Goal: Task Accomplishment & Management: Use online tool/utility

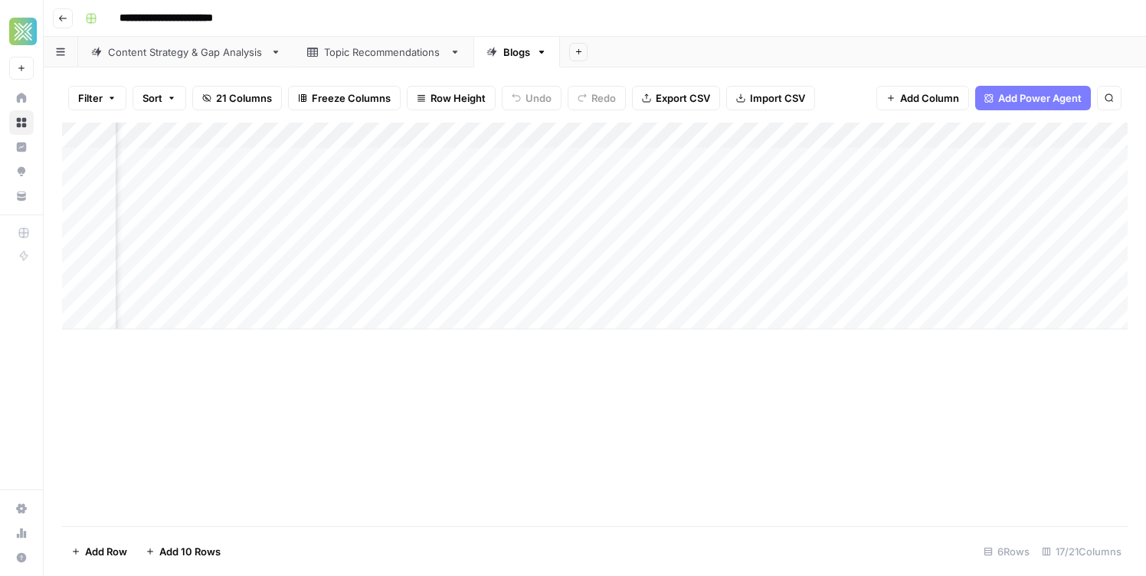
scroll to position [0, 1648]
click at [811, 186] on div "Add Column" at bounding box center [595, 226] width 1066 height 207
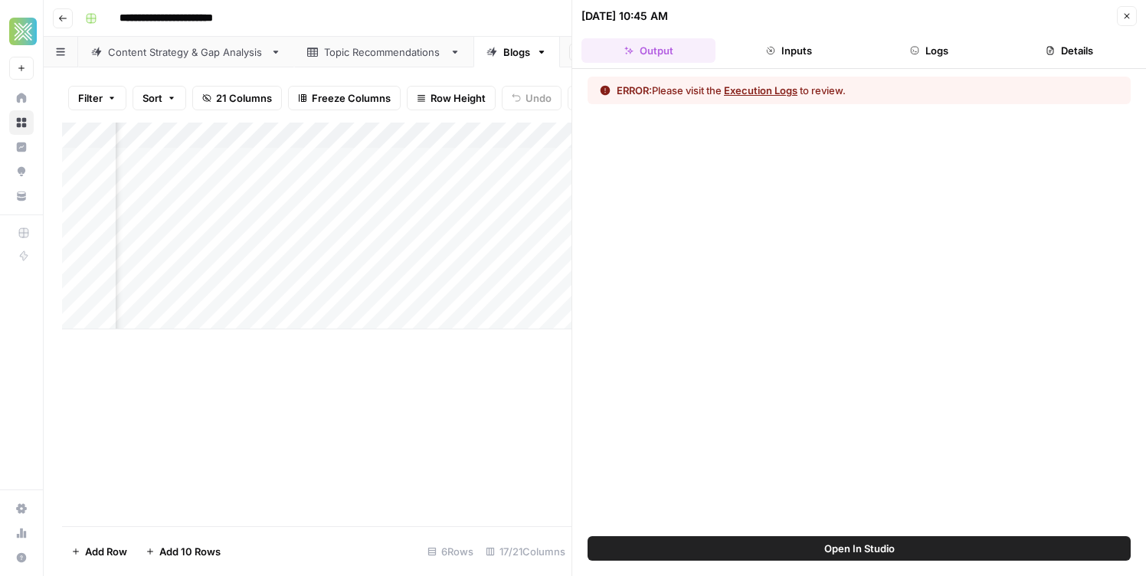
click at [767, 90] on button "Execution Logs" at bounding box center [761, 90] width 74 height 15
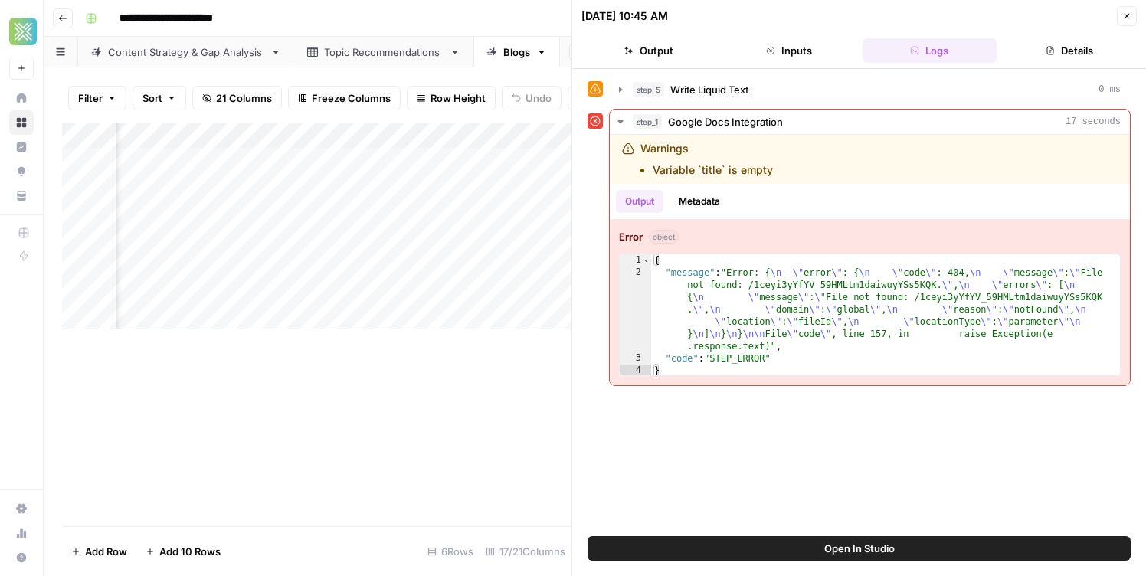
click at [839, 536] on button "Open In Studio" at bounding box center [859, 548] width 543 height 25
click at [204, 202] on div "Add Column" at bounding box center [317, 226] width 510 height 207
type textarea "**********"
click at [1125, 21] on button "Close" at bounding box center [1127, 16] width 20 height 20
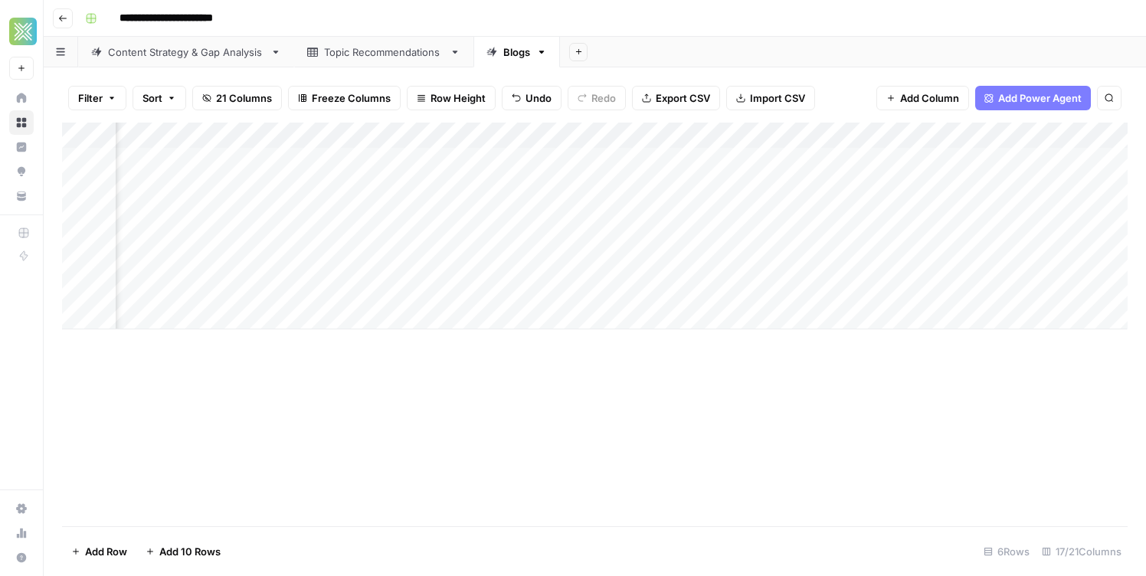
scroll to position [0, 1609]
click at [863, 184] on div "Add Column" at bounding box center [595, 226] width 1066 height 207
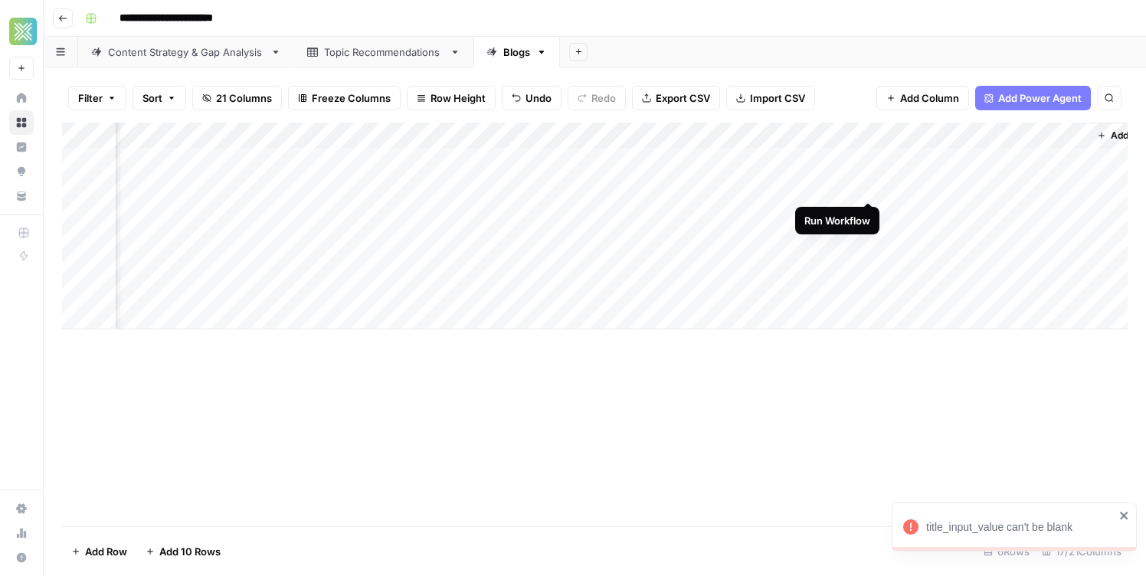
click at [870, 185] on div "Add Column" at bounding box center [595, 226] width 1066 height 207
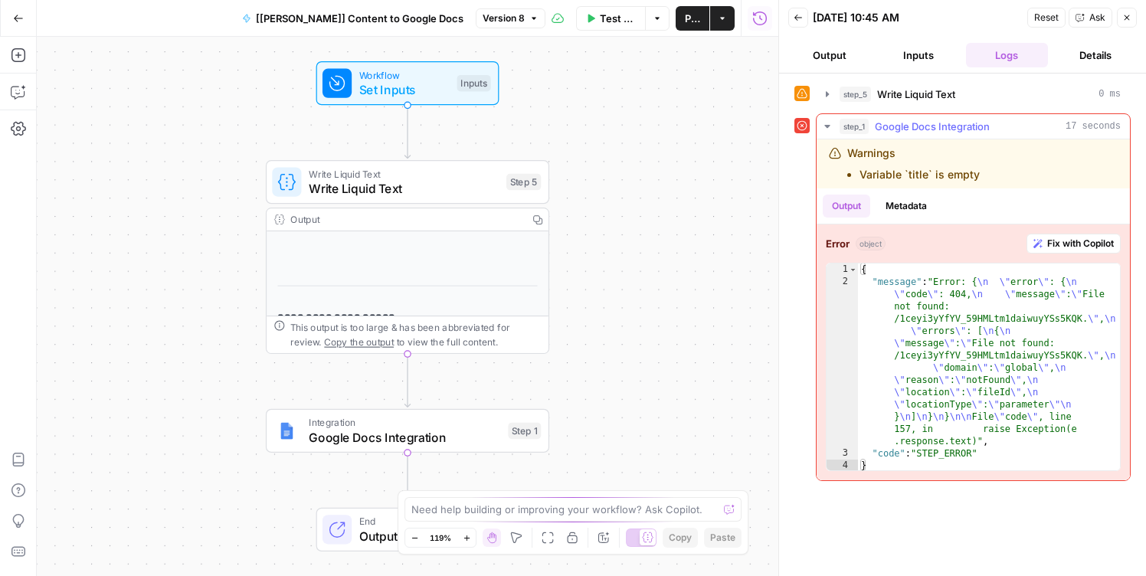
click at [1067, 243] on span "Fix with Copilot" at bounding box center [1081, 244] width 67 height 14
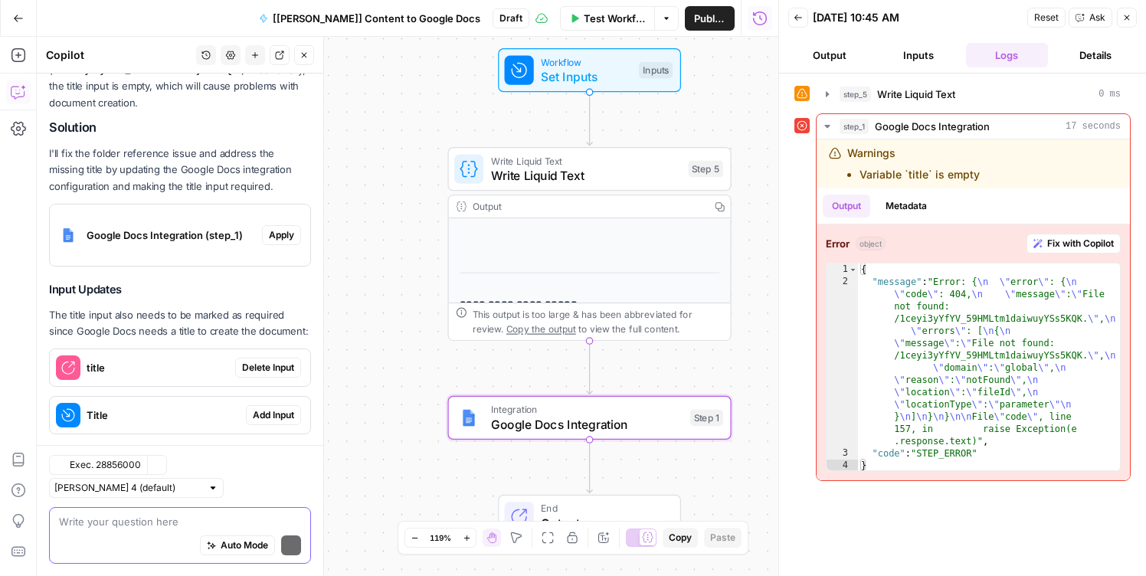
scroll to position [261, 0]
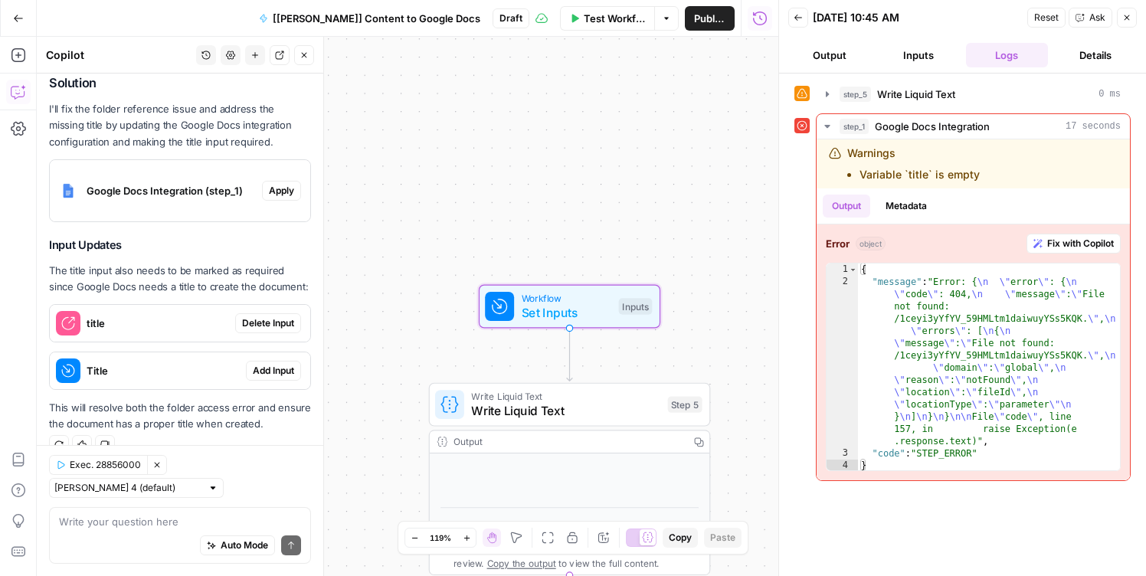
click at [258, 326] on span "Delete Input" at bounding box center [268, 323] width 52 height 14
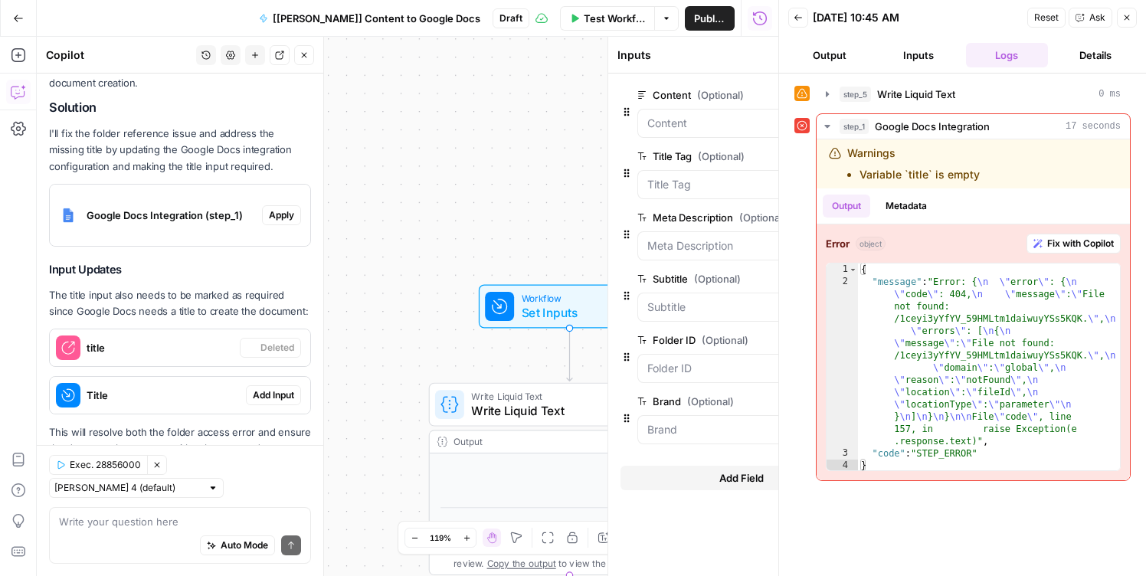
scroll to position [285, 0]
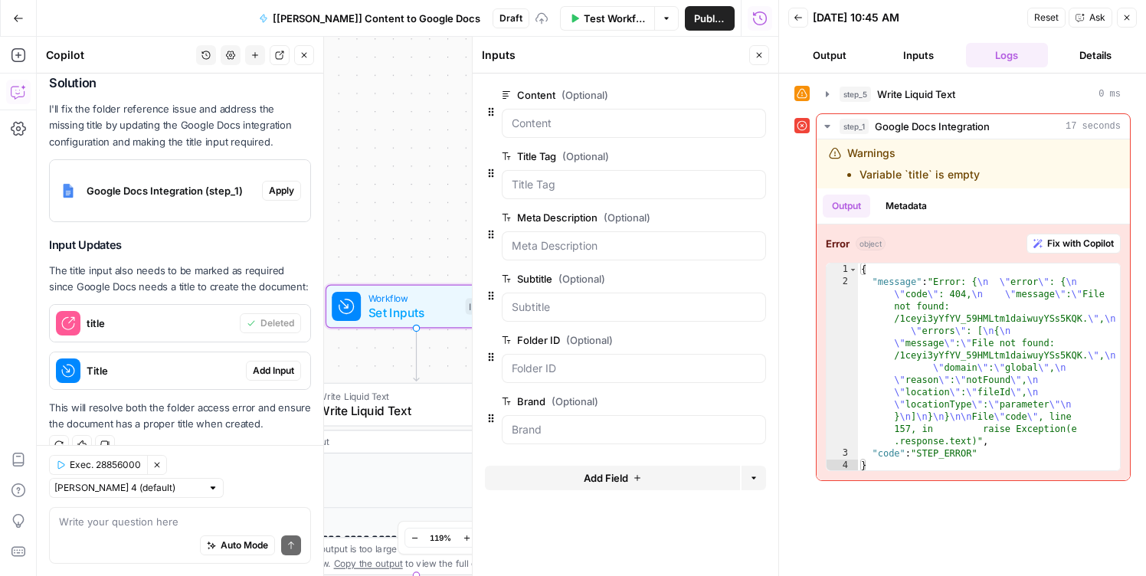
click at [258, 368] on span "Add Input" at bounding box center [273, 371] width 41 height 14
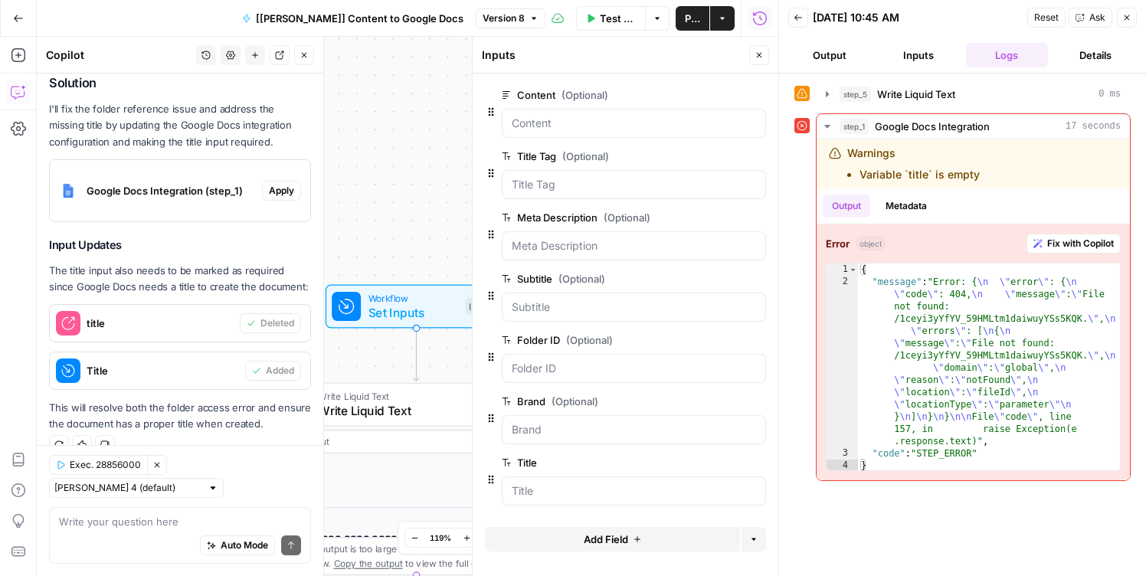
click at [600, 23] on span "Test Workflow" at bounding box center [618, 18] width 36 height 15
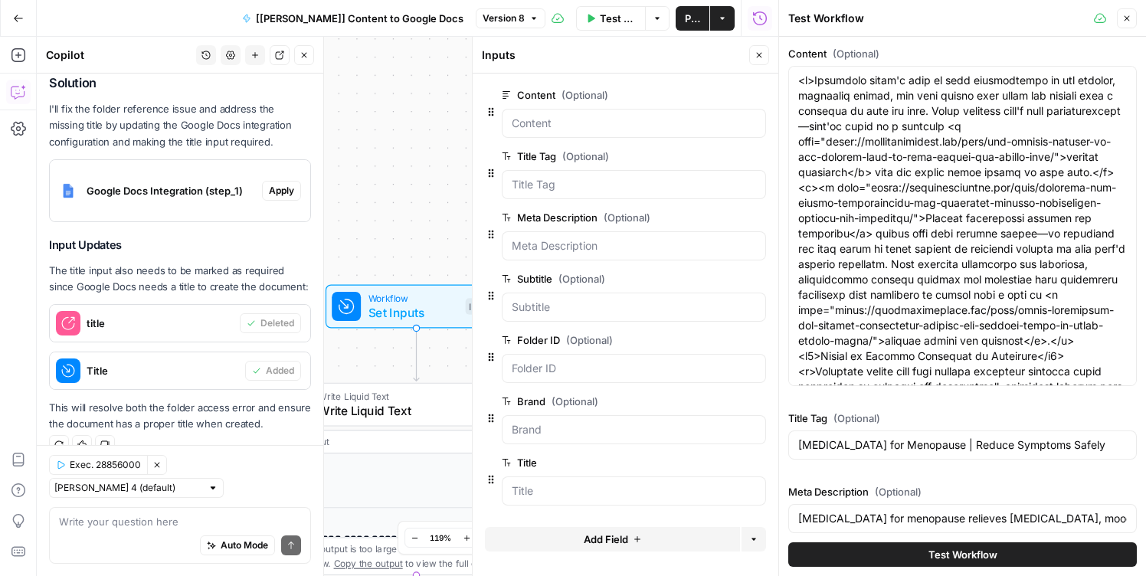
scroll to position [324, 0]
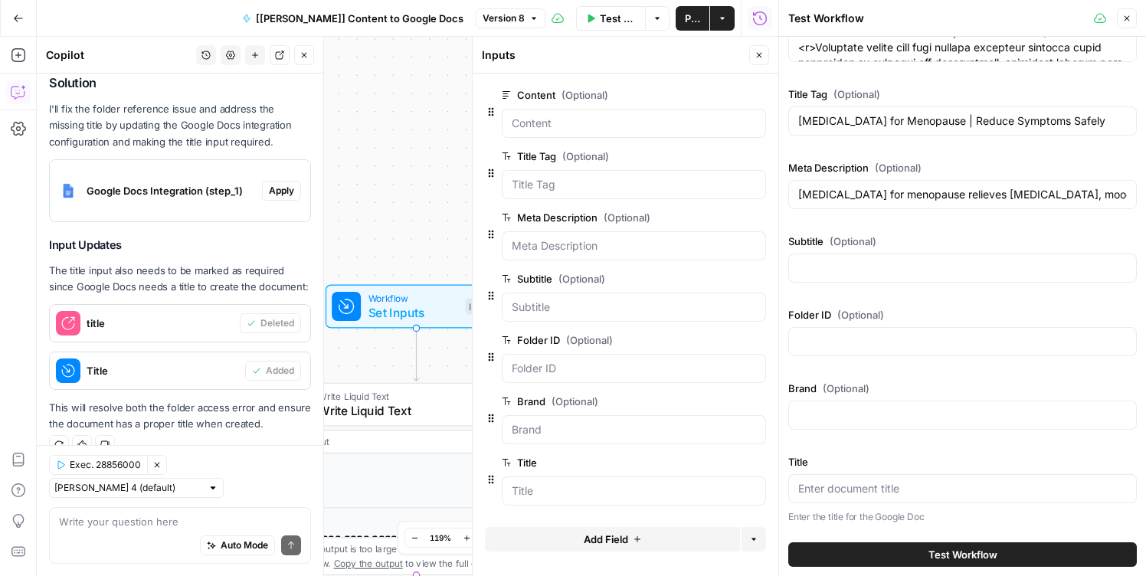
click at [932, 552] on span "Test Workflow" at bounding box center [963, 554] width 69 height 15
click at [918, 497] on div at bounding box center [963, 489] width 349 height 29
paste input "Is Botox Around the Eyes and Lips Safe?"
type input "Is Botox Around the Eyes and Lips Safe?"
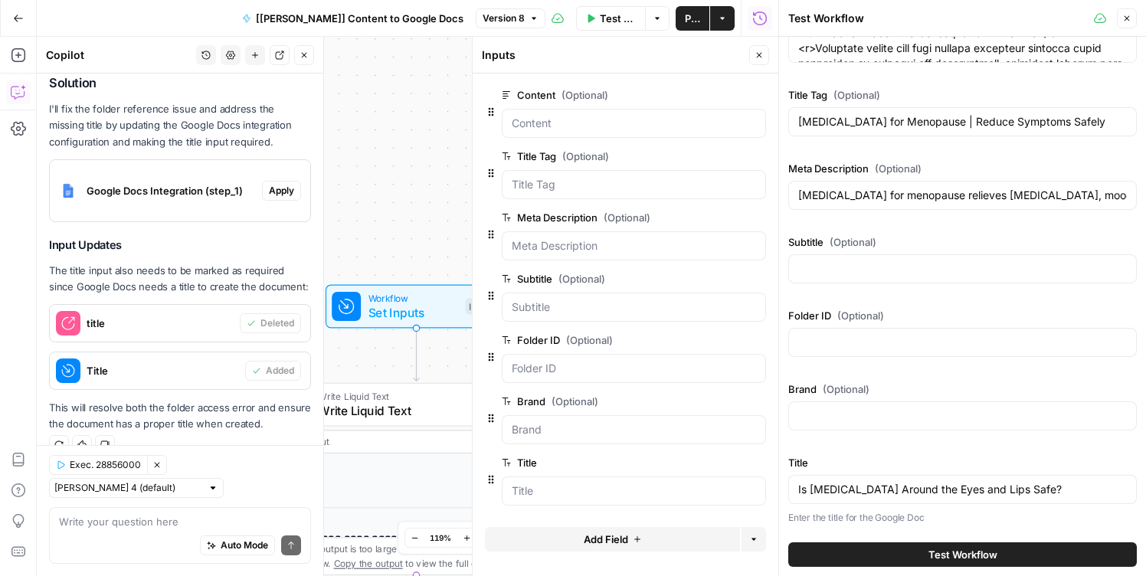
click at [903, 546] on button "Test Workflow" at bounding box center [963, 555] width 349 height 25
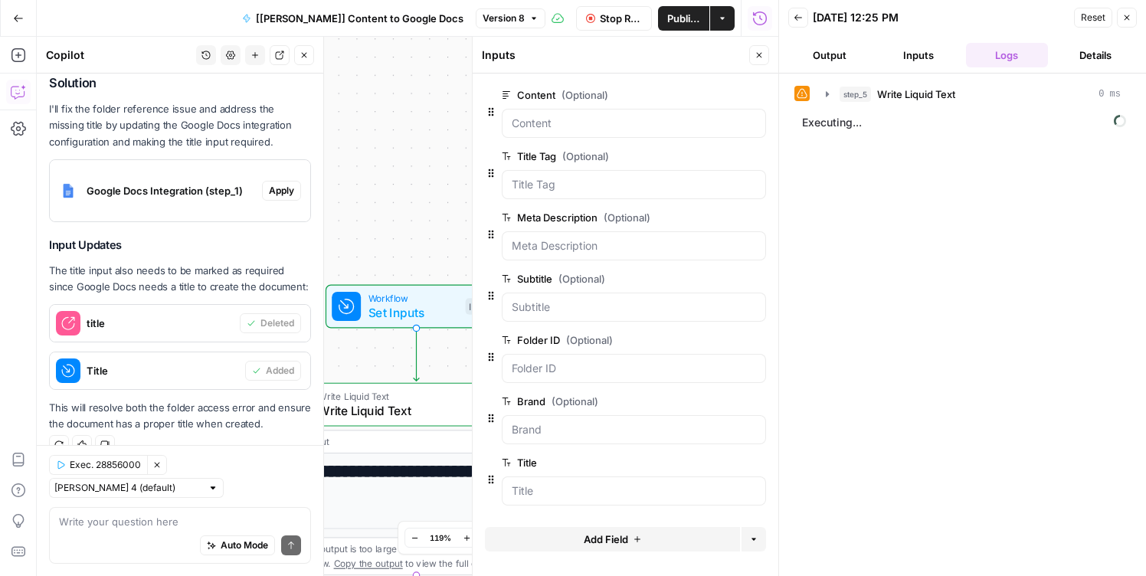
click at [753, 54] on button "Close" at bounding box center [759, 55] width 20 height 20
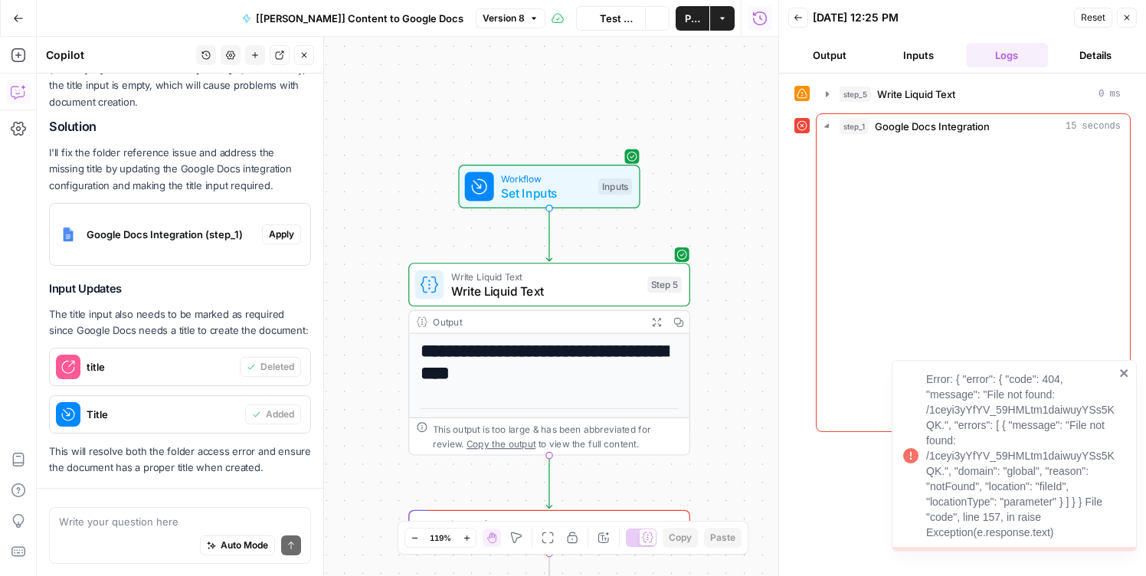
scroll to position [285, 0]
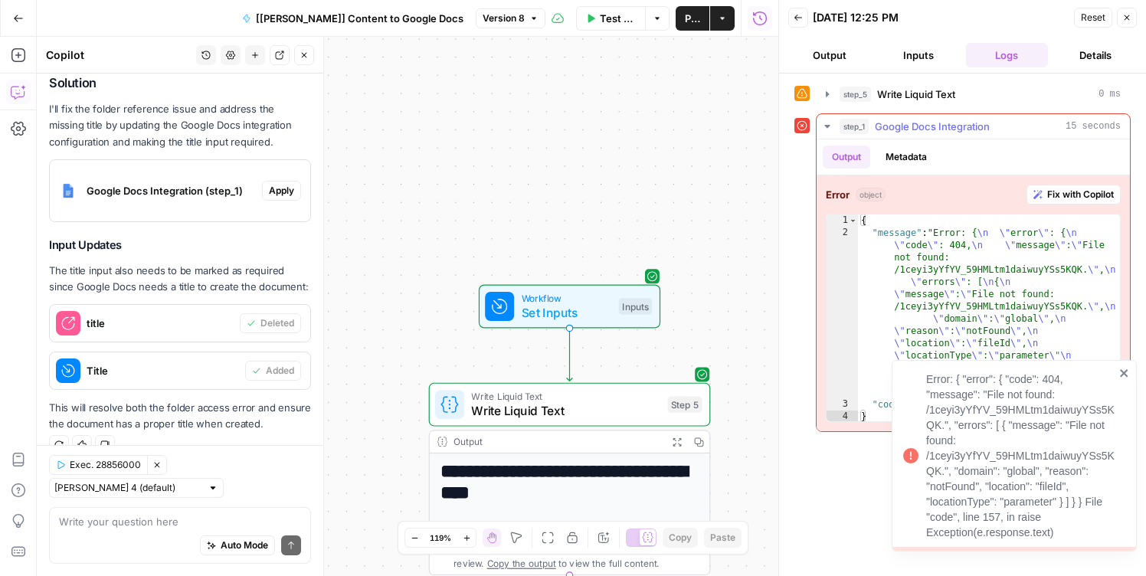
click at [1063, 195] on span "Fix with Copilot" at bounding box center [1081, 195] width 67 height 14
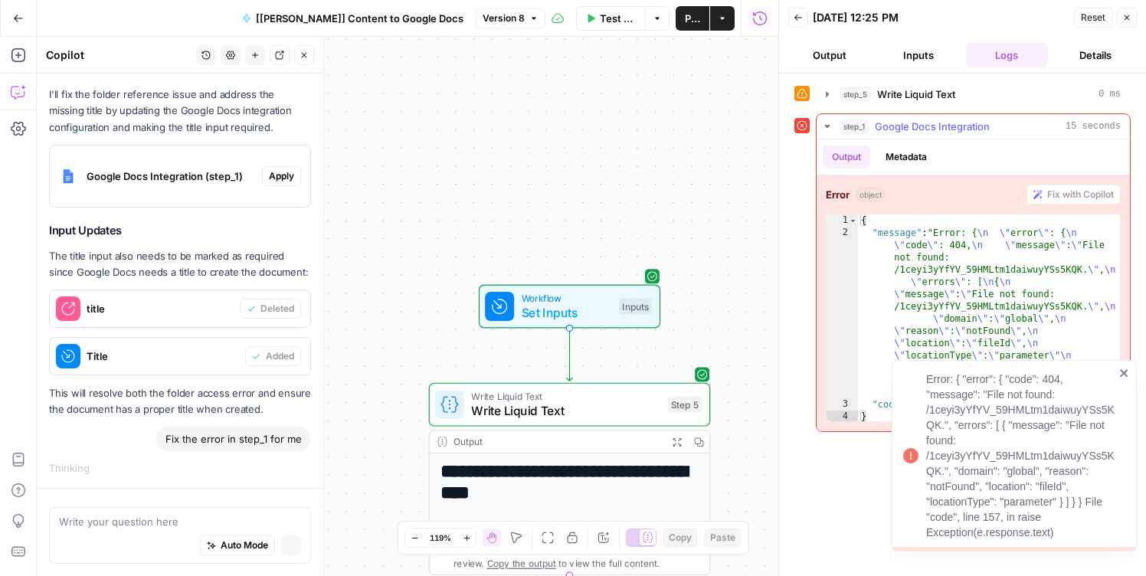
scroll to position [274, 0]
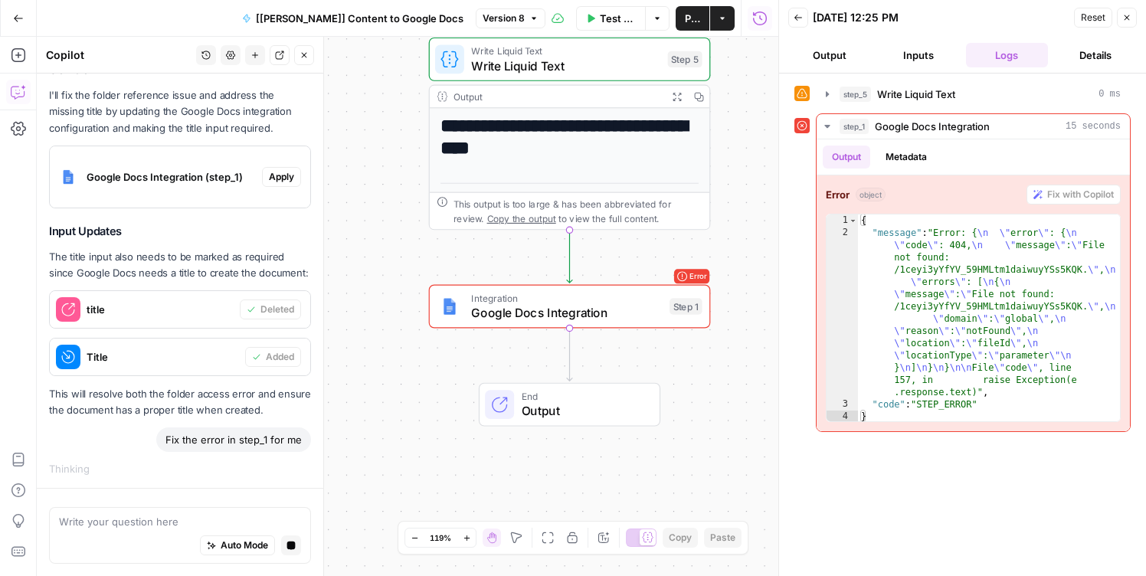
click at [564, 304] on span "Google Docs Integration" at bounding box center [566, 312] width 191 height 18
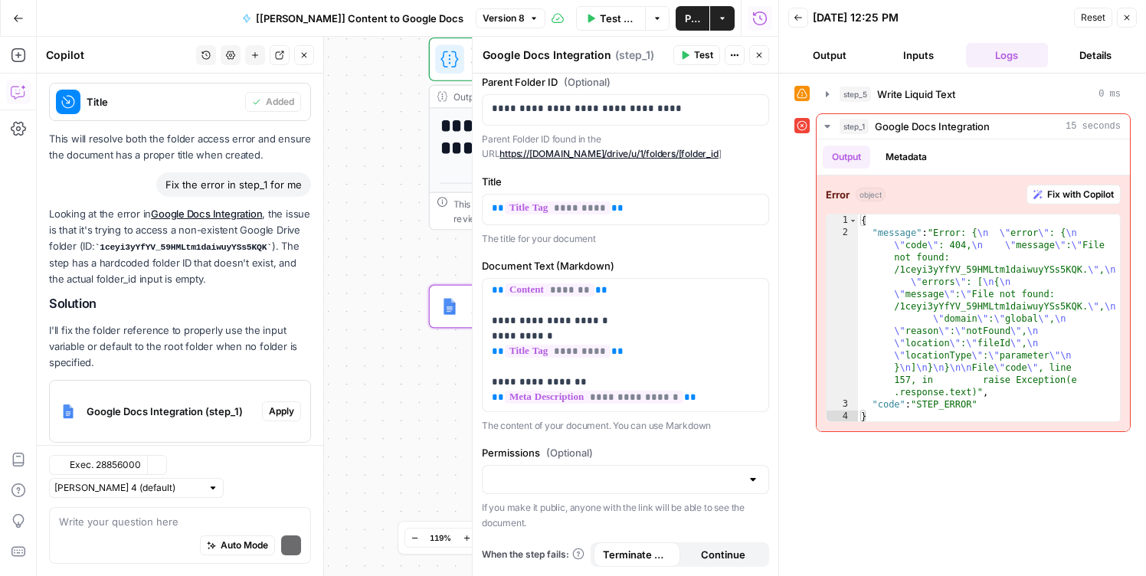
scroll to position [623, 0]
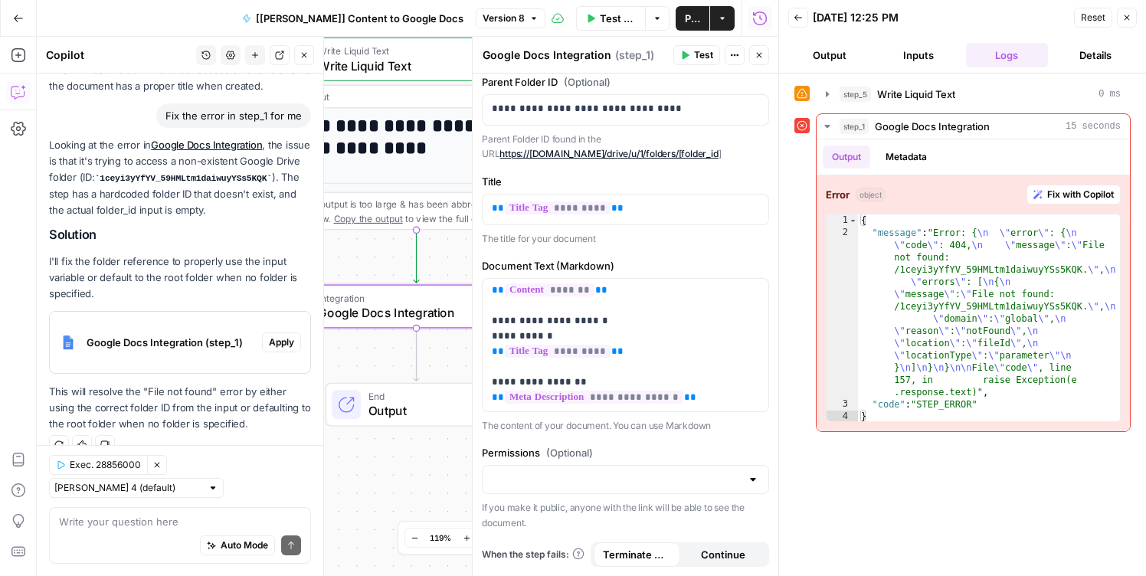
click at [279, 341] on span "Apply" at bounding box center [281, 343] width 25 height 14
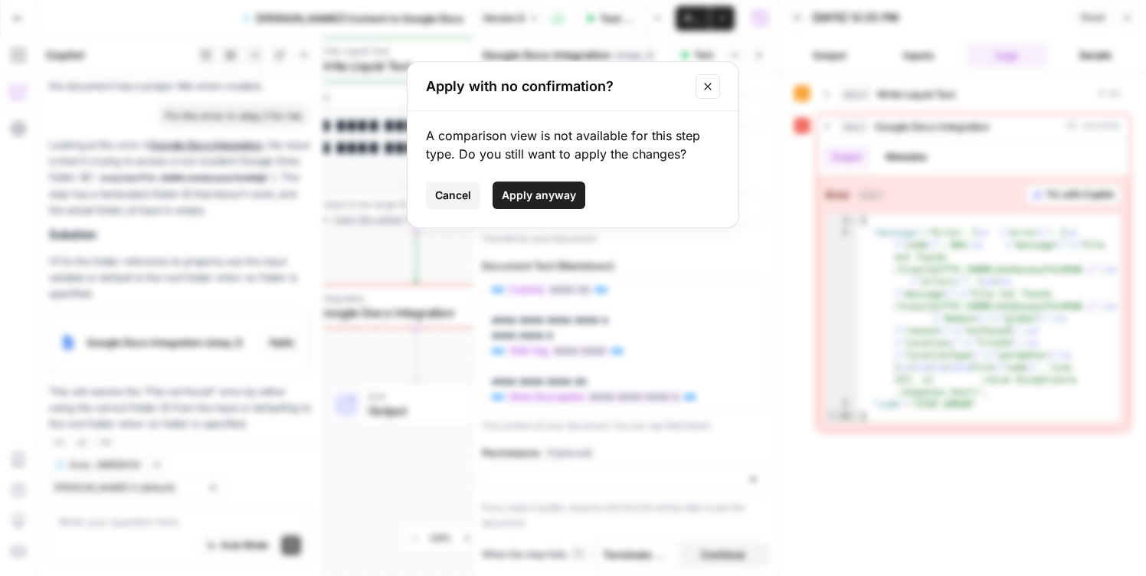
click at [703, 77] on button "Close modal" at bounding box center [708, 86] width 25 height 25
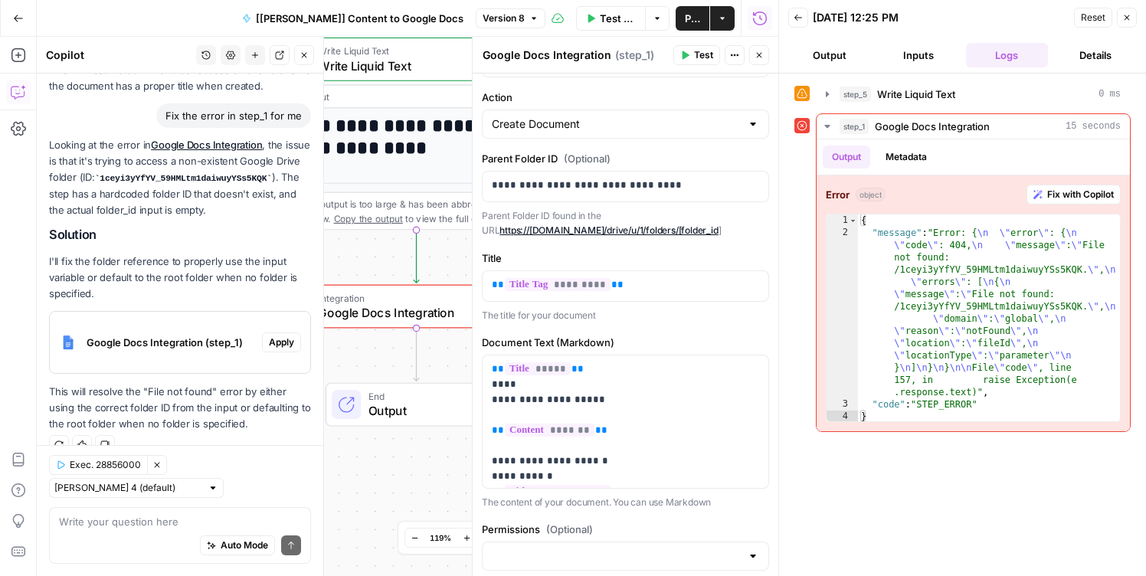
scroll to position [49, 0]
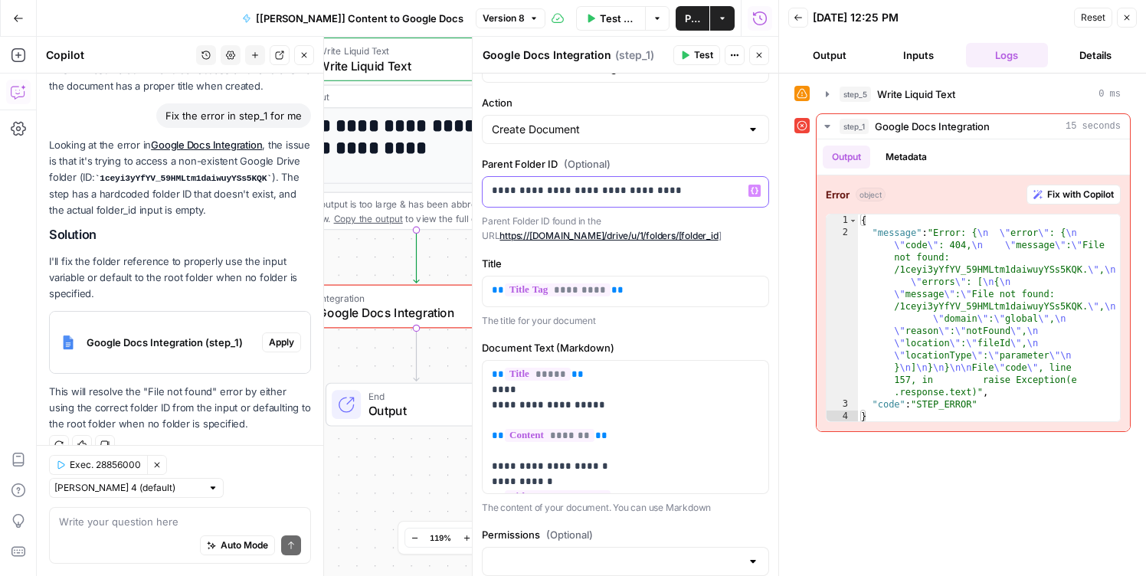
click at [492, 191] on p "**********" at bounding box center [625, 190] width 267 height 15
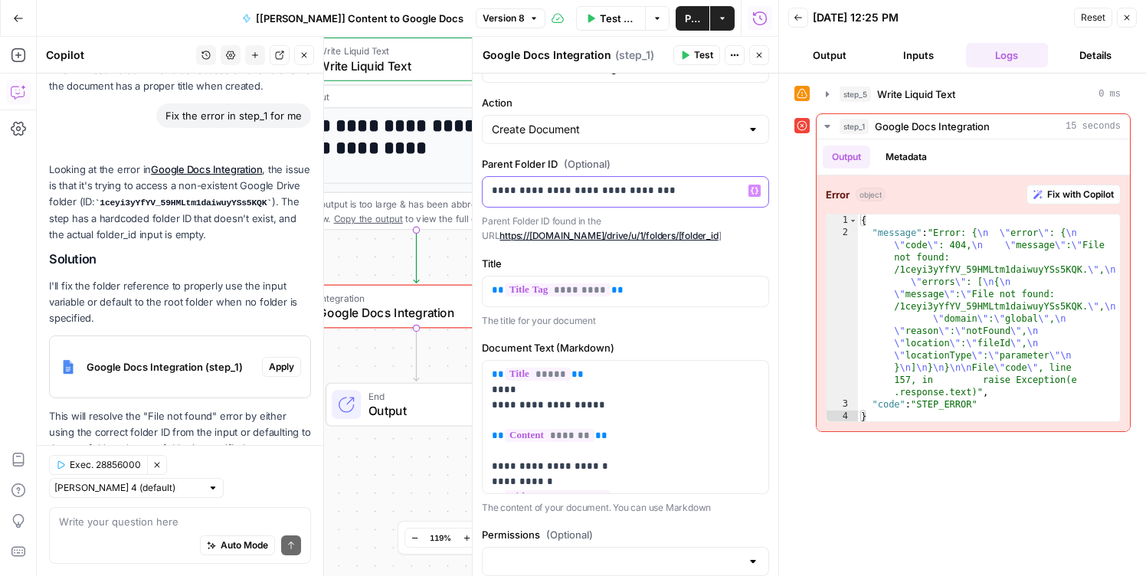
scroll to position [648, 0]
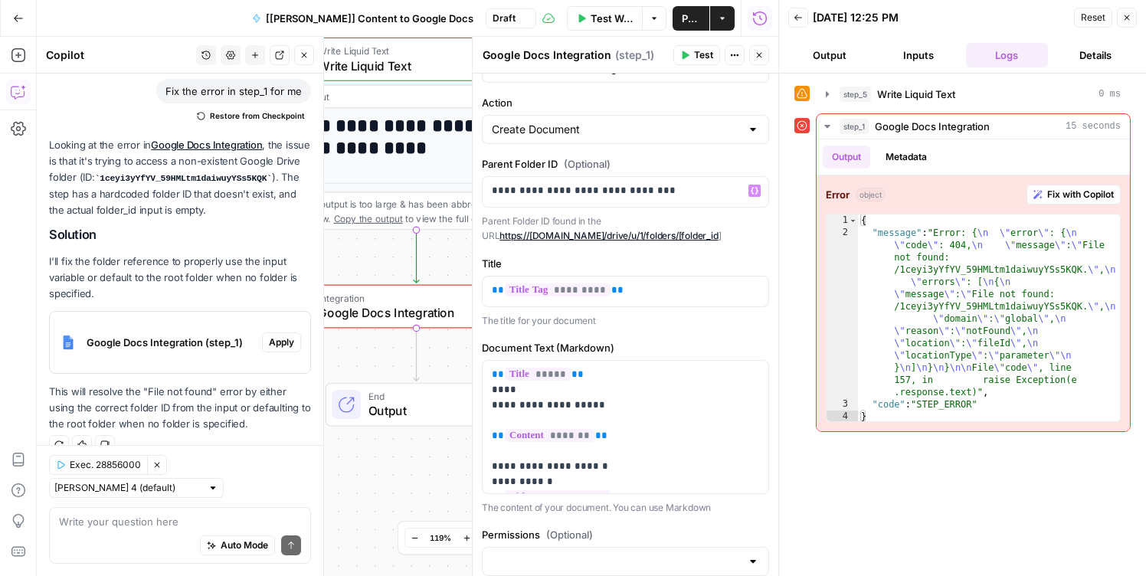
click at [762, 248] on div "**********" at bounding box center [626, 357] width 306 height 664
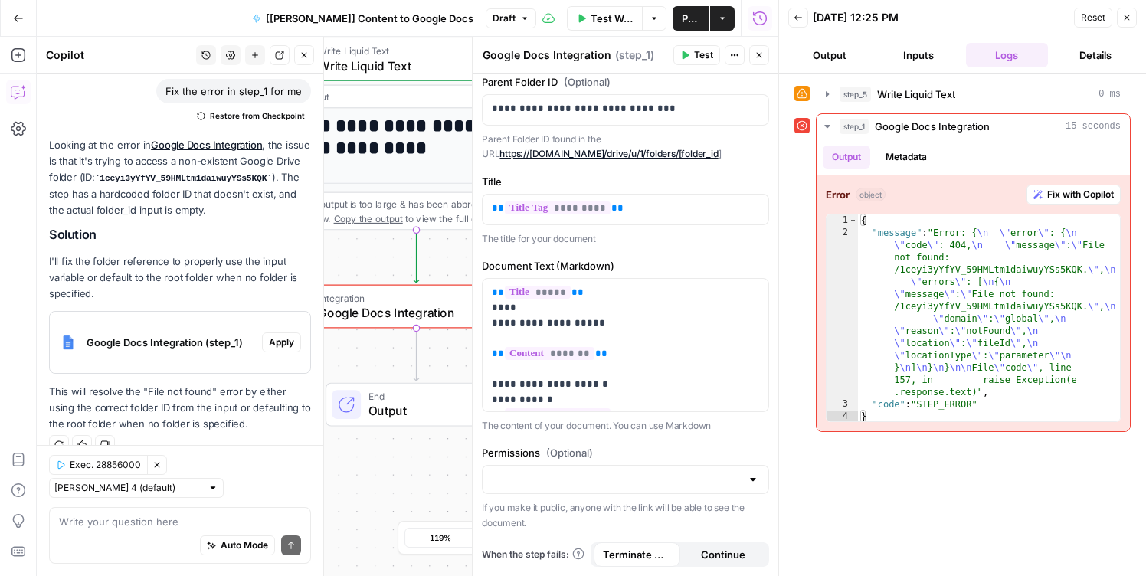
click at [703, 64] on button "Test" at bounding box center [697, 55] width 47 height 20
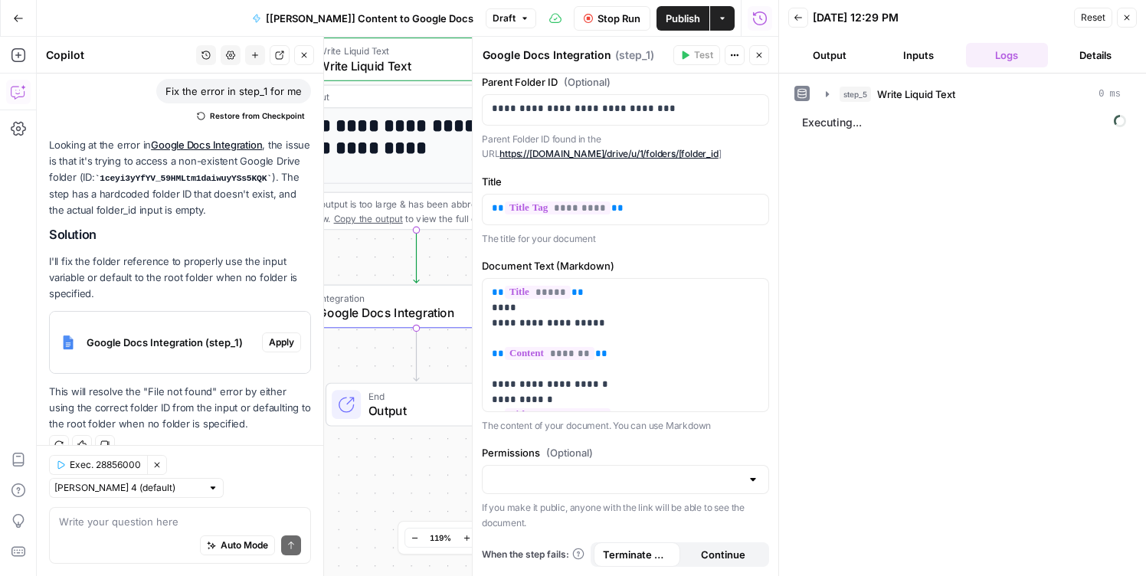
scroll to position [648, 0]
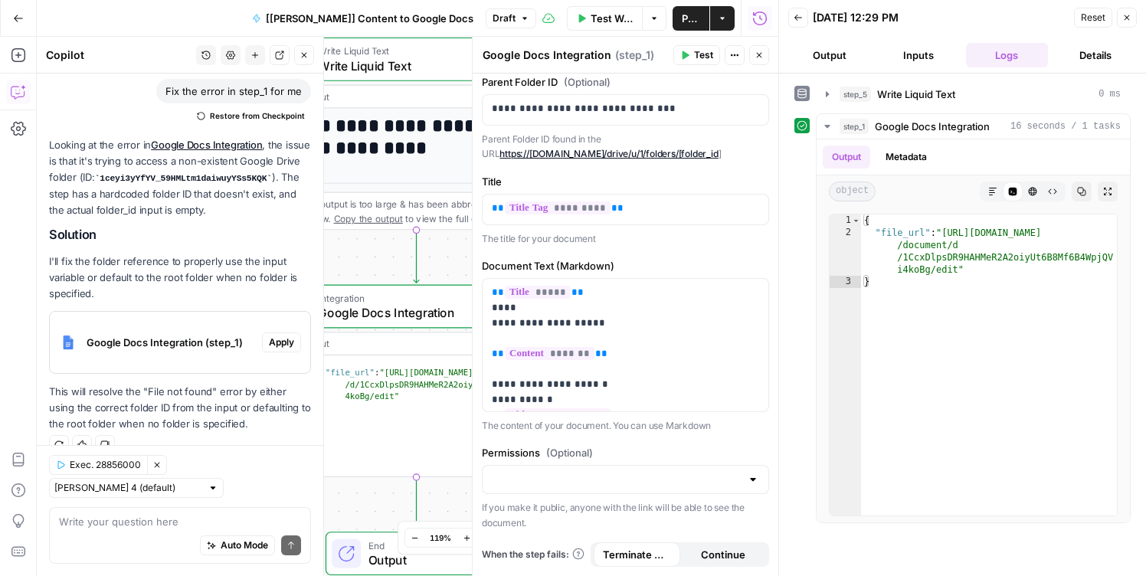
click at [673, 25] on button "Publish" at bounding box center [691, 18] width 37 height 25
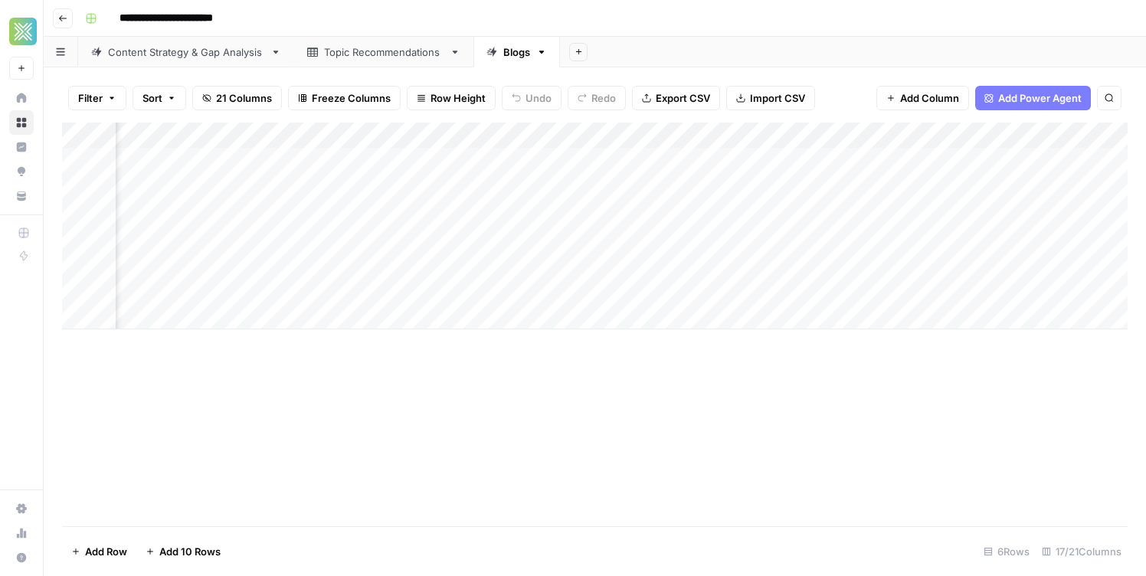
scroll to position [0, 1654]
click at [821, 185] on div "Add Column" at bounding box center [595, 226] width 1066 height 207
click at [1122, 511] on icon "close" at bounding box center [1125, 516] width 11 height 12
click at [346, 139] on div "Add Column" at bounding box center [595, 226] width 1066 height 207
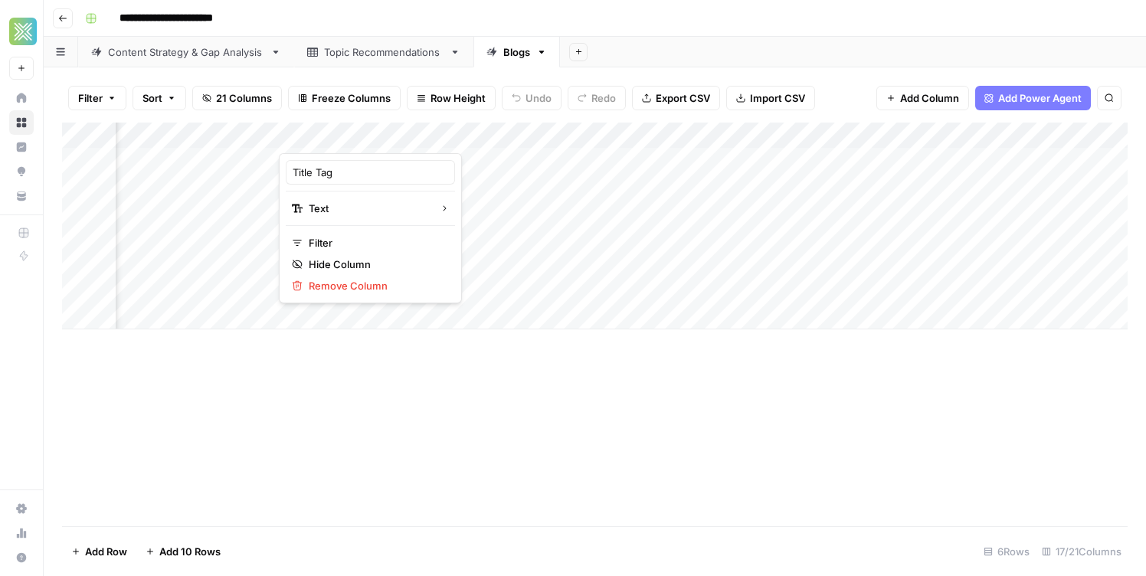
click at [346, 139] on div at bounding box center [348, 138] width 139 height 31
click at [337, 170] on input "Title Tag" at bounding box center [371, 172] width 156 height 15
type input "Title"
click at [356, 358] on div "Add Column" at bounding box center [595, 325] width 1066 height 404
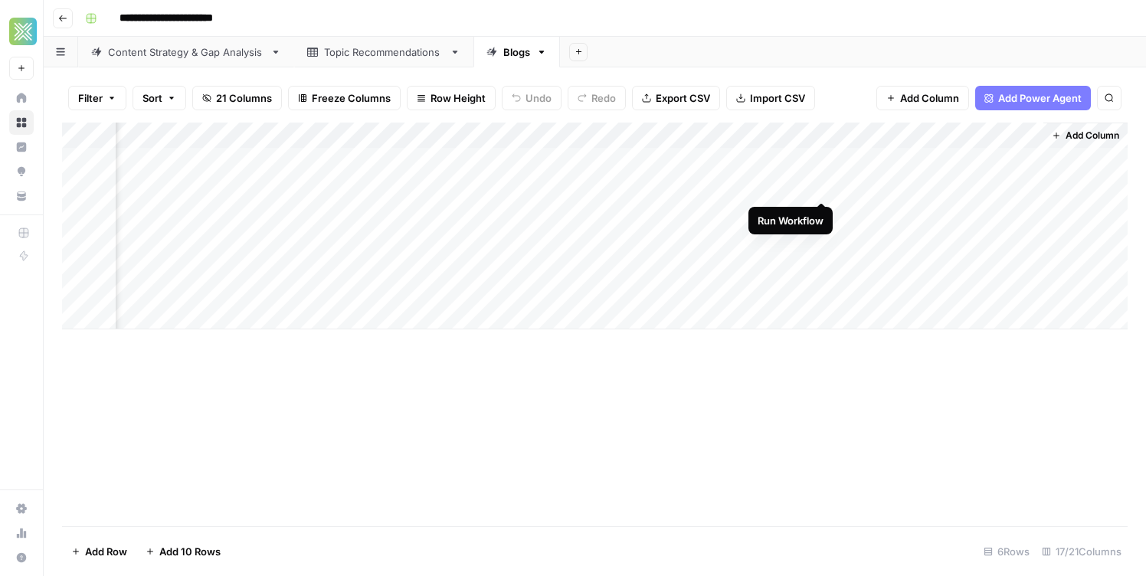
click at [819, 187] on div "Add Column" at bounding box center [595, 226] width 1066 height 207
click at [825, 186] on div "Add Column" at bounding box center [595, 226] width 1066 height 207
click at [820, 187] on div "Add Column" at bounding box center [595, 226] width 1066 height 207
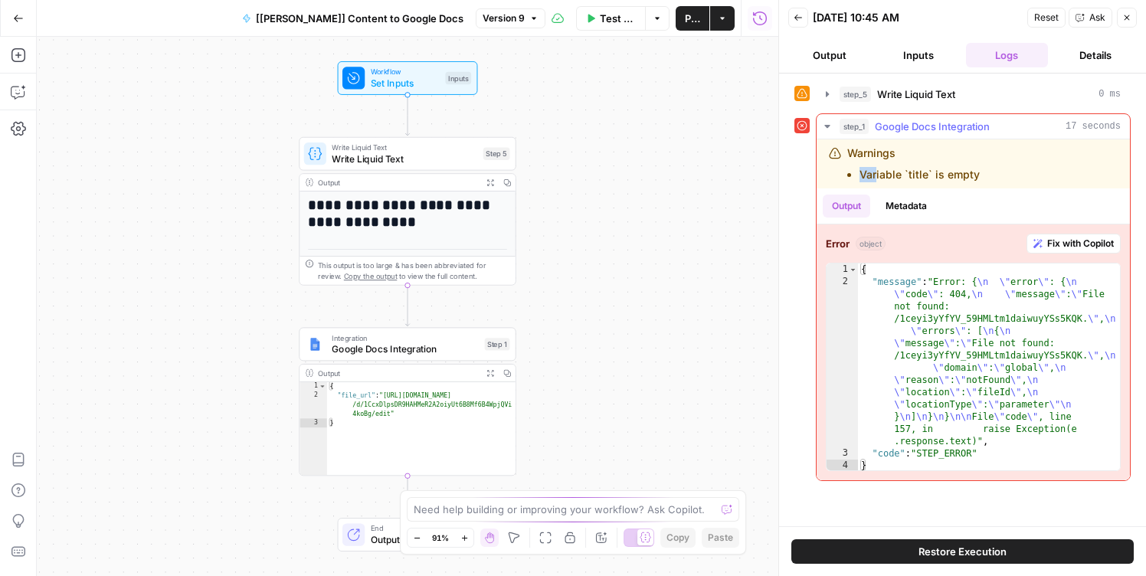
click at [877, 167] on li "Variable `title` is empty" at bounding box center [920, 174] width 120 height 15
click at [433, 343] on span "Google Docs Integration" at bounding box center [405, 350] width 147 height 14
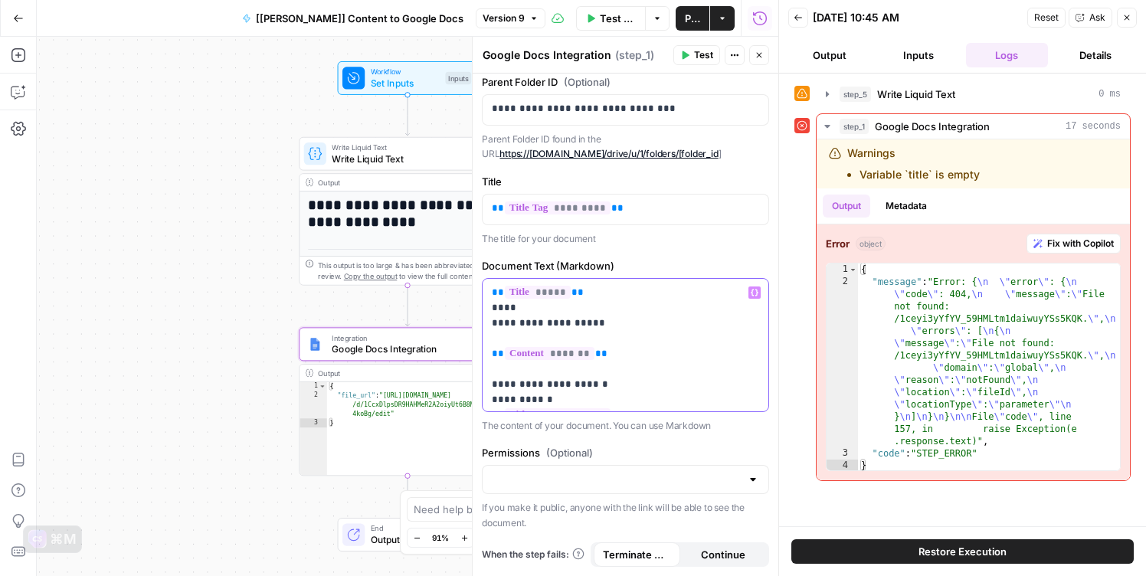
click at [589, 293] on p "**********" at bounding box center [625, 377] width 267 height 184
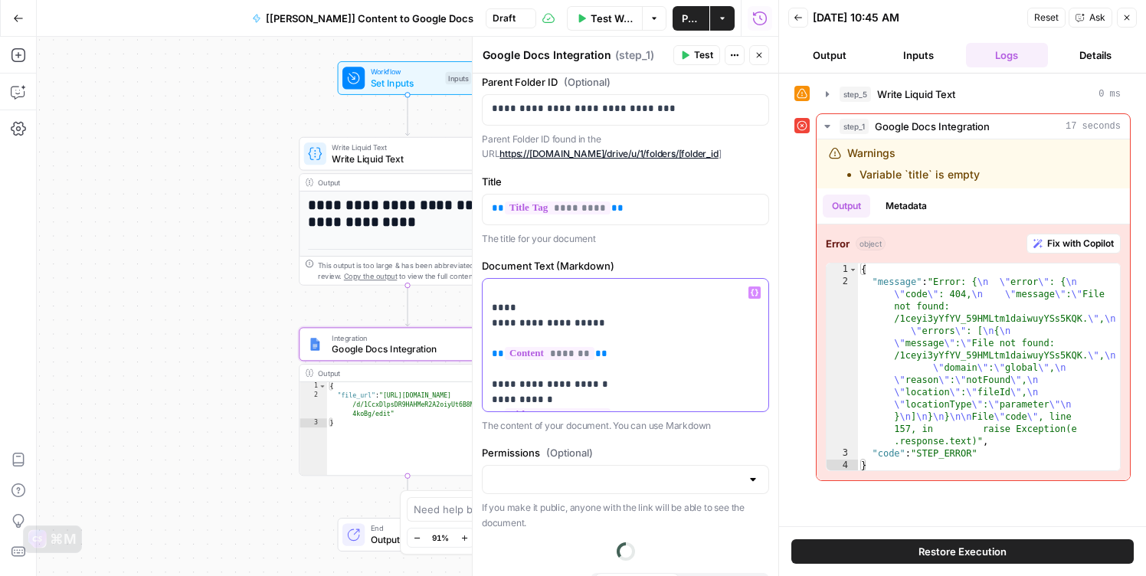
click at [757, 294] on icon "button" at bounding box center [755, 293] width 8 height 7
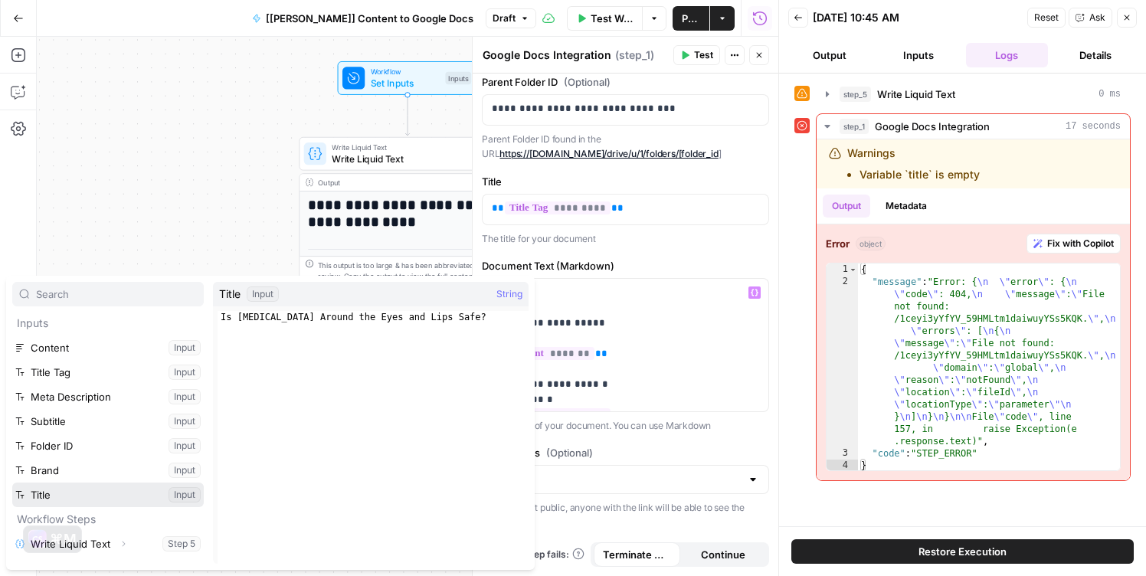
click at [63, 487] on button "Select variable Title" at bounding box center [108, 495] width 192 height 25
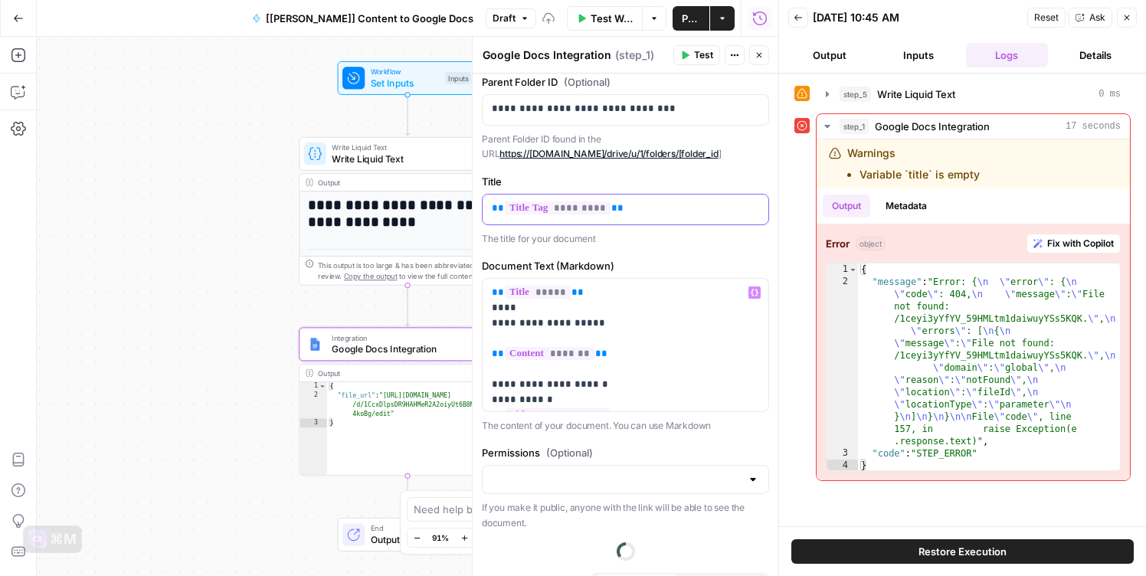
click at [640, 218] on div "** ********* **" at bounding box center [626, 210] width 286 height 30
click at [753, 201] on p at bounding box center [625, 208] width 267 height 15
click at [753, 211] on icon "button" at bounding box center [755, 208] width 8 height 7
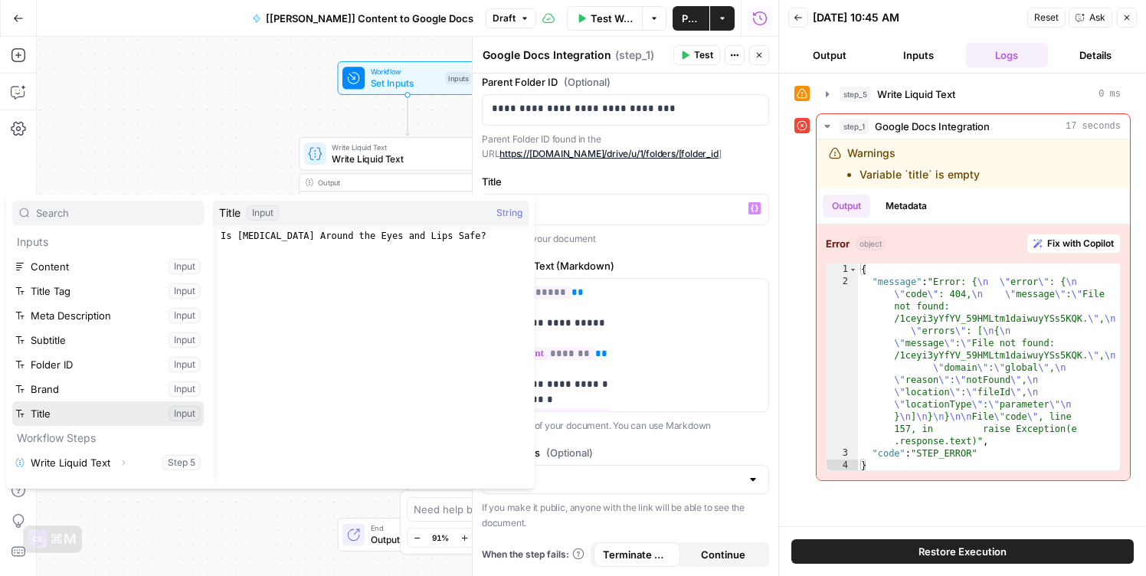
click at [89, 413] on button "Select variable Title" at bounding box center [108, 414] width 192 height 25
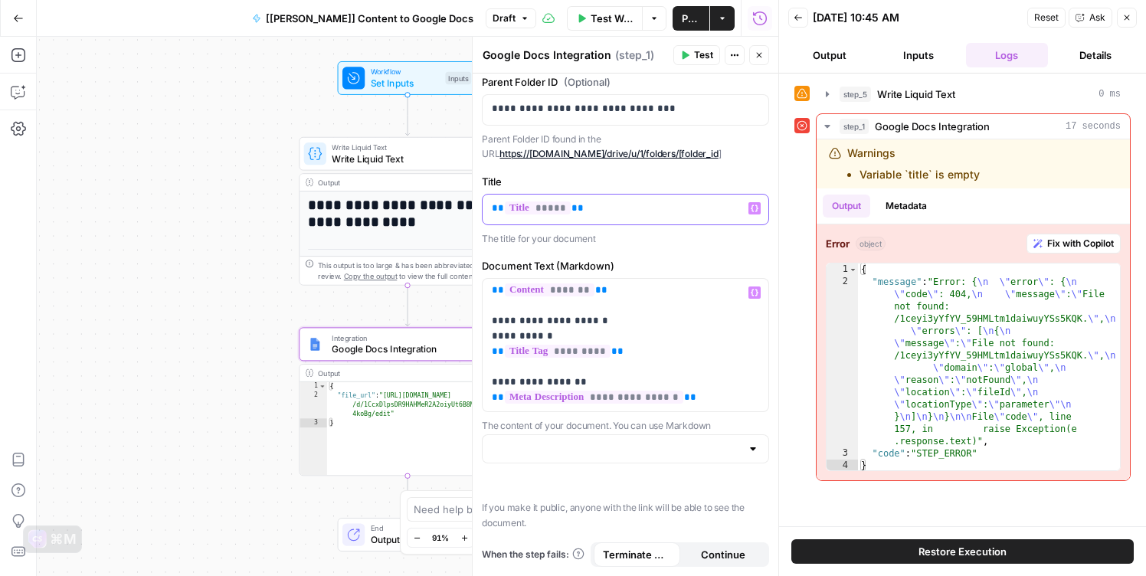
scroll to position [131, 0]
click at [677, 50] on button "Test" at bounding box center [697, 55] width 47 height 20
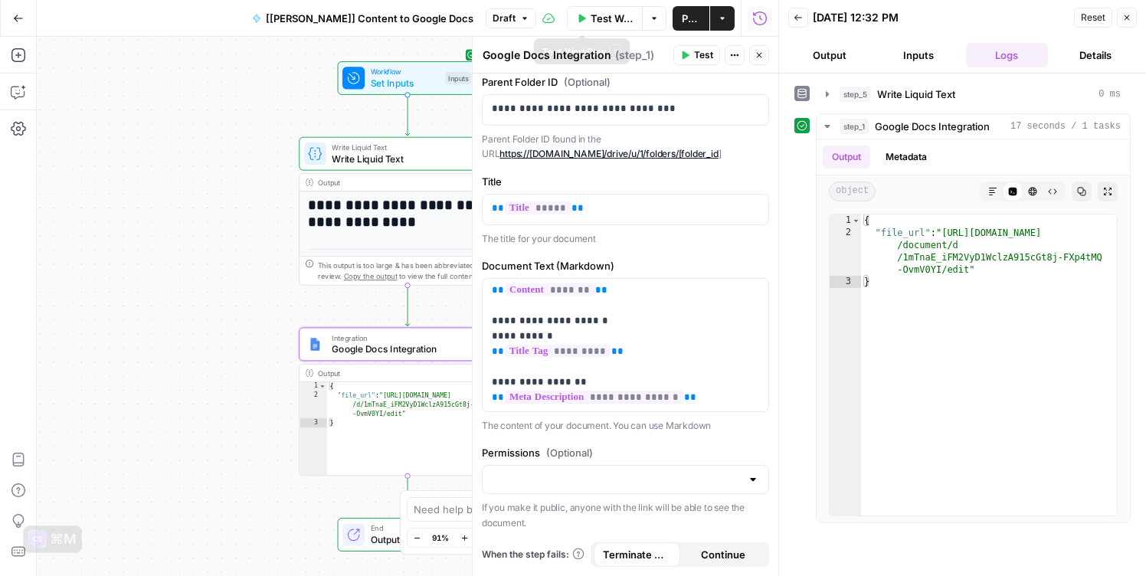
click at [591, 19] on span "Test Workflow" at bounding box center [612, 18] width 43 height 15
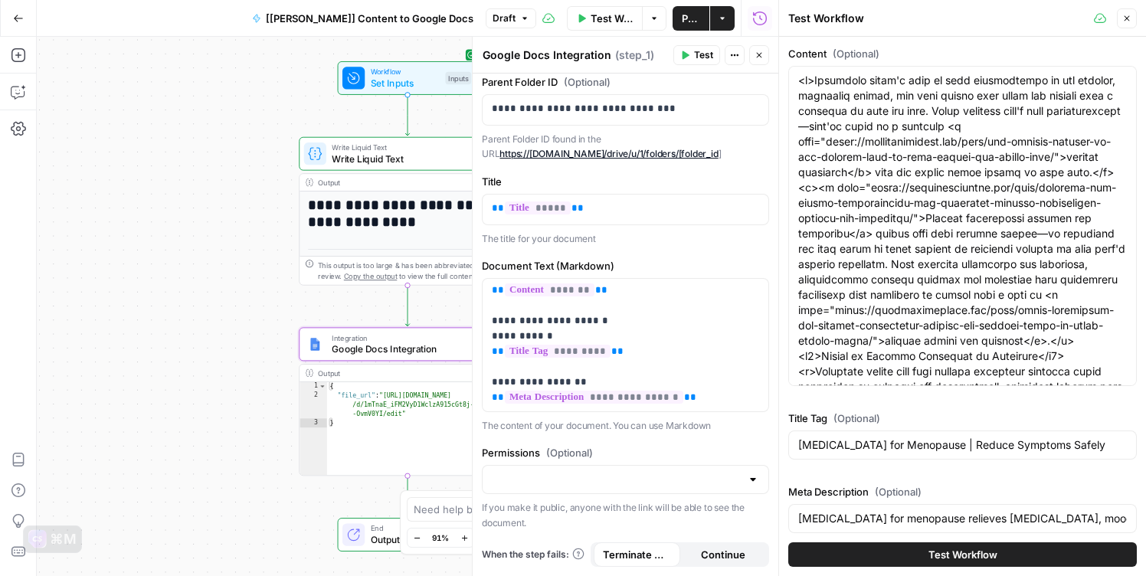
click at [901, 548] on button "Test Workflow" at bounding box center [963, 555] width 349 height 25
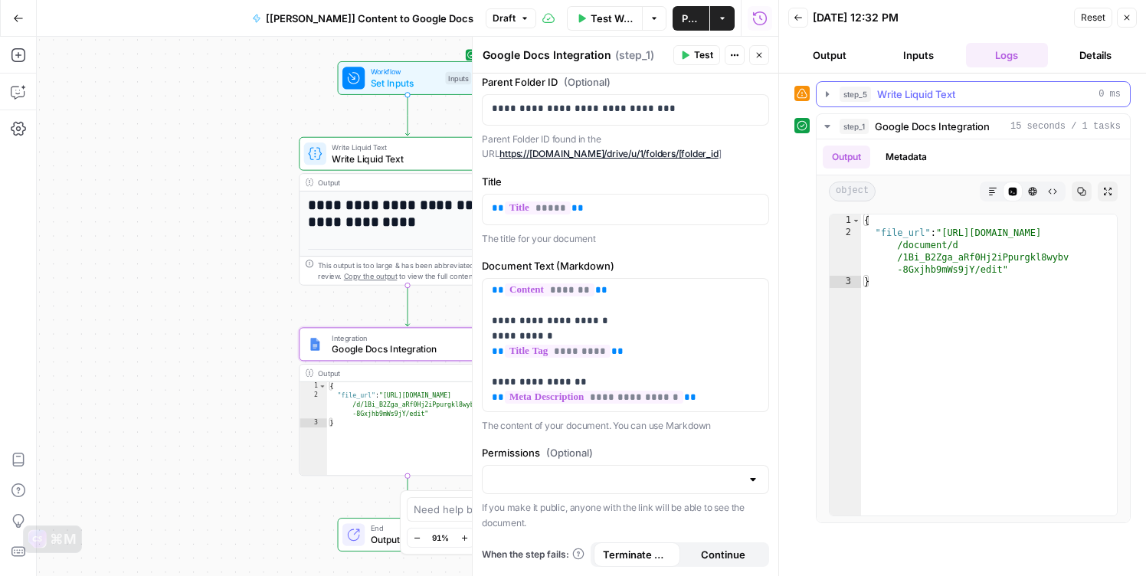
click at [825, 90] on icon "button" at bounding box center [827, 94] width 12 height 12
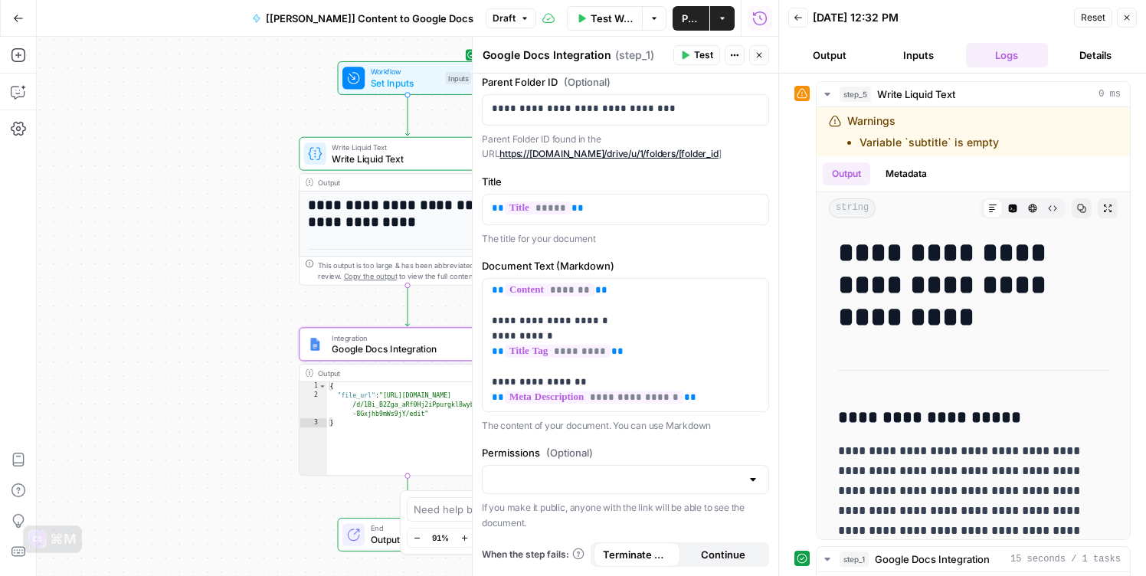
click at [682, 14] on span "Publish" at bounding box center [691, 18] width 18 height 15
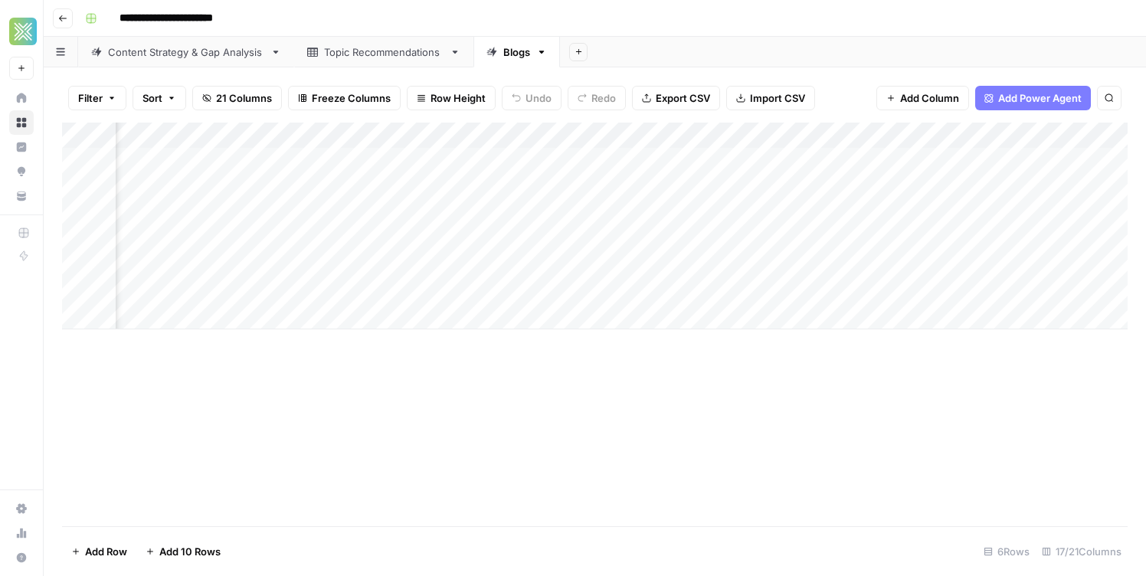
scroll to position [0, 1654]
click at [818, 185] on div "Add Column" at bounding box center [595, 226] width 1066 height 207
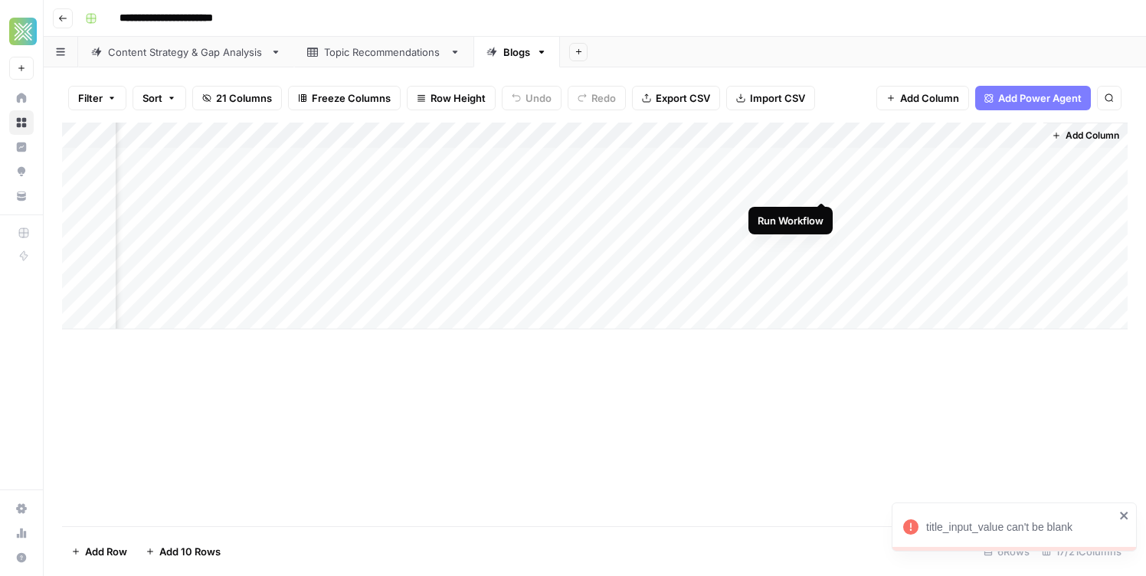
click at [823, 187] on div "Add Column" at bounding box center [595, 226] width 1066 height 207
click at [805, 190] on div "Add Column" at bounding box center [595, 226] width 1066 height 207
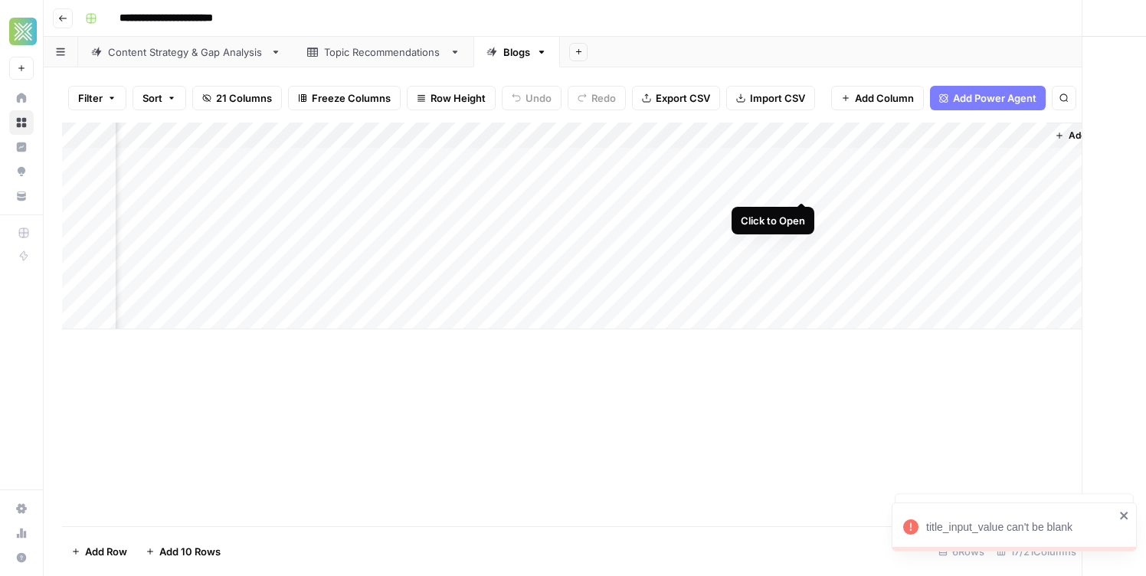
scroll to position [0, 1651]
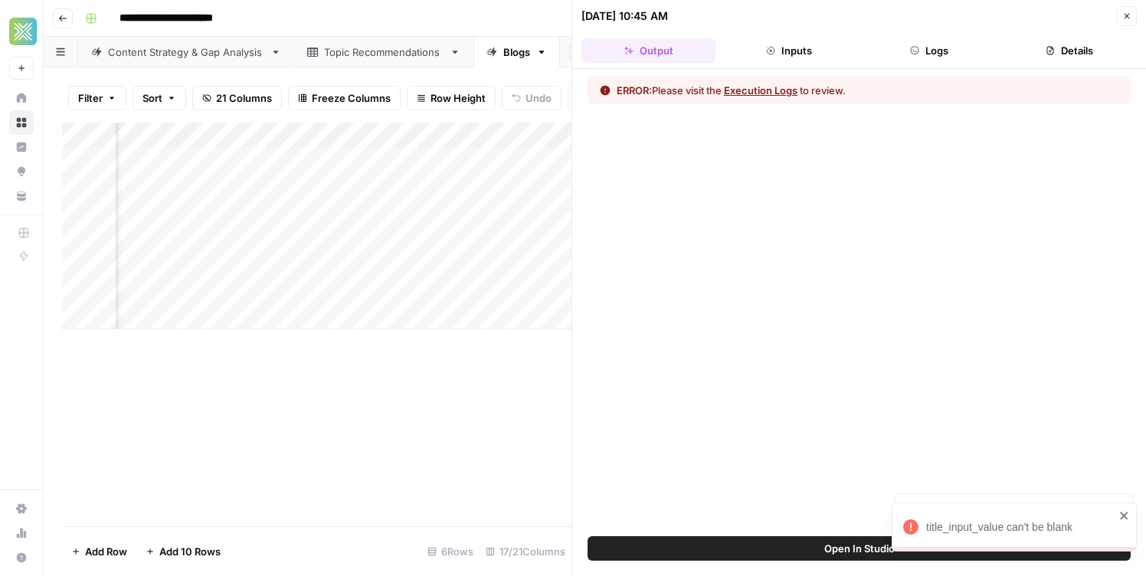
click at [1119, 15] on button "Close" at bounding box center [1127, 16] width 20 height 20
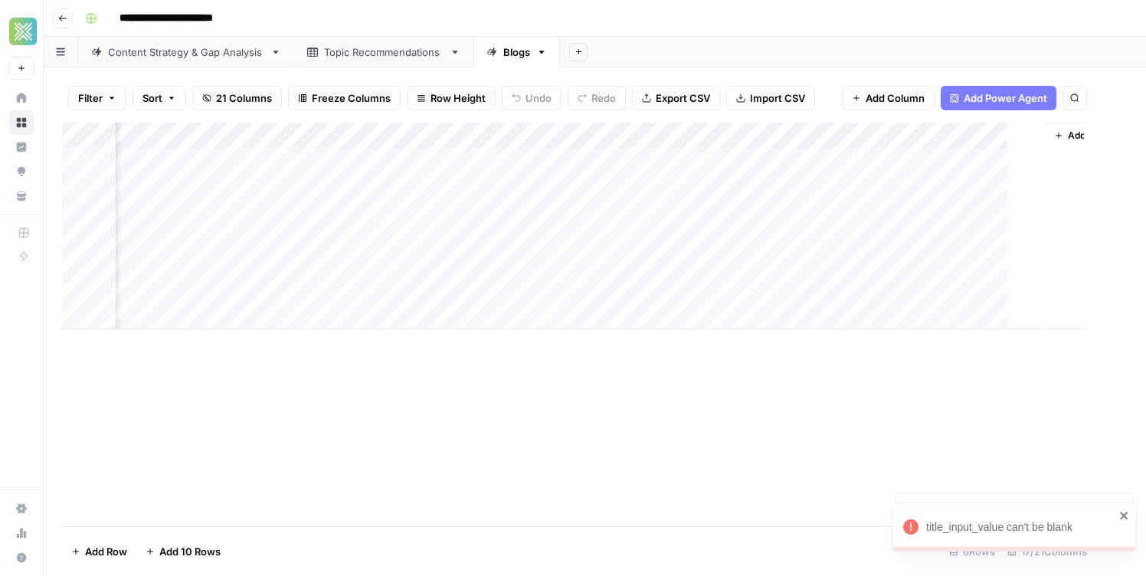
scroll to position [0, 1636]
click at [795, 188] on div "Add Column" at bounding box center [595, 226] width 1066 height 207
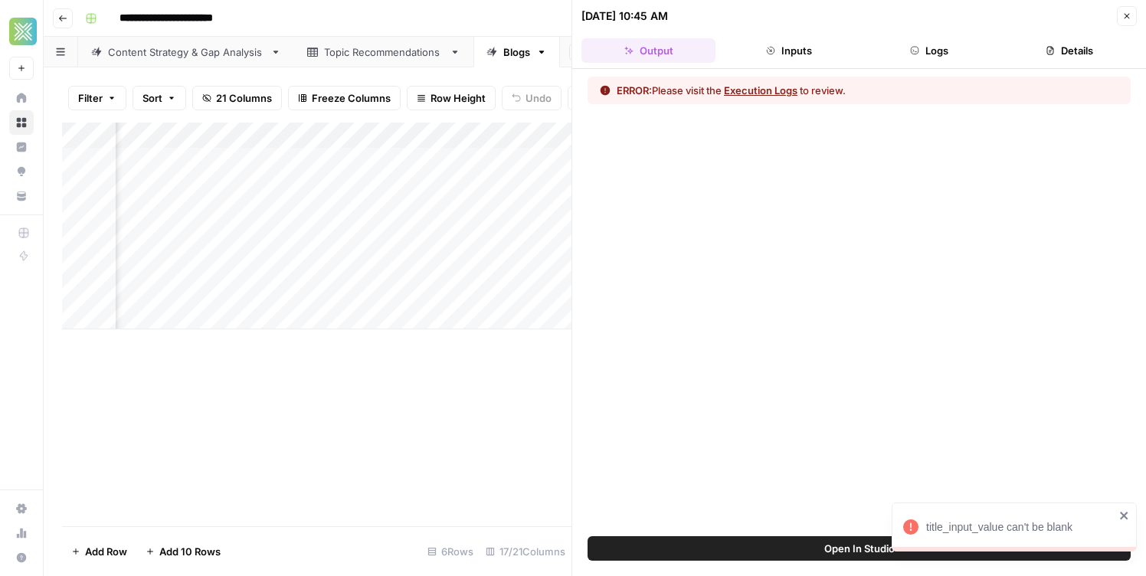
click at [1131, 17] on icon "button" at bounding box center [1127, 15] width 9 height 9
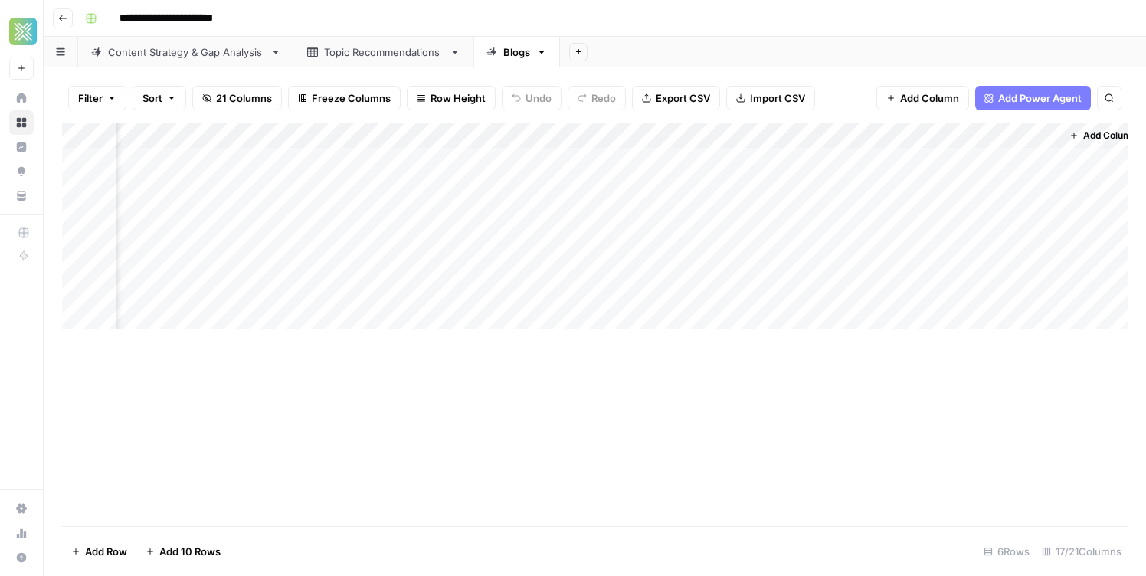
click at [687, 186] on div "Add Column" at bounding box center [595, 226] width 1066 height 207
click at [777, 185] on div "Add Column" at bounding box center [595, 226] width 1066 height 207
click at [690, 373] on div "Add Column" at bounding box center [595, 325] width 1066 height 404
click at [75, 186] on div "Add Column" at bounding box center [595, 226] width 1066 height 207
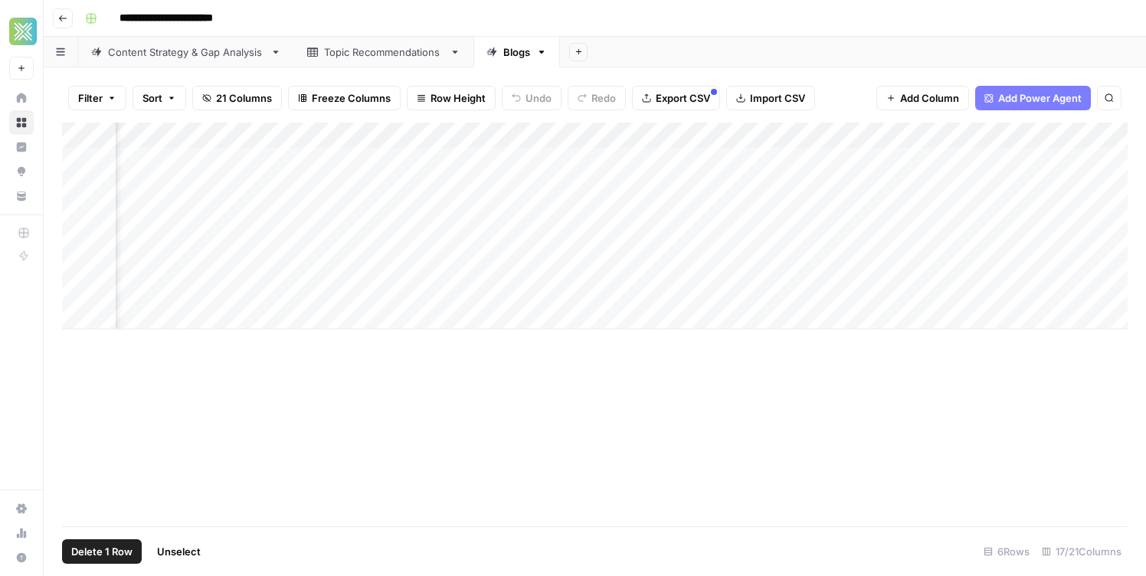
scroll to position [0, 0]
click at [191, 189] on div "Add Column" at bounding box center [595, 226] width 1066 height 207
click at [189, 209] on div "Add Column" at bounding box center [595, 226] width 1066 height 207
click at [343, 184] on div "Add Column" at bounding box center [595, 226] width 1066 height 207
click at [510, 185] on div "Add Column" at bounding box center [595, 226] width 1066 height 207
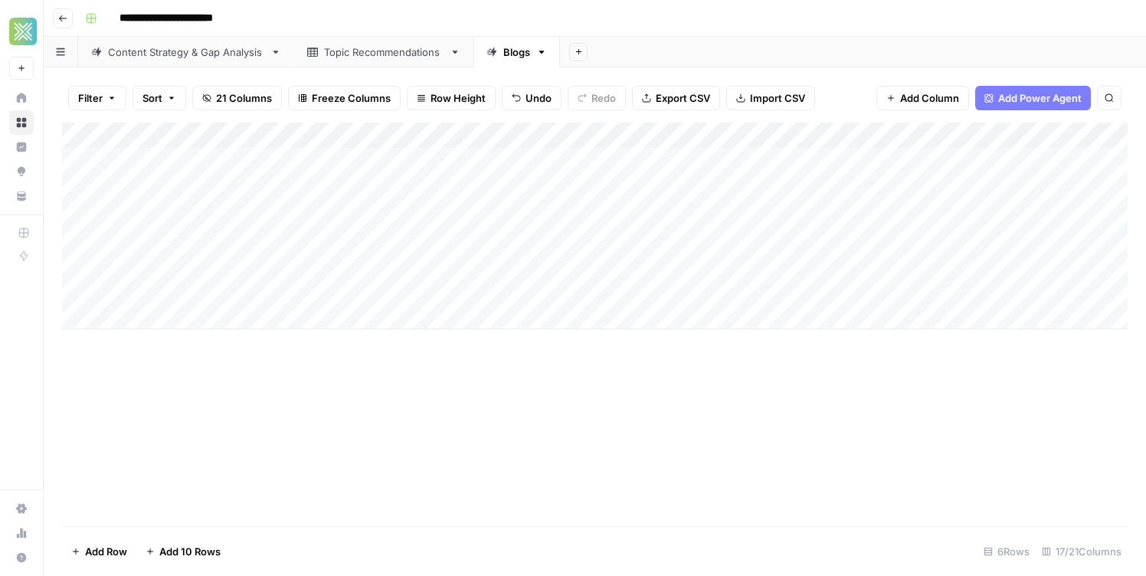
click at [505, 218] on div "Add Column" at bounding box center [595, 226] width 1066 height 207
click at [77, 188] on div "Add Column" at bounding box center [595, 226] width 1066 height 207
click at [100, 553] on span "Delete 1 Row" at bounding box center [101, 551] width 61 height 15
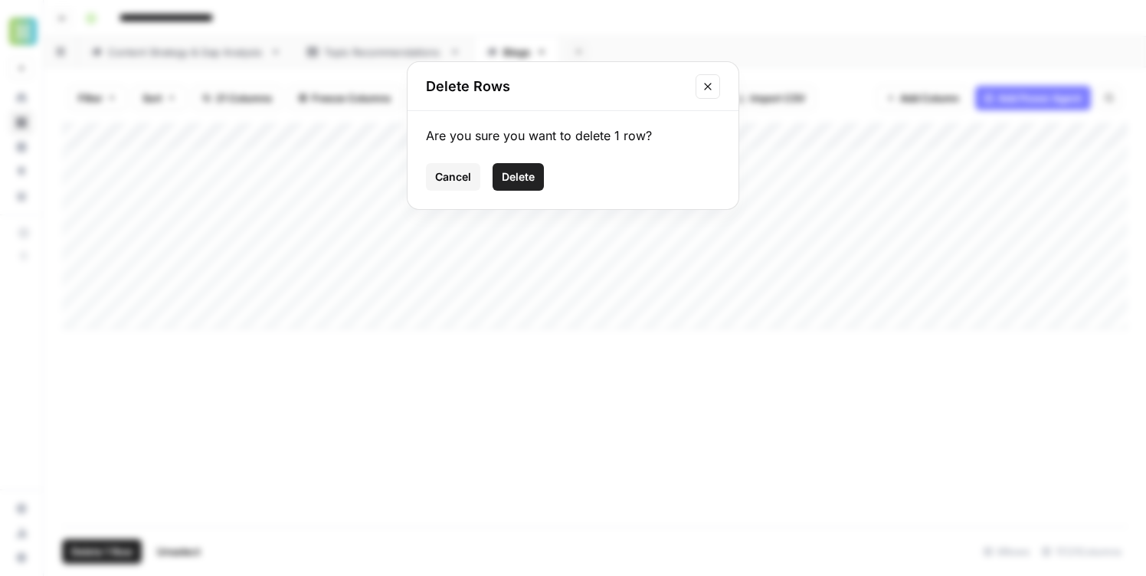
click at [514, 175] on span "Delete" at bounding box center [518, 176] width 33 height 15
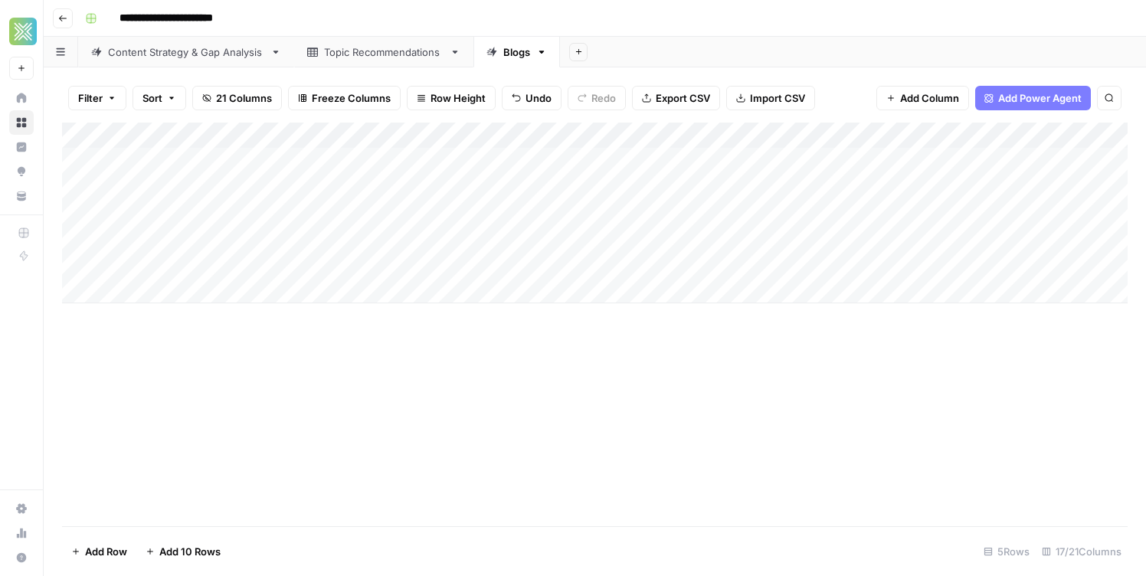
click at [681, 189] on div "Add Column" at bounding box center [595, 213] width 1066 height 181
click at [236, 209] on div "Add Column" at bounding box center [595, 213] width 1066 height 181
type textarea "**********"
click at [530, 215] on div "Add Column" at bounding box center [595, 213] width 1066 height 181
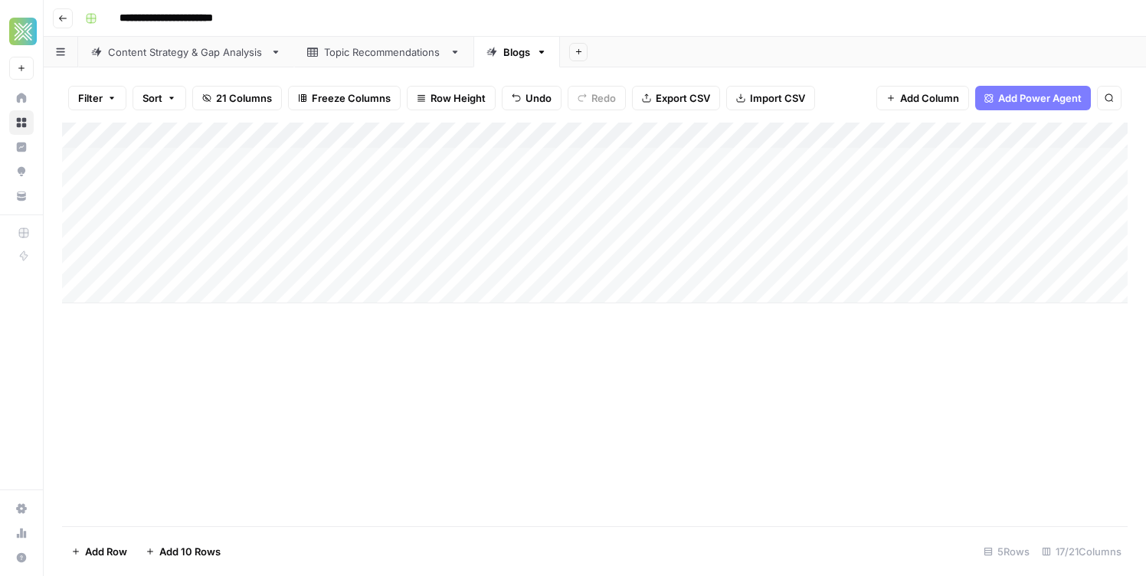
click at [530, 215] on div "Add Column" at bounding box center [595, 213] width 1066 height 181
type textarea "**********"
click at [540, 389] on div "Add Column" at bounding box center [595, 325] width 1066 height 404
click at [697, 208] on div "Add Column" at bounding box center [595, 213] width 1066 height 181
click at [265, 231] on div "Add Column" at bounding box center [595, 213] width 1066 height 181
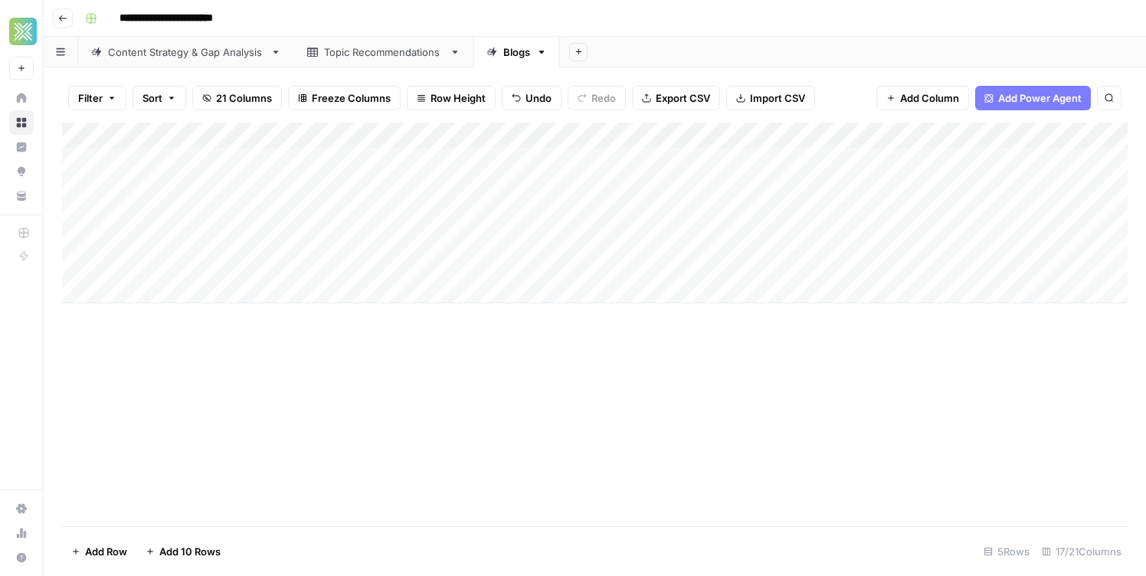
click at [258, 237] on div "Add Column" at bounding box center [595, 213] width 1066 height 181
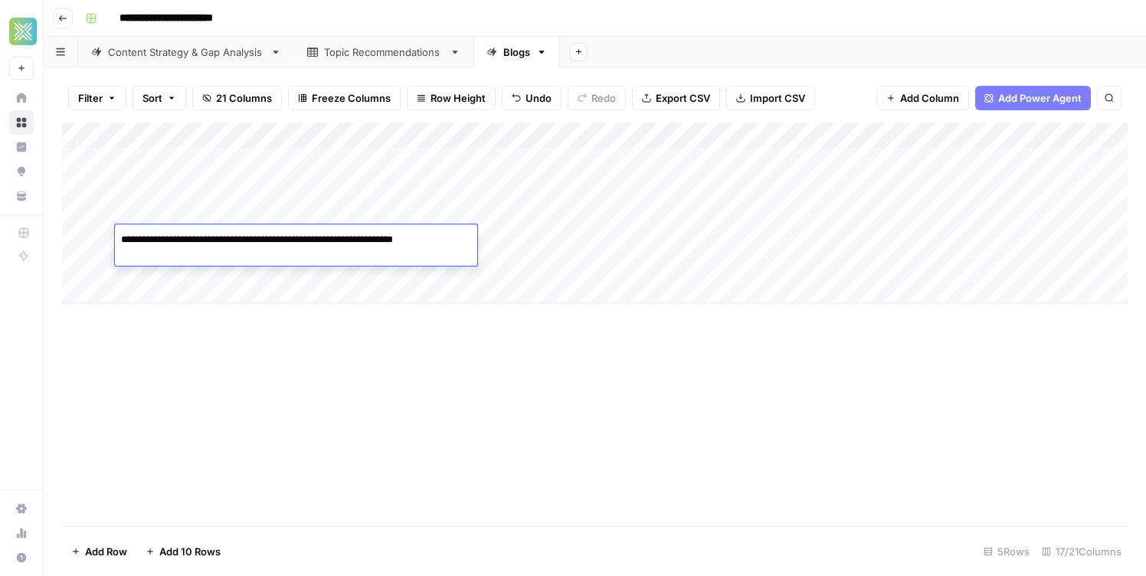
type textarea "**********"
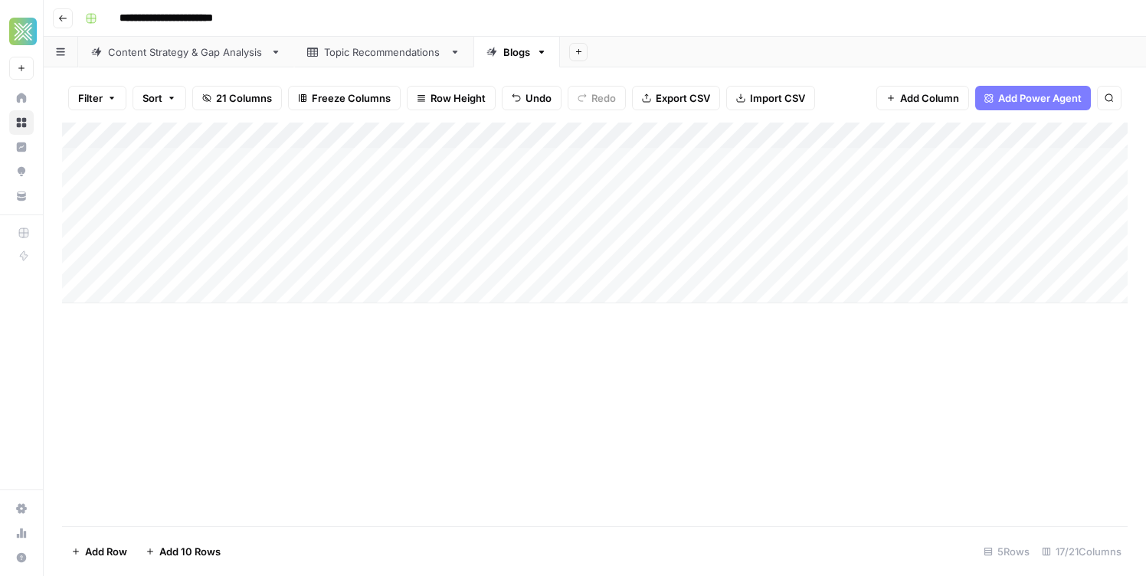
click at [296, 211] on div "Add Column" at bounding box center [595, 213] width 1066 height 181
click at [288, 212] on div "Add Column" at bounding box center [595, 213] width 1066 height 181
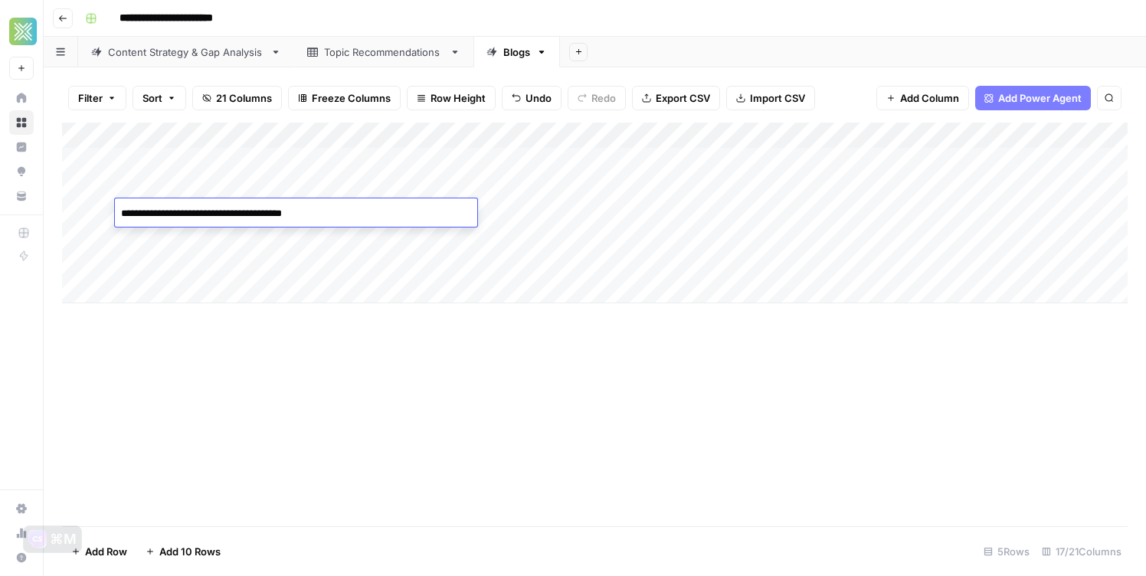
click at [288, 212] on textarea "**********" at bounding box center [296, 213] width 362 height 21
click at [331, 236] on div "Add Column" at bounding box center [595, 213] width 1066 height 181
click at [516, 239] on div "Add Column" at bounding box center [595, 213] width 1066 height 181
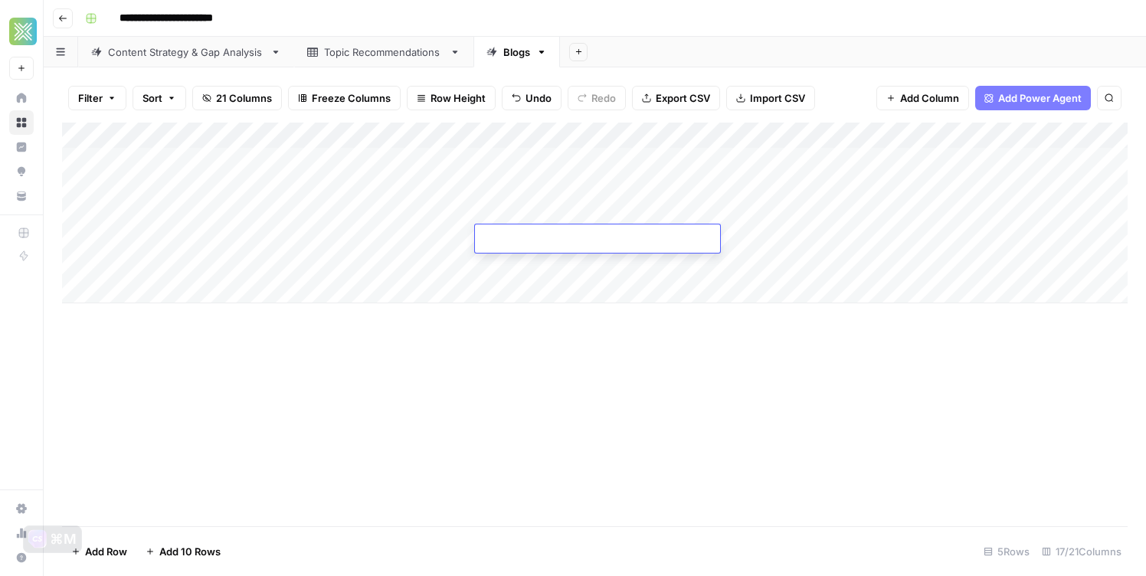
type textarea "**********"
click at [515, 347] on div "Add Column" at bounding box center [595, 325] width 1066 height 404
click at [687, 243] on div "Add Column" at bounding box center [595, 213] width 1066 height 181
click at [587, 186] on div "Add Column" at bounding box center [595, 213] width 1066 height 181
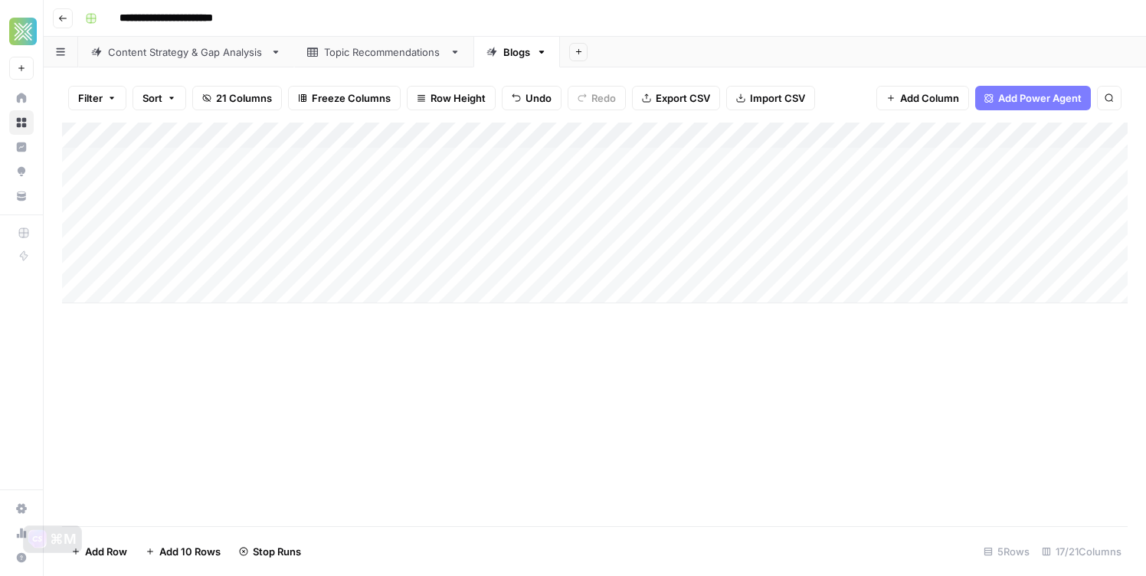
scroll to position [0, 0]
click at [206, 261] on div "Add Column" at bounding box center [595, 213] width 1066 height 181
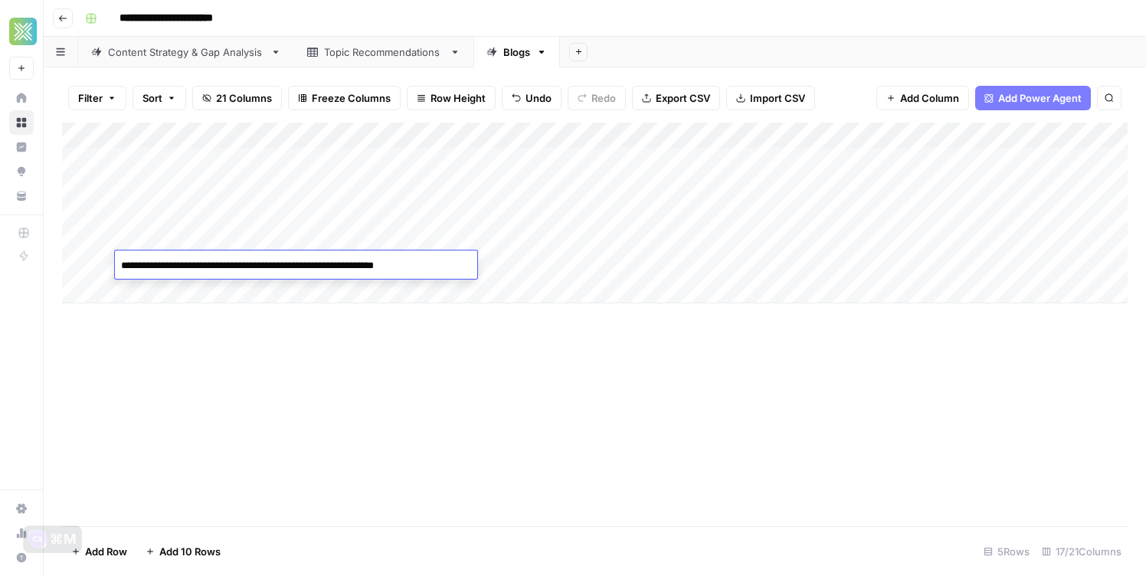
type textarea "**********"
click at [528, 259] on div "Add Column" at bounding box center [595, 213] width 1066 height 181
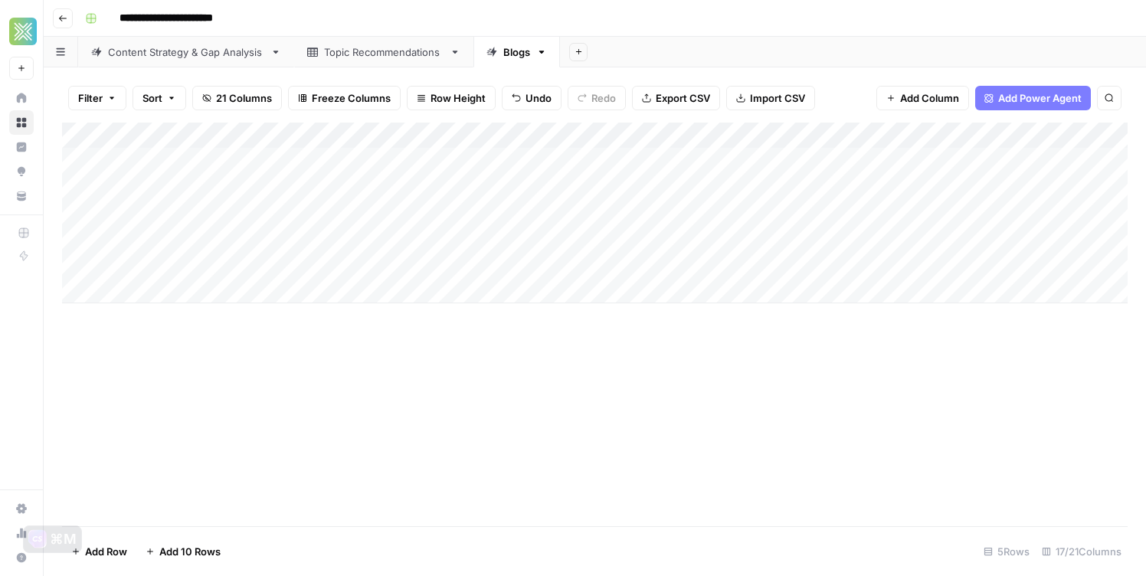
click at [524, 264] on div "Add Column" at bounding box center [595, 213] width 1066 height 181
type textarea "**********"
click at [589, 404] on div "Add Column" at bounding box center [595, 325] width 1066 height 404
click at [691, 261] on div "Add Column" at bounding box center [595, 213] width 1066 height 181
click at [239, 287] on div "Add Column" at bounding box center [595, 213] width 1066 height 181
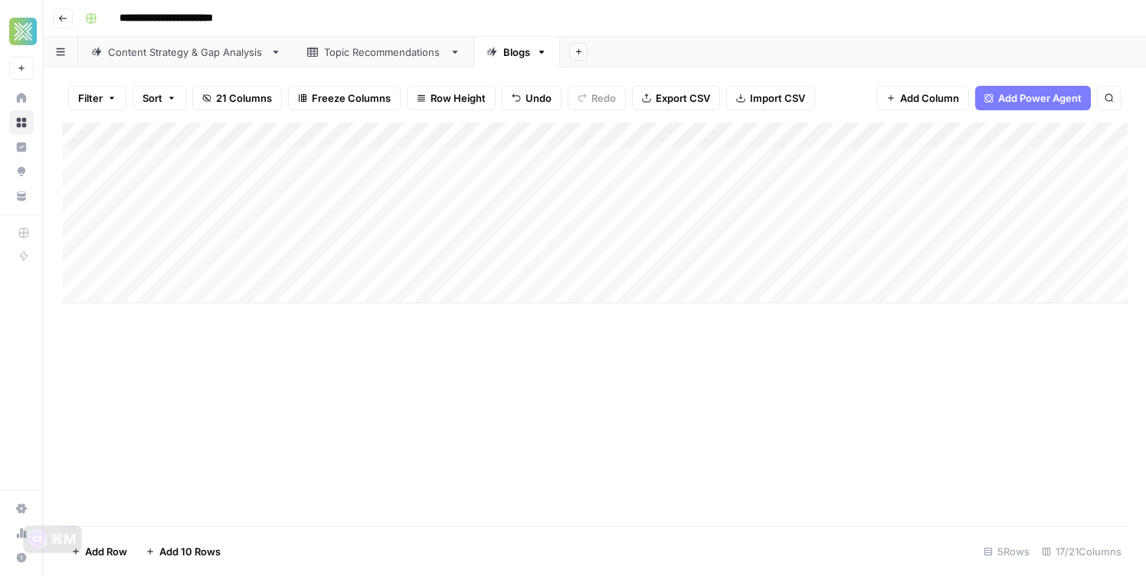
click at [239, 287] on div "Add Column" at bounding box center [595, 213] width 1066 height 181
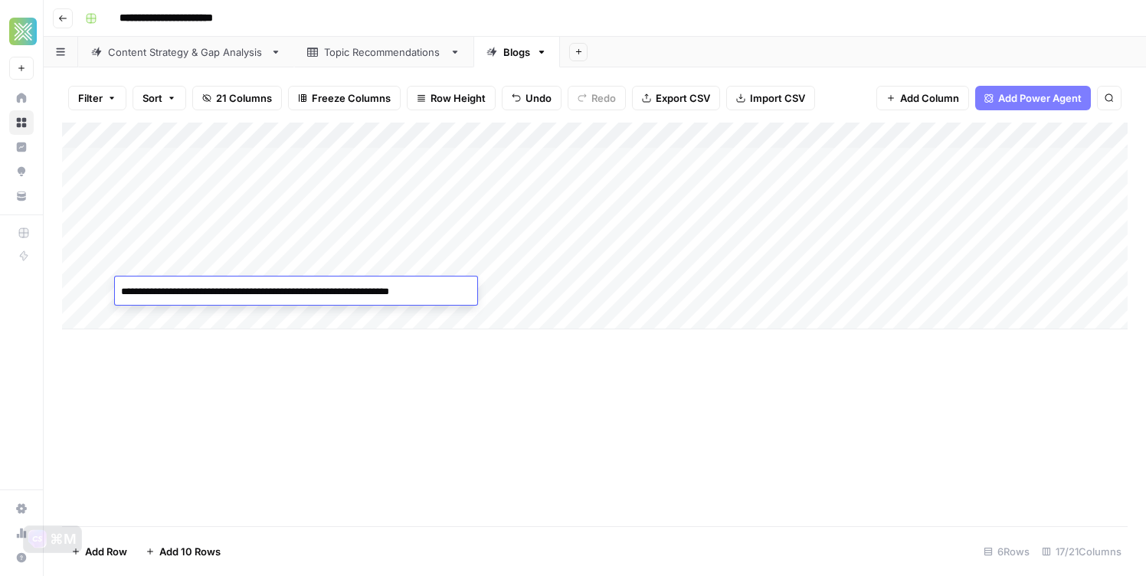
type textarea "**********"
click at [526, 290] on div "Add Column" at bounding box center [595, 226] width 1066 height 207
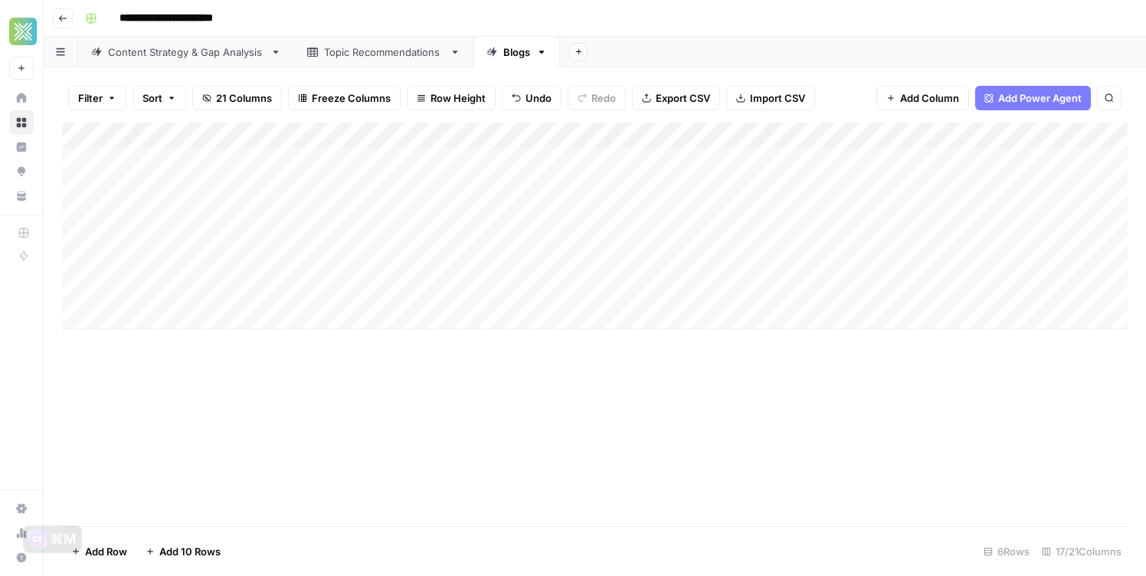
click at [526, 290] on div "Add Column" at bounding box center [595, 226] width 1066 height 207
type textarea "**********"
click at [616, 448] on div "Add Column" at bounding box center [595, 325] width 1066 height 404
click at [653, 293] on div "Add Column" at bounding box center [595, 226] width 1066 height 207
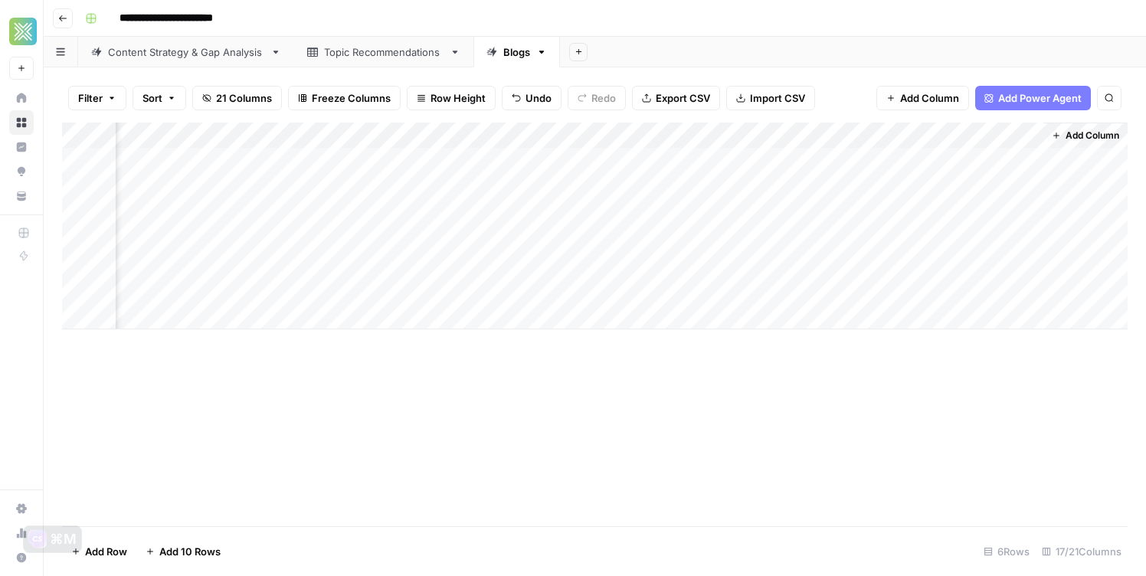
click at [762, 189] on div "Add Column" at bounding box center [595, 226] width 1066 height 207
click at [808, 185] on div "Add Column" at bounding box center [595, 226] width 1066 height 207
click at [998, 530] on div "title_input_value can't be blank" at bounding box center [1020, 527] width 189 height 15
click at [926, 135] on div "Add Column" at bounding box center [595, 226] width 1066 height 207
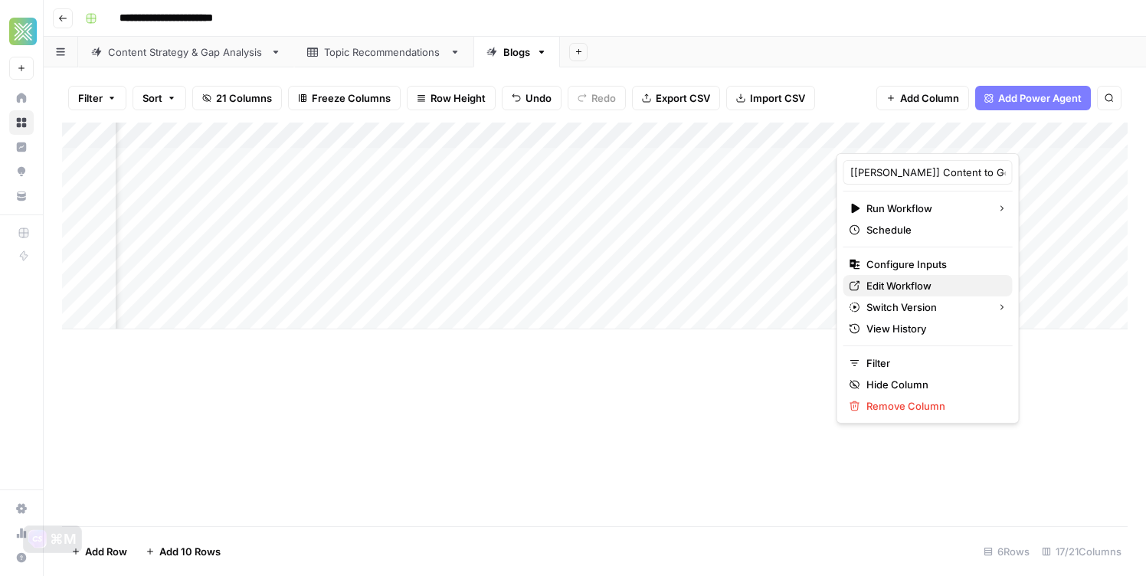
click at [923, 286] on span "Edit Workflow" at bounding box center [934, 285] width 134 height 15
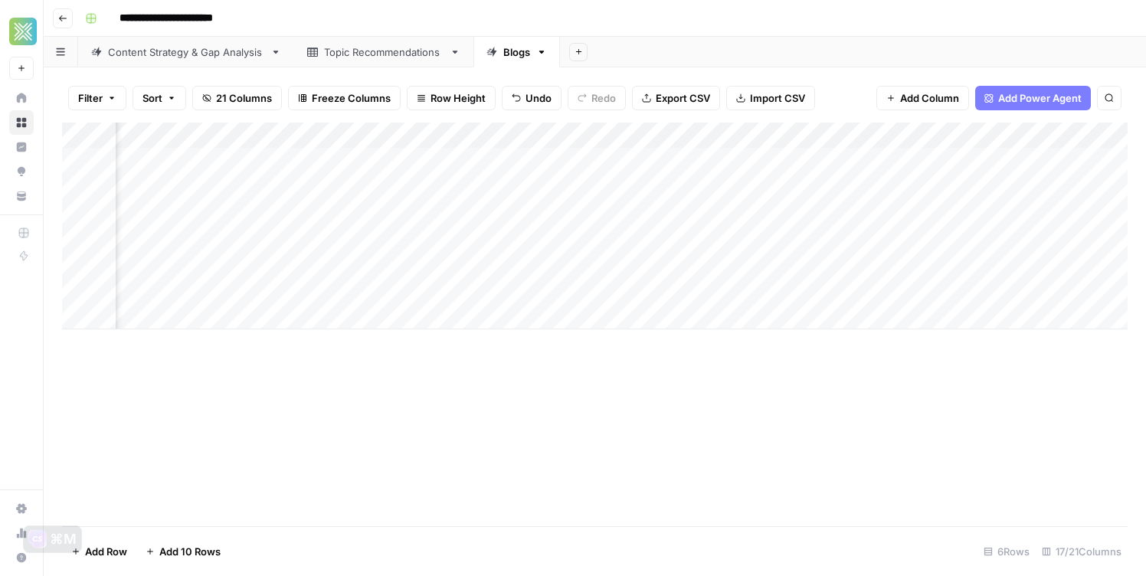
click at [907, 189] on div "Add Column" at bounding box center [595, 226] width 1066 height 207
drag, startPoint x: 1076, startPoint y: 523, endPoint x: 928, endPoint y: 528, distance: 148.0
click at [928, 528] on div "title_input_value can't be blank" at bounding box center [1020, 527] width 189 height 15
copy div "itle_input_value can't be blank"
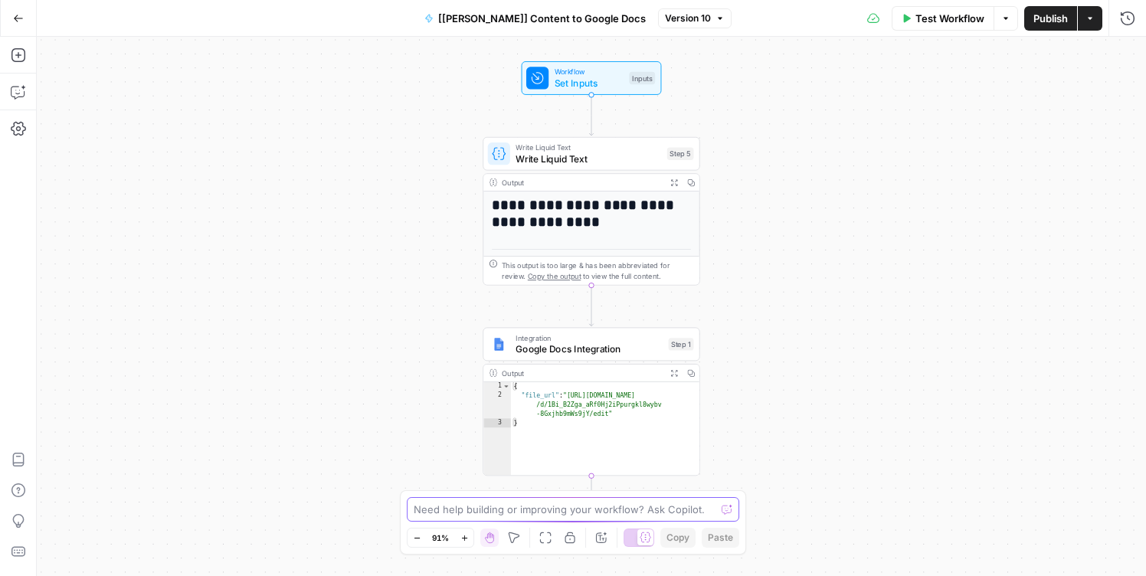
click at [583, 516] on textarea at bounding box center [565, 509] width 302 height 15
type textarea "o"
paste textarea "title_input_value can't be blank"
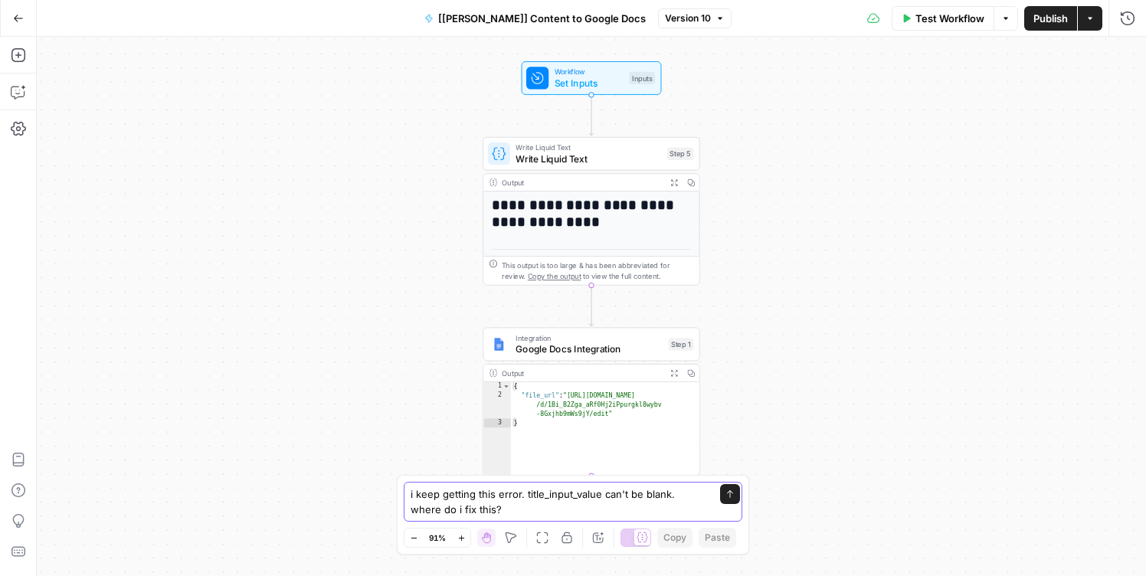
type textarea "i keep getting this error. title_input_value can't be blank. where do i fix thi…"
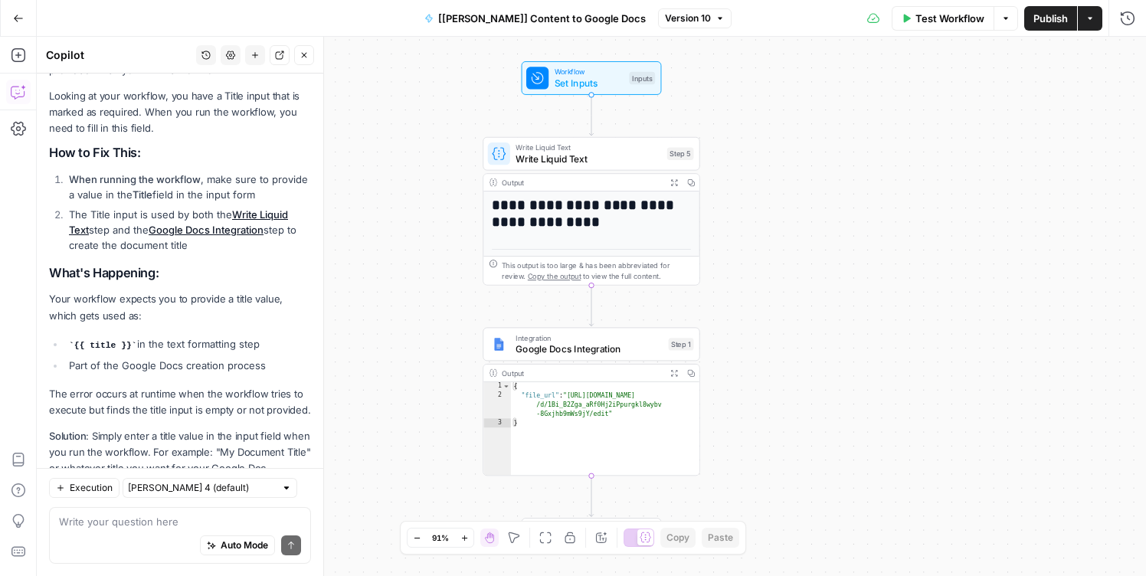
scroll to position [275, 0]
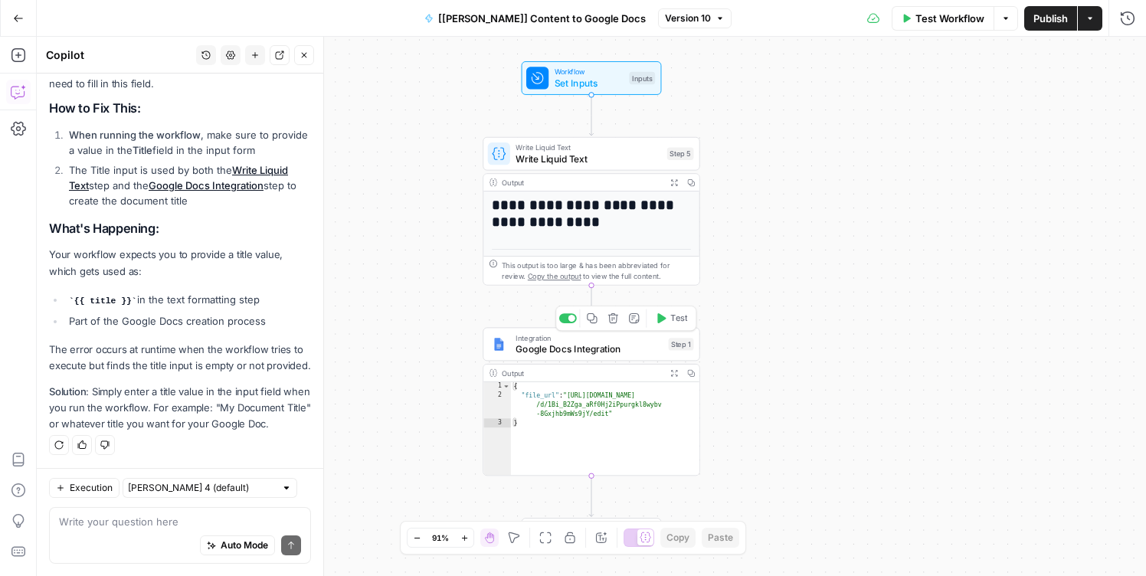
click at [563, 345] on span "Google Docs Integration" at bounding box center [589, 350] width 147 height 14
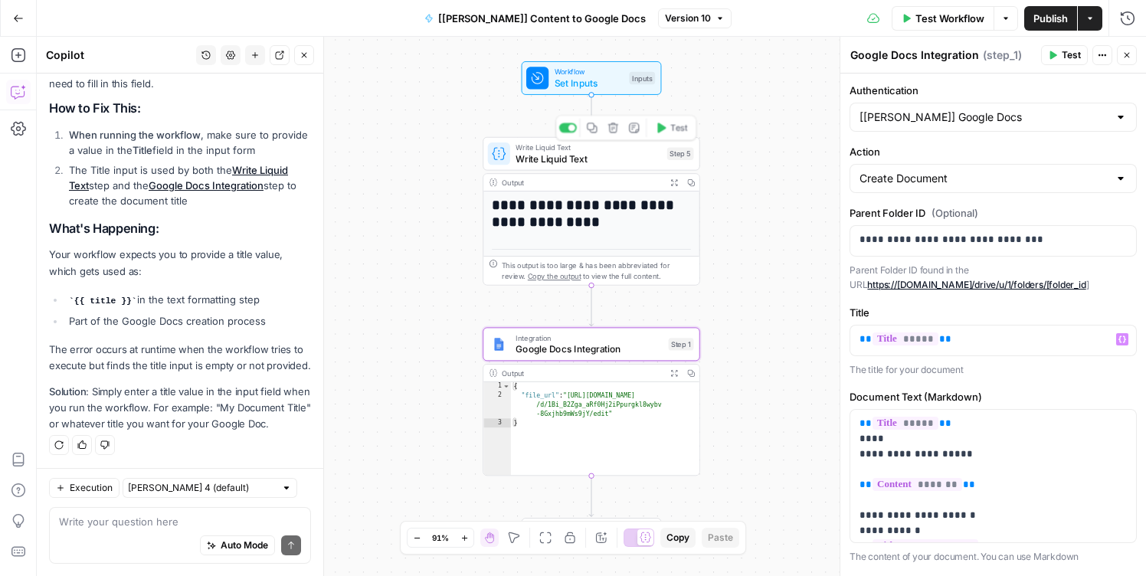
click at [579, 155] on span "Write Liquid Text" at bounding box center [589, 159] width 146 height 14
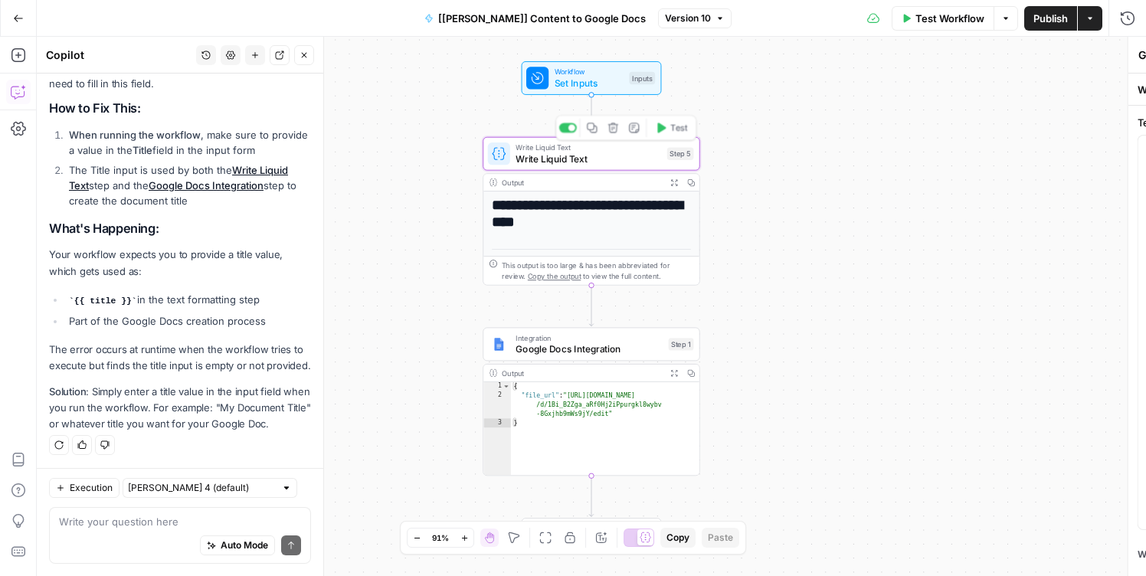
type textarea "Write Liquid Text"
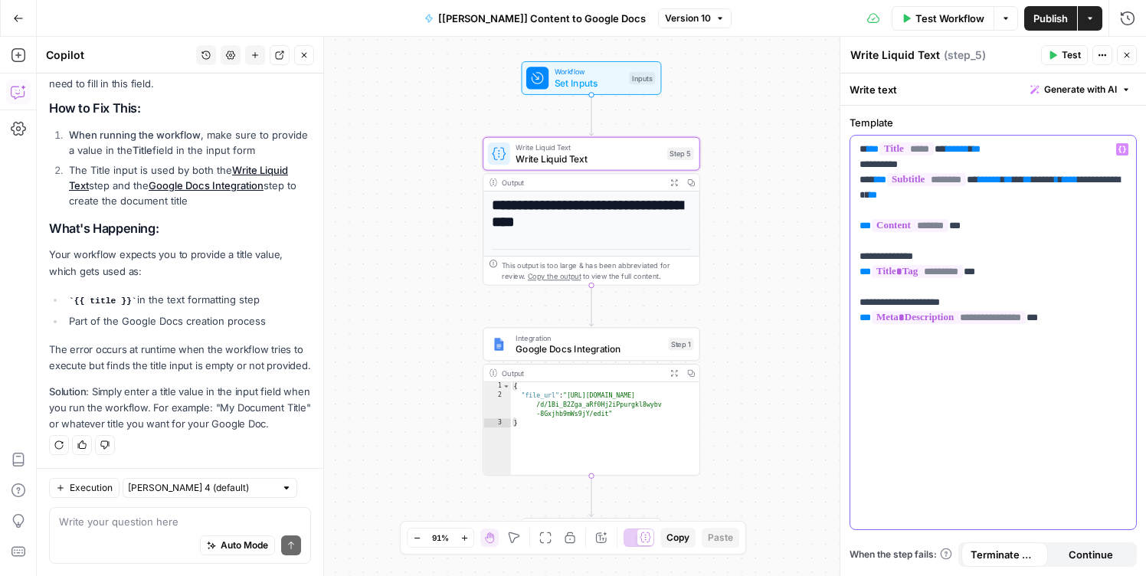
click at [1008, 201] on p "**********" at bounding box center [993, 234] width 267 height 184
drag, startPoint x: 969, startPoint y: 201, endPoint x: 849, endPoint y: 181, distance: 122.0
click at [850, 181] on div "**********" at bounding box center [993, 332] width 287 height 395
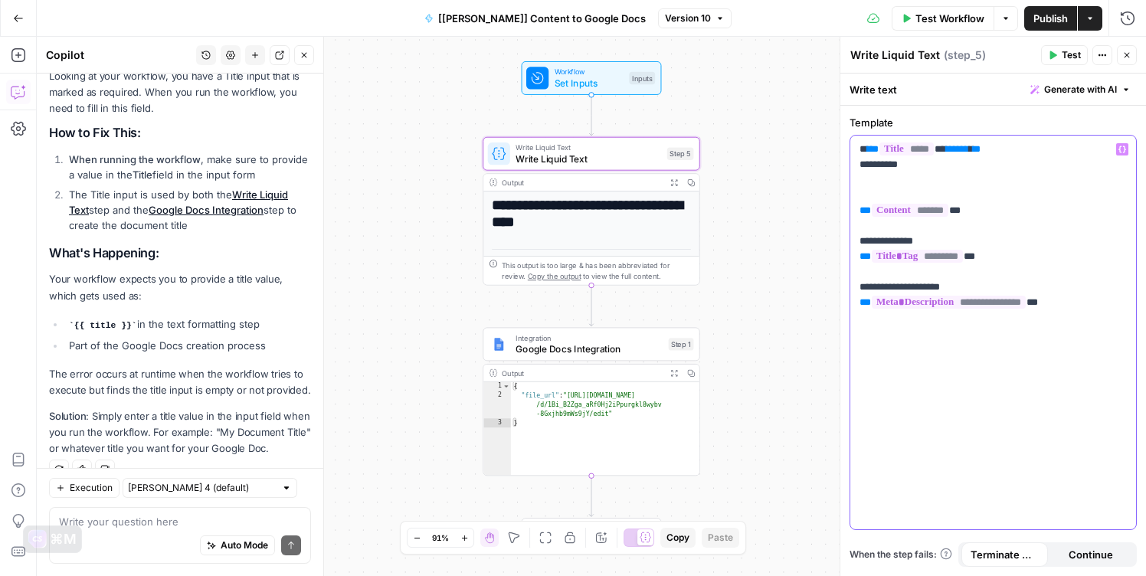
scroll to position [300, 0]
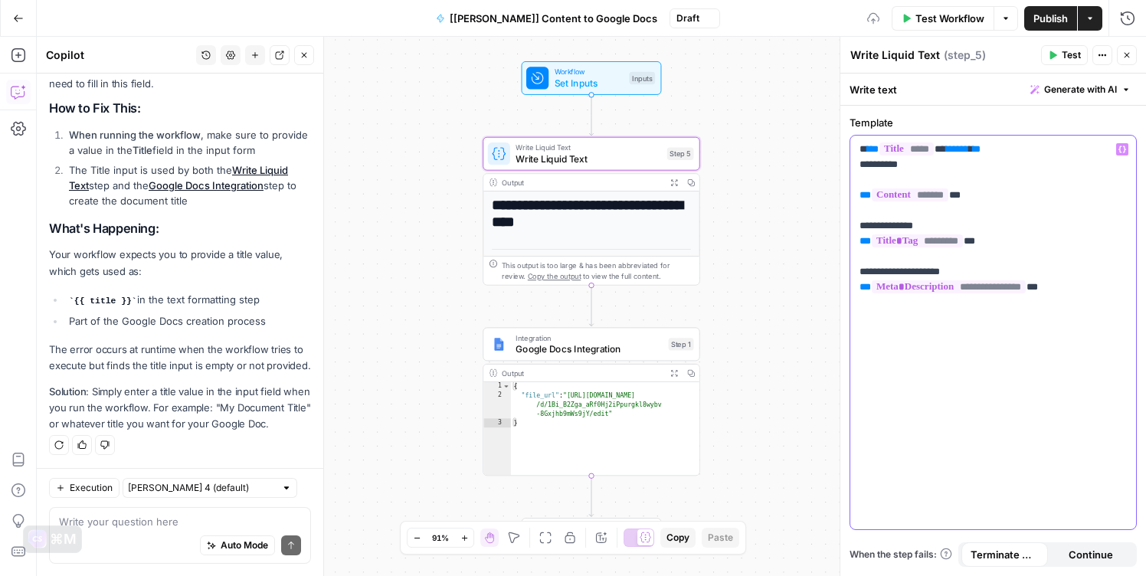
click at [1018, 146] on p "**********" at bounding box center [993, 218] width 267 height 153
click at [1120, 149] on icon "button" at bounding box center [1123, 150] width 8 height 8
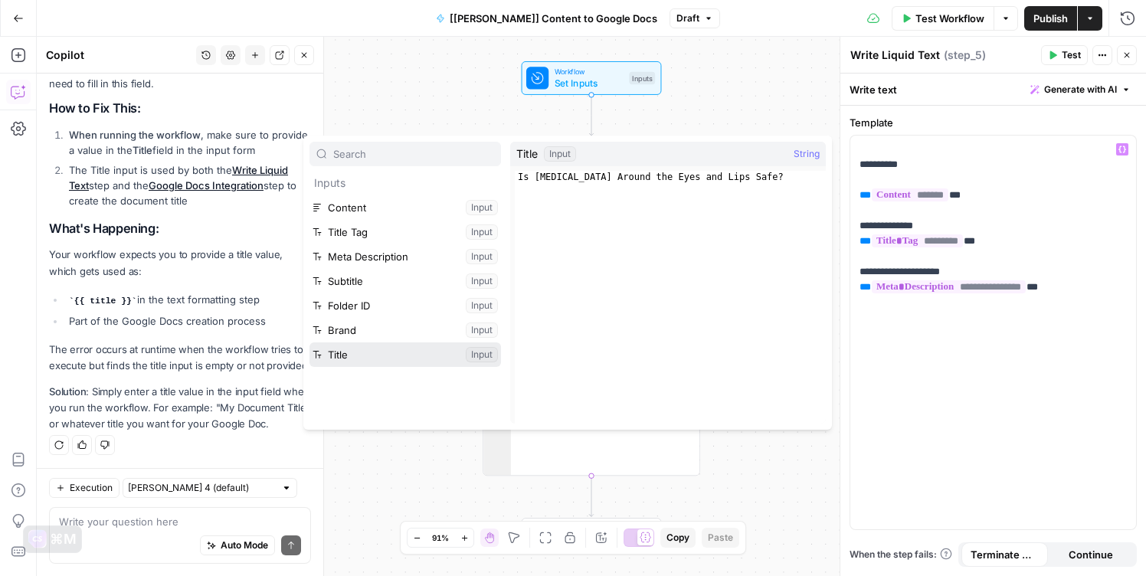
click at [365, 352] on button "Select variable Title" at bounding box center [406, 355] width 192 height 25
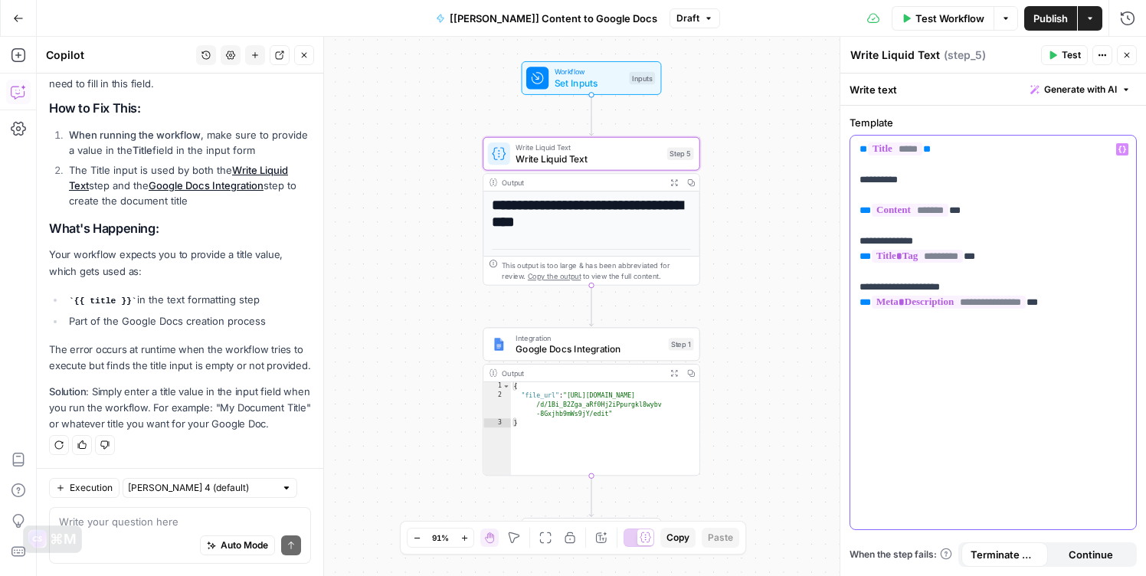
click at [1123, 149] on icon "button" at bounding box center [1123, 150] width 8 height 8
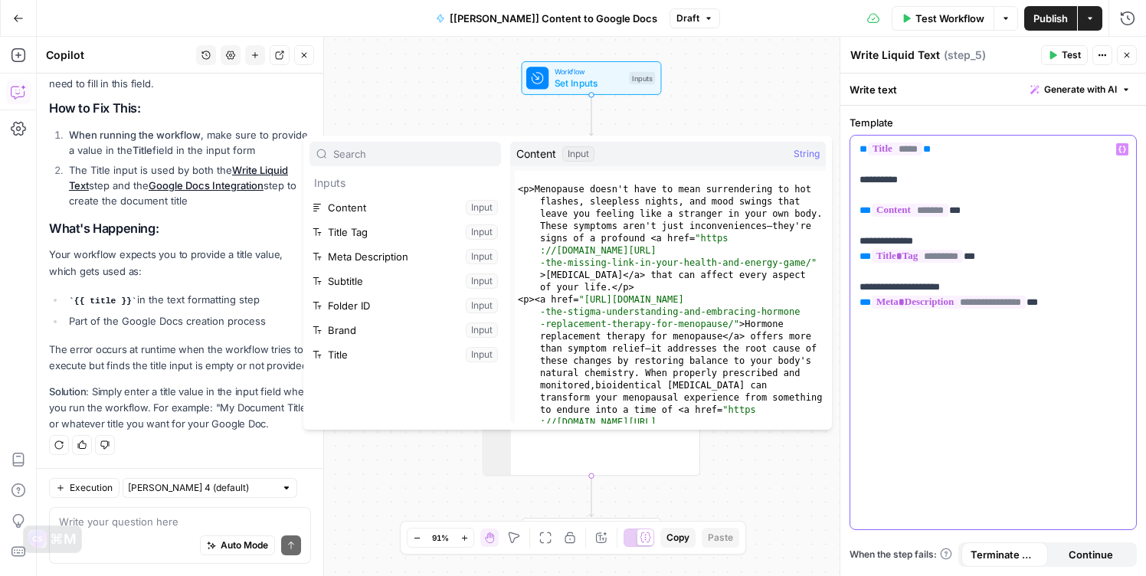
click at [1123, 149] on icon "button" at bounding box center [1123, 150] width 8 height 8
click at [973, 170] on p "**********" at bounding box center [993, 226] width 267 height 169
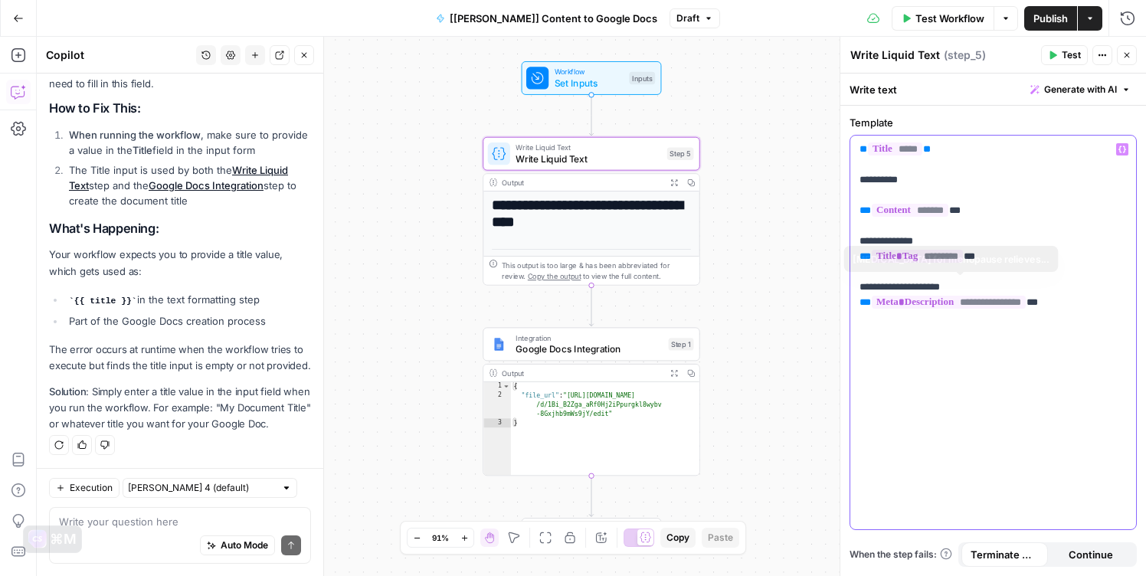
click at [988, 396] on div "**********" at bounding box center [994, 333] width 286 height 394
click at [1049, 51] on icon "button" at bounding box center [1052, 55] width 9 height 9
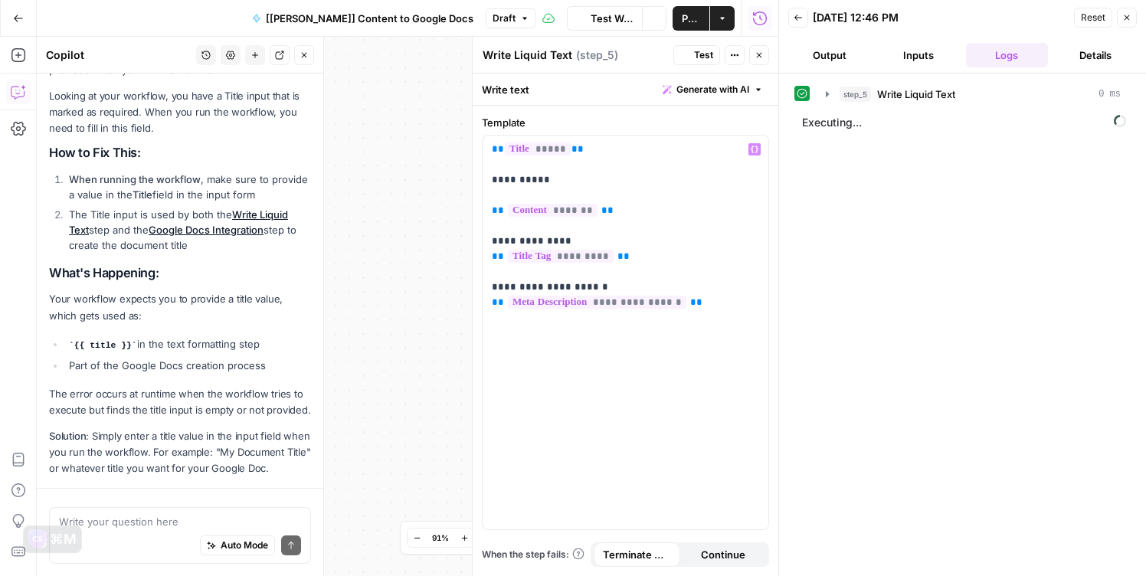
scroll to position [300, 0]
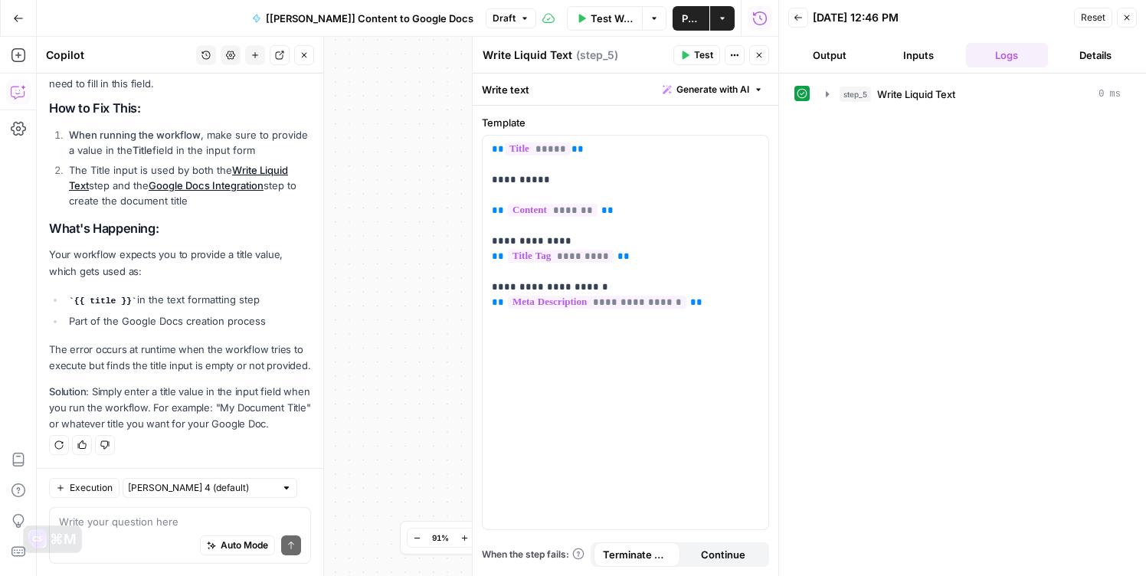
click at [799, 18] on icon "button" at bounding box center [799, 18] width 8 height 6
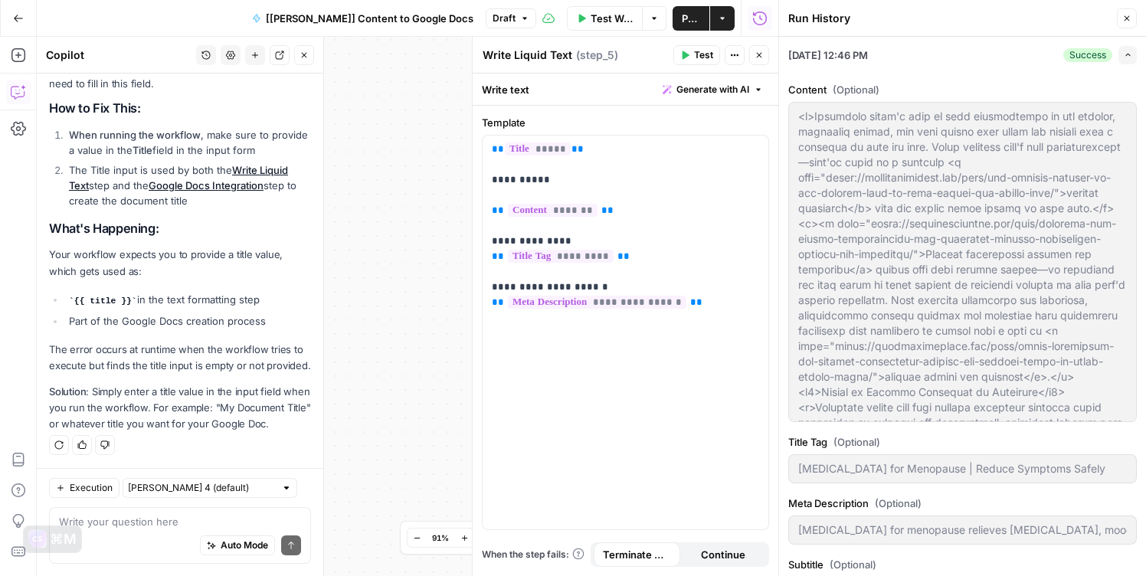
click at [605, 20] on span "Test Workflow" at bounding box center [612, 18] width 43 height 15
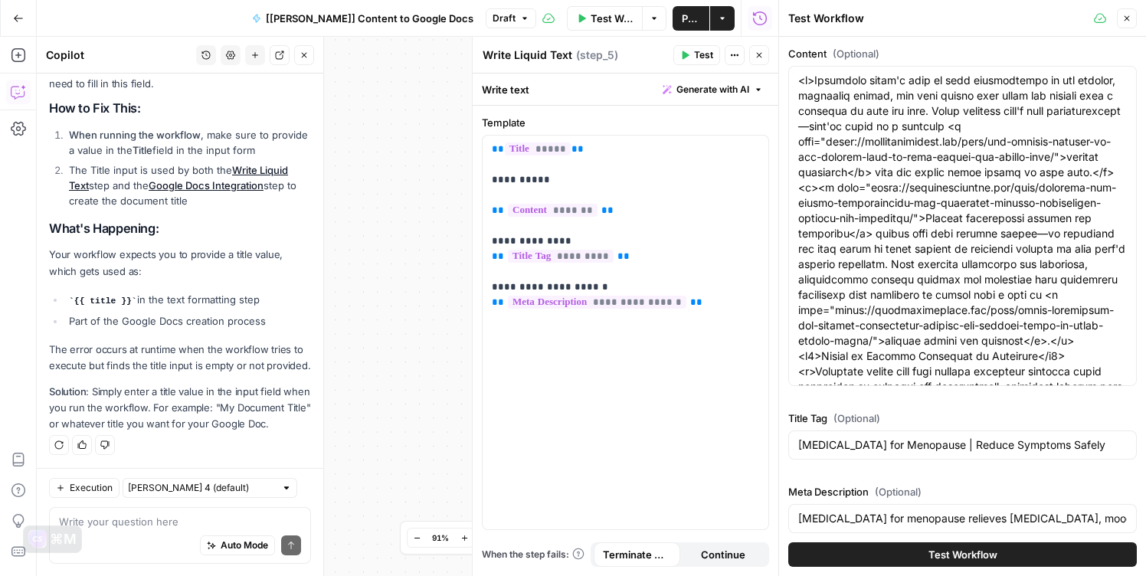
click at [905, 558] on button "Test Workflow" at bounding box center [963, 555] width 349 height 25
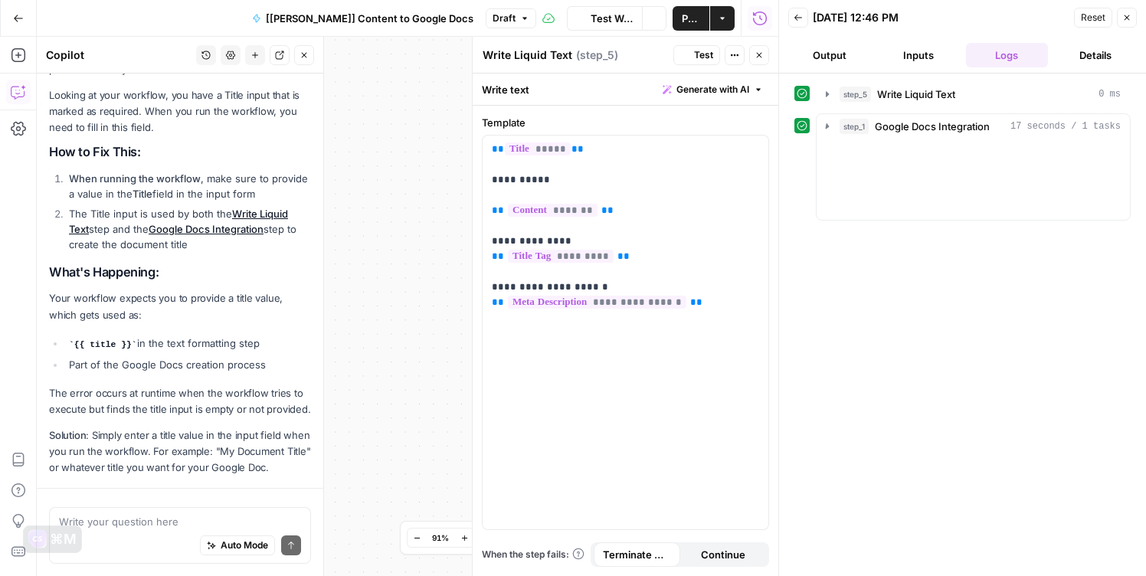
scroll to position [300, 0]
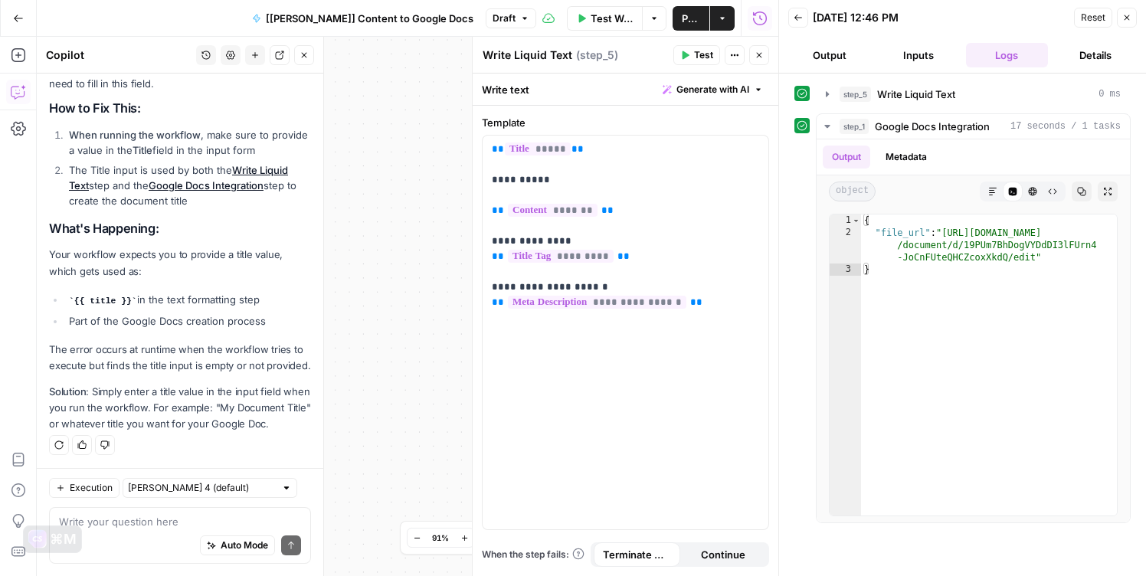
click at [685, 22] on span "Publish" at bounding box center [691, 18] width 18 height 15
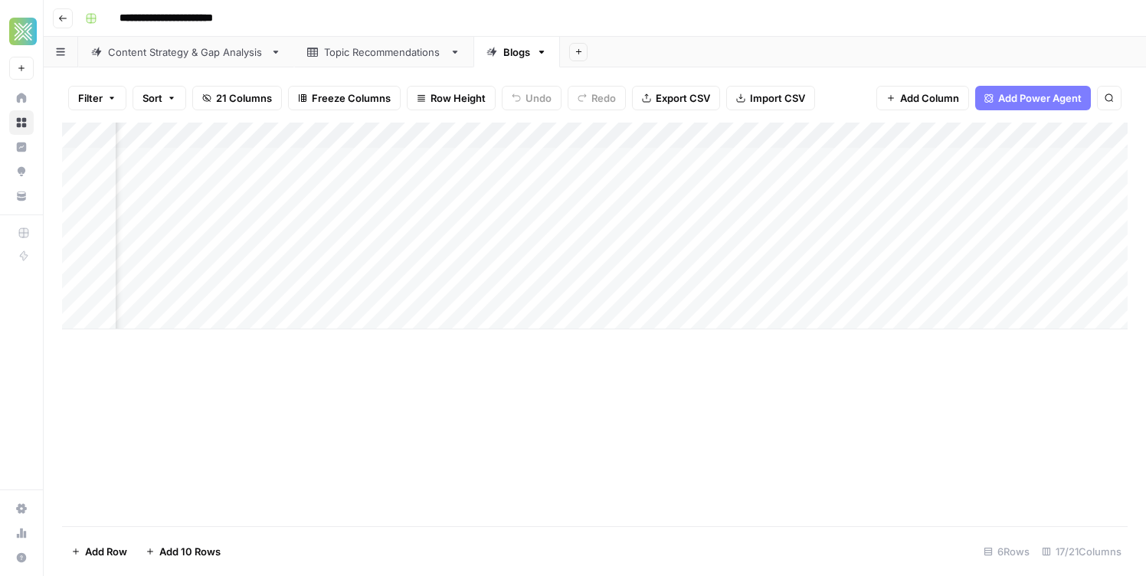
scroll to position [0, 1654]
click at [766, 191] on div "Add Column" at bounding box center [595, 226] width 1066 height 207
click at [747, 188] on div "Add Column" at bounding box center [595, 226] width 1066 height 207
click at [803, 136] on div "Add Column" at bounding box center [595, 226] width 1066 height 207
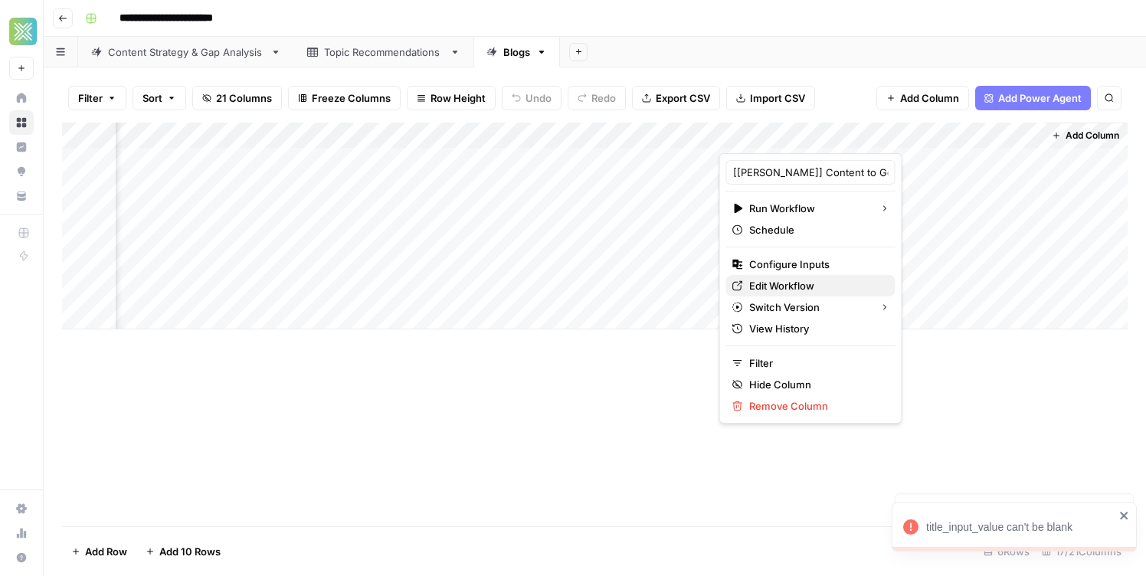
click at [797, 277] on link "Edit Workflow" at bounding box center [810, 285] width 169 height 21
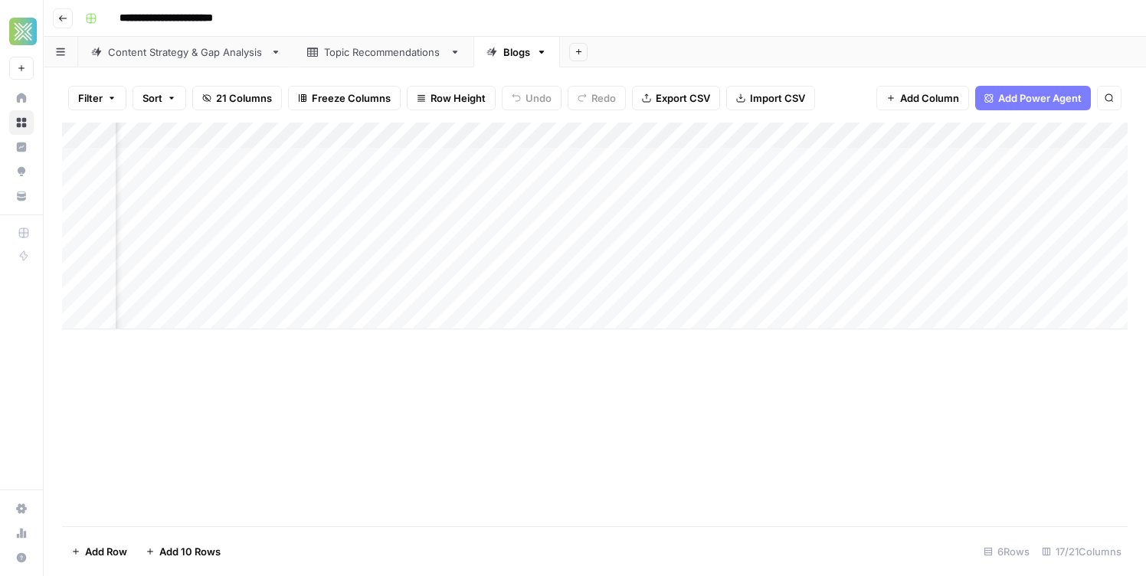
scroll to position [0, 710]
click at [362, 131] on div "Add Column" at bounding box center [595, 226] width 1066 height 207
click at [448, 135] on div at bounding box center [389, 138] width 139 height 31
click at [438, 135] on div at bounding box center [389, 138] width 139 height 31
click at [621, 394] on div "Add Column" at bounding box center [595, 325] width 1066 height 404
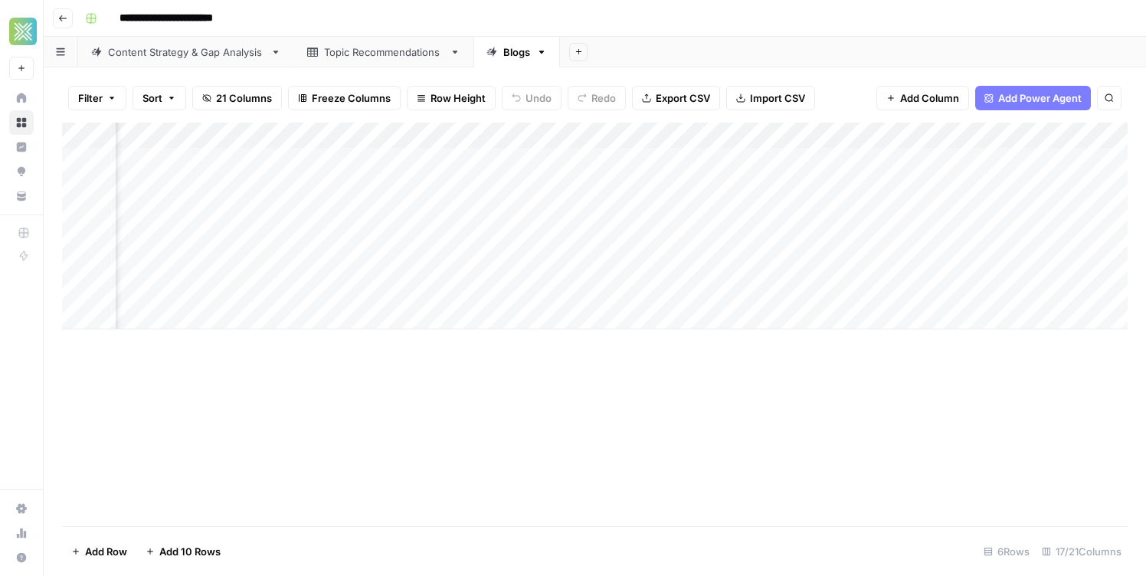
scroll to position [0, 887]
click at [615, 213] on div "Add Column" at bounding box center [595, 226] width 1066 height 207
click at [606, 240] on div "Add Column" at bounding box center [595, 226] width 1066 height 207
click at [602, 266] on div "Add Column" at bounding box center [595, 226] width 1066 height 207
click at [602, 289] on div "Add Column" at bounding box center [595, 226] width 1066 height 207
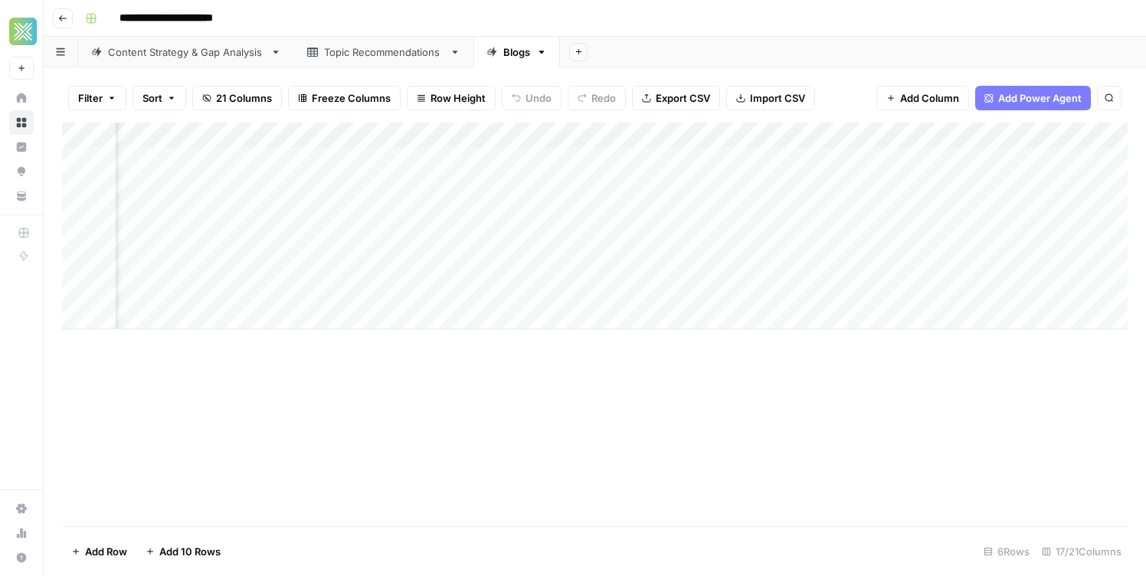
scroll to position [0, 1434]
click at [965, 193] on div "Add Column" at bounding box center [595, 226] width 1066 height 207
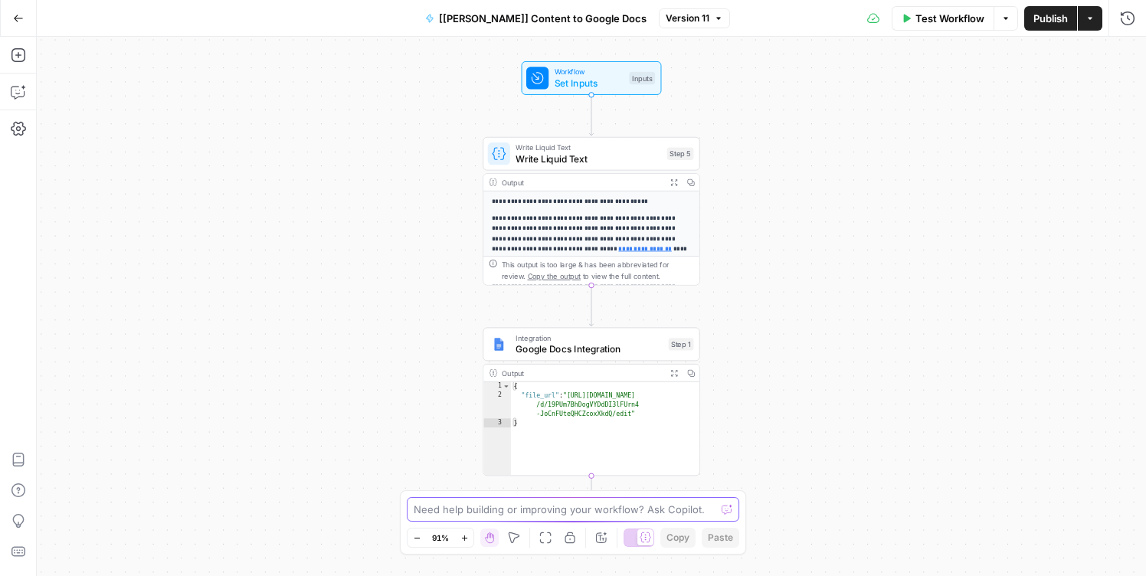
click at [467, 510] on textarea at bounding box center [565, 509] width 302 height 15
type textarea "i"
click at [602, 146] on span "Write Liquid Text" at bounding box center [589, 147] width 146 height 11
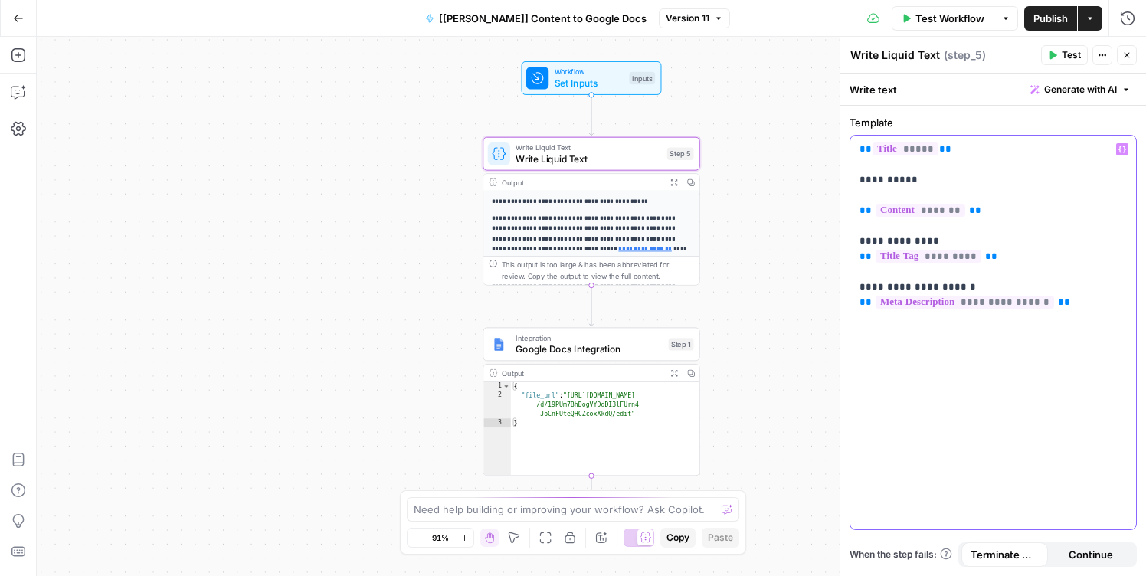
click at [961, 161] on p "**********" at bounding box center [993, 226] width 267 height 169
click at [1119, 147] on icon "button" at bounding box center [1123, 150] width 8 height 8
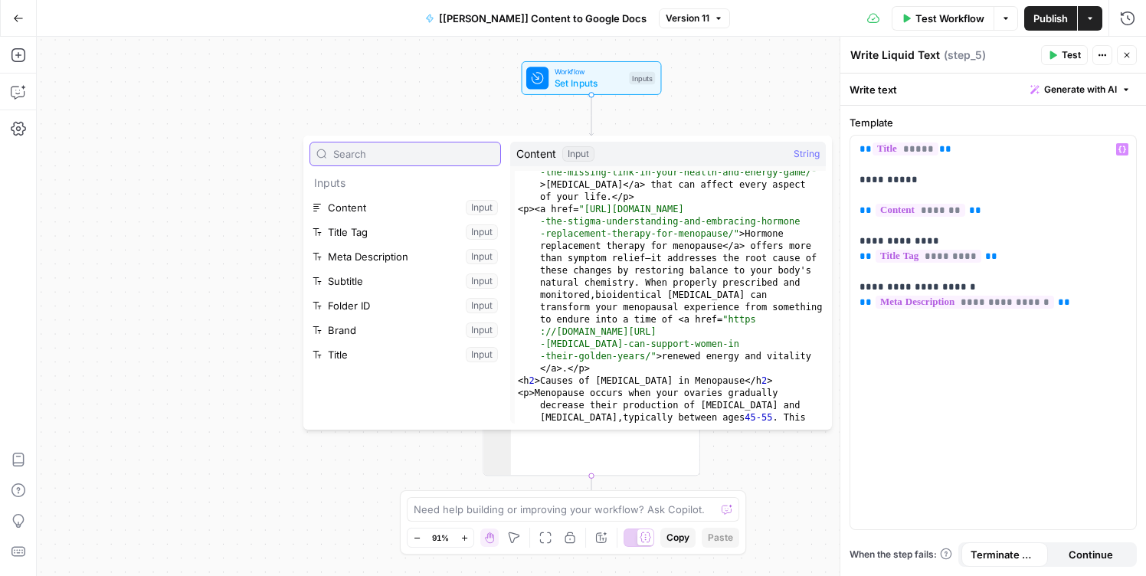
scroll to position [542, 0]
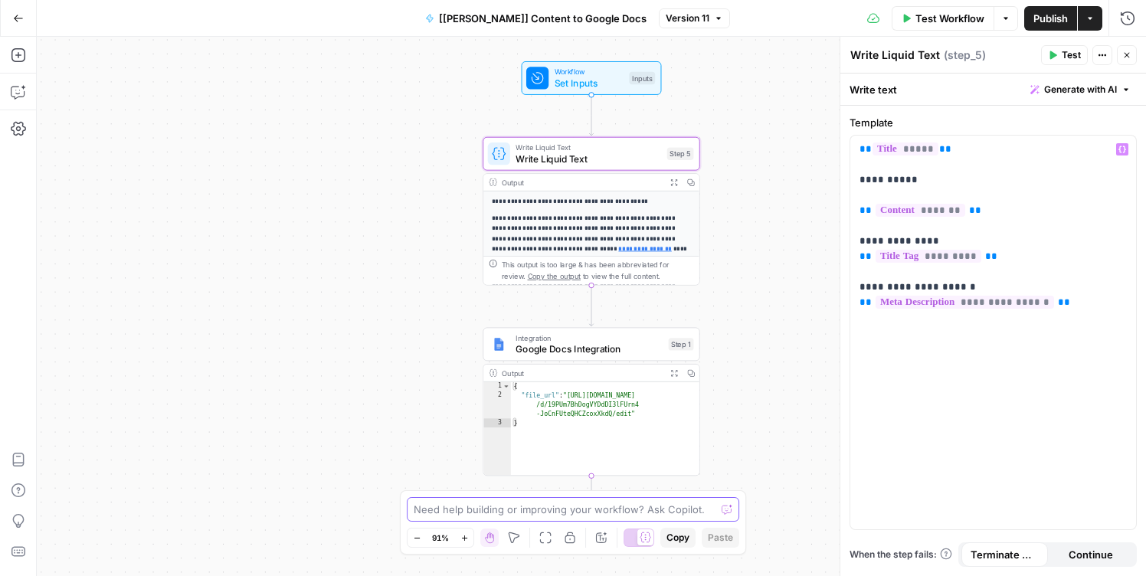
click at [596, 503] on textarea at bounding box center [565, 509] width 302 height 15
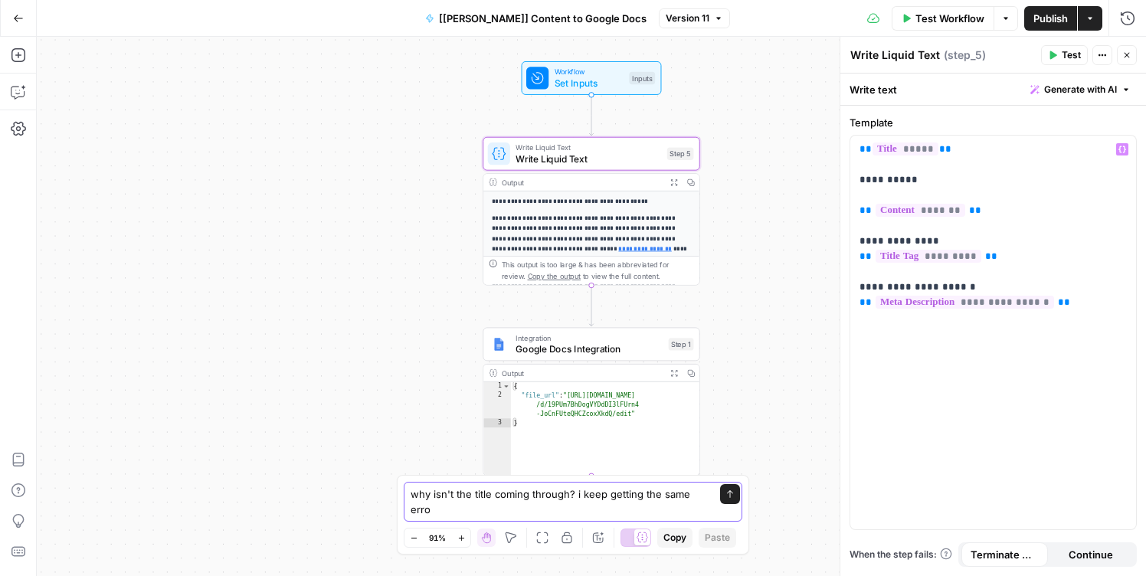
type textarea "why isn't the title coming through? i keep getting the same error"
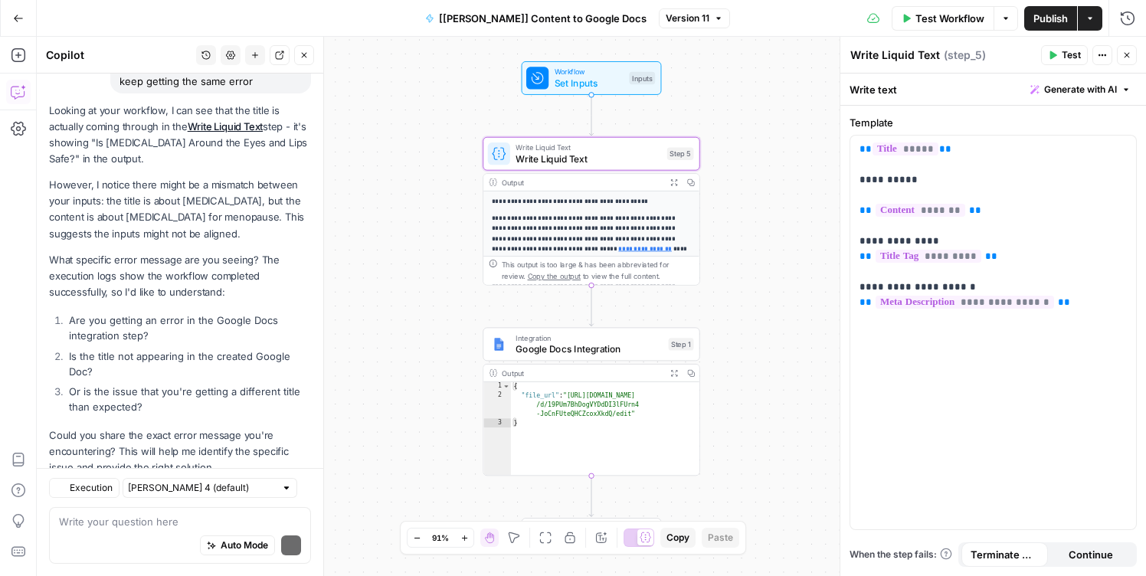
scroll to position [187, 0]
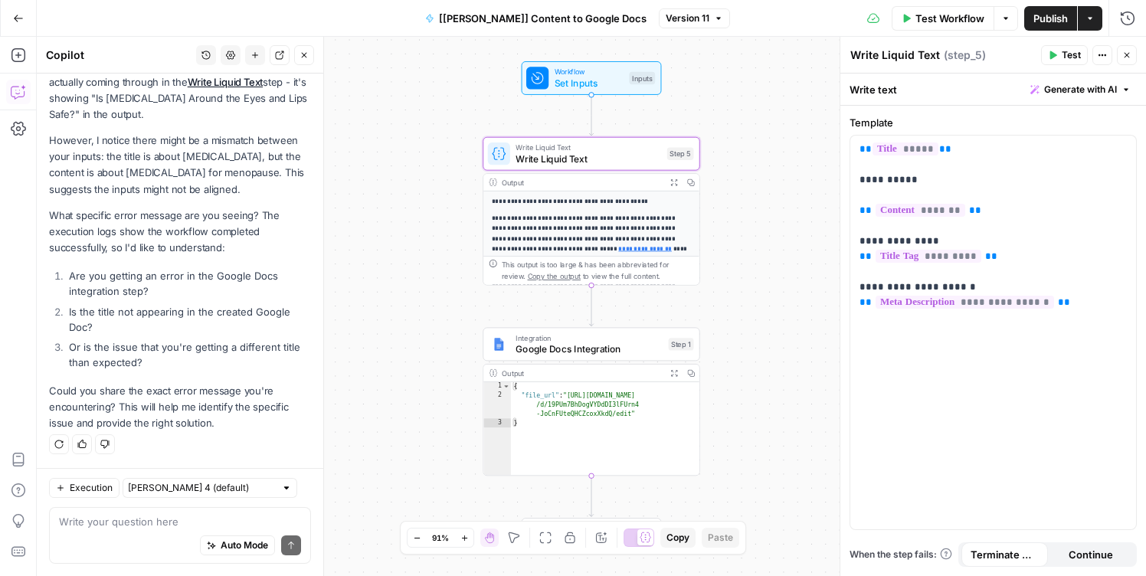
type textarea "title_input_value can't be blank"
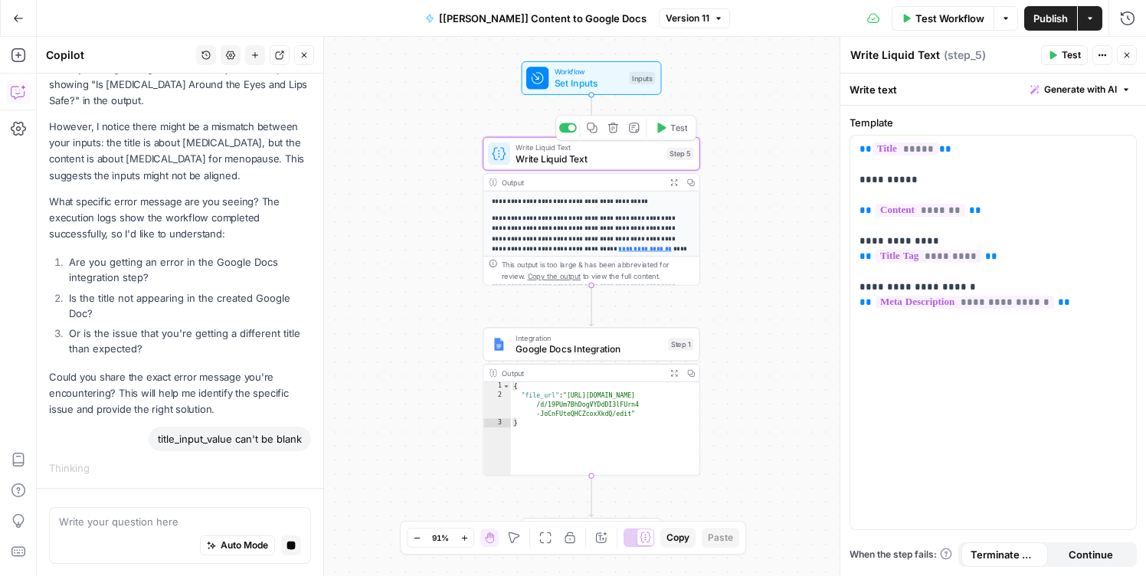
click at [566, 159] on span "Write Liquid Text" at bounding box center [589, 159] width 146 height 14
click at [1056, 87] on span "Generate with AI" at bounding box center [1080, 90] width 73 height 14
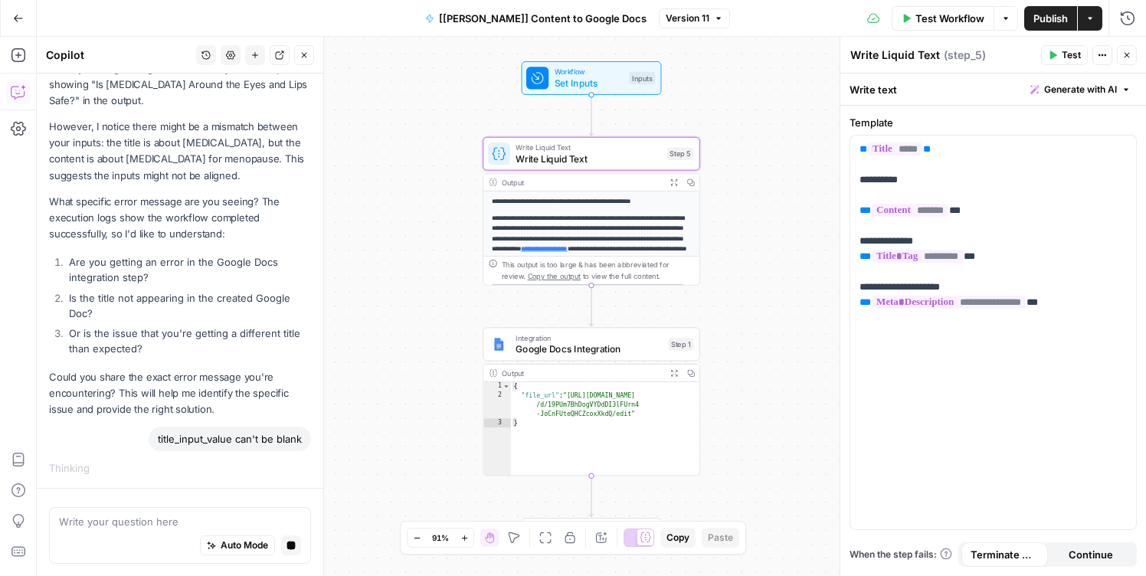
click at [1056, 87] on span "Generate with AI" at bounding box center [1080, 90] width 73 height 14
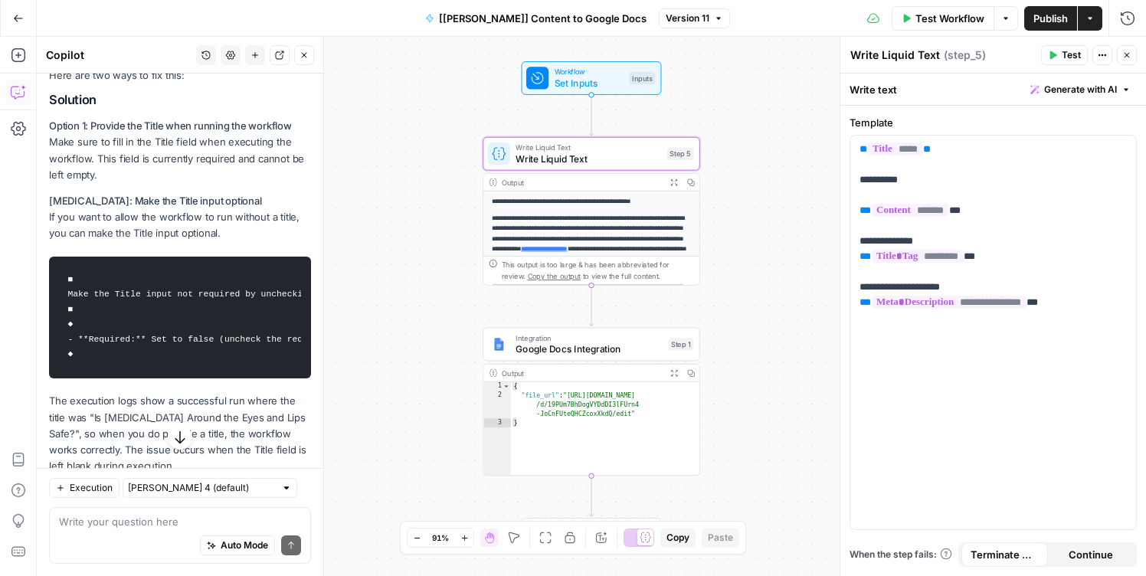
scroll to position [692, 0]
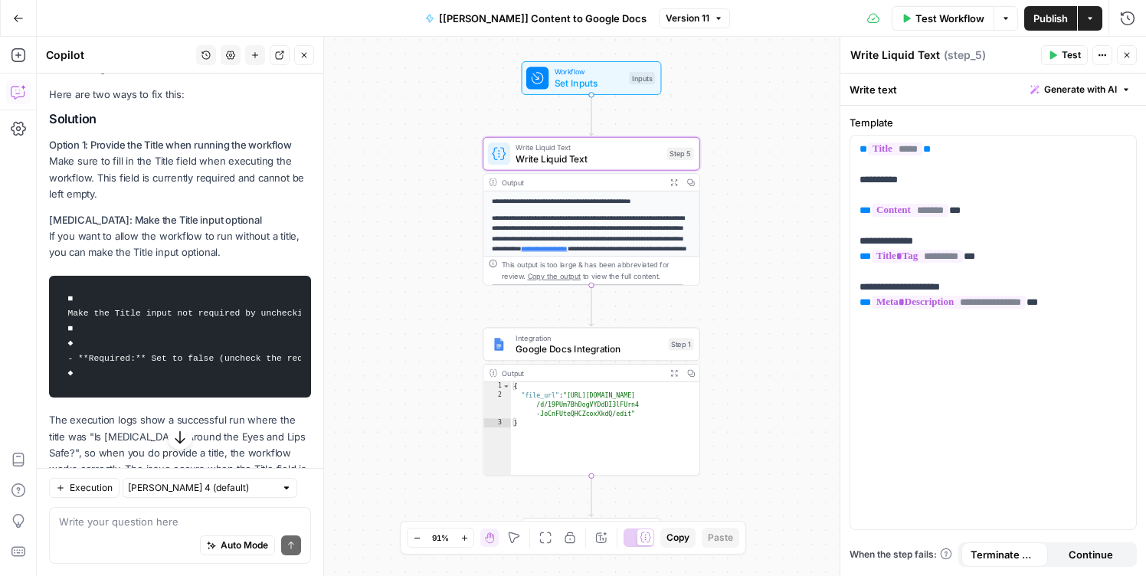
click at [235, 189] on p "Option 1: Provide the Title when running the workflow Make sure to fill in the …" at bounding box center [180, 169] width 262 height 65
click at [232, 200] on p "Option 1: Provide the Title when running the workflow Make sure to fill in the …" at bounding box center [180, 169] width 262 height 65
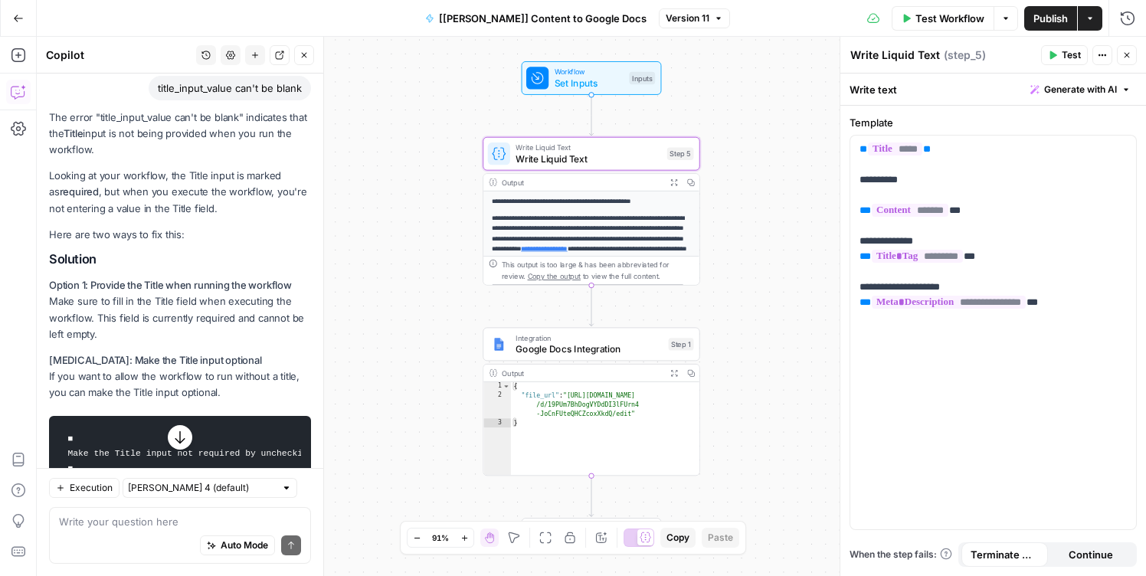
scroll to position [547, 0]
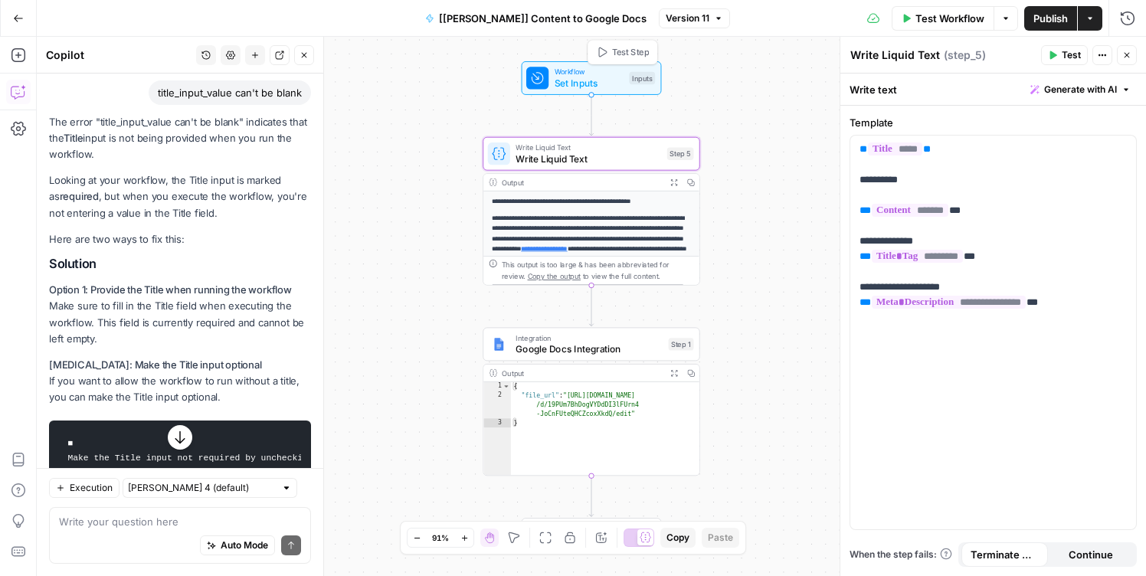
click at [600, 80] on span "Set Inputs" at bounding box center [590, 83] width 70 height 14
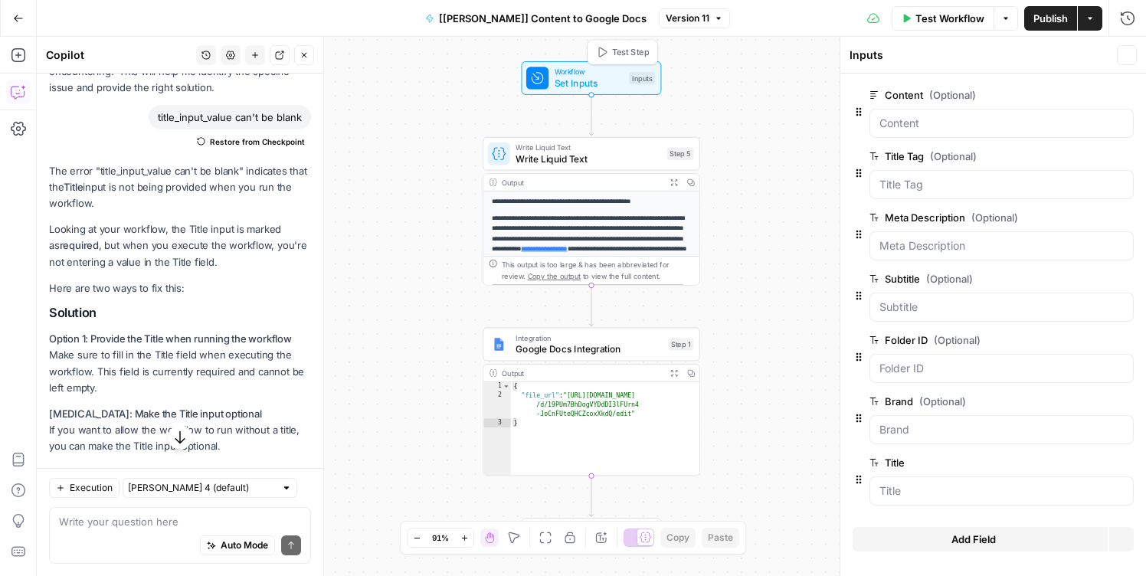
scroll to position [572, 0]
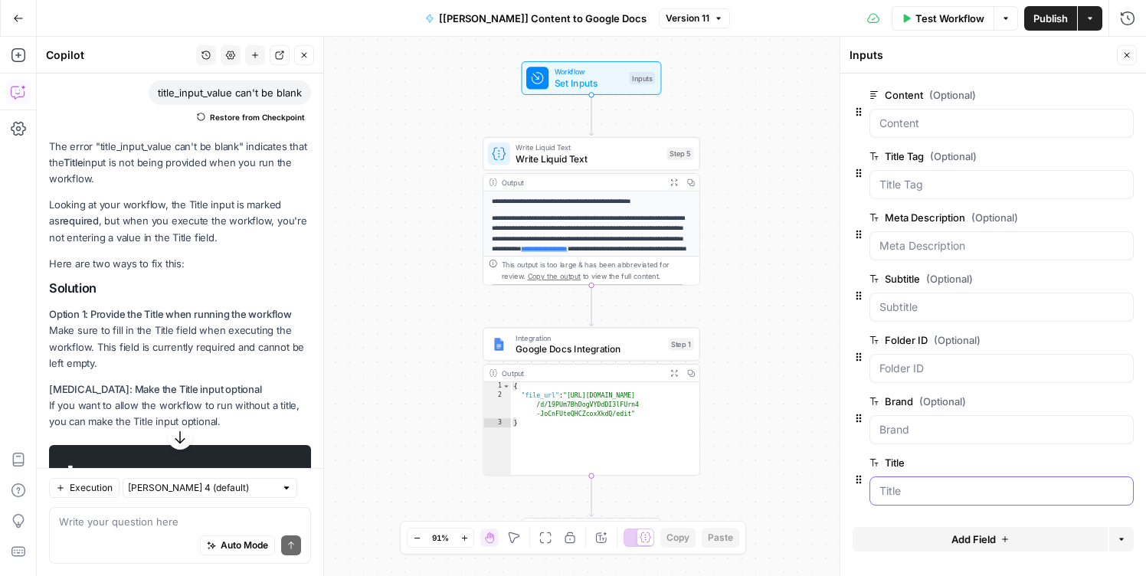
click at [912, 493] on input "Title" at bounding box center [1002, 491] width 244 height 15
click at [1096, 458] on button "edit field" at bounding box center [1083, 463] width 59 height 18
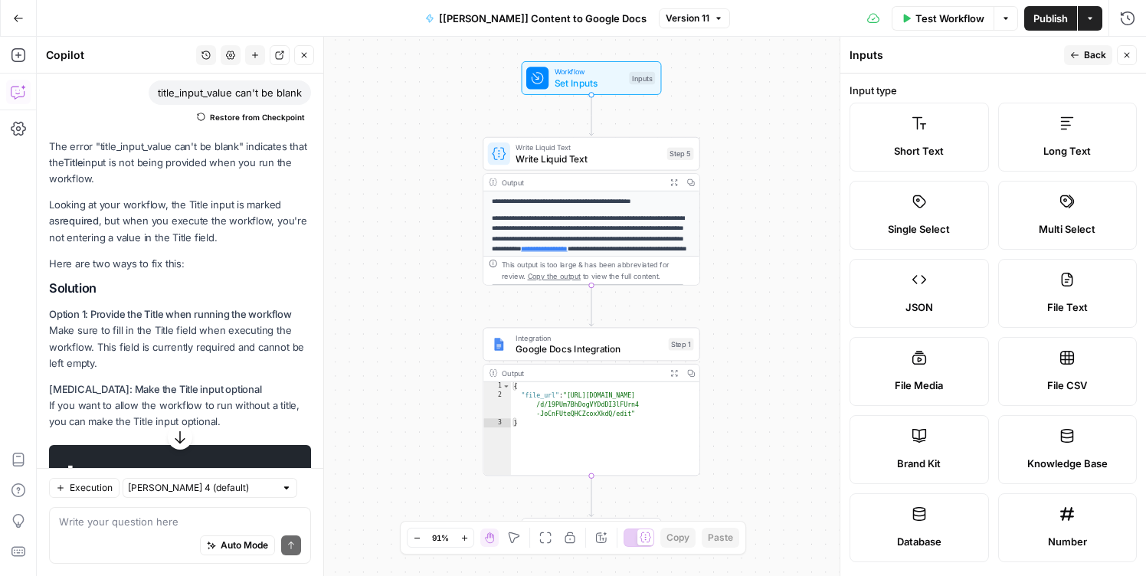
click at [946, 145] on div "Short Text" at bounding box center [919, 150] width 113 height 15
click at [1081, 61] on button "Back" at bounding box center [1088, 55] width 48 height 20
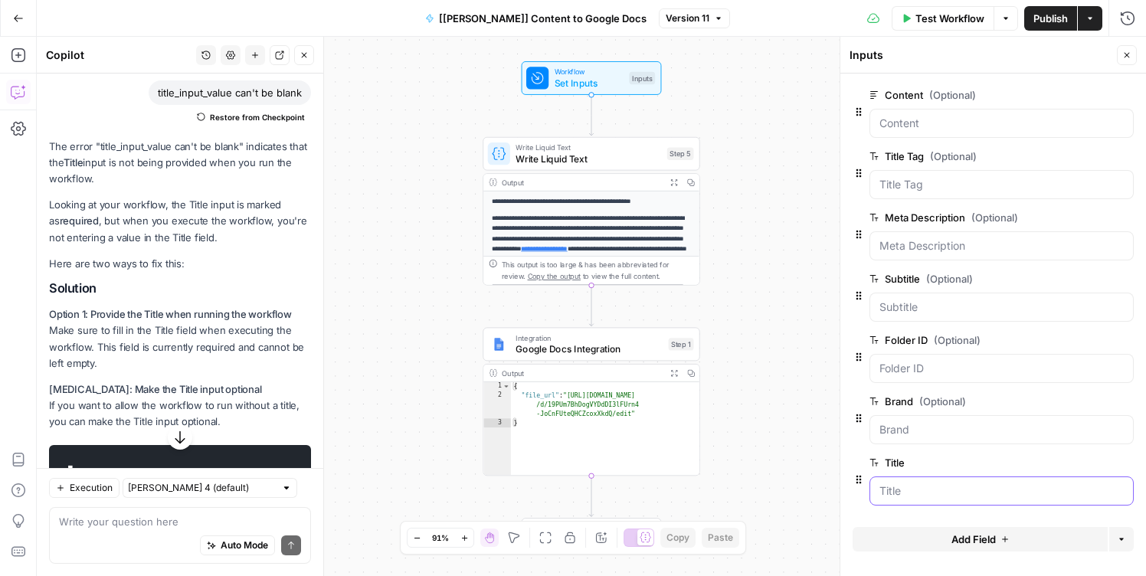
click at [1115, 490] on input "Title" at bounding box center [1002, 491] width 244 height 15
click at [1107, 463] on button "edit field" at bounding box center [1083, 463] width 59 height 18
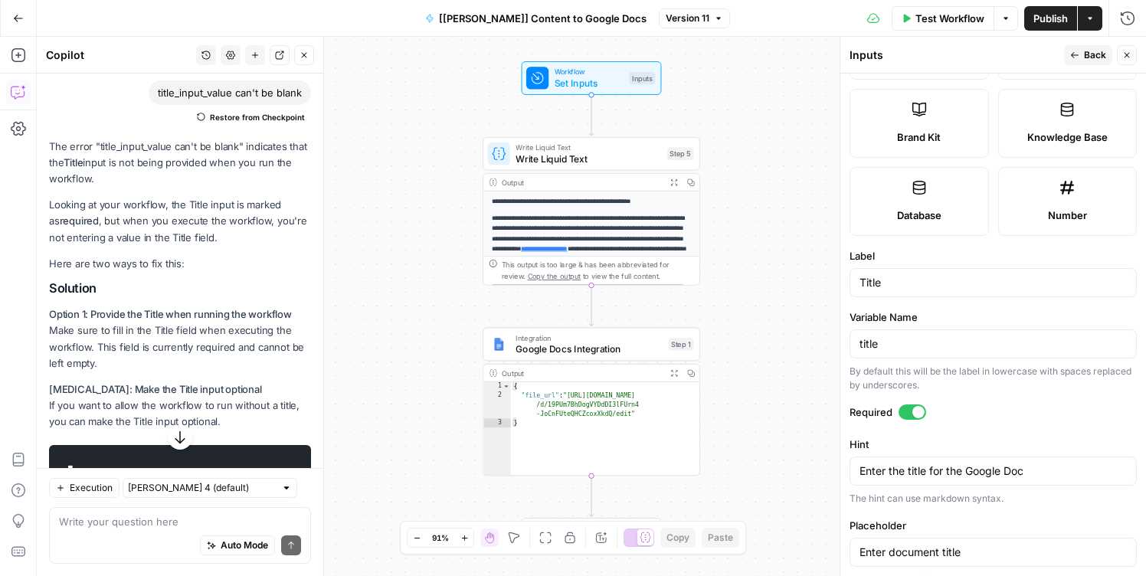
scroll to position [428, 0]
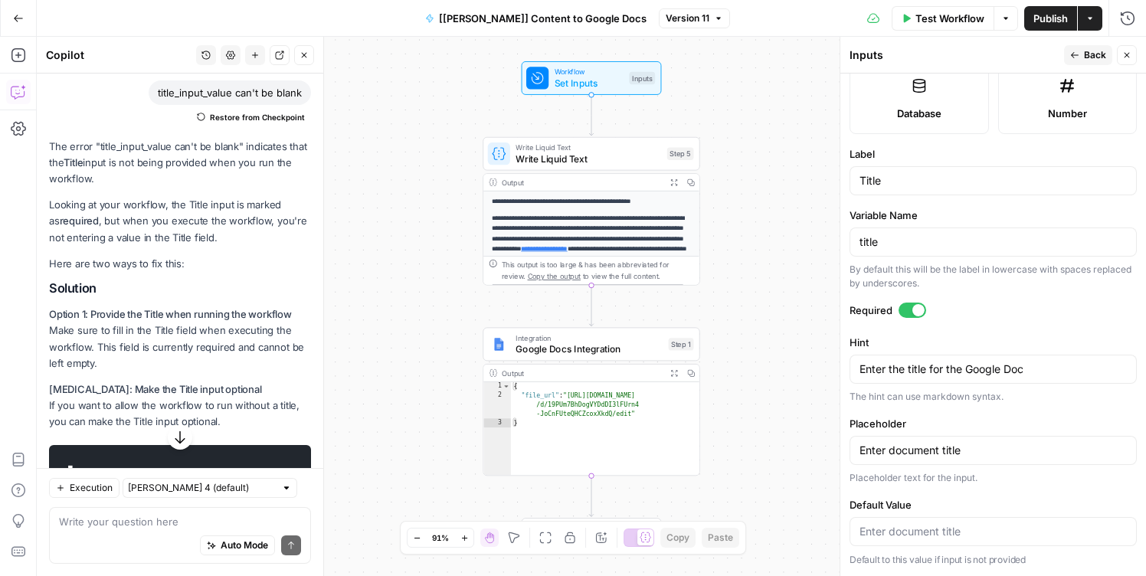
click at [913, 307] on div at bounding box center [919, 310] width 12 height 12
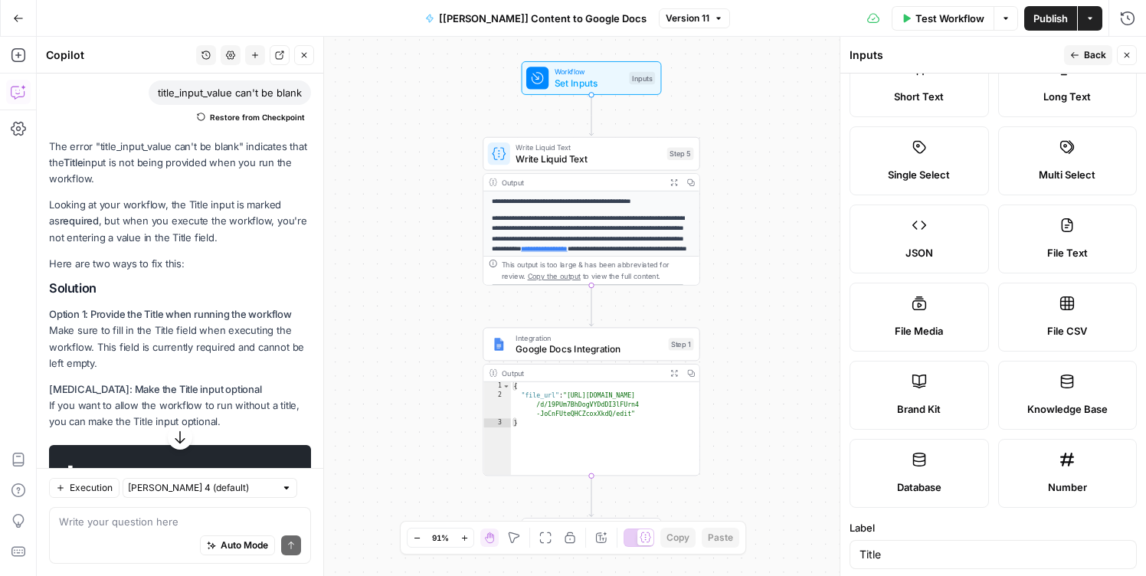
scroll to position [0, 0]
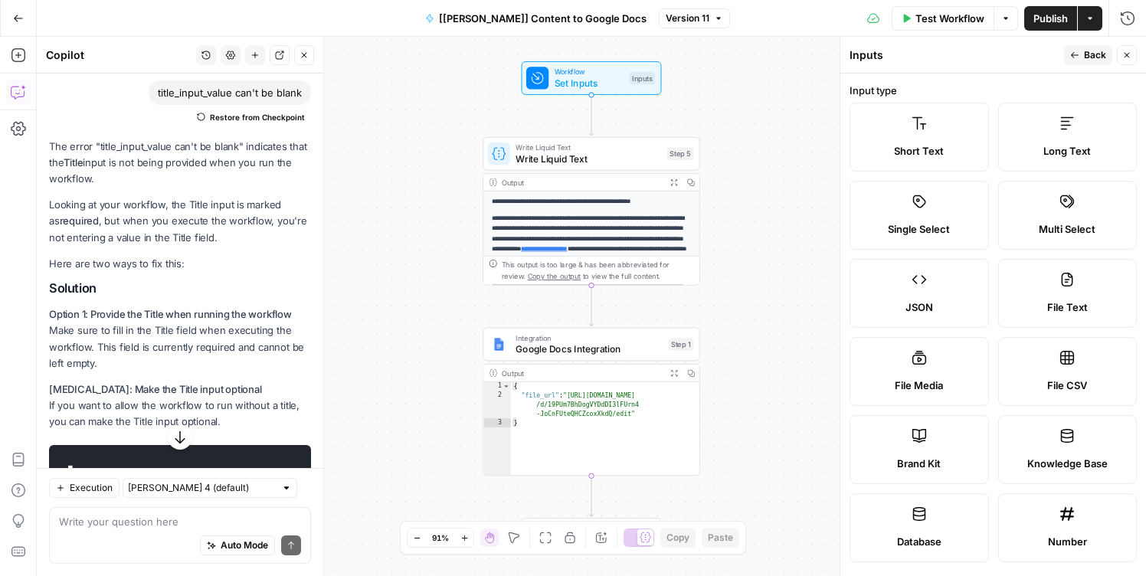
click at [948, 15] on span "Test Workflow" at bounding box center [950, 18] width 69 height 15
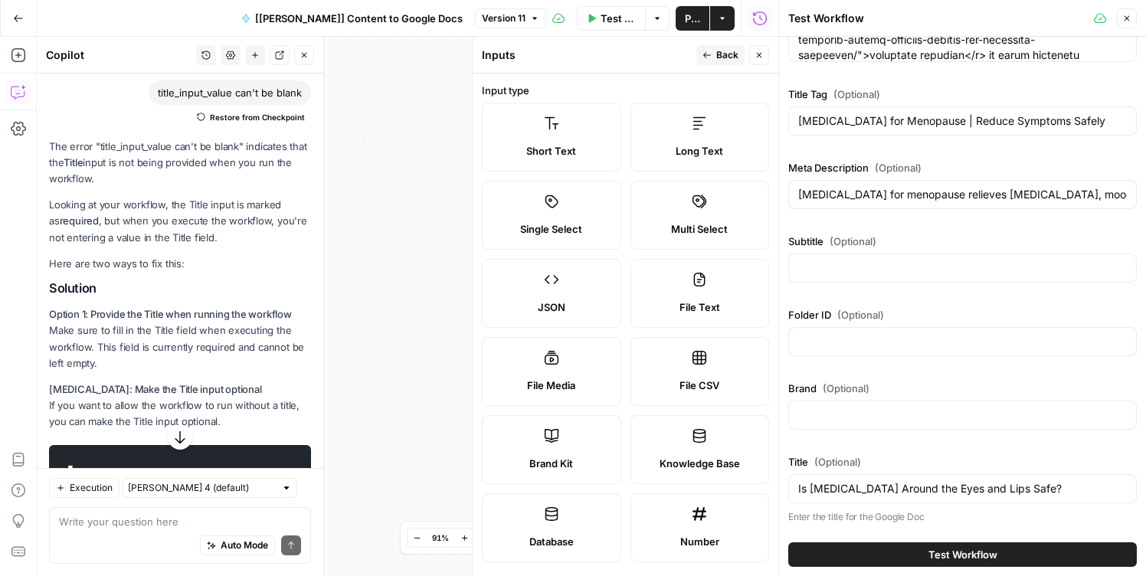
scroll to position [324, 0]
click at [886, 412] on input "Brand (Optional)" at bounding box center [963, 415] width 329 height 15
click at [946, 547] on span "Test Workflow" at bounding box center [963, 554] width 69 height 15
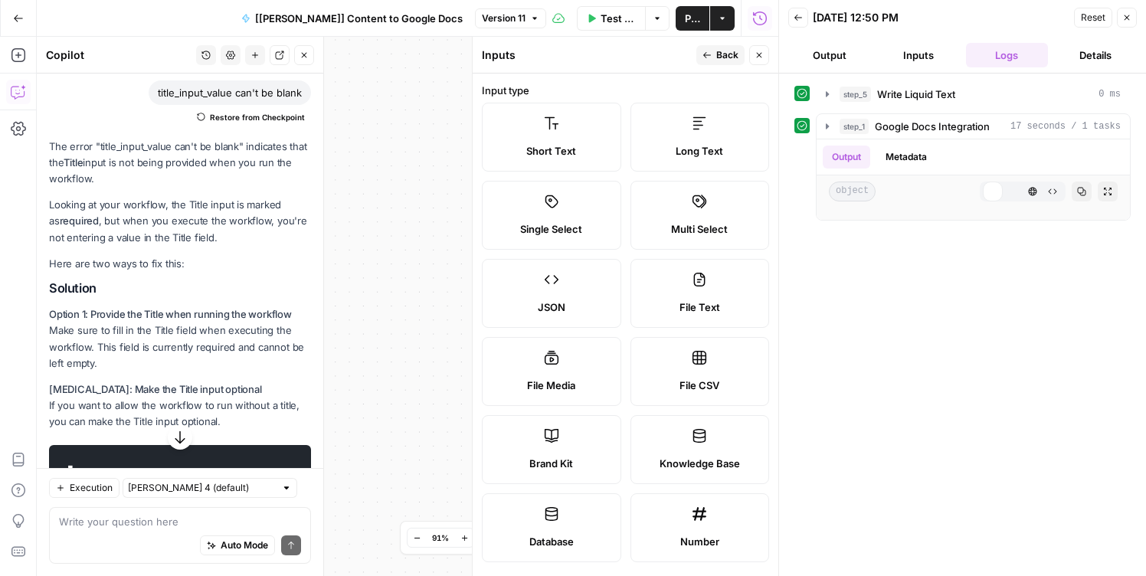
scroll to position [572, 0]
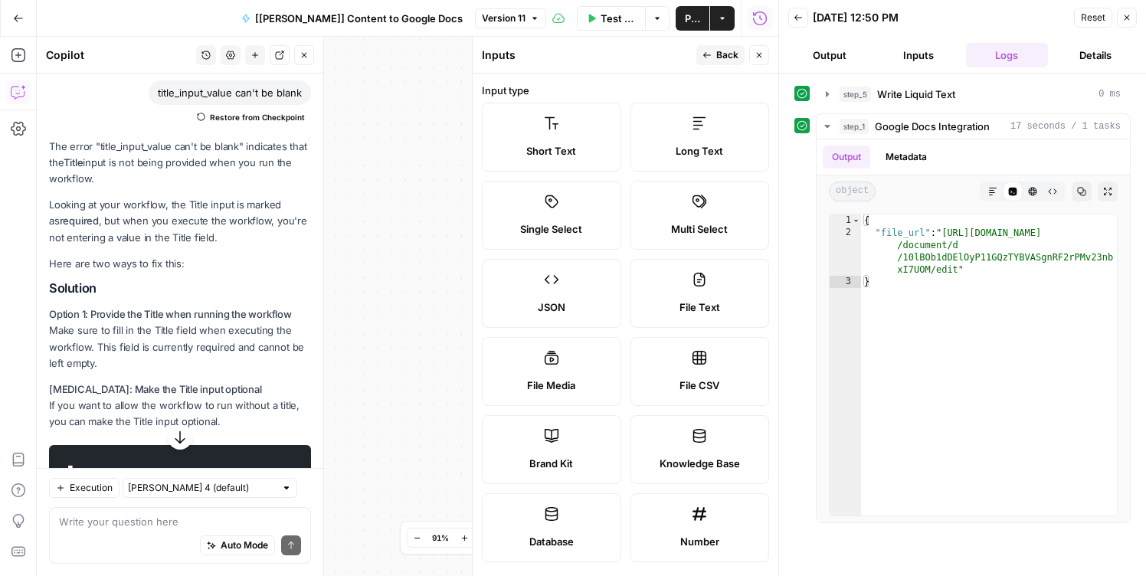
click at [685, 17] on span "Publish" at bounding box center [692, 18] width 15 height 15
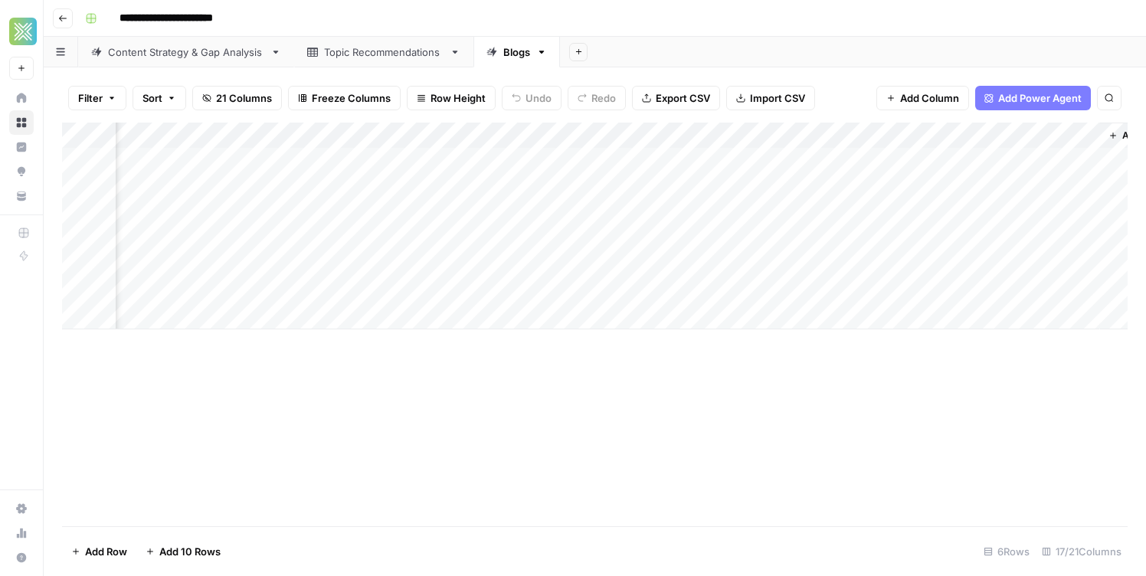
scroll to position [0, 1654]
click at [745, 186] on div "Add Column" at bounding box center [595, 226] width 1066 height 207
click at [802, 188] on div "Add Column" at bounding box center [595, 226] width 1066 height 207
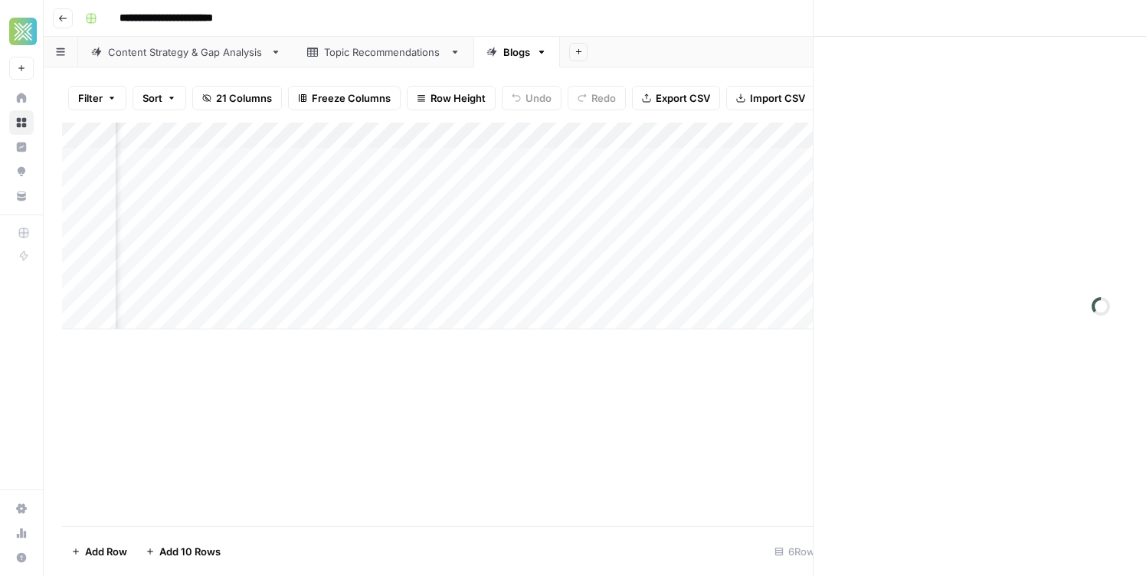
scroll to position [0, 1653]
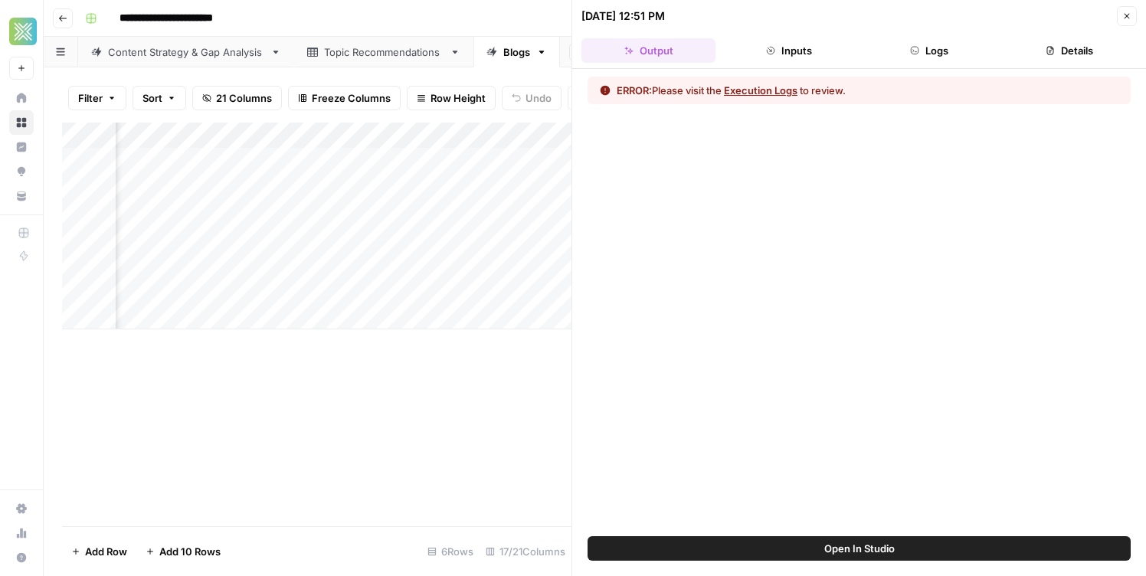
click at [736, 556] on button "Open In Studio" at bounding box center [859, 548] width 543 height 25
click at [1131, 15] on button "Close" at bounding box center [1127, 16] width 20 height 20
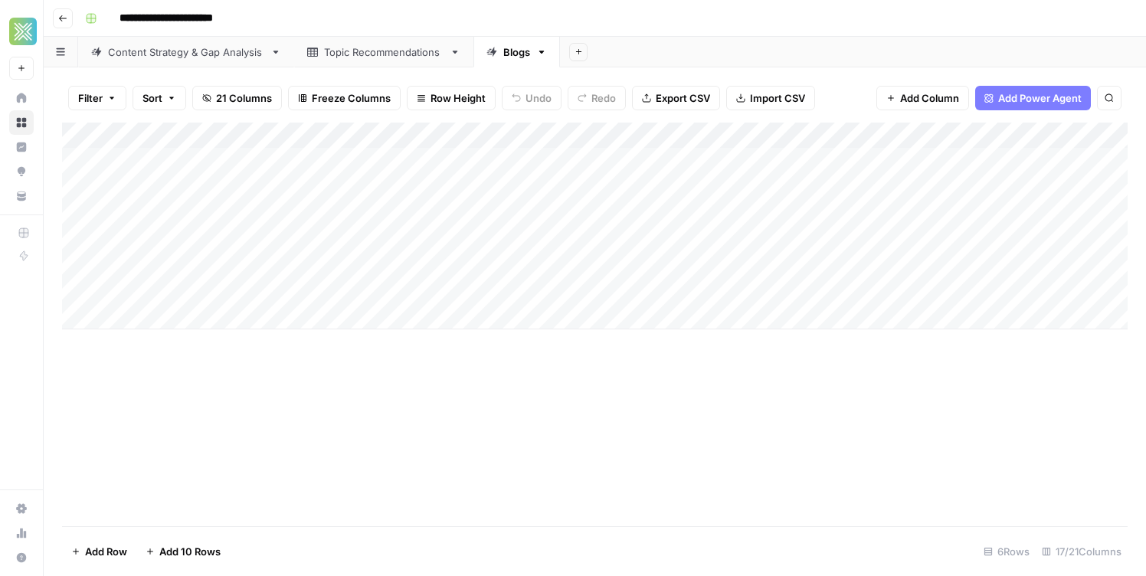
click at [211, 147] on div "Add Column" at bounding box center [595, 226] width 1066 height 207
click at [199, 169] on input "Article Title" at bounding box center [208, 172] width 156 height 15
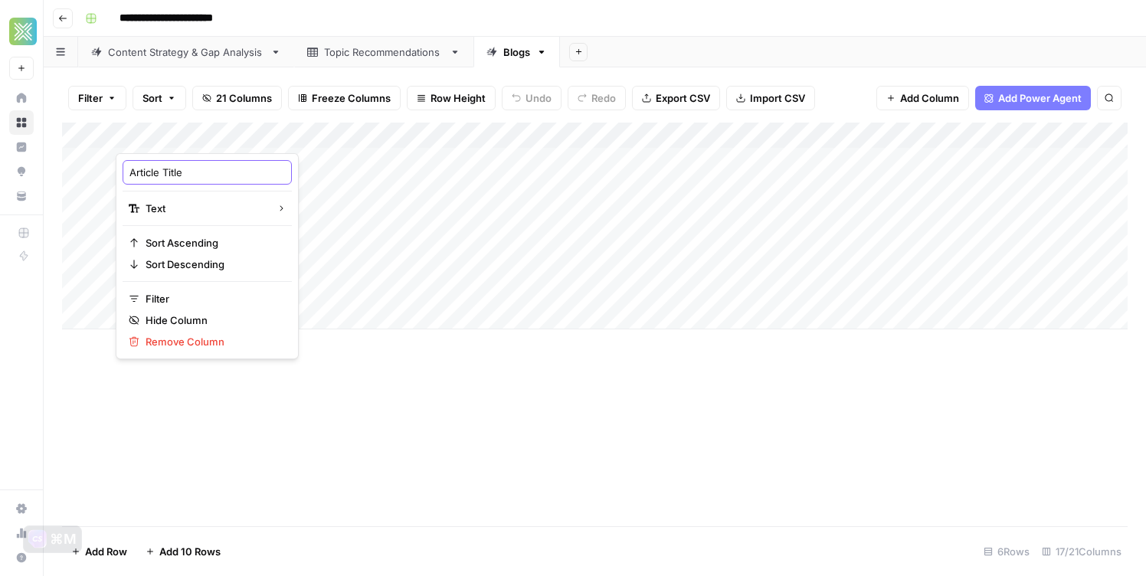
click at [199, 169] on input "Article Title" at bounding box center [208, 172] width 156 height 15
click at [533, 138] on div "Add Column" at bounding box center [595, 226] width 1066 height 207
click at [596, 409] on div "Add Column" at bounding box center [595, 325] width 1066 height 404
click at [533, 183] on div "Add Column" at bounding box center [595, 226] width 1066 height 207
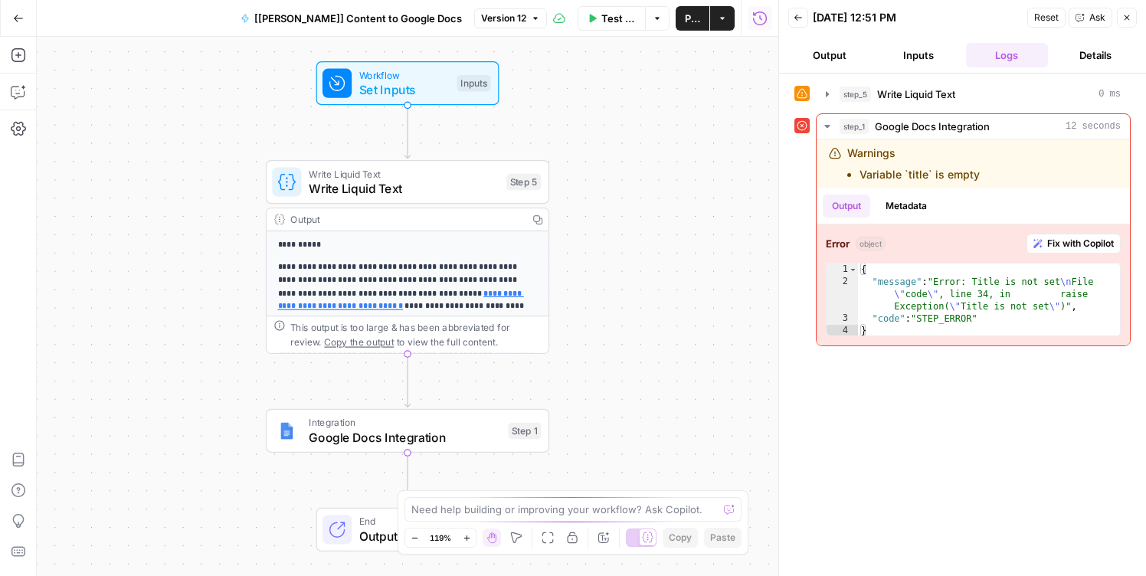
click at [463, 427] on span "Integration" at bounding box center [405, 422] width 192 height 15
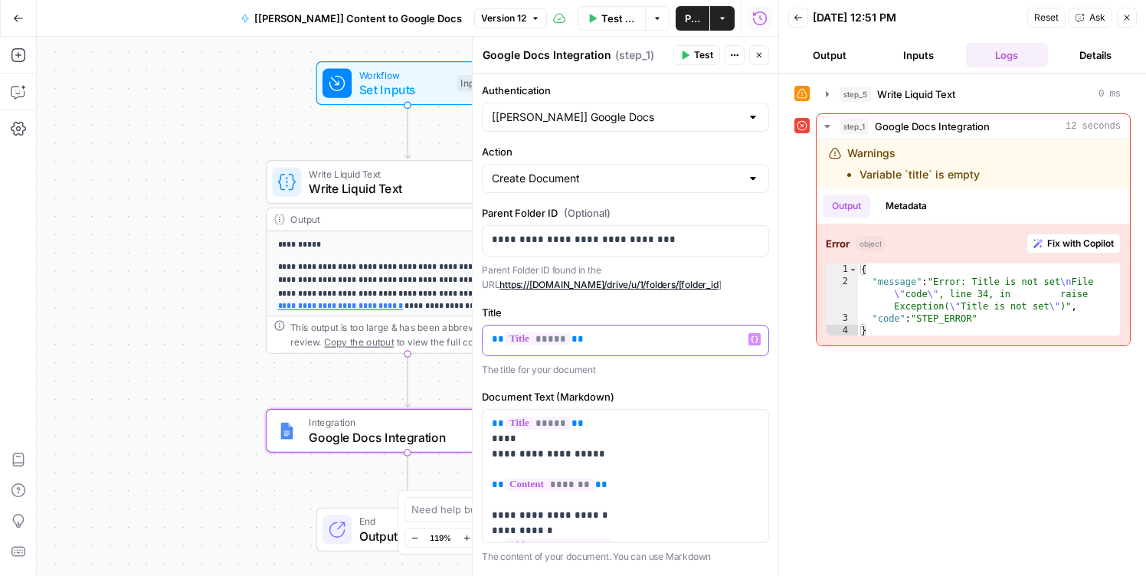
click at [595, 335] on p "** ***** **" at bounding box center [625, 339] width 267 height 15
click at [757, 333] on div "“/” to reference Variables Menu" at bounding box center [755, 339] width 12 height 12
click at [752, 343] on button "Variables Menu" at bounding box center [755, 339] width 12 height 12
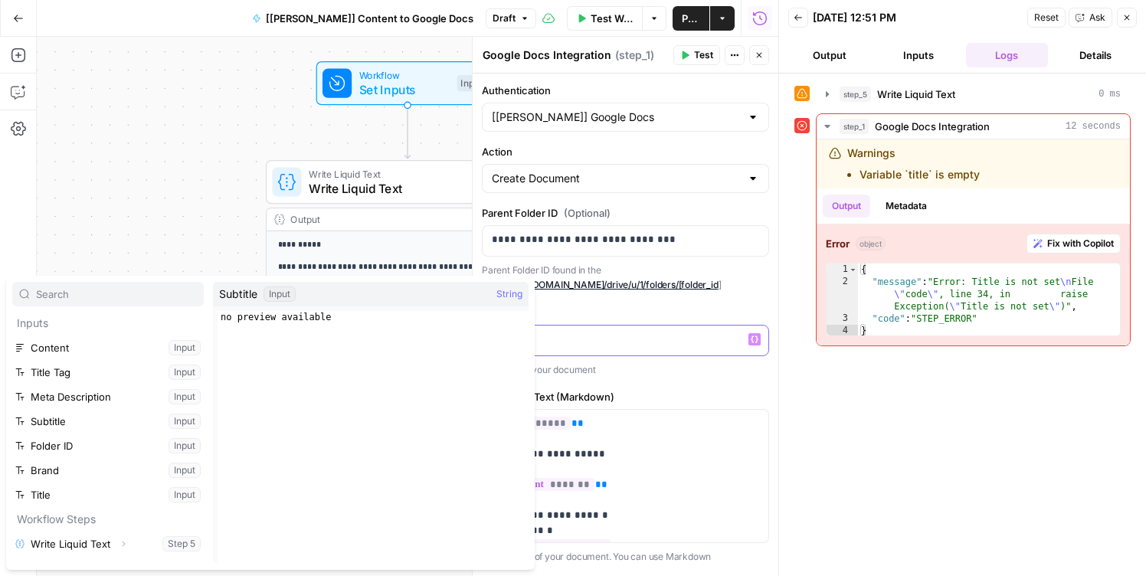
click at [648, 343] on p at bounding box center [625, 339] width 267 height 15
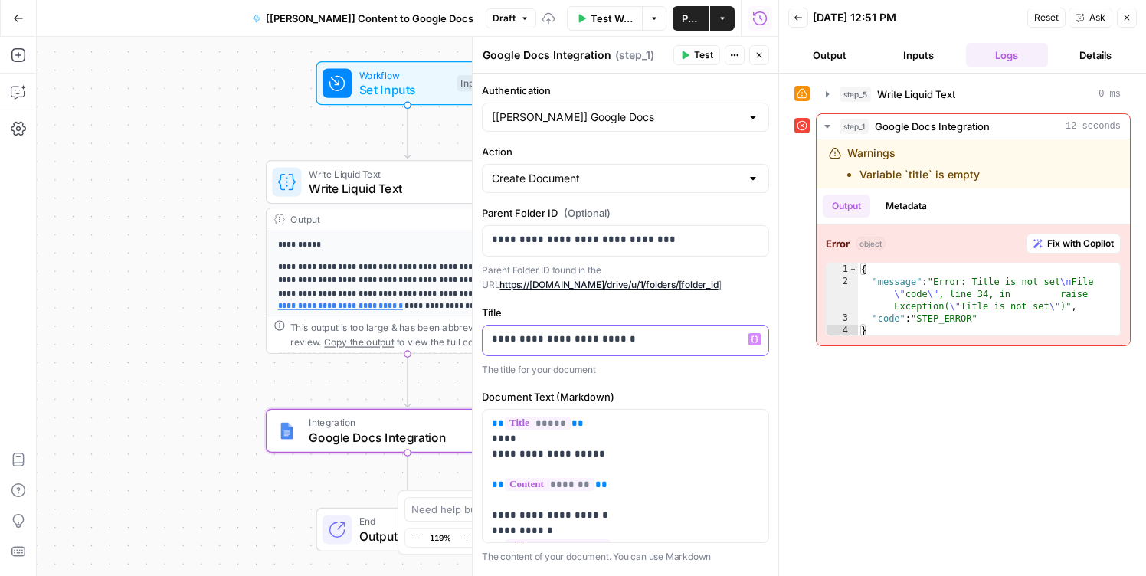
click at [758, 339] on icon "button" at bounding box center [755, 339] width 8 height 7
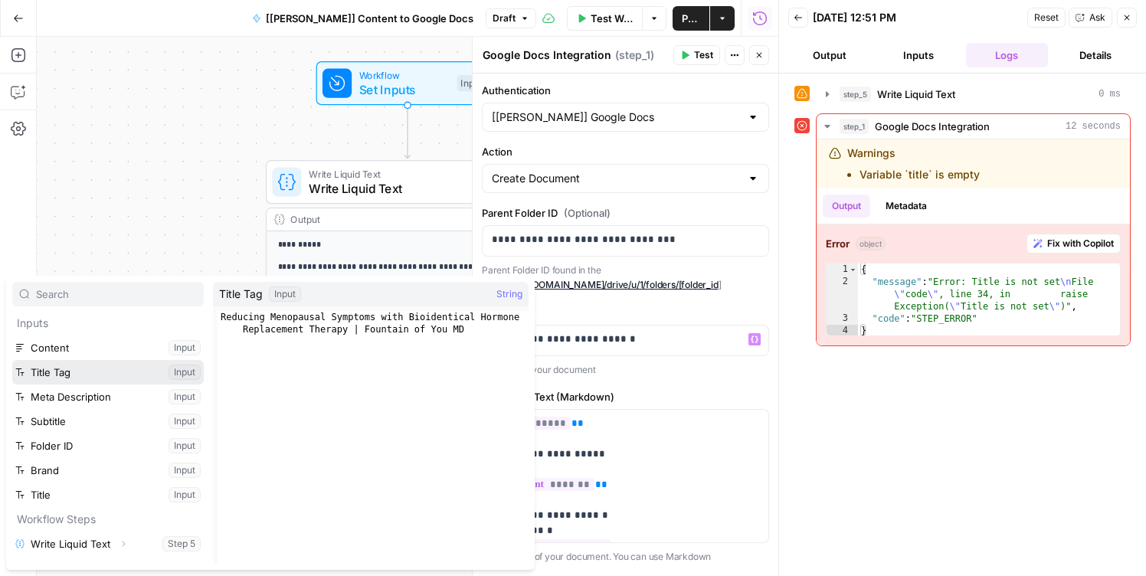
click at [111, 379] on button "Select variable Title Tag" at bounding box center [108, 372] width 192 height 25
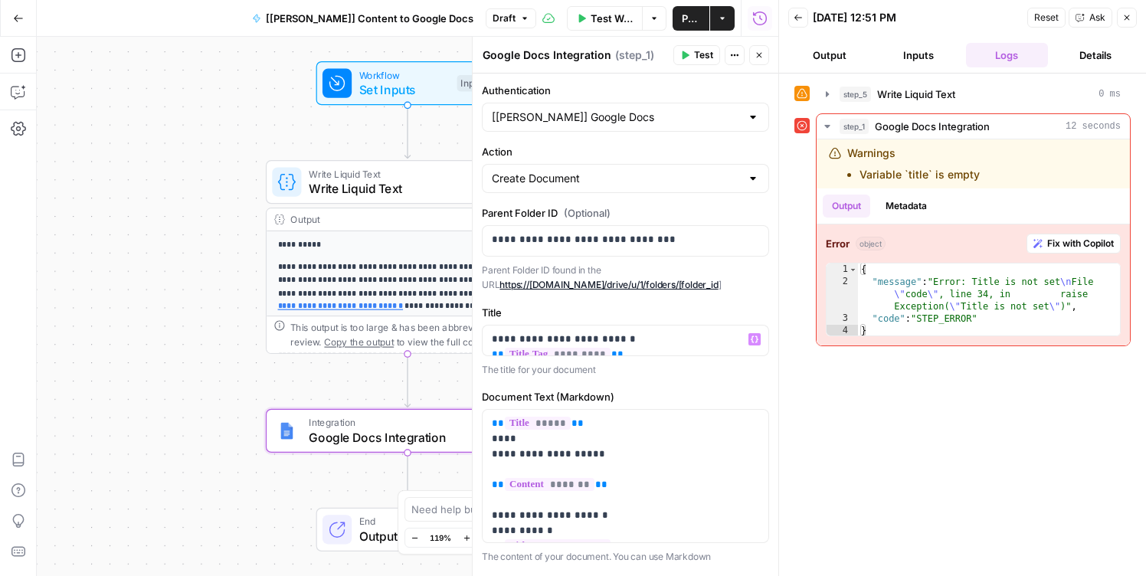
click at [591, 19] on span "Test Workflow" at bounding box center [612, 18] width 43 height 15
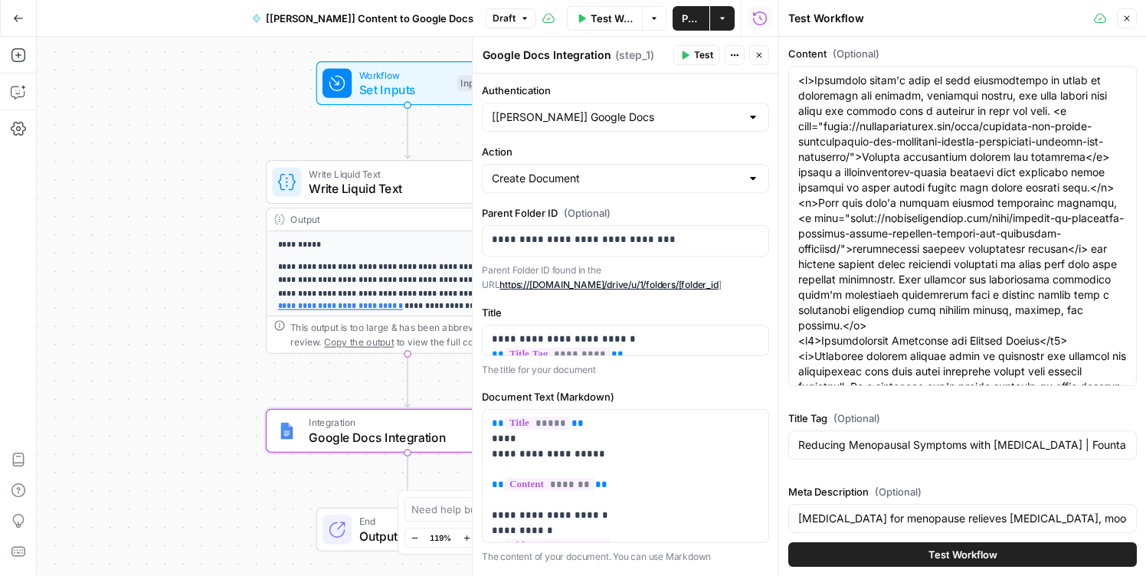
click at [871, 556] on button "Test Workflow" at bounding box center [963, 555] width 349 height 25
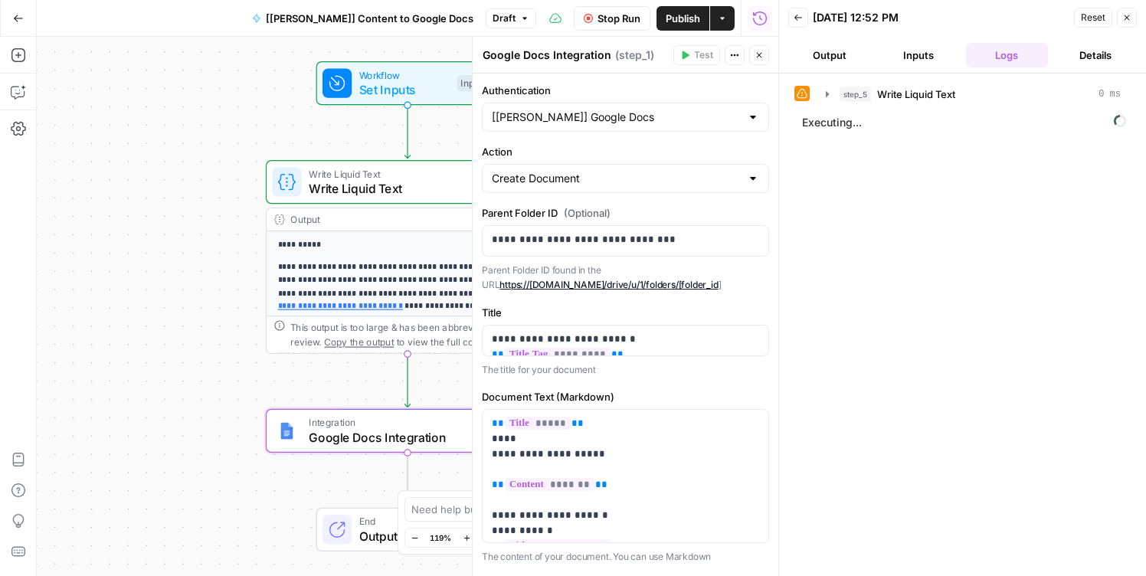
click at [805, 95] on icon at bounding box center [802, 93] width 11 height 11
click at [831, 95] on icon "button" at bounding box center [827, 94] width 12 height 12
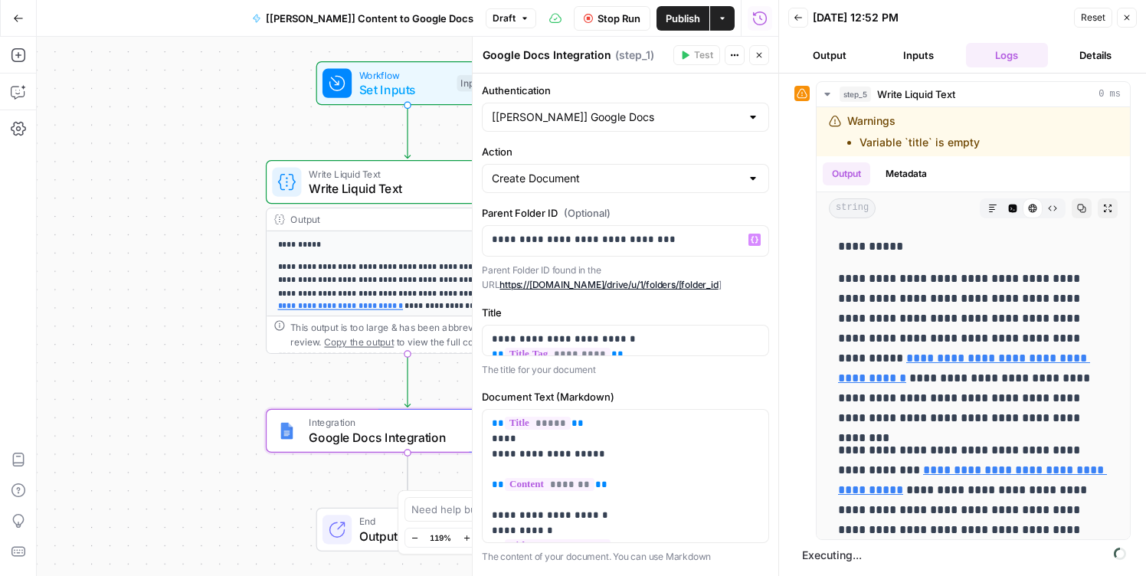
click at [417, 182] on span "Write Liquid Text" at bounding box center [404, 188] width 190 height 18
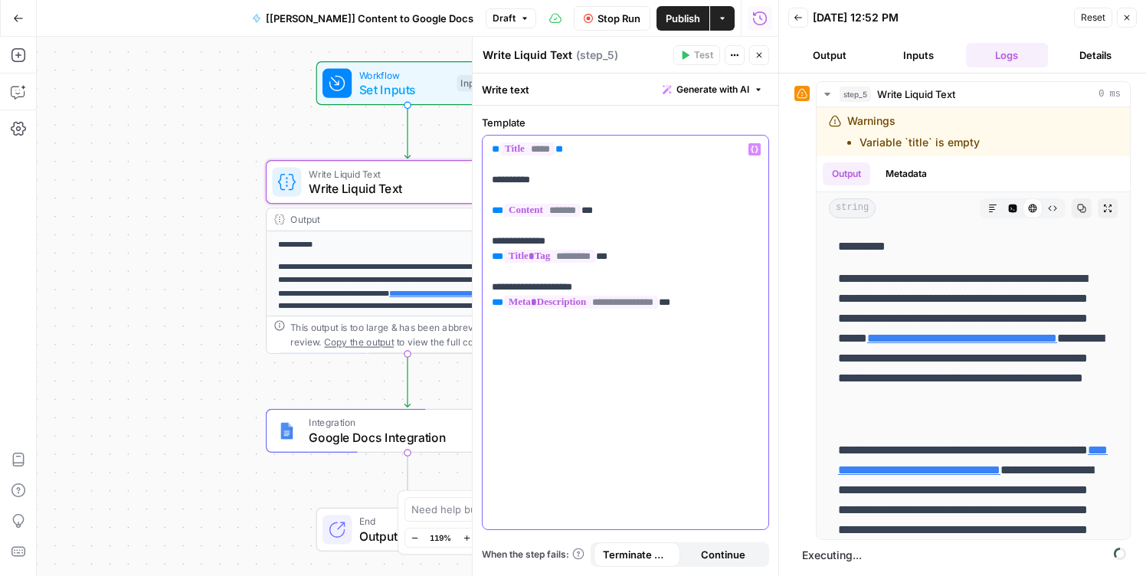
click at [592, 152] on p "**********" at bounding box center [625, 226] width 267 height 169
click at [534, 146] on span "*****" at bounding box center [527, 149] width 54 height 13
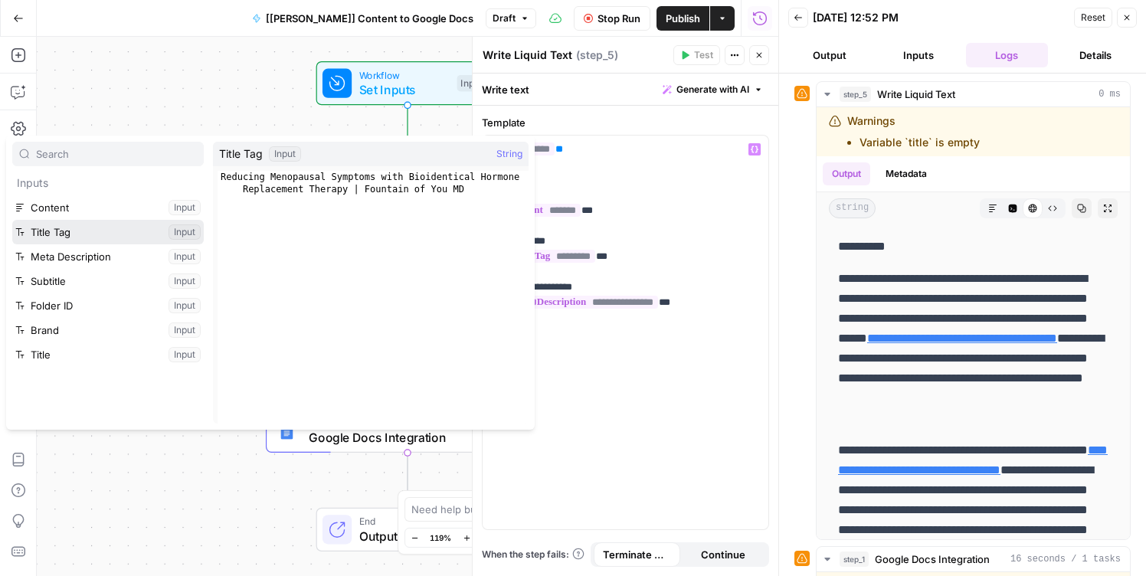
click at [125, 236] on button "Select variable Title Tag" at bounding box center [108, 232] width 192 height 25
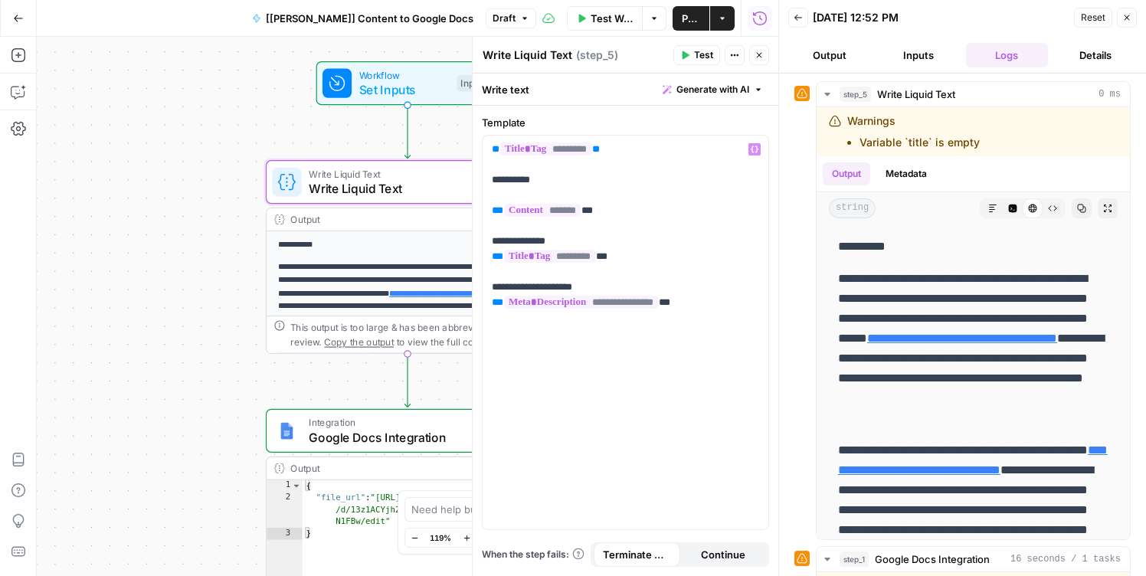
click at [591, 11] on span "Test Workflow" at bounding box center [612, 18] width 43 height 15
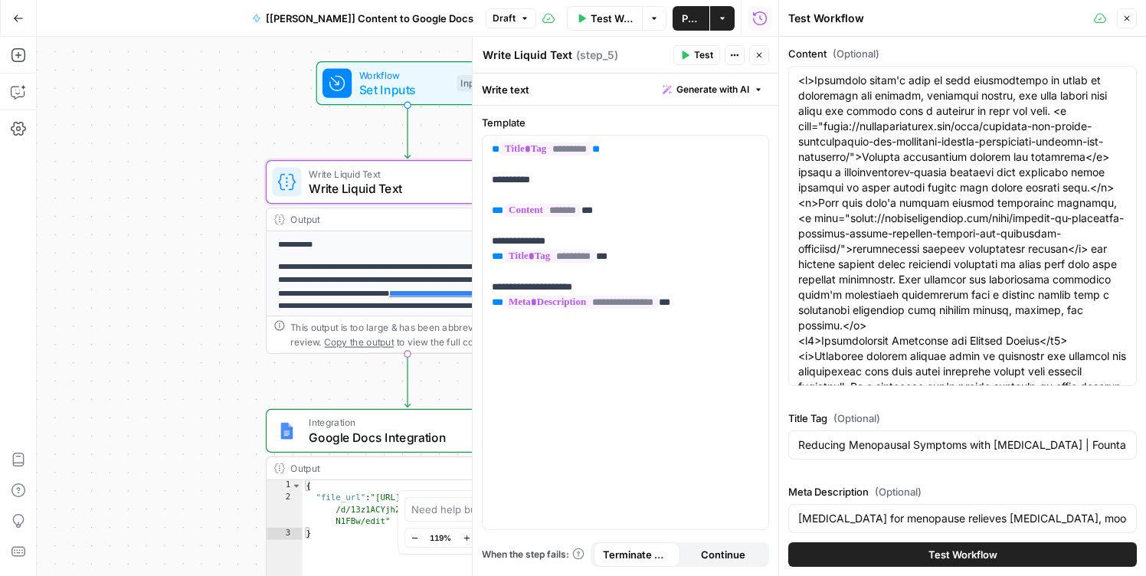
click at [917, 555] on button "Test Workflow" at bounding box center [963, 555] width 349 height 25
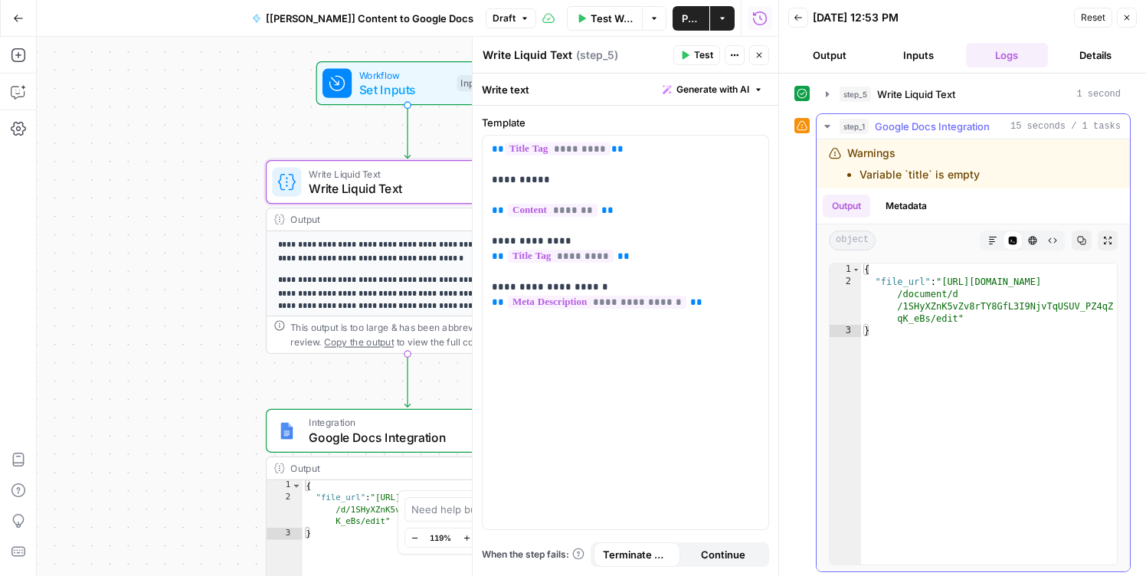
scroll to position [4, 0]
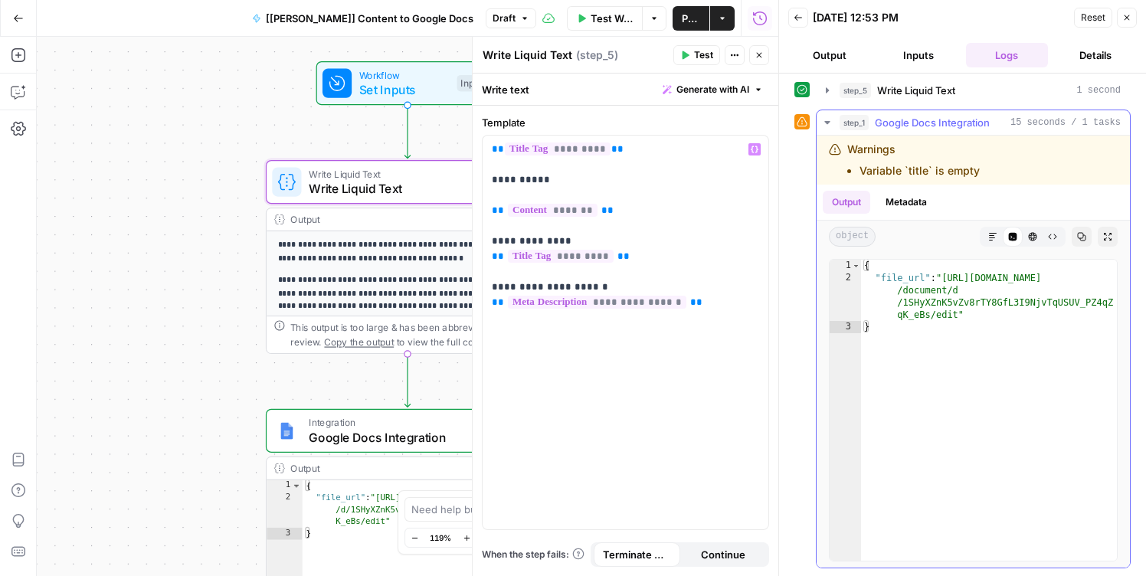
click at [941, 166] on li "Variable `title` is empty" at bounding box center [920, 170] width 120 height 15
type textarea "*"
click at [978, 470] on div "{ "file_url" : "https://docs.google.com /document/d /1SHyXZnK5vZv8rTY8GfL3I9Njv…" at bounding box center [989, 423] width 256 height 326
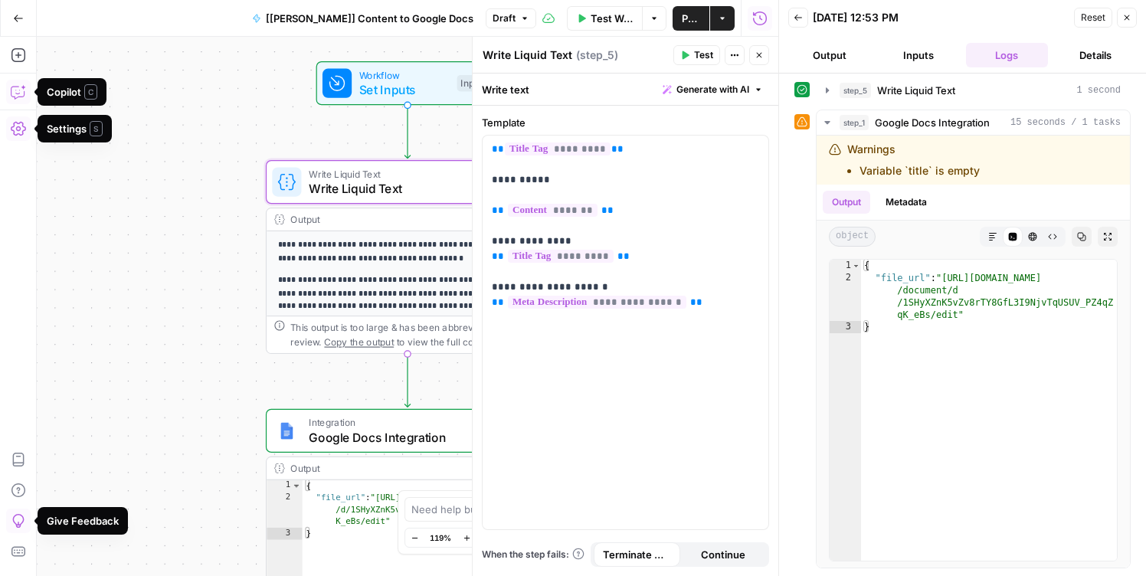
click at [21, 89] on icon "button" at bounding box center [18, 91] width 15 height 15
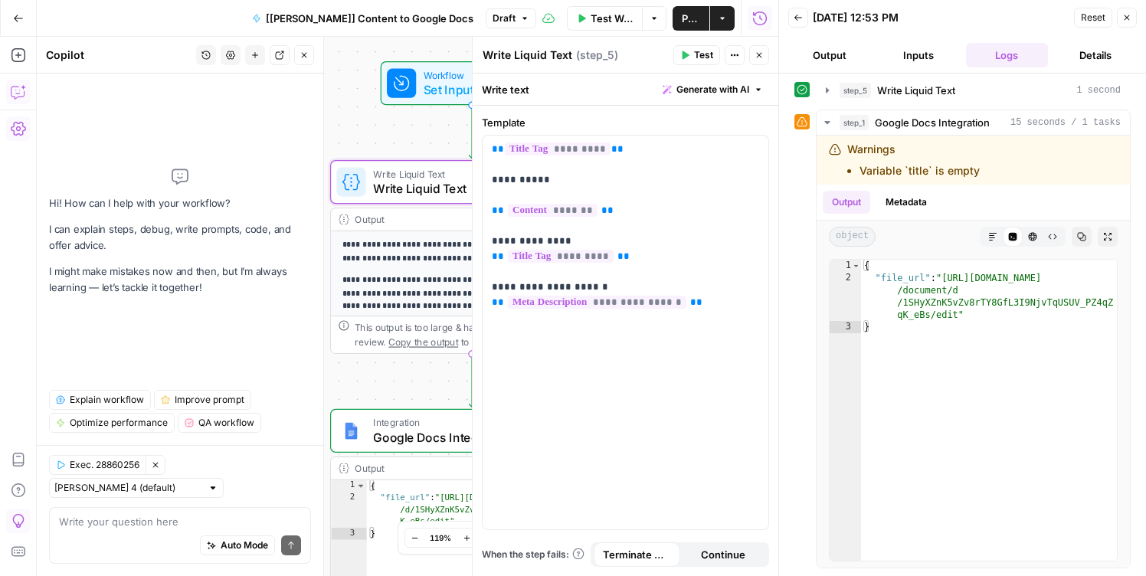
click at [173, 520] on textarea at bounding box center [180, 521] width 242 height 15
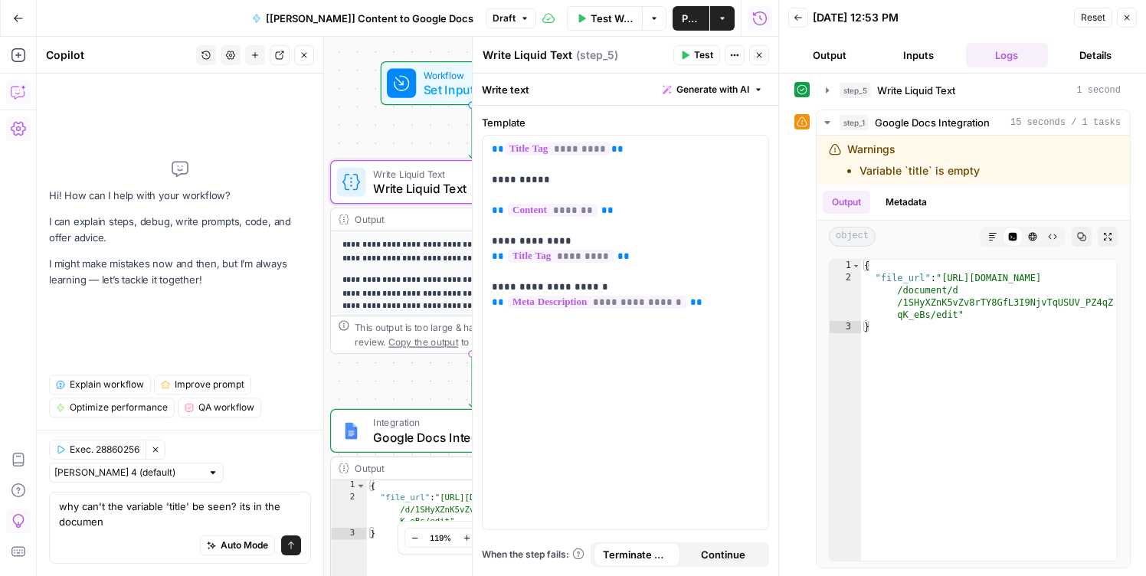
type textarea "why can't the variable 'title' be seen? its in the document"
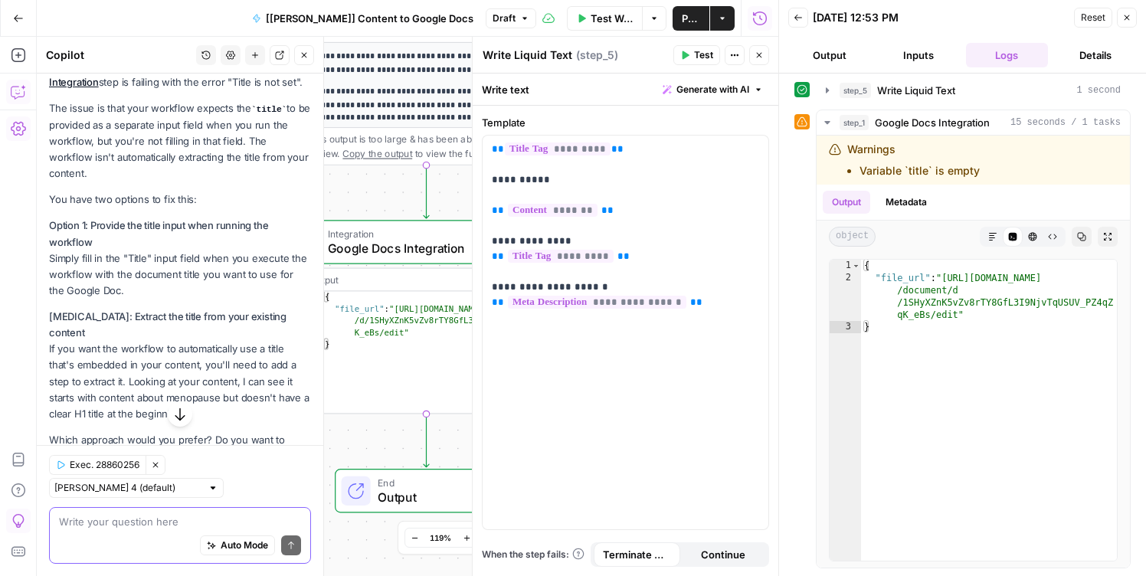
scroll to position [268, 0]
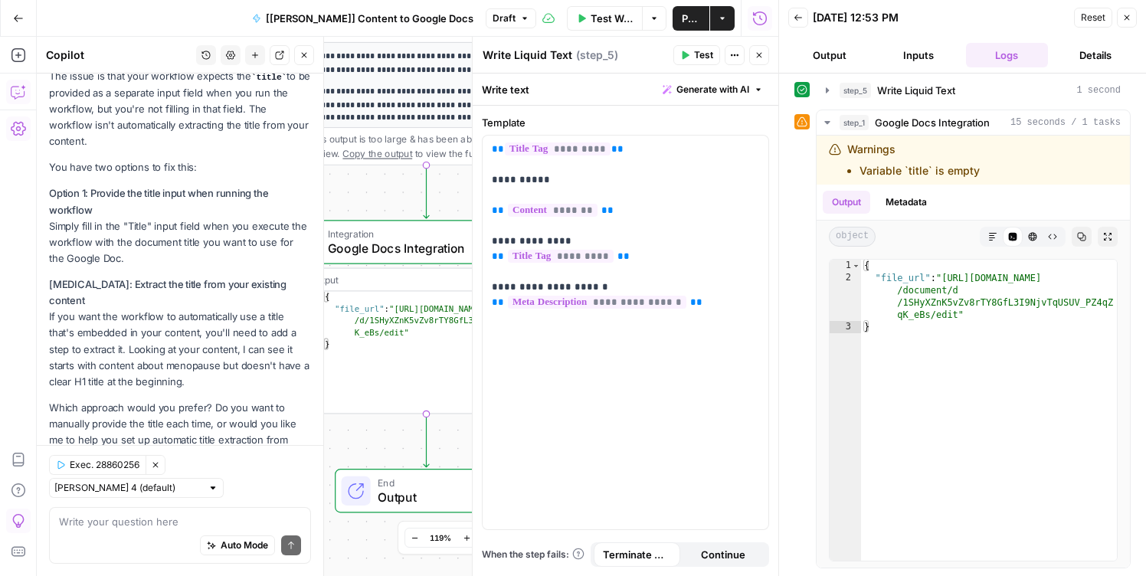
click at [270, 163] on div "The title variable exists as an input in your workflow, but it's currently empt…" at bounding box center [180, 221] width 262 height 488
click at [755, 149] on icon "button" at bounding box center [755, 150] width 8 height 8
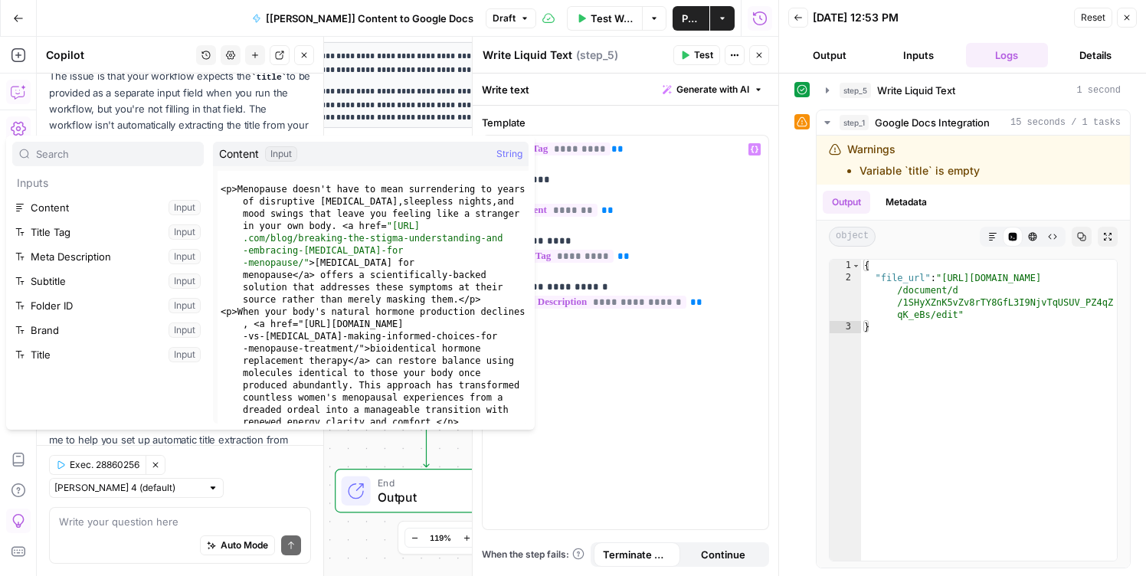
type input "Article Title"
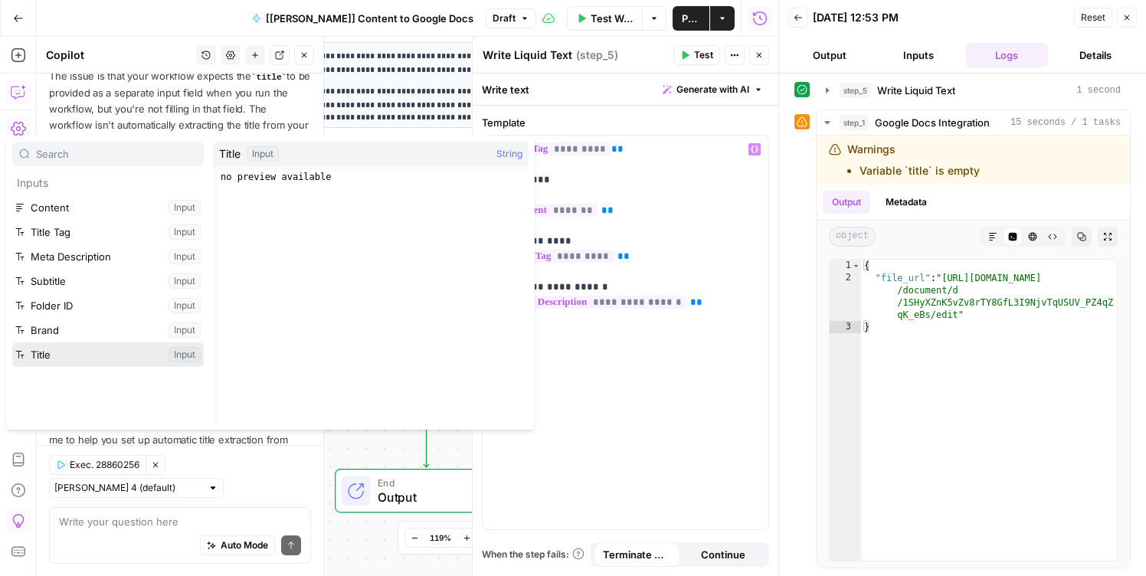
click at [115, 351] on button "Select variable Title" at bounding box center [108, 355] width 192 height 25
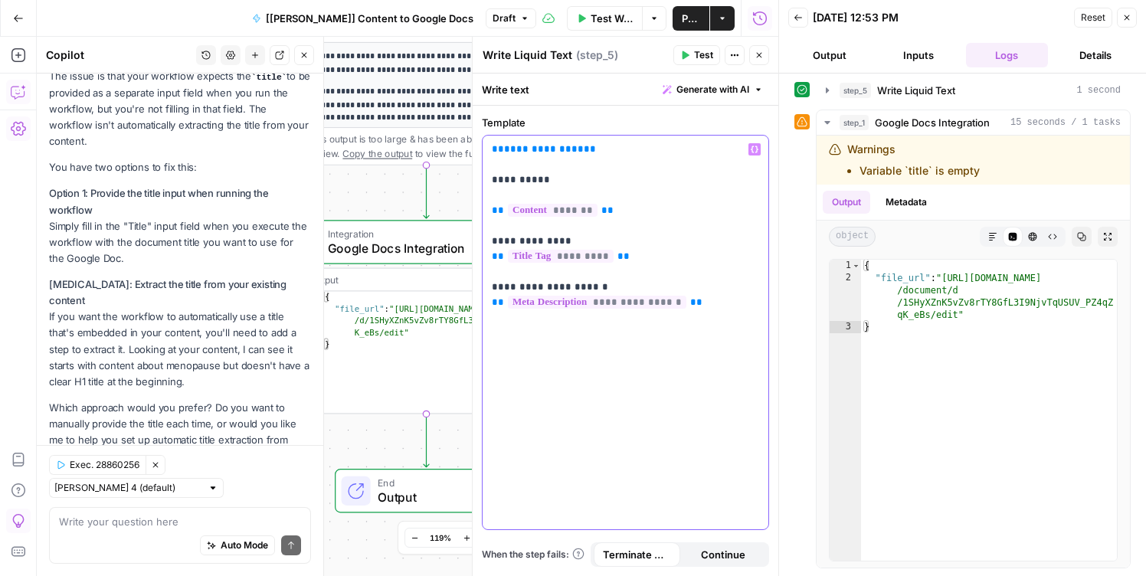
scroll to position [293, 0]
drag, startPoint x: 588, startPoint y: 151, endPoint x: 478, endPoint y: 149, distance: 109.6
click at [478, 149] on div "**********" at bounding box center [625, 306] width 307 height 539
click at [190, 239] on p "Option 1: Provide the title input when running the workflow Simply fill in the …" at bounding box center [180, 225] width 262 height 81
click at [568, 162] on p "**********" at bounding box center [625, 226] width 267 height 169
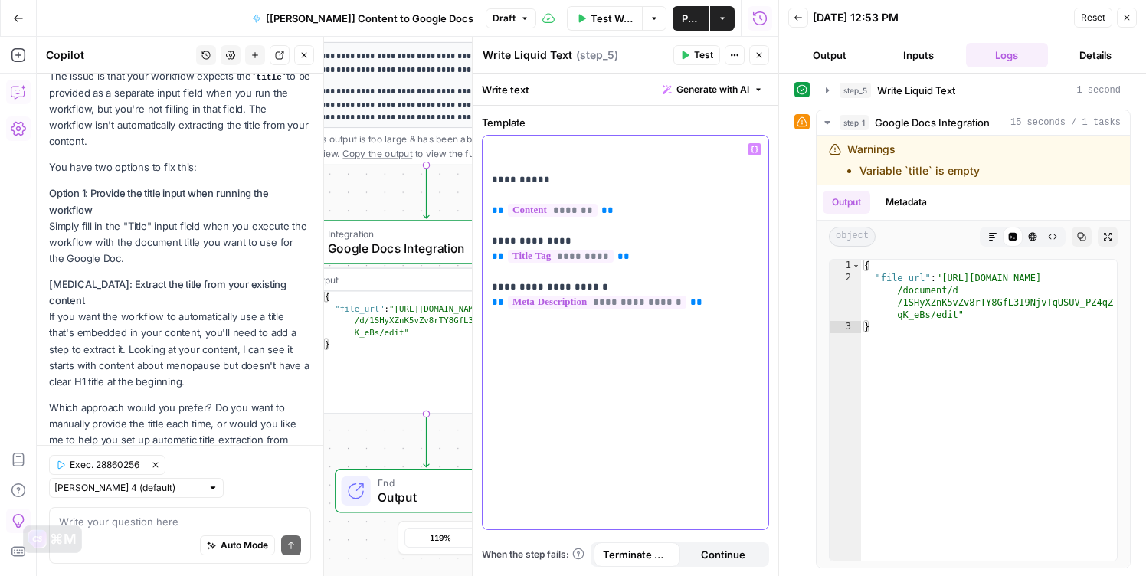
click at [753, 147] on icon "button" at bounding box center [755, 150] width 8 height 8
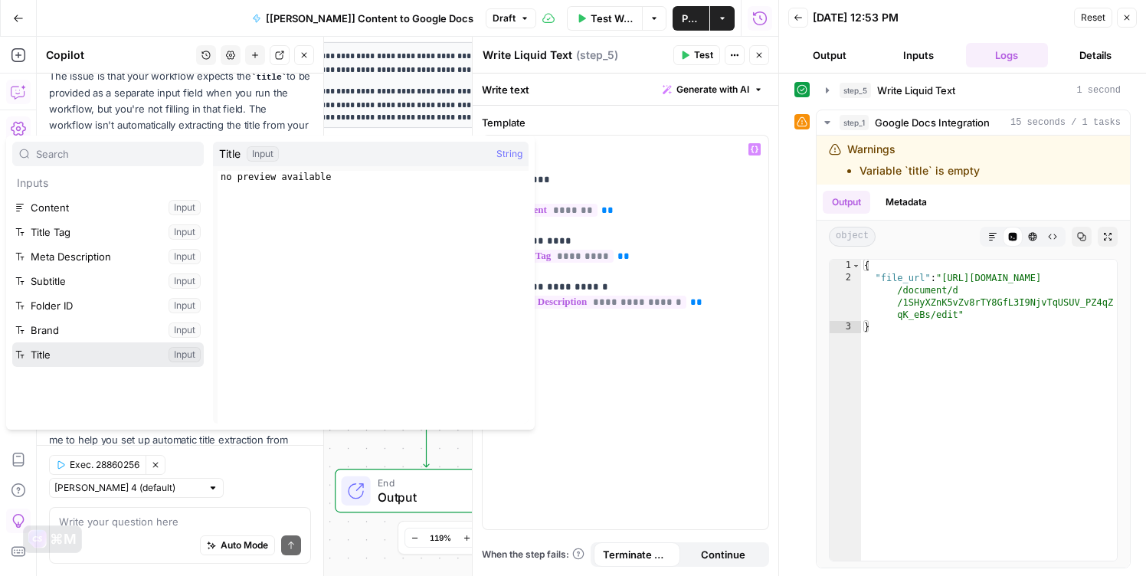
click at [74, 351] on button "Select variable Title" at bounding box center [108, 355] width 192 height 25
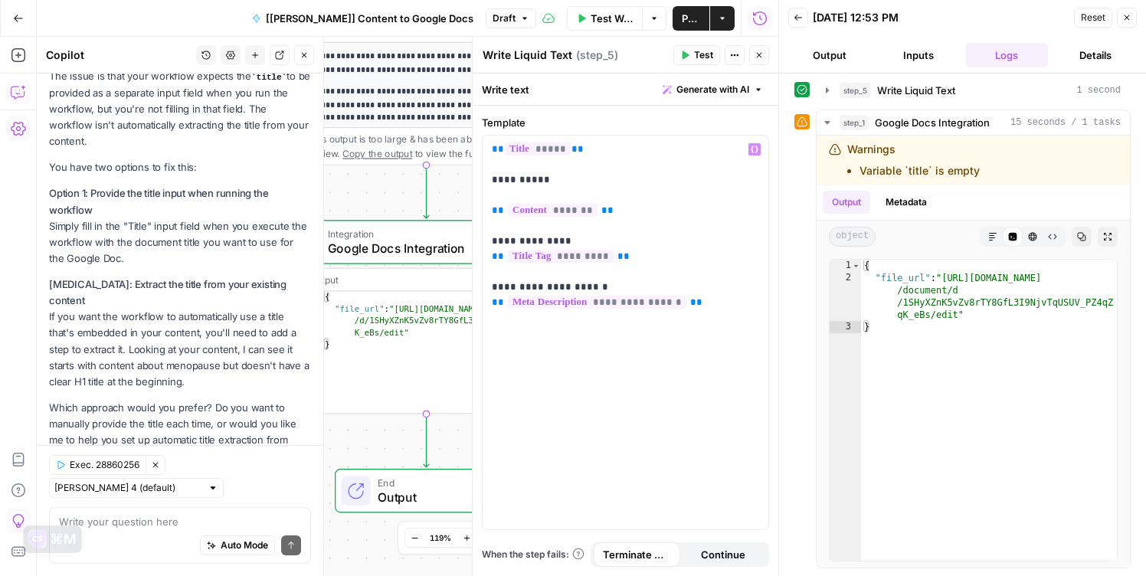
click at [750, 59] on button "Close" at bounding box center [759, 55] width 20 height 20
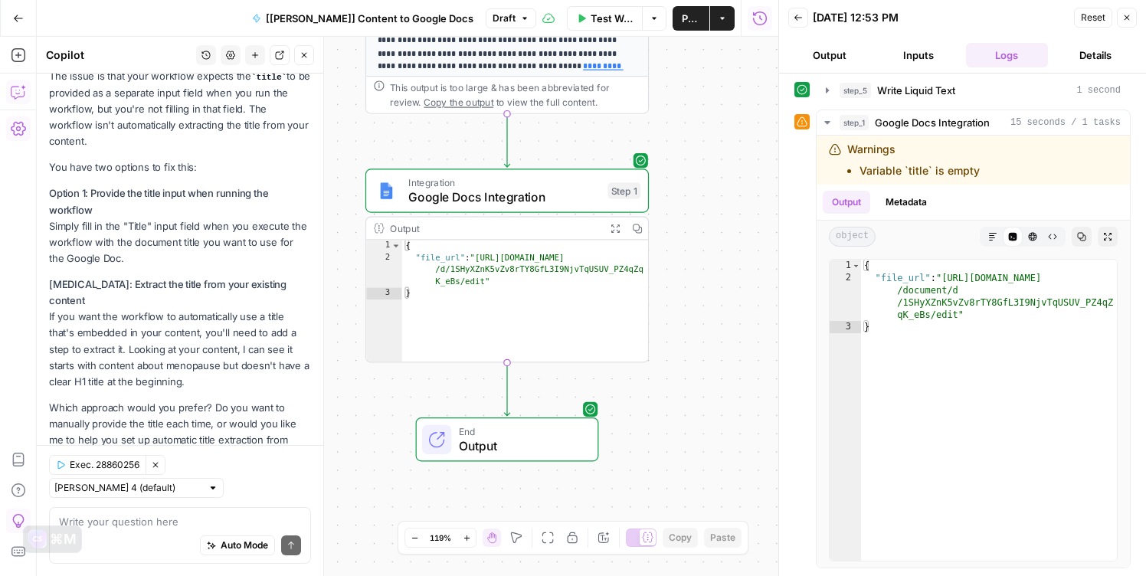
click at [575, 197] on span "Google Docs Integration" at bounding box center [504, 197] width 192 height 18
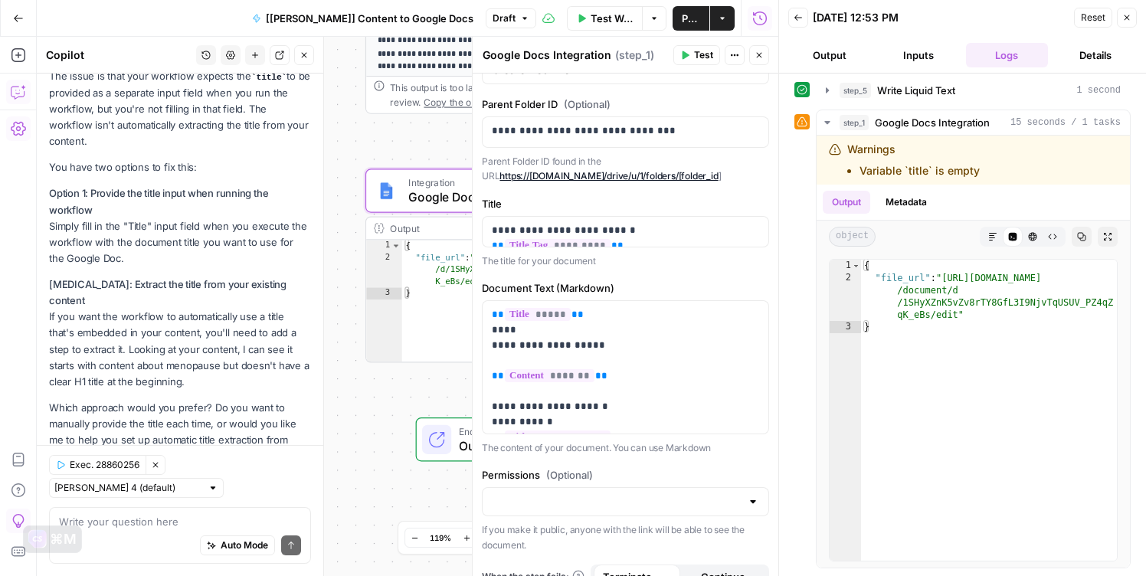
scroll to position [113, 0]
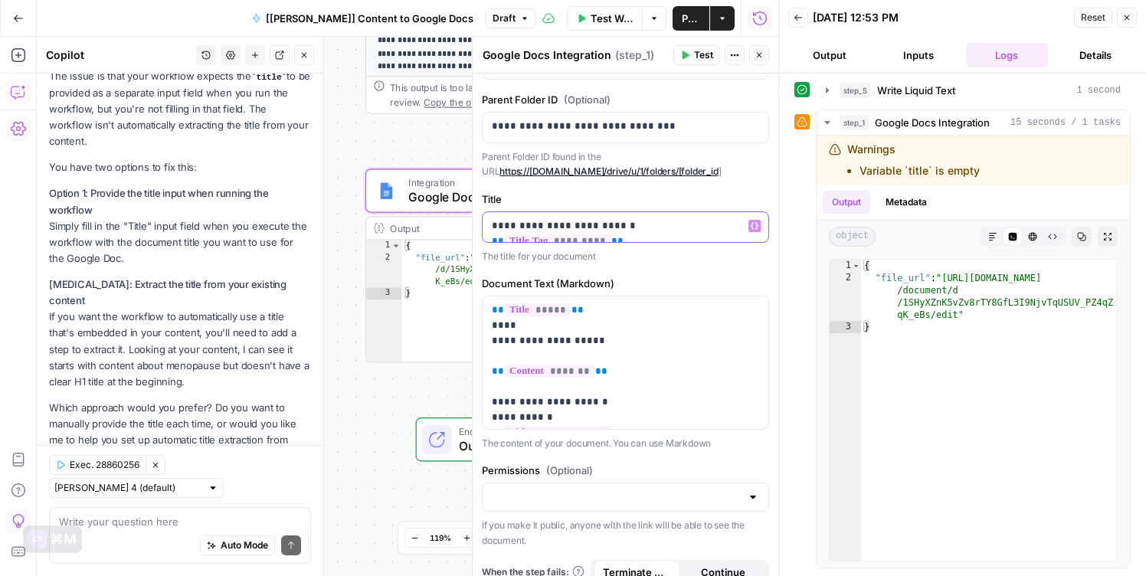
click at [746, 225] on p "**********" at bounding box center [625, 225] width 267 height 15
click at [718, 277] on label "Document Text (Markdown)" at bounding box center [625, 283] width 287 height 15
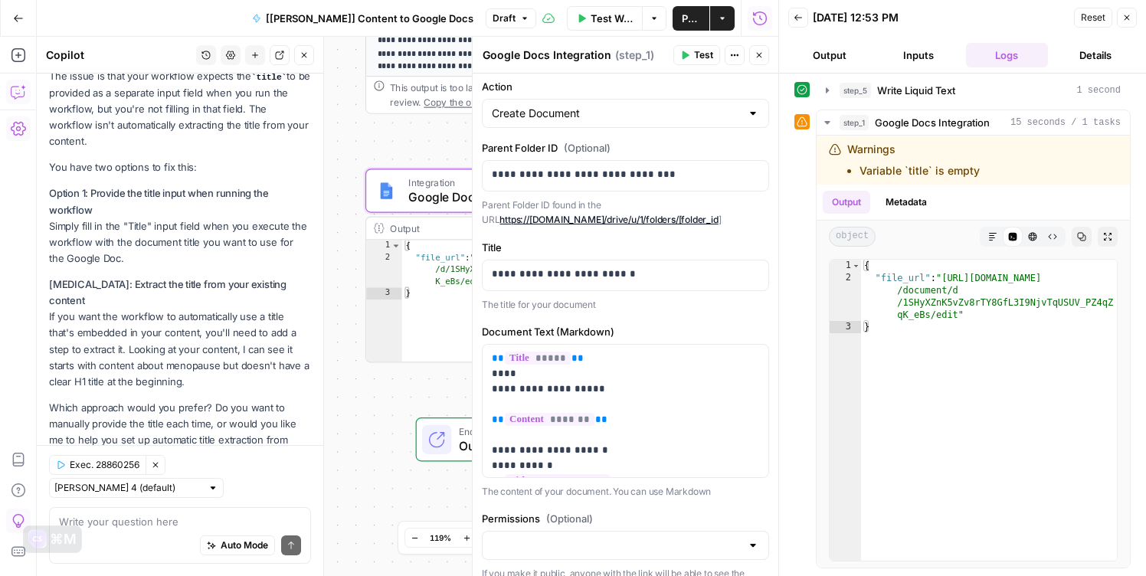
scroll to position [0, 0]
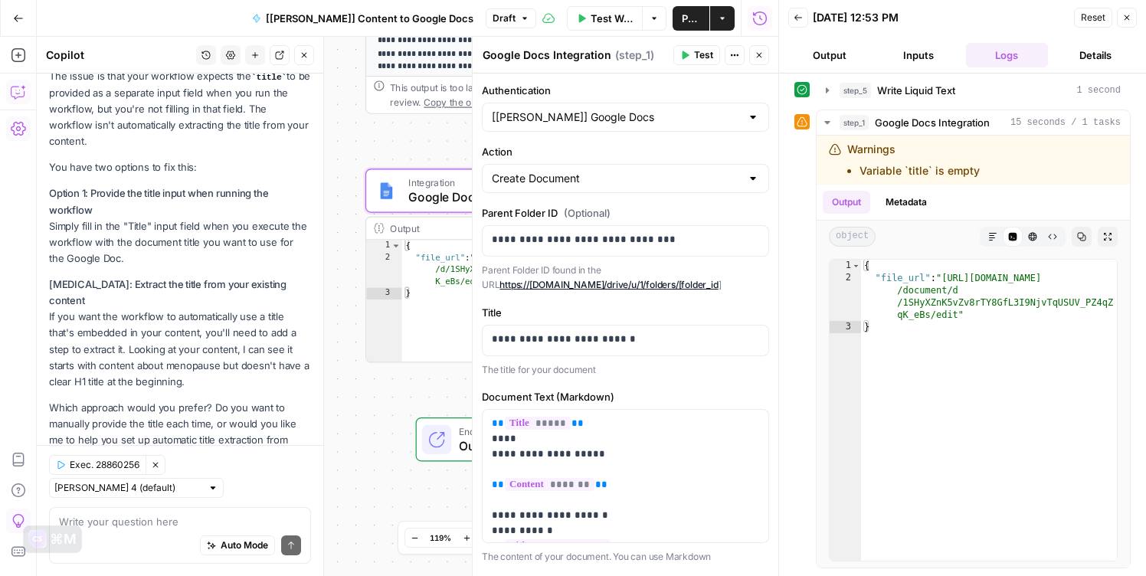
click at [591, 24] on span "Test Workflow" at bounding box center [612, 18] width 43 height 15
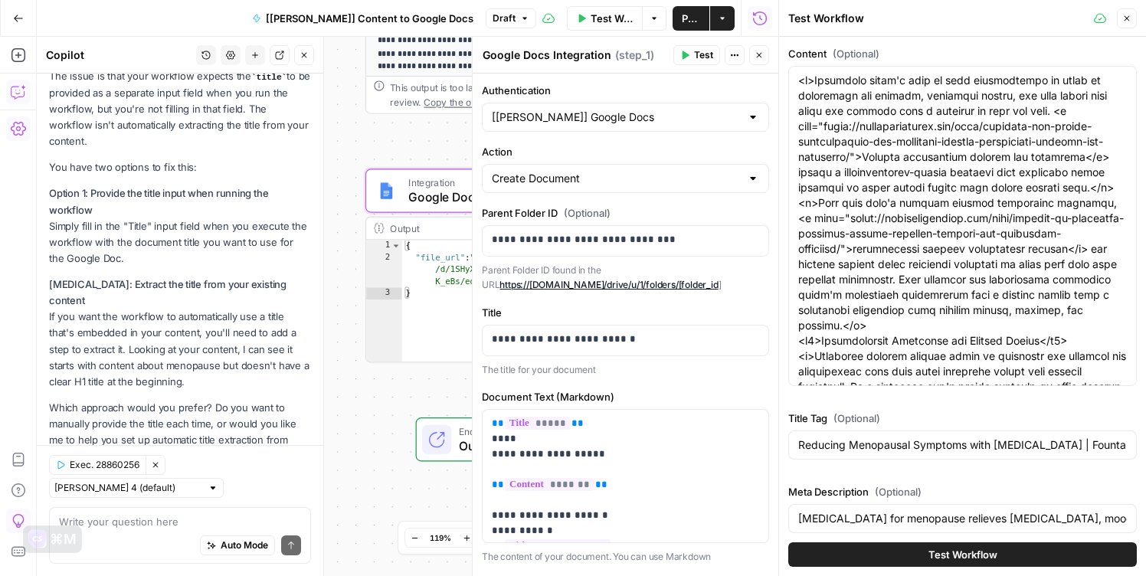
click at [926, 556] on button "Test Workflow" at bounding box center [963, 555] width 349 height 25
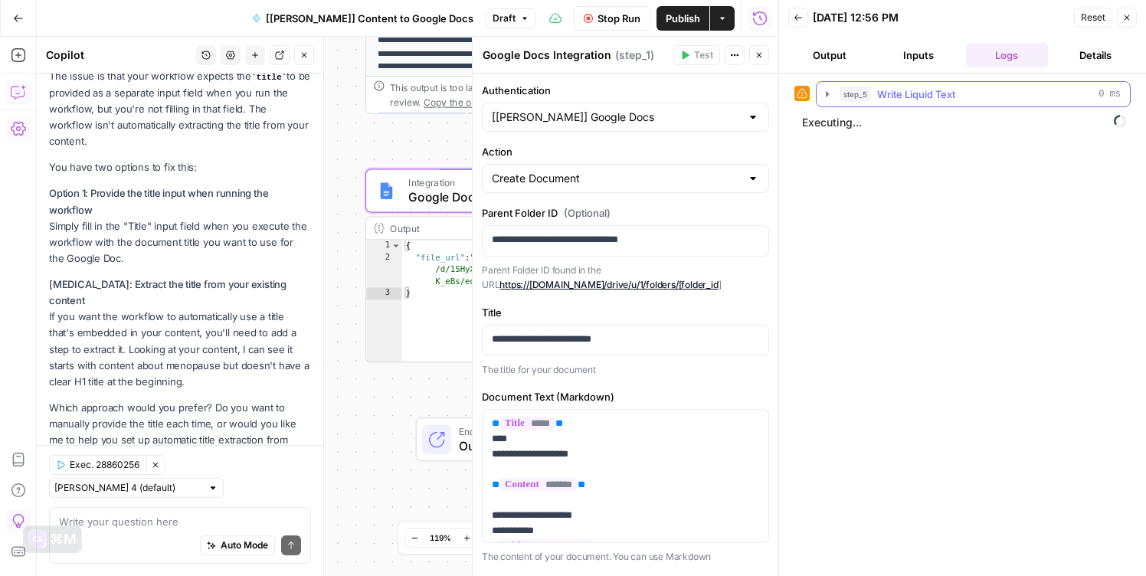
click at [825, 90] on icon "button" at bounding box center [827, 94] width 12 height 12
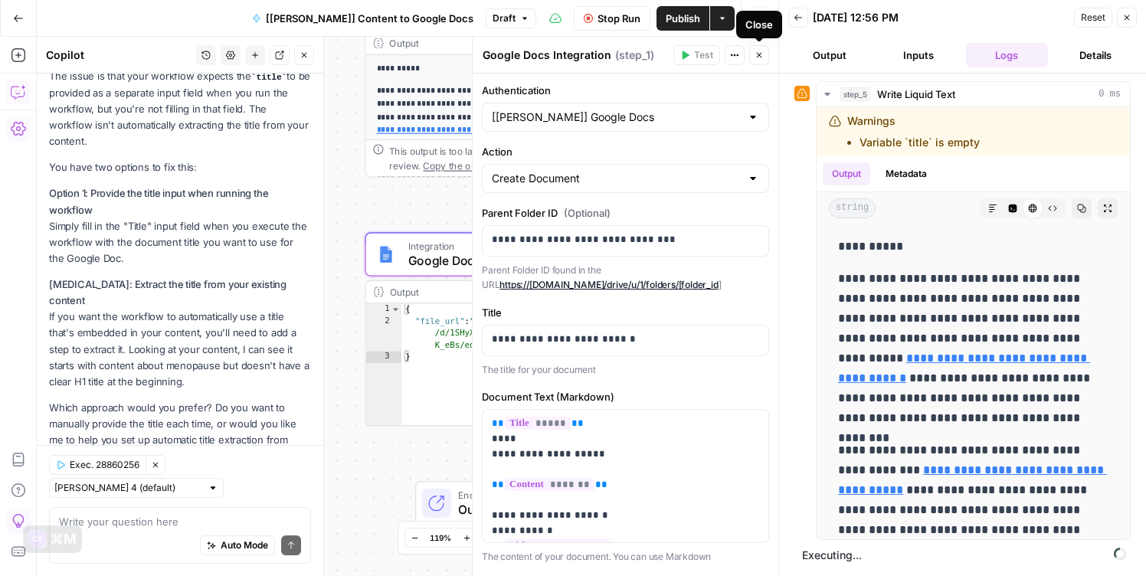
click at [758, 58] on icon "button" at bounding box center [759, 55] width 9 height 9
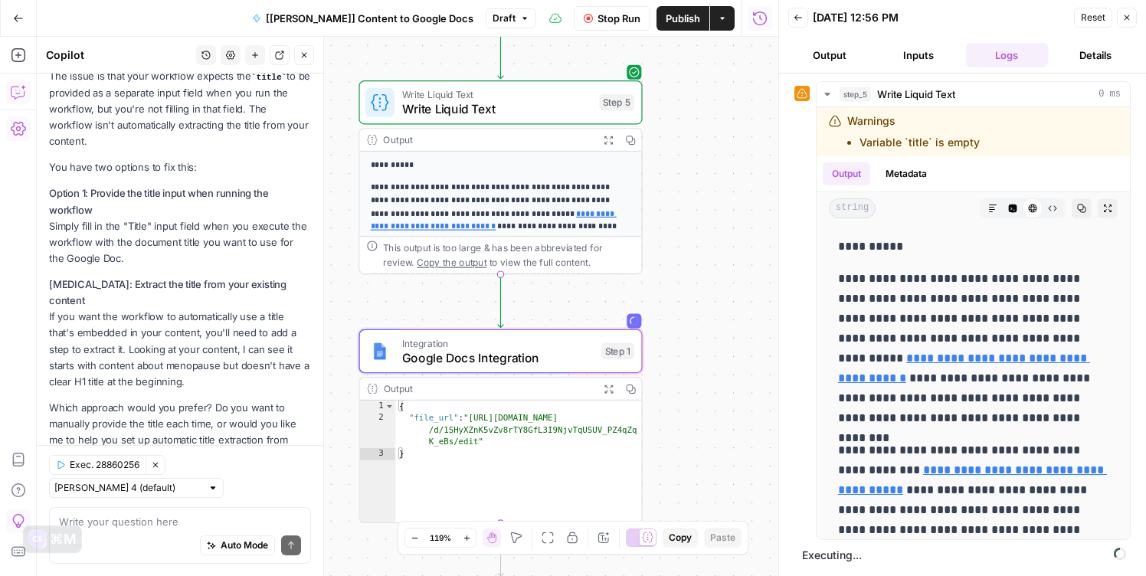
click at [505, 91] on span "Write Liquid Text" at bounding box center [497, 94] width 190 height 15
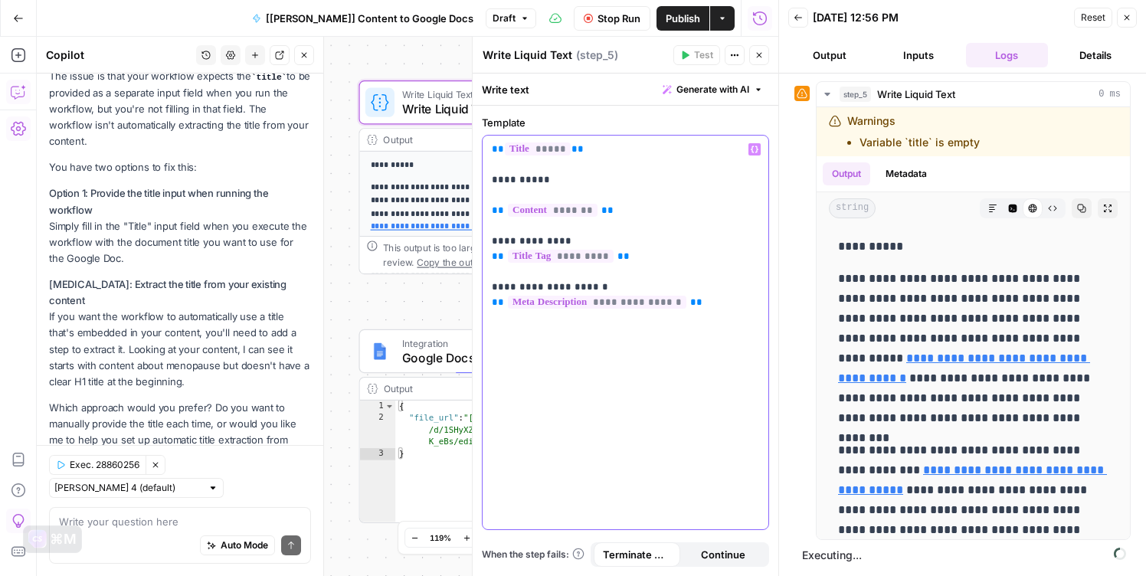
click at [579, 153] on p "**********" at bounding box center [625, 226] width 267 height 169
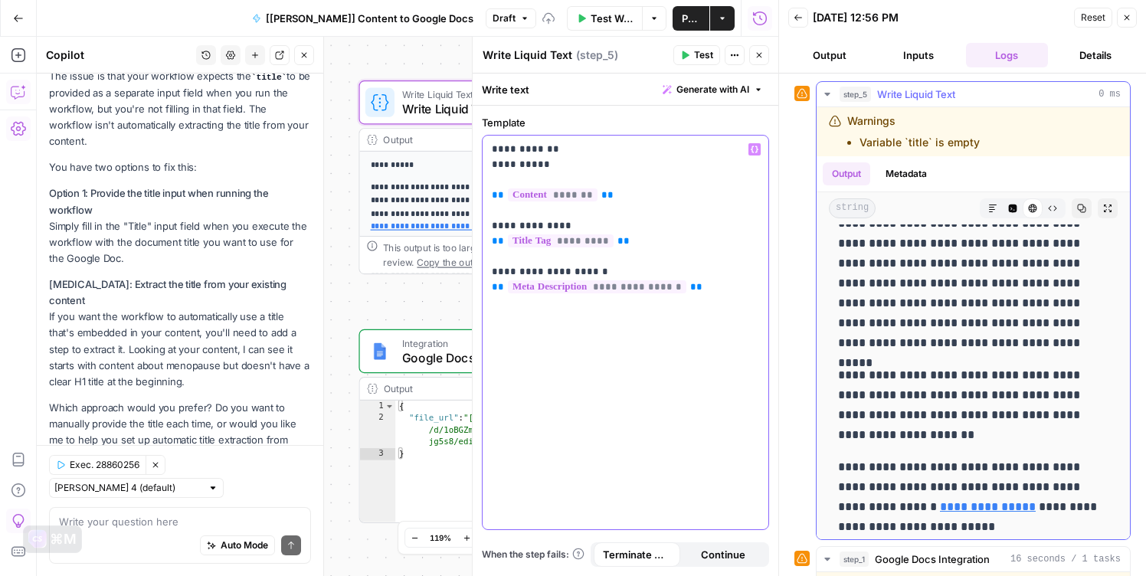
scroll to position [608, 0]
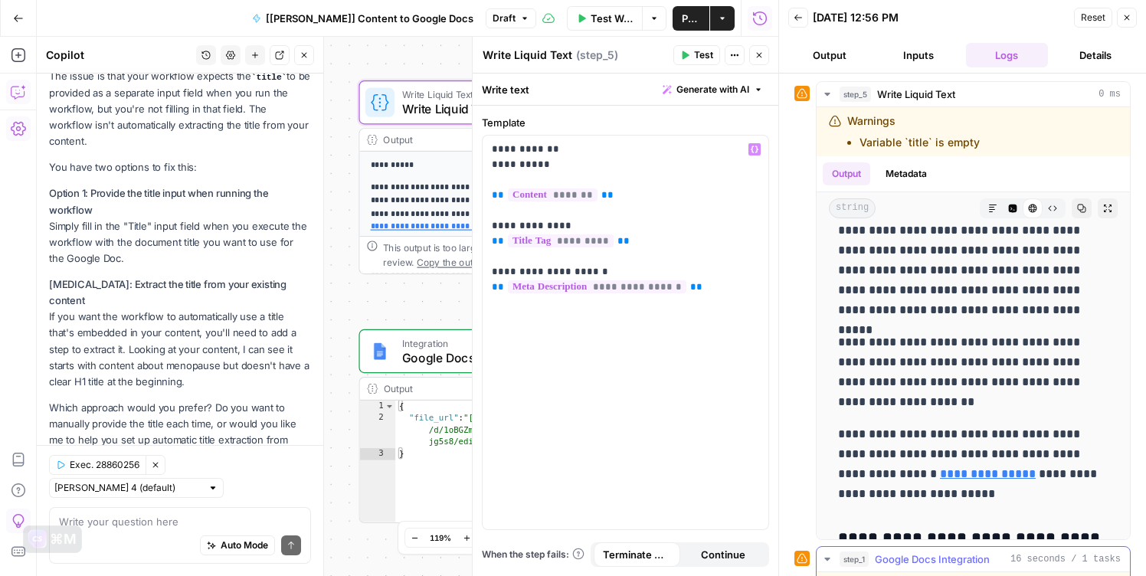
click at [948, 553] on span "Google Docs Integration" at bounding box center [932, 559] width 115 height 15
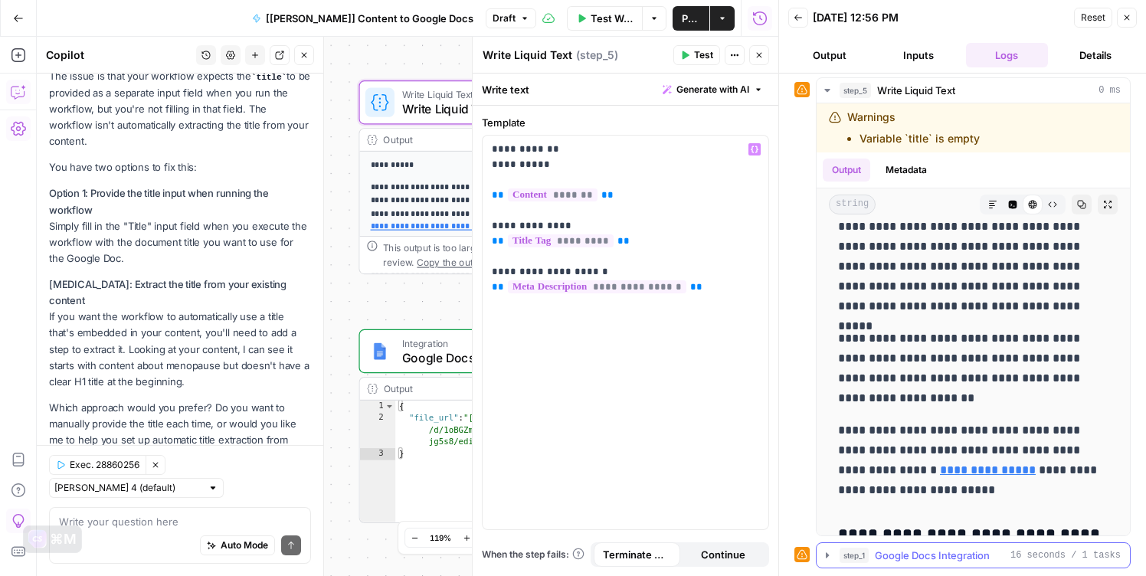
click at [825, 556] on icon "button" at bounding box center [827, 555] width 12 height 12
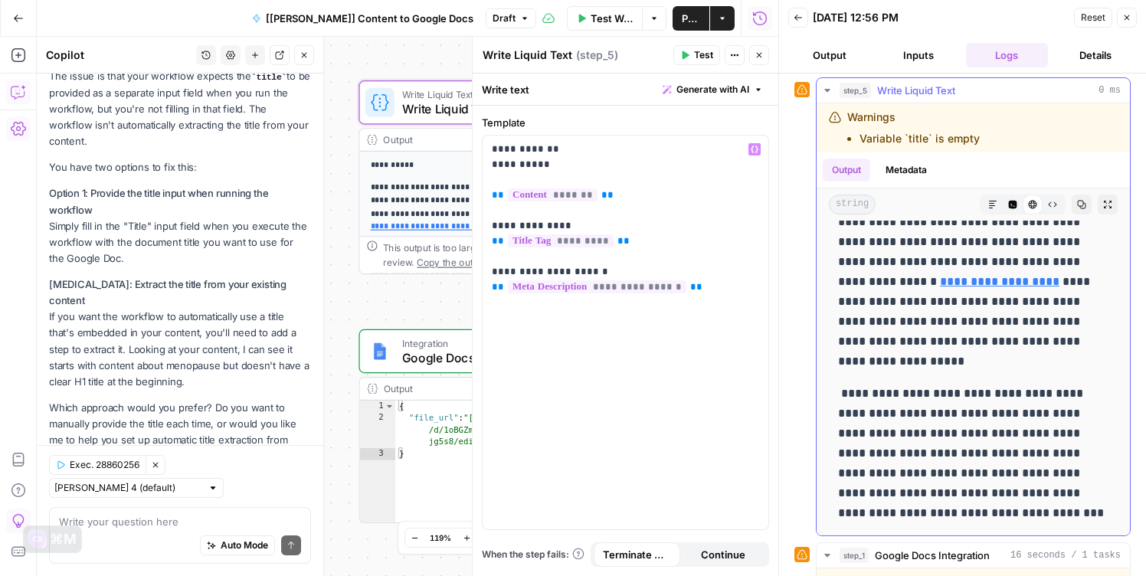
scroll to position [437, 0]
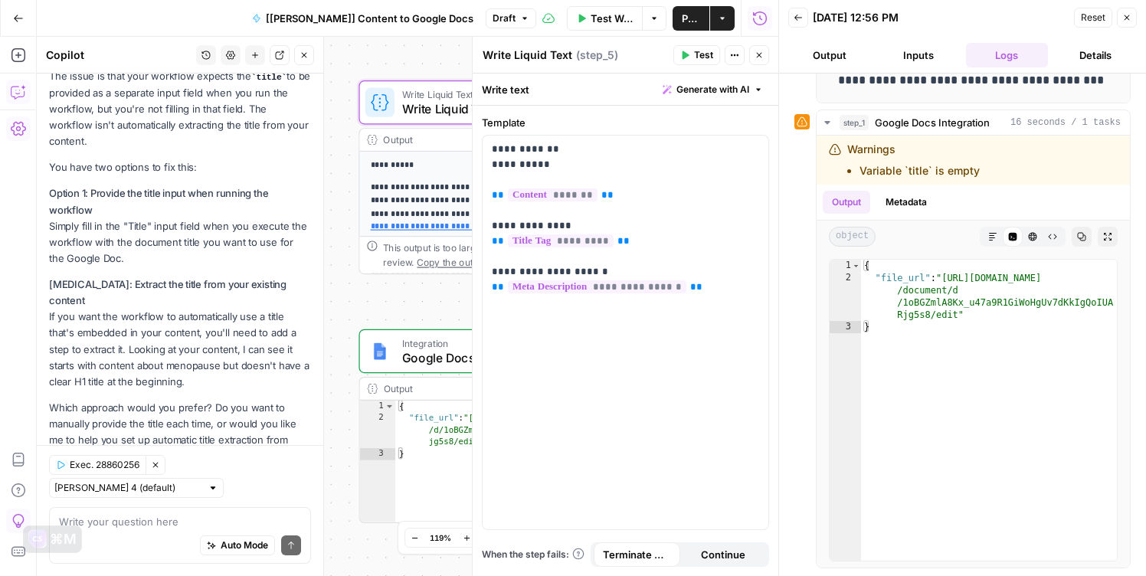
click at [591, 18] on span "Test Workflow" at bounding box center [612, 18] width 43 height 15
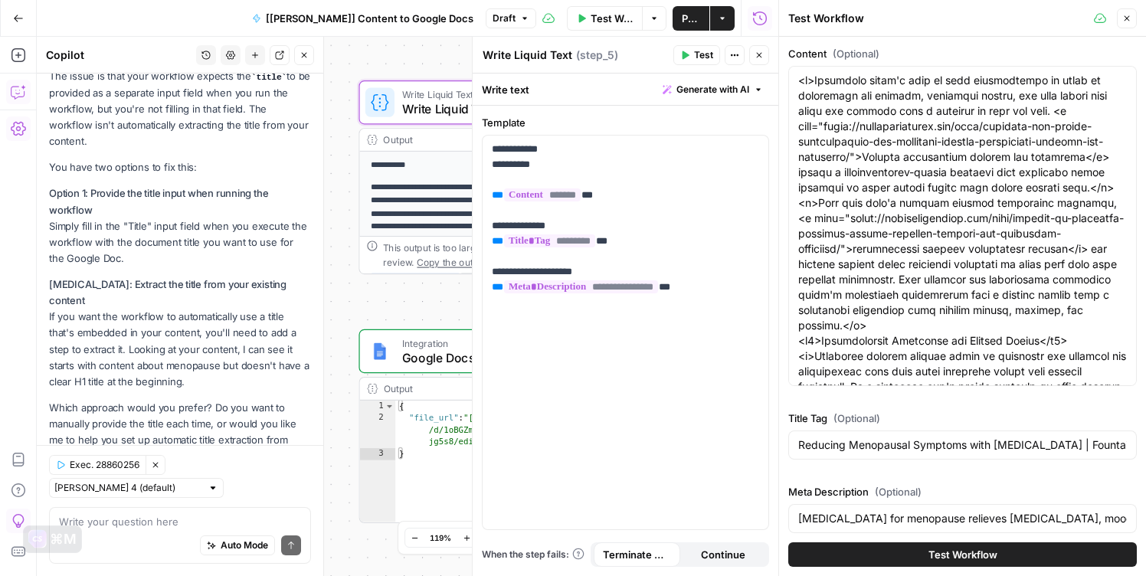
click at [883, 557] on button "Test Workflow" at bounding box center [963, 555] width 349 height 25
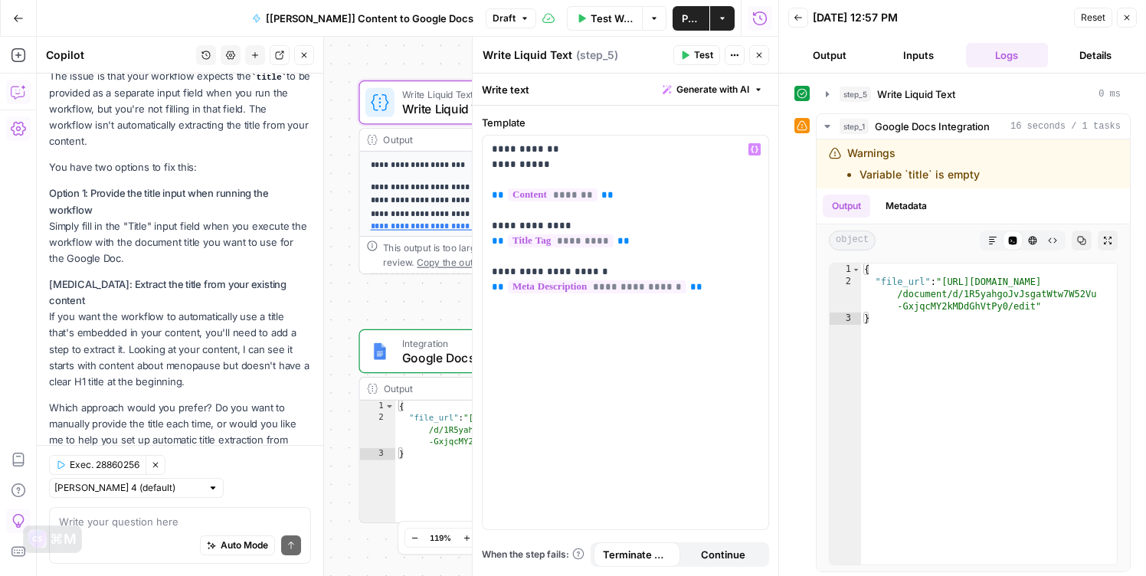
scroll to position [4, 0]
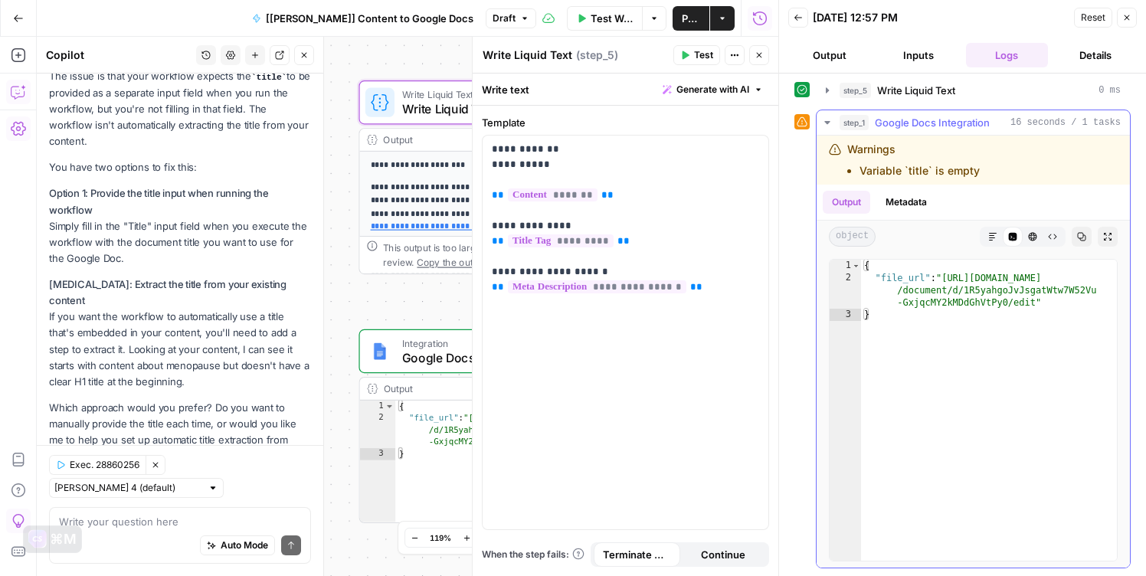
type textarea "**********"
click at [913, 307] on div "{ "file_url" : "https://docs.google.com /document/d/1R5yahgoJvJsgatWtw7W52Vu -G…" at bounding box center [989, 423] width 256 height 326
click at [406, 343] on span "Integration" at bounding box center [498, 343] width 192 height 15
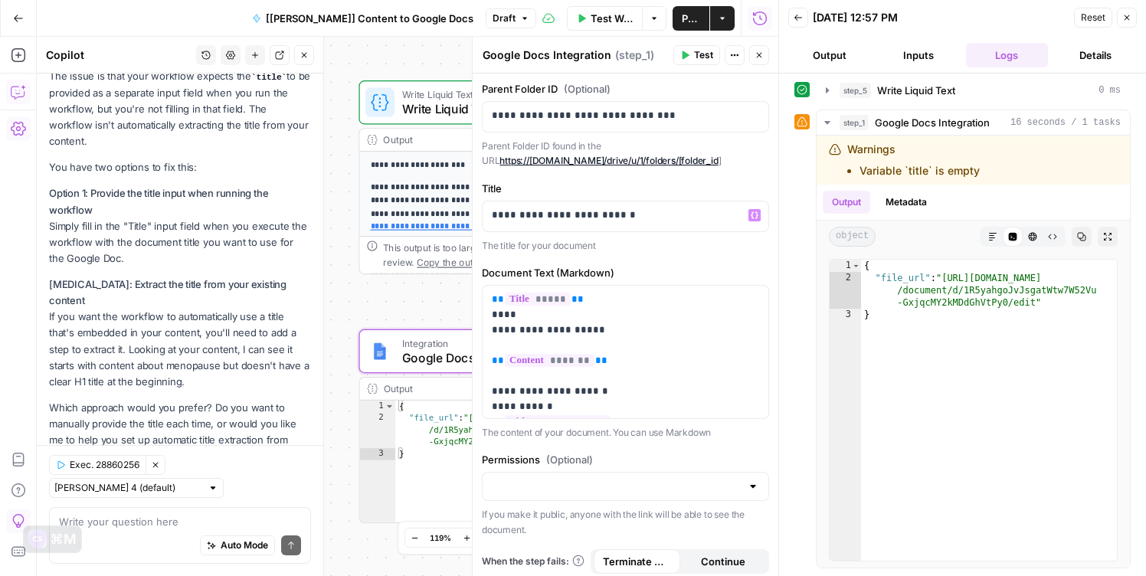
scroll to position [129, 0]
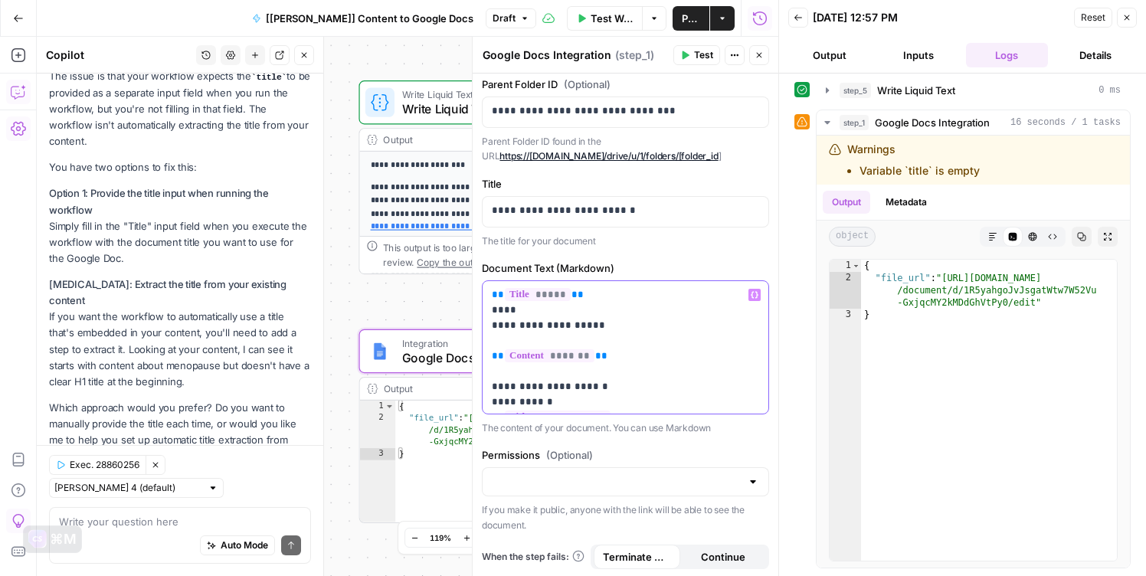
click at [578, 297] on p "**********" at bounding box center [625, 379] width 267 height 184
drag, startPoint x: 566, startPoint y: 295, endPoint x: 479, endPoint y: 294, distance: 87.4
click at [479, 294] on div "**********" at bounding box center [625, 306] width 307 height 539
click at [608, 15] on span "Test Workflow" at bounding box center [612, 18] width 43 height 15
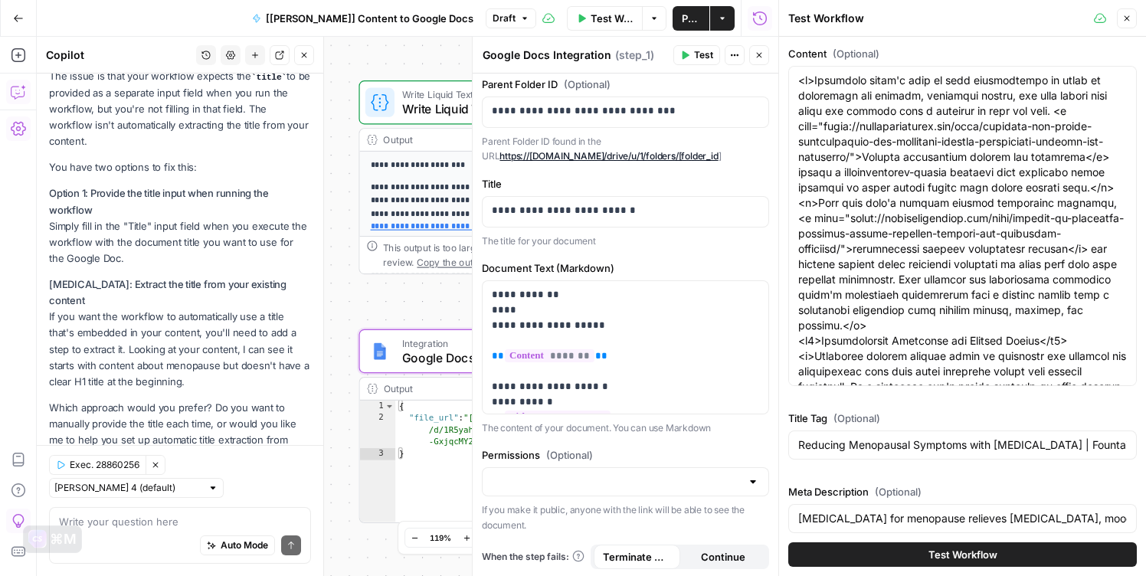
click at [864, 554] on button "Test Workflow" at bounding box center [963, 555] width 349 height 25
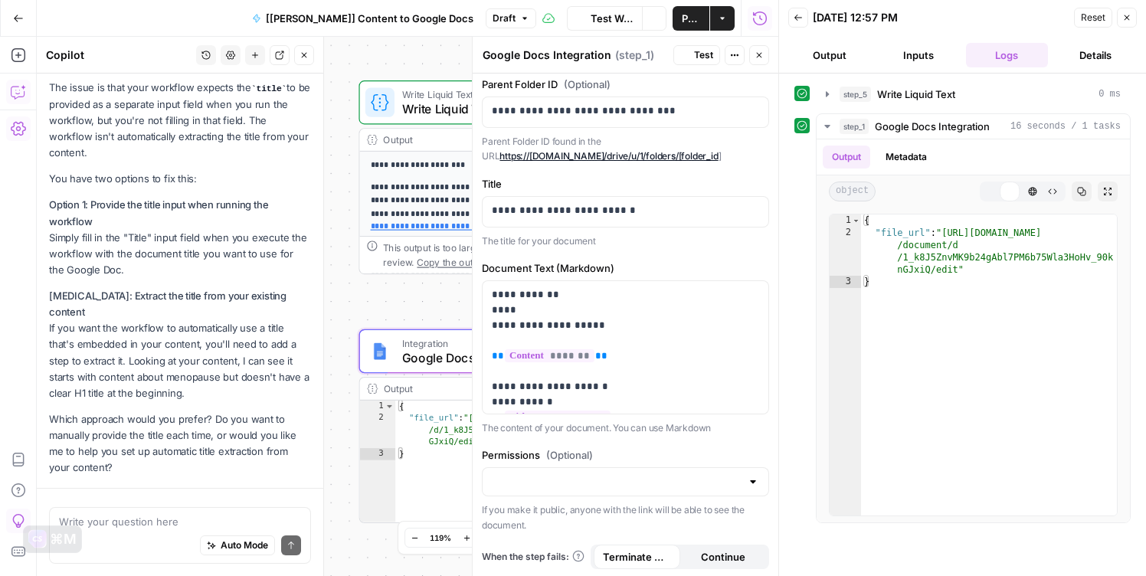
scroll to position [293, 0]
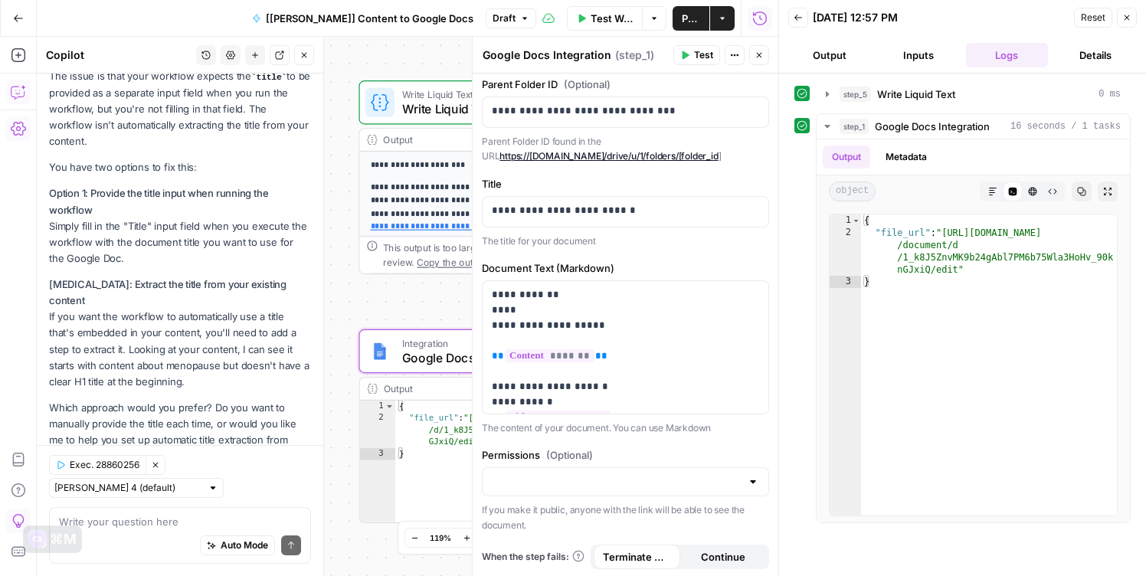
click at [682, 18] on span "Publish" at bounding box center [691, 18] width 18 height 15
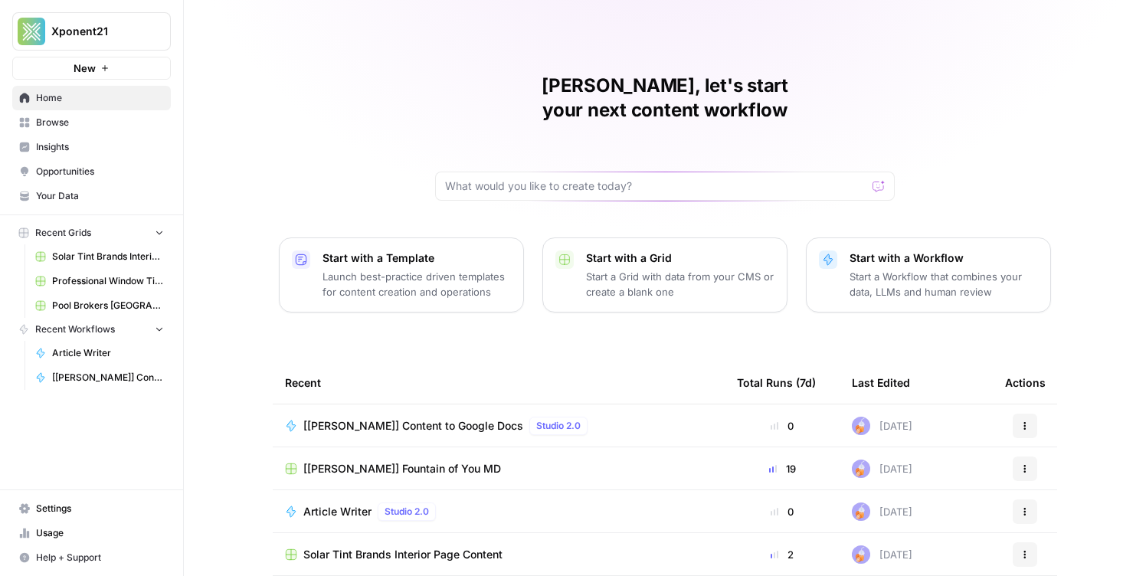
click at [375, 461] on span "[[PERSON_NAME]] Fountain of You MD" at bounding box center [402, 468] width 198 height 15
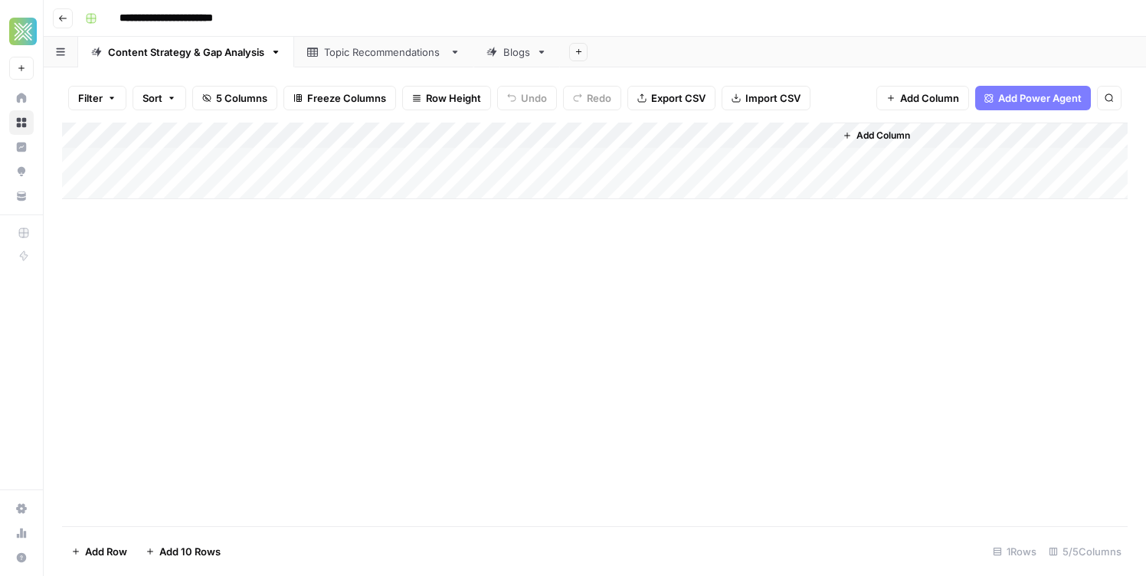
click at [517, 60] on link "Blogs" at bounding box center [517, 52] width 87 height 31
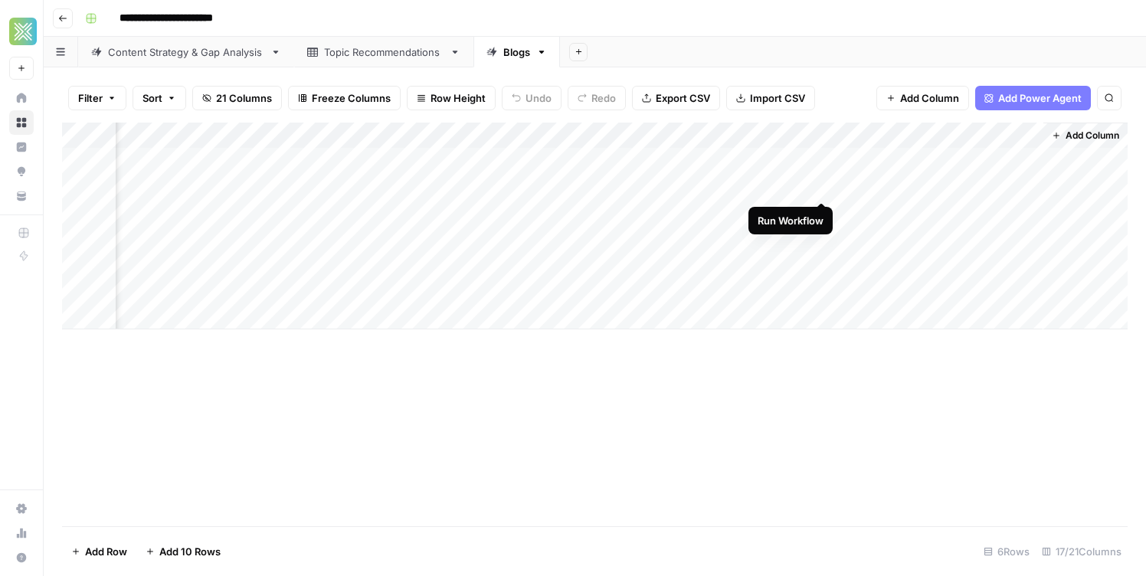
click at [821, 185] on div "Add Column" at bounding box center [595, 226] width 1066 height 207
click at [533, 189] on div "Add Column" at bounding box center [595, 226] width 1066 height 207
click at [533, 215] on div "Add Column" at bounding box center [595, 226] width 1066 height 207
click at [533, 241] on div "Add Column" at bounding box center [595, 226] width 1066 height 207
click at [533, 269] on div "Add Column" at bounding box center [595, 226] width 1066 height 207
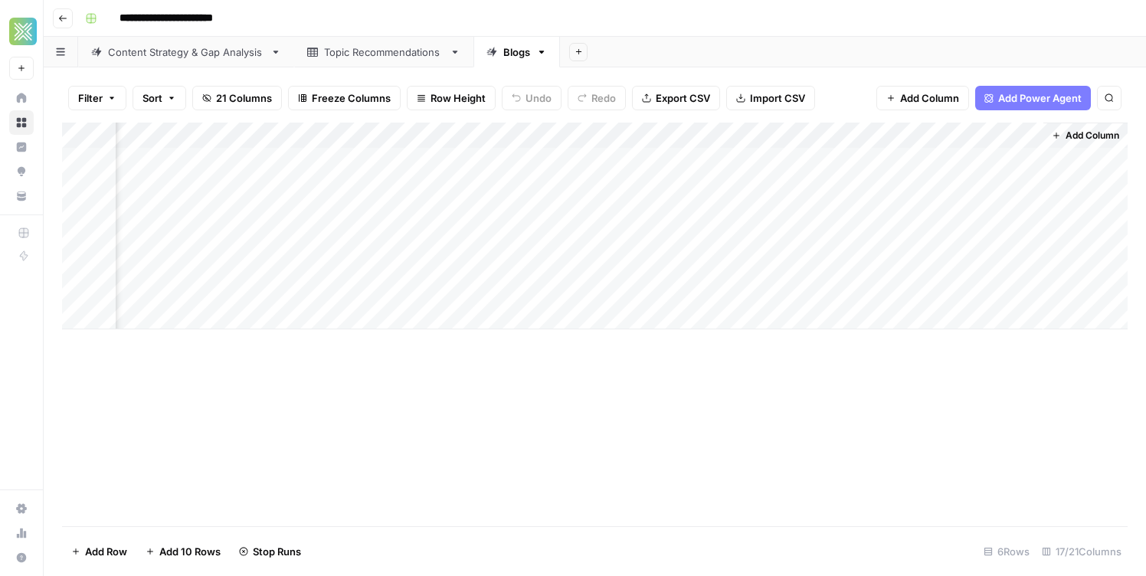
click at [530, 296] on div "Add Column" at bounding box center [595, 226] width 1066 height 207
click at [528, 267] on div "Add Column" at bounding box center [595, 226] width 1066 height 207
click at [198, 319] on div "Add Column" at bounding box center [595, 226] width 1066 height 207
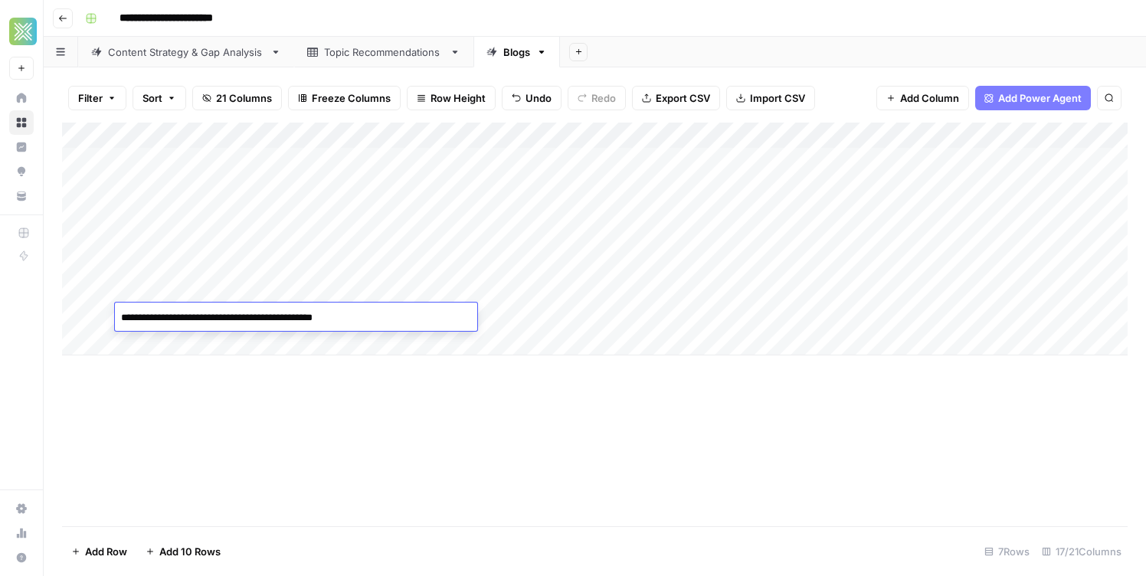
type textarea "**********"
click at [550, 317] on div "Add Column" at bounding box center [595, 239] width 1066 height 233
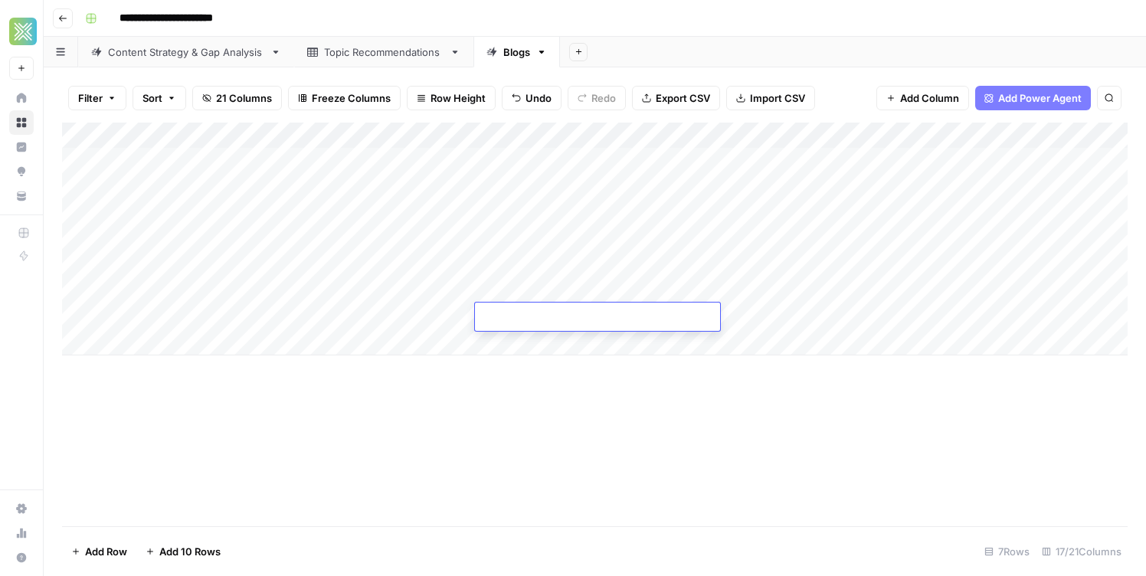
type textarea "**********"
click at [385, 310] on div "Add Column" at bounding box center [595, 239] width 1066 height 233
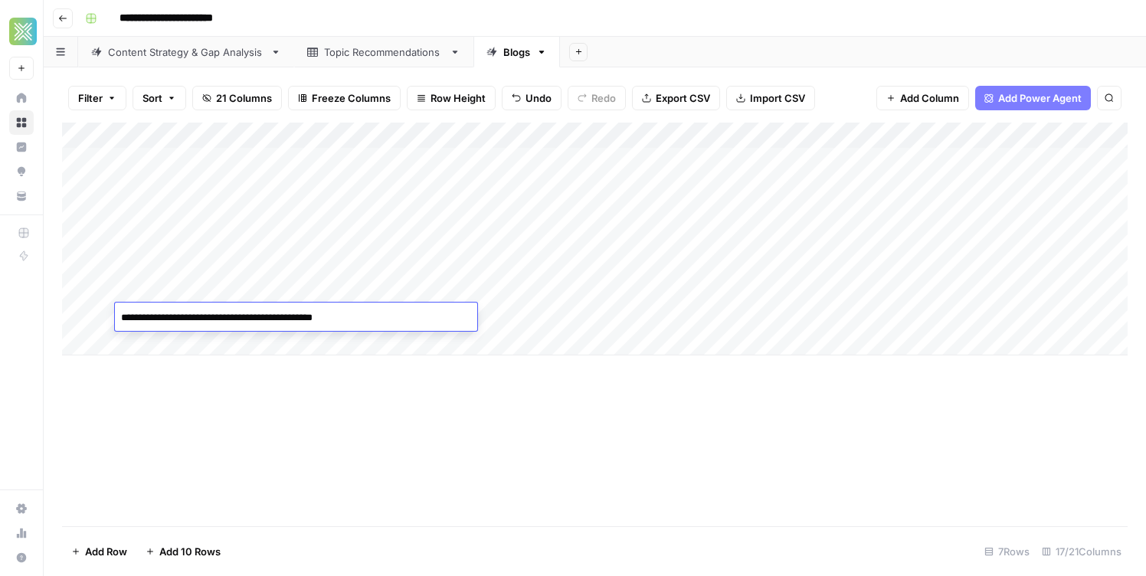
click at [385, 310] on textarea "**********" at bounding box center [296, 317] width 362 height 21
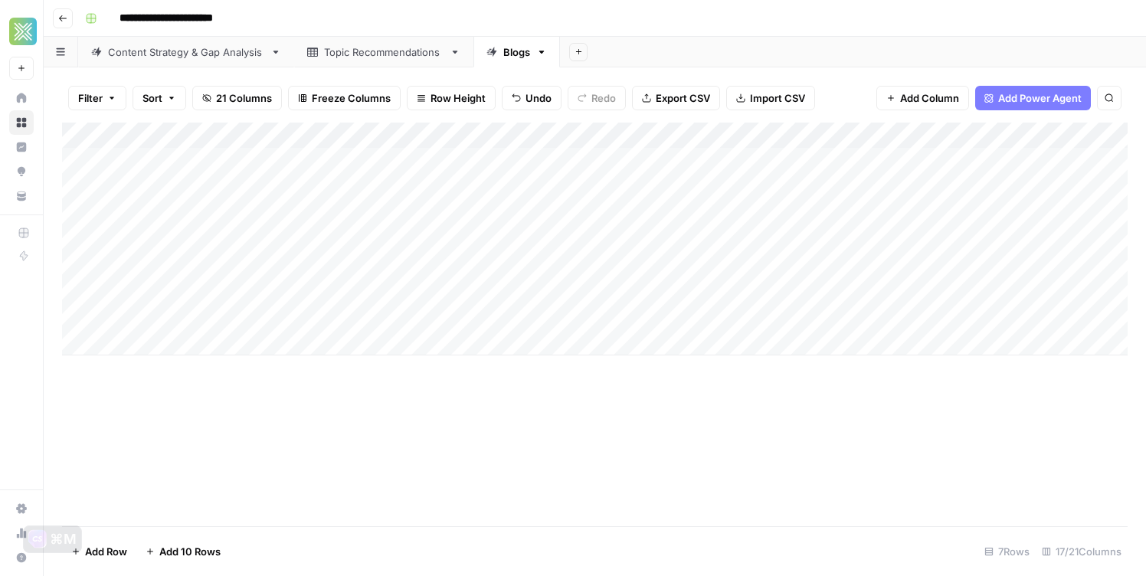
click at [688, 323] on div "Add Column" at bounding box center [595, 239] width 1066 height 233
click at [896, 192] on div "Add Column" at bounding box center [595, 239] width 1066 height 233
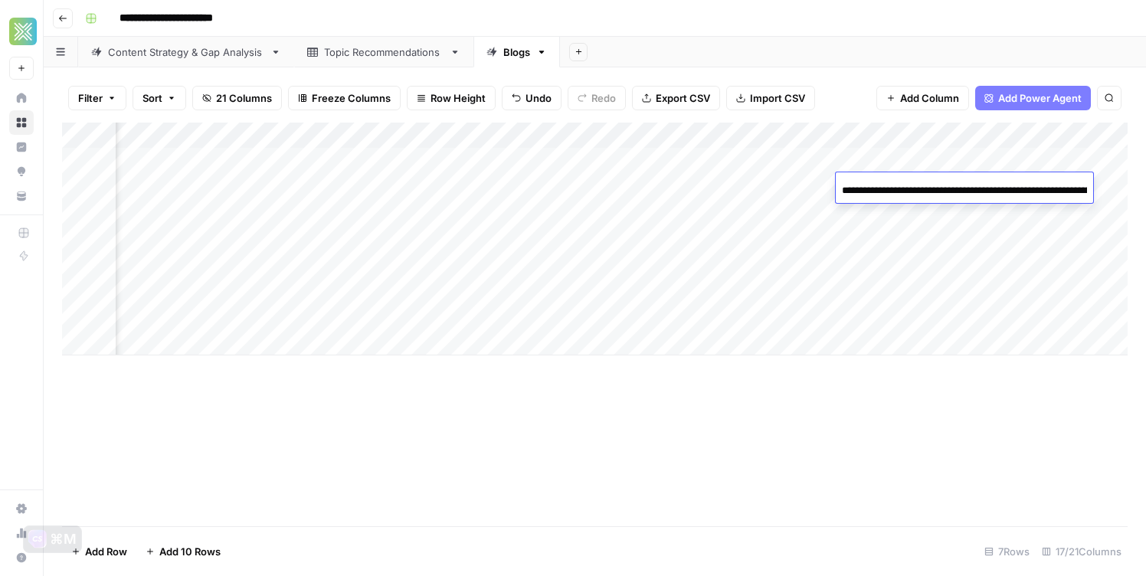
scroll to position [0, 0]
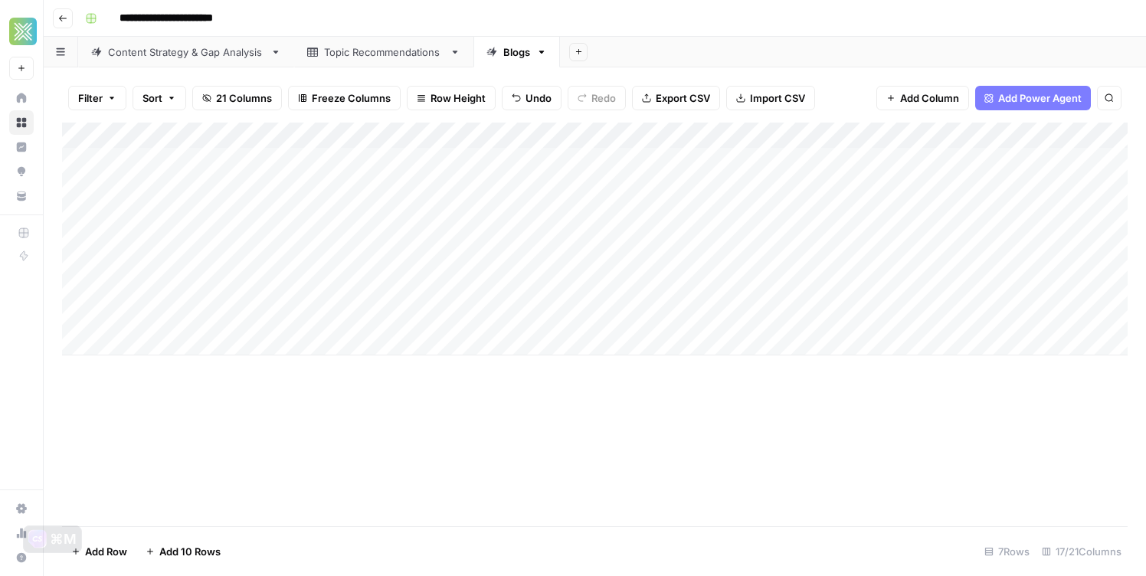
click at [267, 195] on div "Add Column" at bounding box center [595, 239] width 1066 height 233
click at [268, 195] on div "Add Column" at bounding box center [595, 239] width 1066 height 233
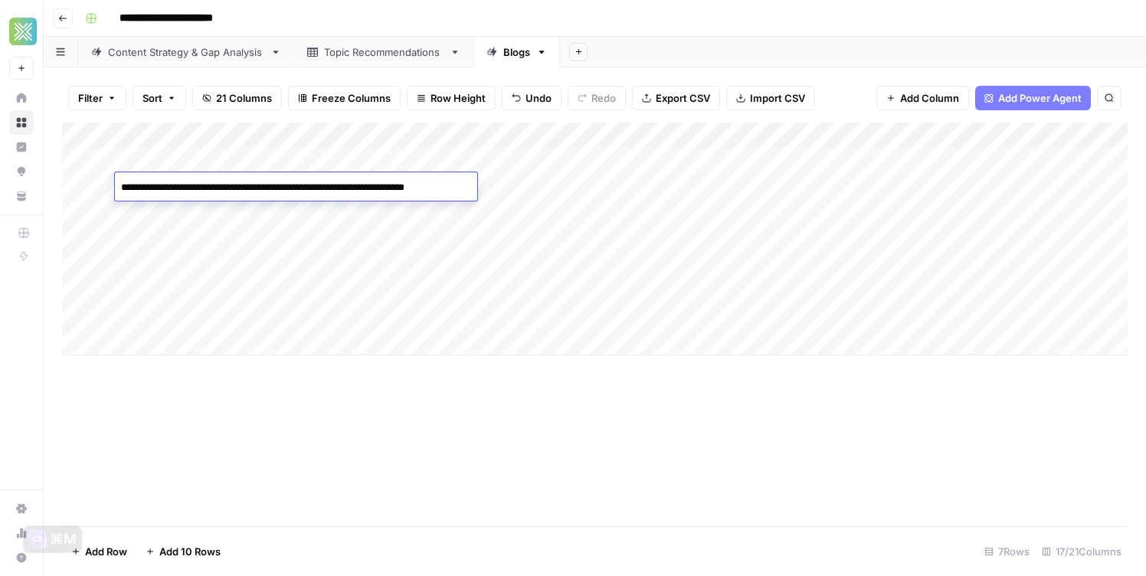
click at [564, 191] on div "Add Column" at bounding box center [595, 239] width 1066 height 233
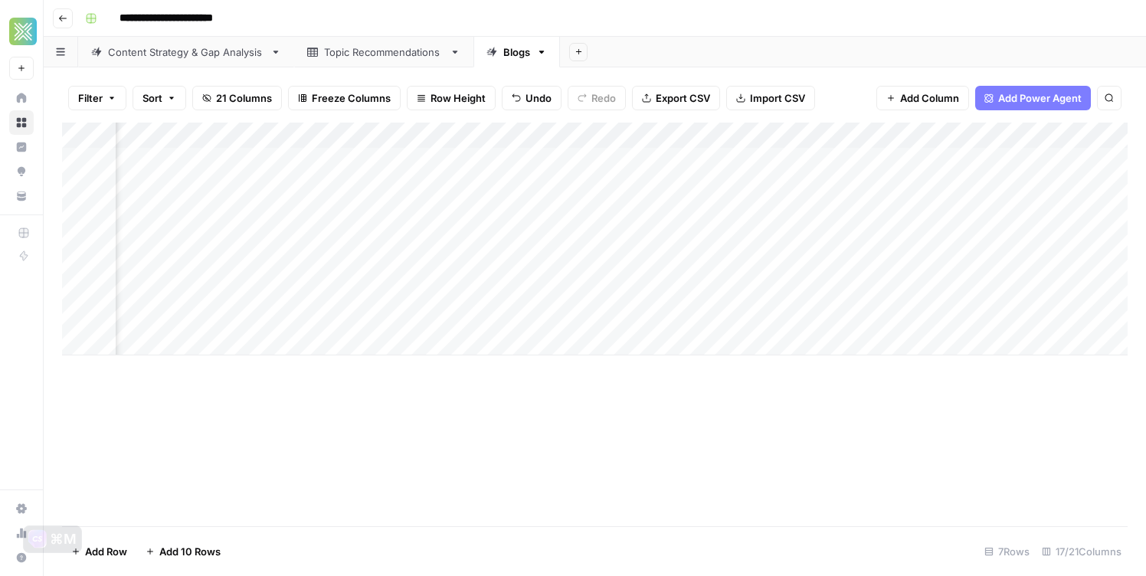
scroll to position [0, 1569]
click at [615, 185] on div "Add Column" at bounding box center [595, 239] width 1066 height 233
click at [657, 187] on div "Add Column" at bounding box center [595, 239] width 1066 height 233
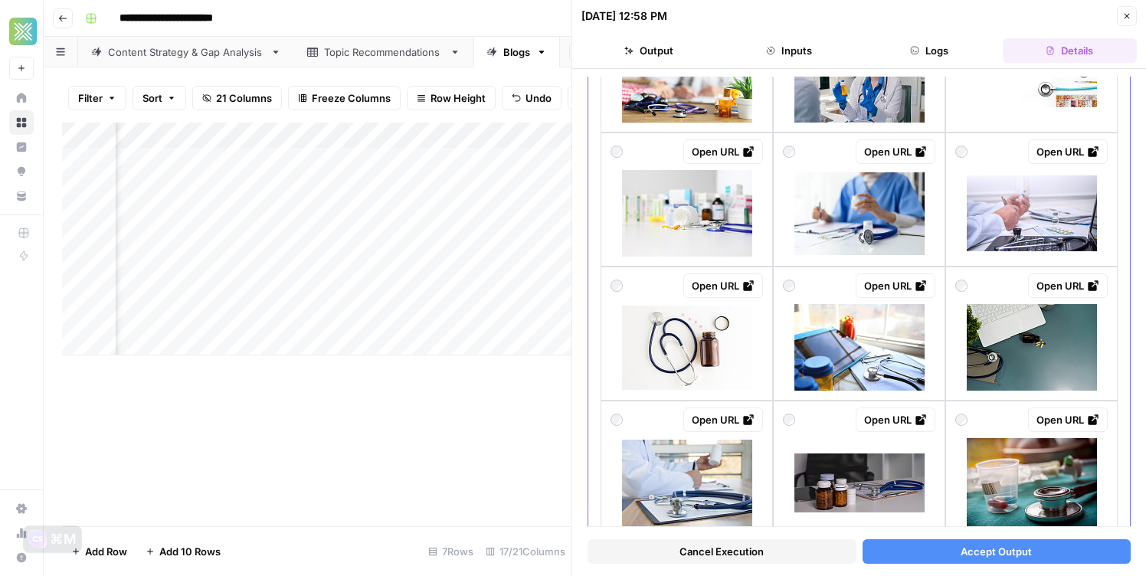
scroll to position [851, 0]
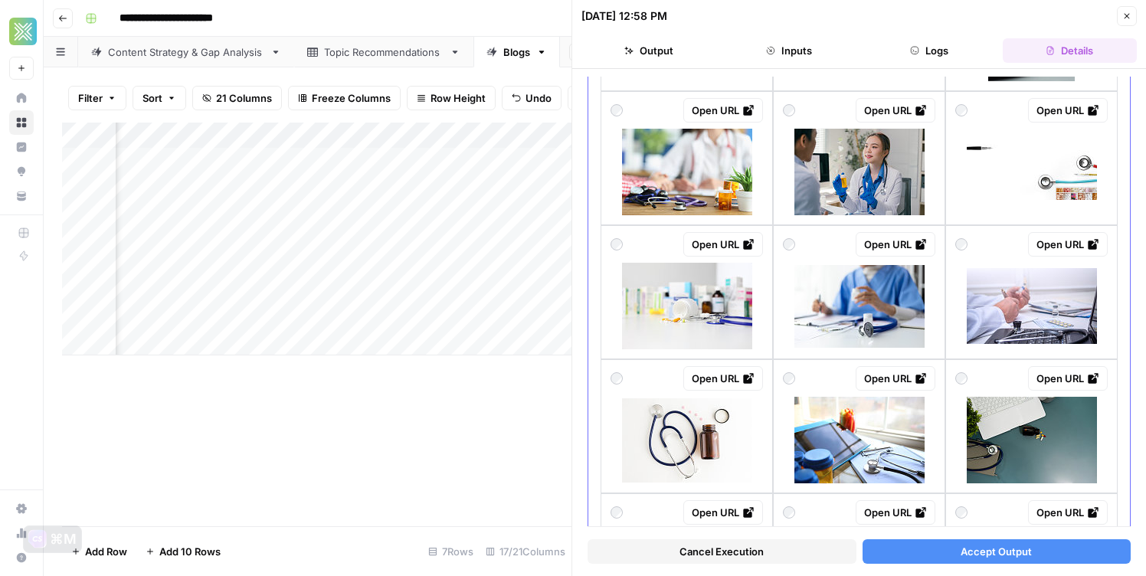
click at [735, 157] on img at bounding box center [687, 172] width 130 height 87
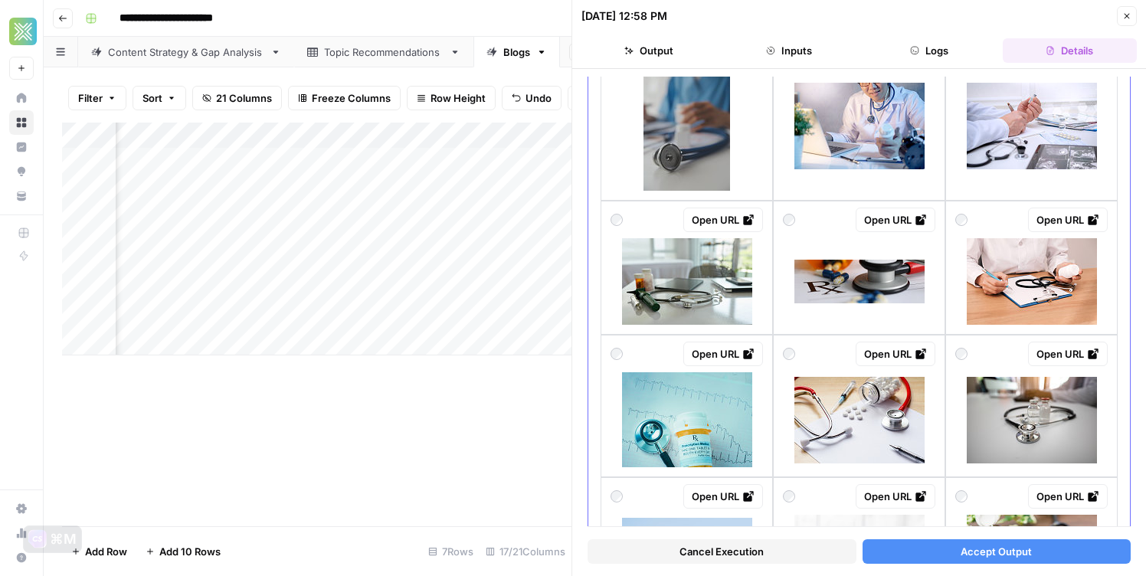
scroll to position [0, 0]
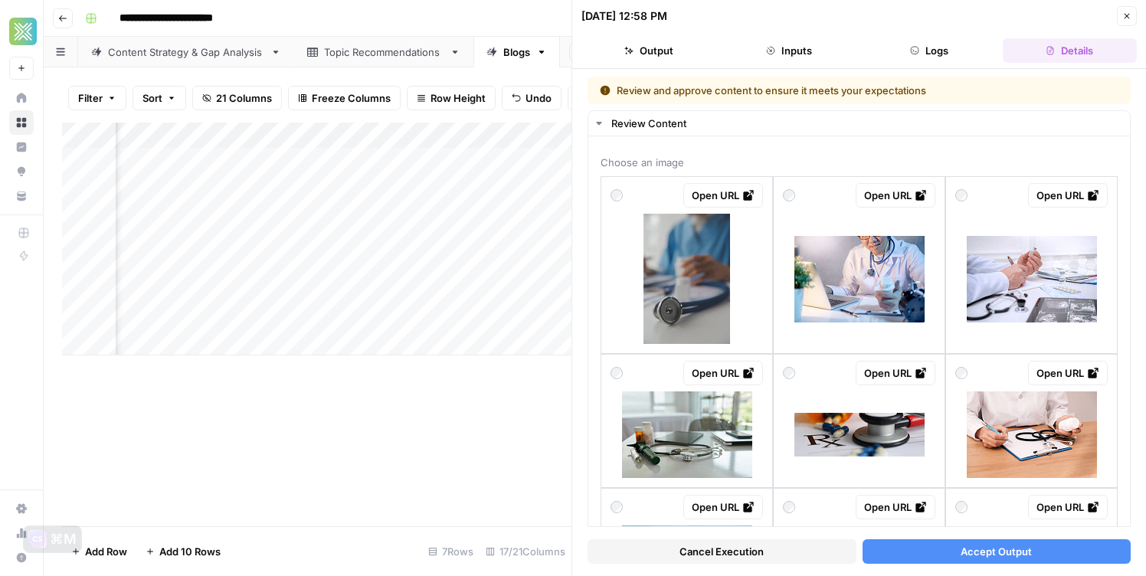
click at [1121, 15] on button "Close" at bounding box center [1127, 16] width 20 height 20
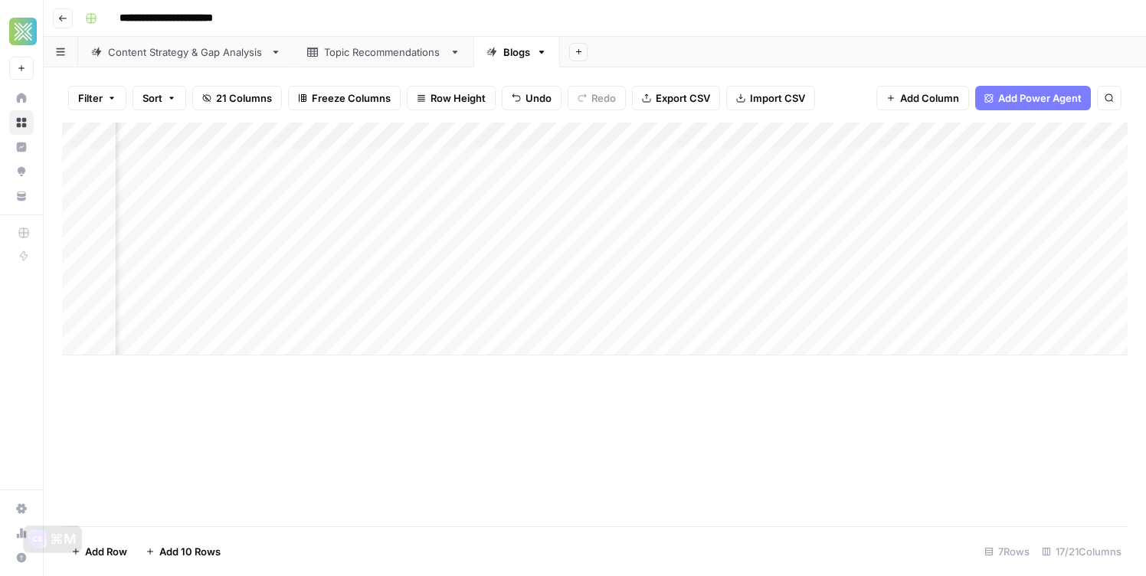
scroll to position [0, 1654]
click at [764, 216] on div "Add Column" at bounding box center [595, 239] width 1066 height 233
click at [575, 214] on div "Add Column" at bounding box center [595, 239] width 1066 height 233
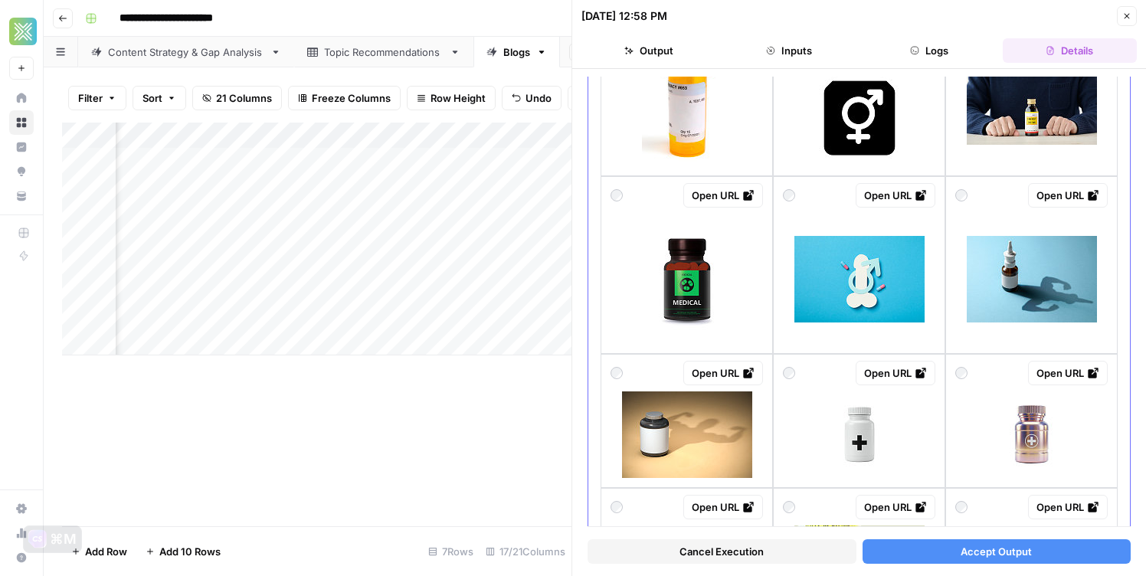
scroll to position [1369, 0]
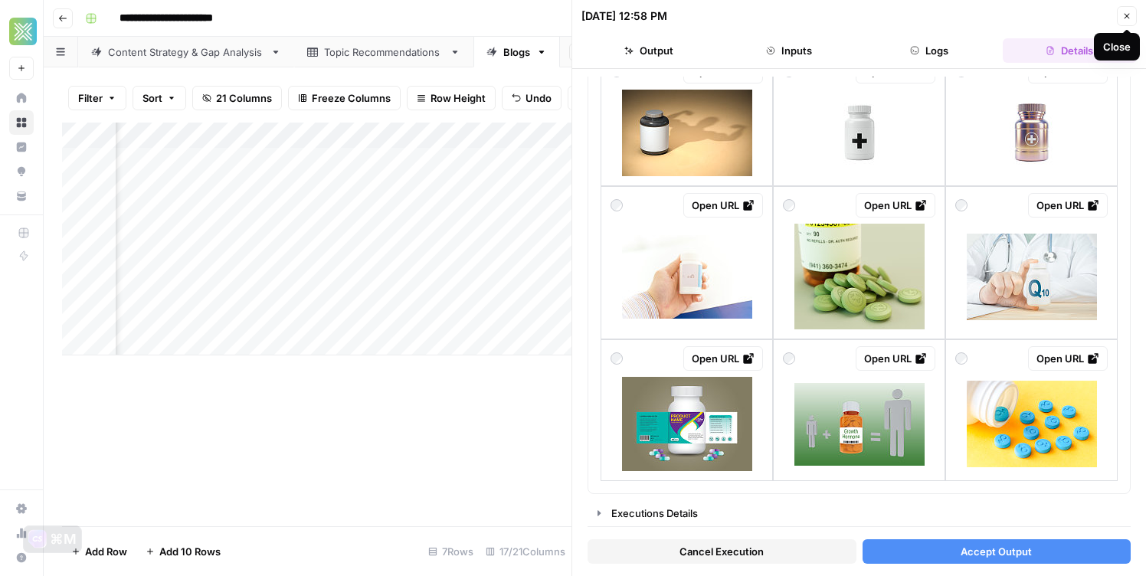
click at [1128, 18] on icon "button" at bounding box center [1127, 15] width 9 height 9
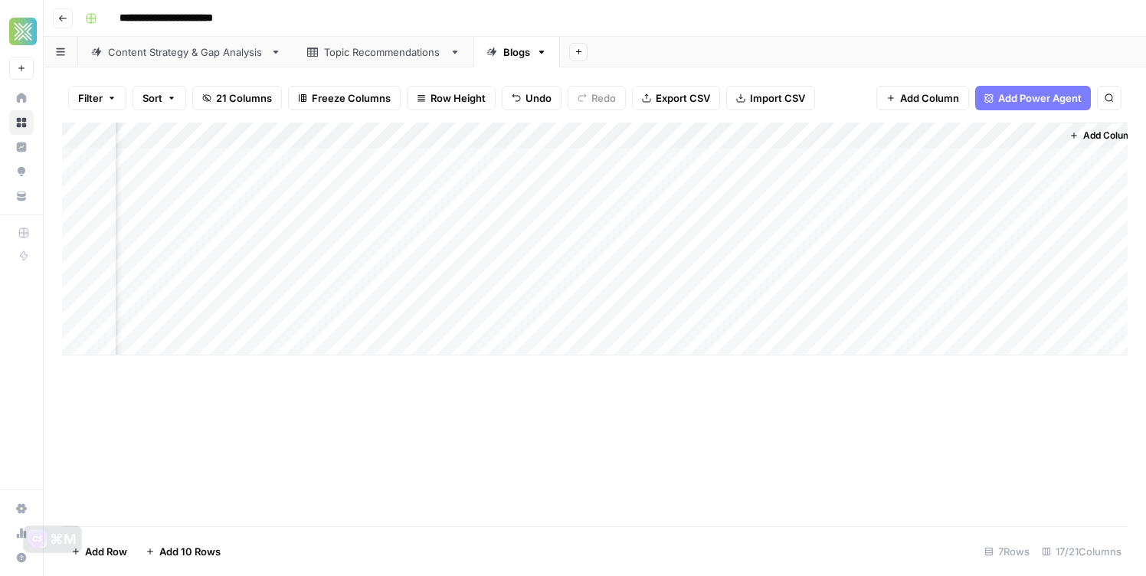
scroll to position [0, 1636]
click at [912, 215] on div "Add Column" at bounding box center [595, 239] width 1066 height 233
click at [894, 214] on div "Add Column" at bounding box center [595, 239] width 1066 height 233
click at [894, 214] on input "**********" at bounding box center [983, 217] width 245 height 18
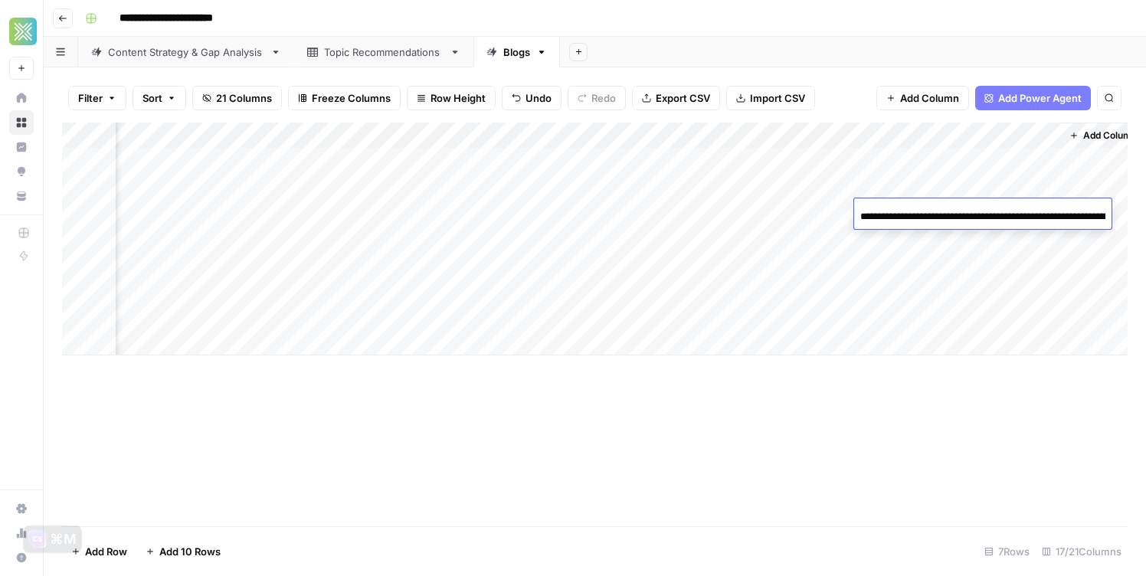
click at [672, 413] on div "Add Column" at bounding box center [595, 325] width 1066 height 404
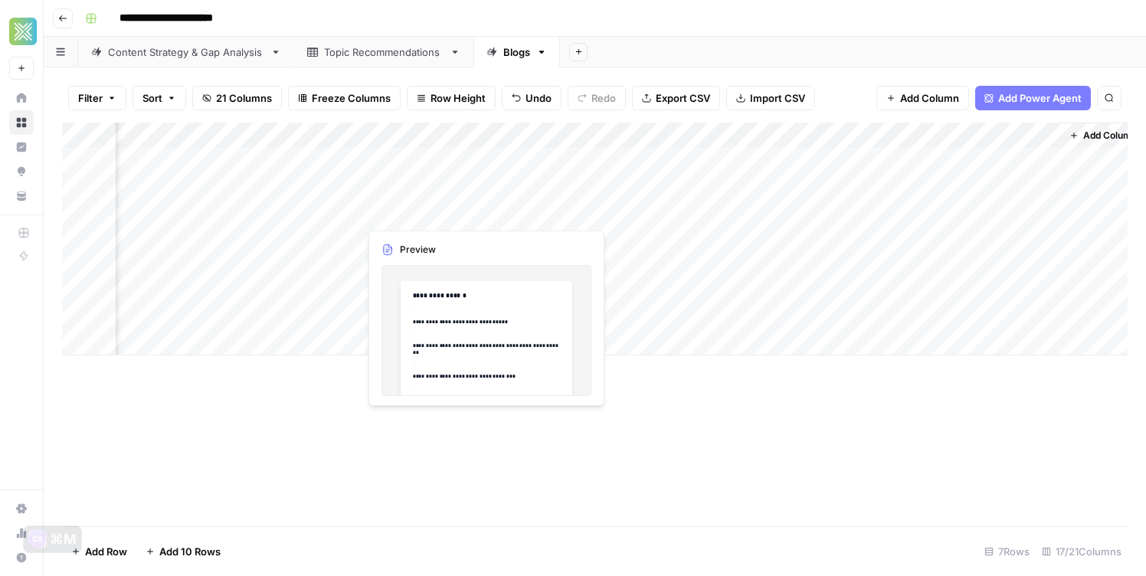
click at [335, 212] on div "Add Column" at bounding box center [595, 239] width 1066 height 233
click at [303, 210] on div "Add Column" at bounding box center [595, 239] width 1066 height 233
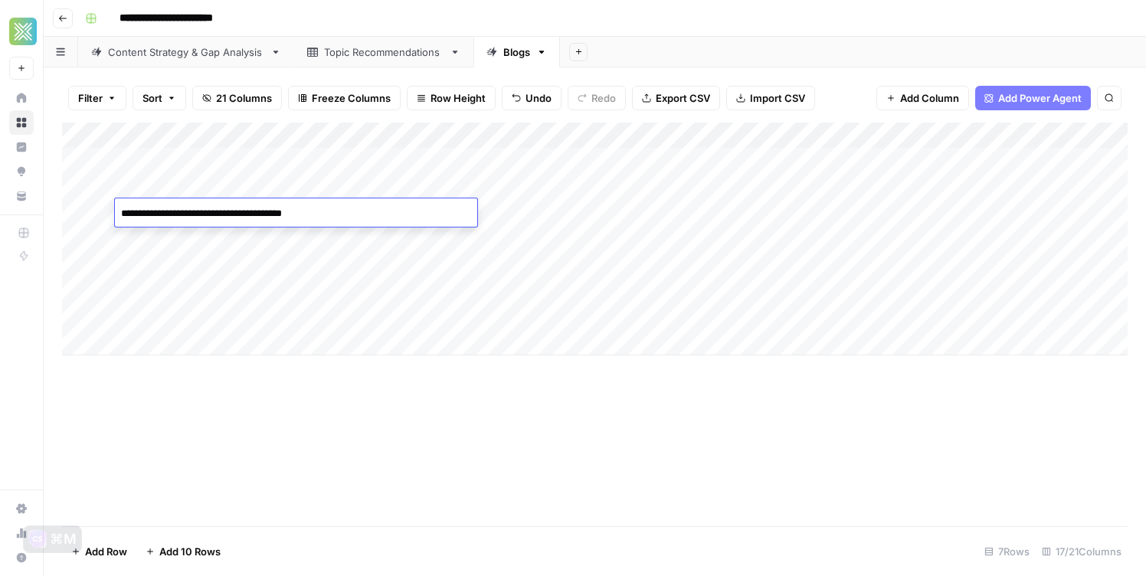
click at [416, 236] on div "Add Column" at bounding box center [595, 239] width 1066 height 233
click at [369, 241] on div "Add Column" at bounding box center [595, 239] width 1066 height 233
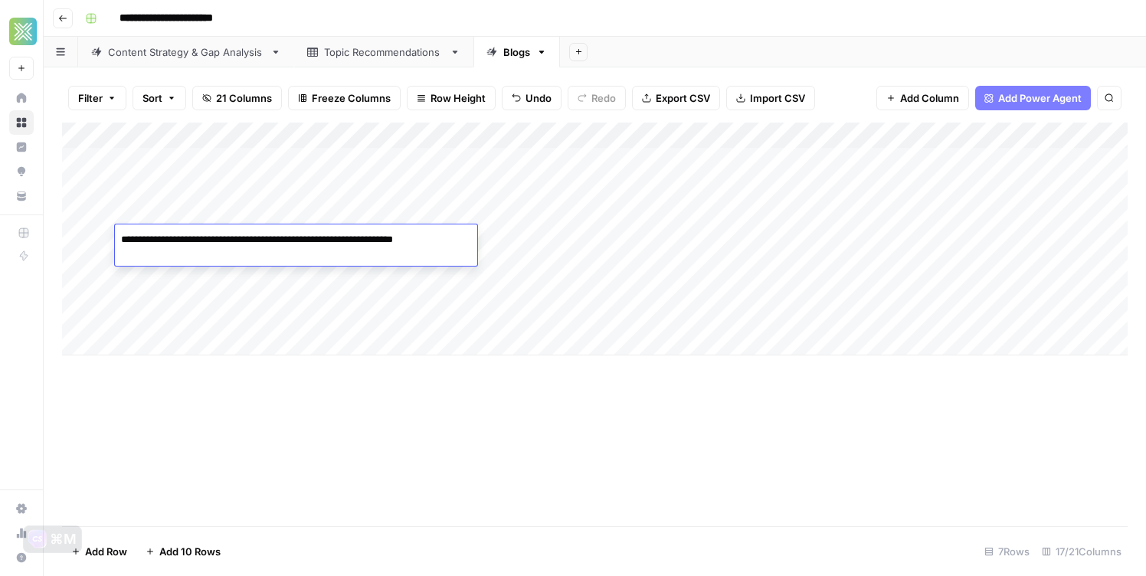
click at [369, 241] on textarea "**********" at bounding box center [296, 247] width 362 height 37
click at [624, 436] on div "Add Column" at bounding box center [595, 325] width 1066 height 404
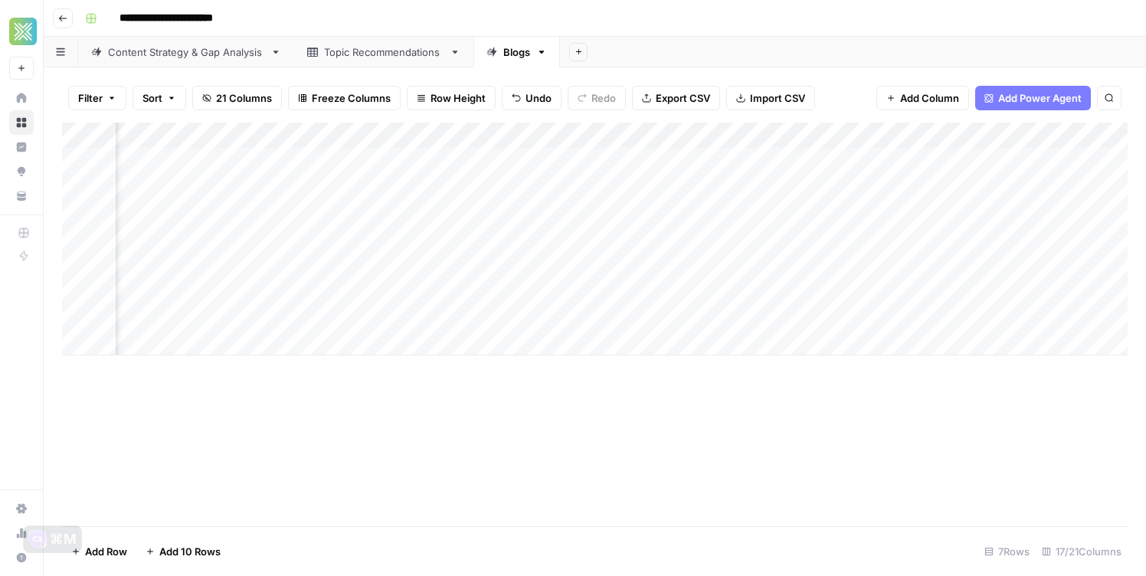
scroll to position [0, 1654]
click at [798, 242] on div "Add Column" at bounding box center [595, 239] width 1066 height 233
click at [782, 262] on div "Add Column" at bounding box center [595, 239] width 1066 height 233
click at [780, 285] on div "Add Column" at bounding box center [595, 239] width 1066 height 233
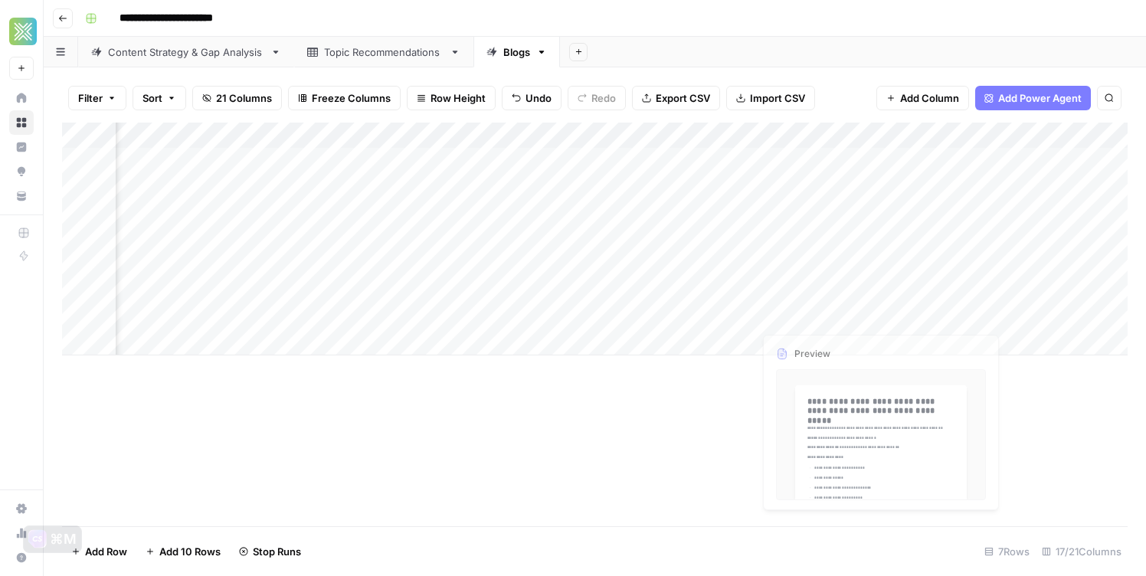
scroll to position [0, 739]
click at [749, 316] on div "Add Column" at bounding box center [595, 239] width 1066 height 233
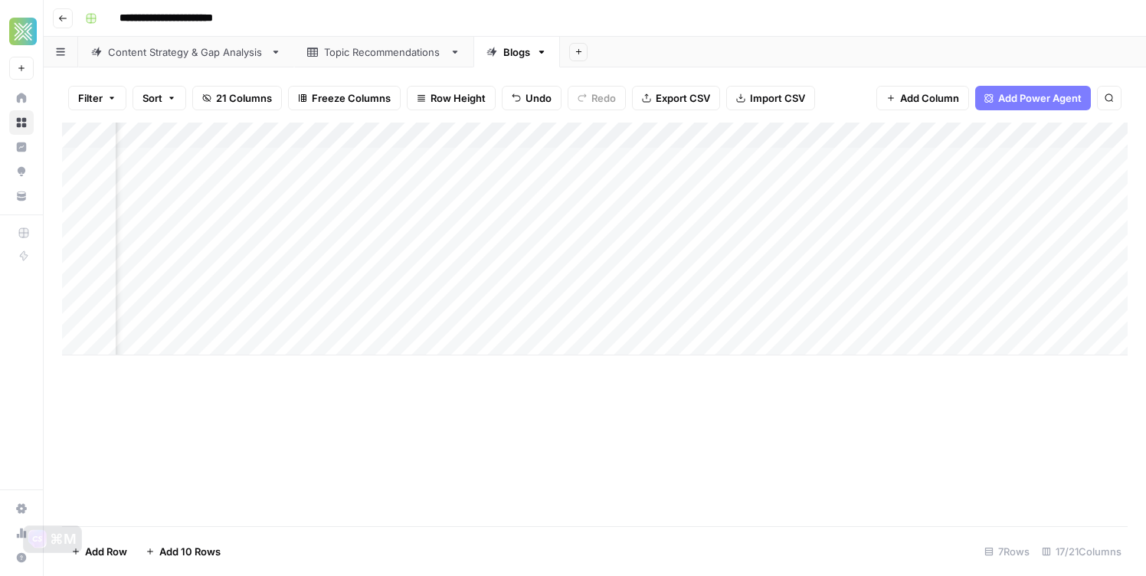
scroll to position [0, 0]
click at [208, 348] on div "Add Column" at bounding box center [595, 239] width 1066 height 233
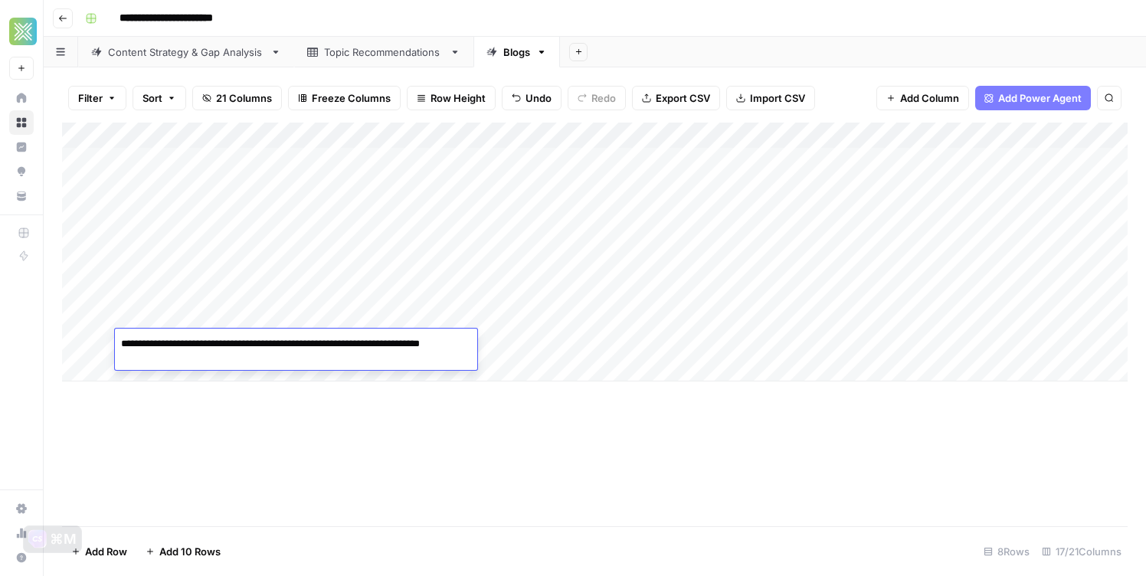
type textarea "**********"
click at [524, 346] on div "Add Column" at bounding box center [595, 252] width 1066 height 259
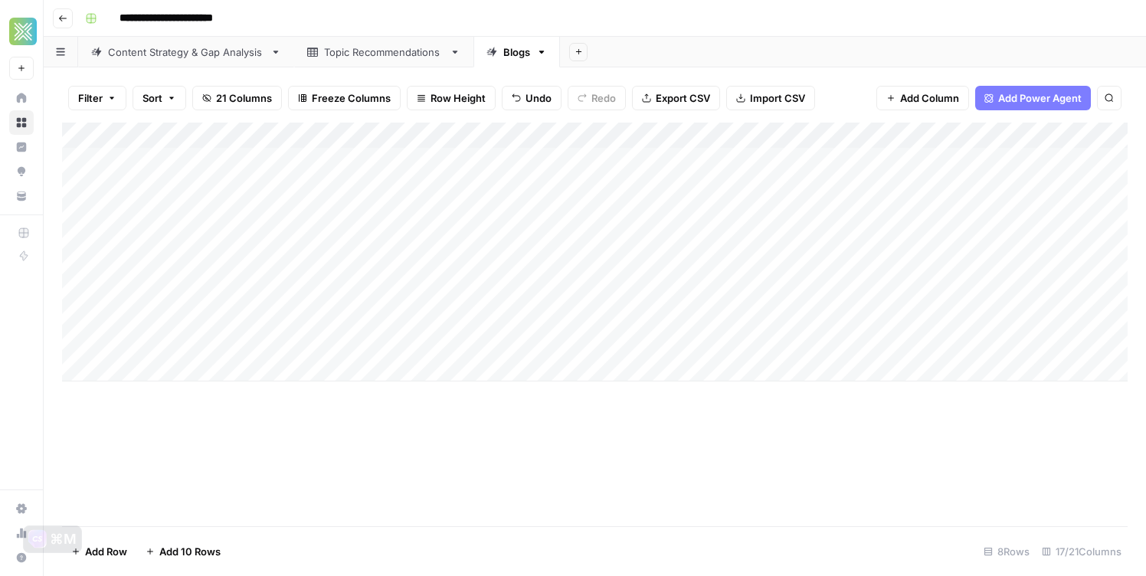
click at [524, 346] on div "Add Column" at bounding box center [595, 252] width 1066 height 259
type textarea "**********"
click at [544, 456] on div "Add Column" at bounding box center [595, 325] width 1066 height 404
click at [622, 340] on div "Add Column" at bounding box center [595, 252] width 1066 height 259
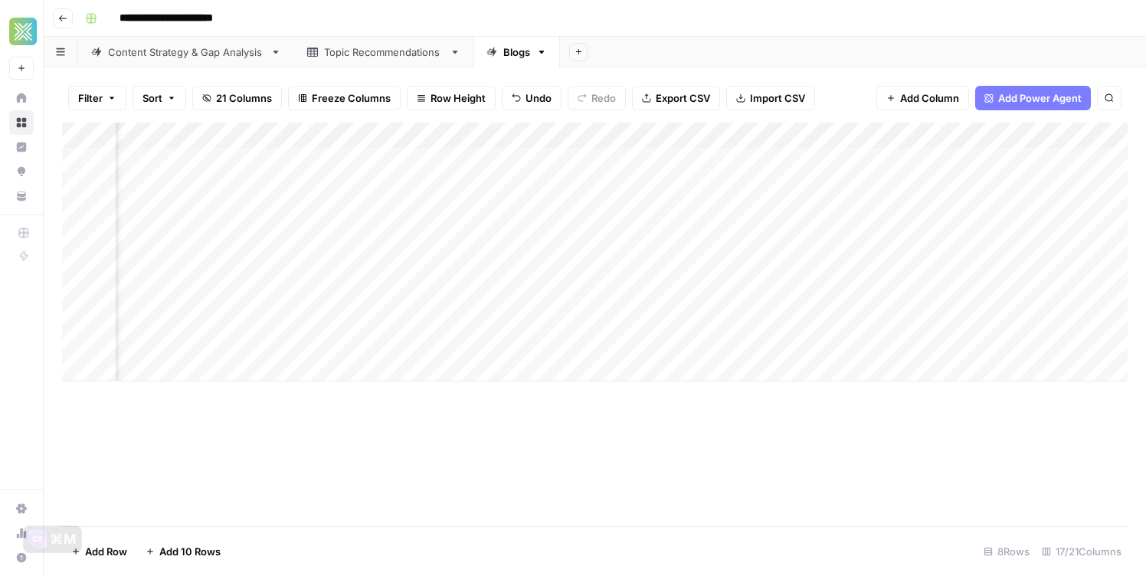
scroll to position [0, 1559]
click at [632, 319] on div "Add Column" at bounding box center [595, 252] width 1066 height 259
click at [852, 316] on div "Add Column" at bounding box center [595, 252] width 1066 height 259
click at [219, 362] on div "Add Column" at bounding box center [595, 252] width 1066 height 259
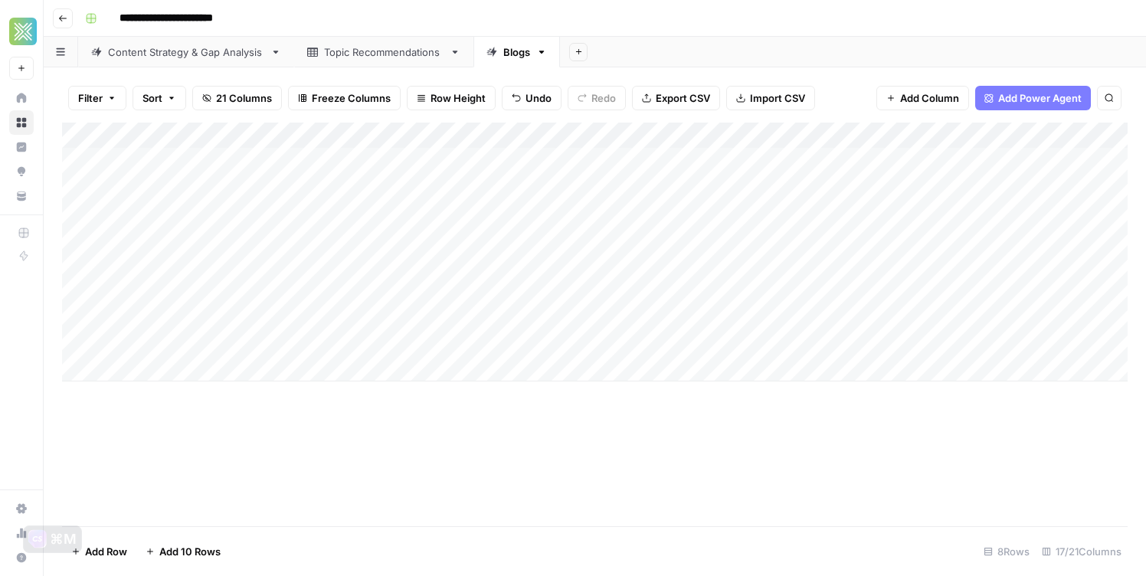
click at [219, 362] on div "Add Column" at bounding box center [595, 252] width 1066 height 259
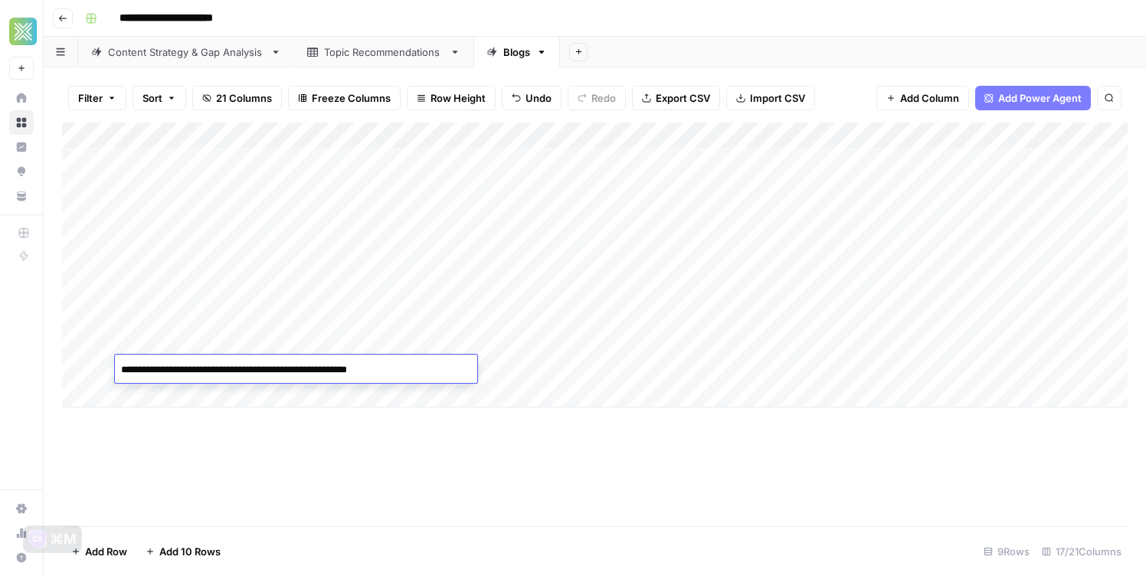
type textarea "**********"
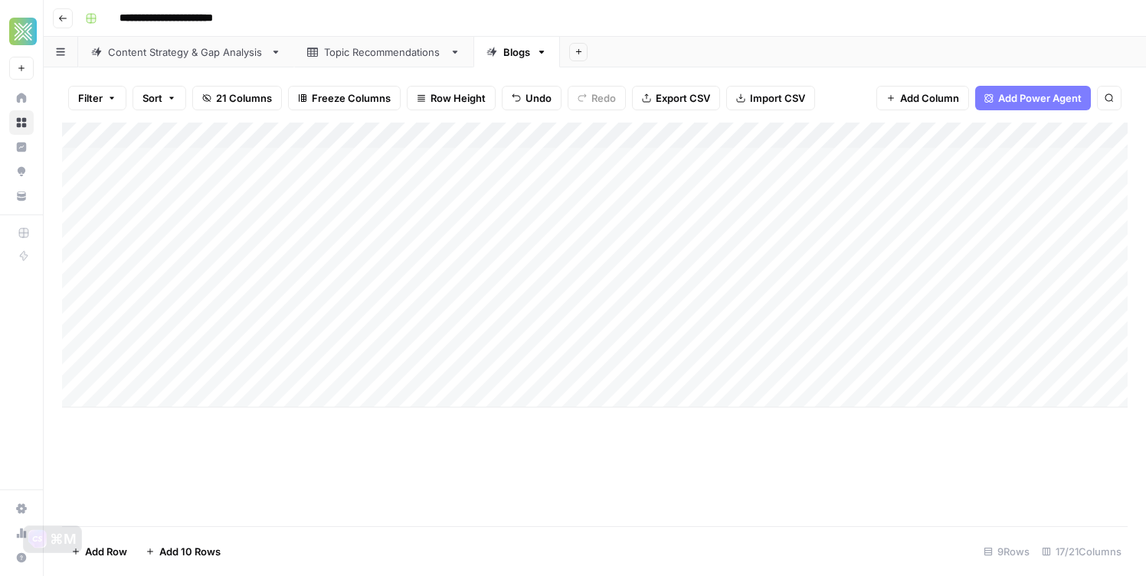
click at [524, 364] on div "Add Column" at bounding box center [595, 265] width 1066 height 285
type textarea "**********"
click at [401, 454] on div "Add Column" at bounding box center [595, 325] width 1066 height 404
click at [585, 368] on div "Add Column" at bounding box center [595, 265] width 1066 height 285
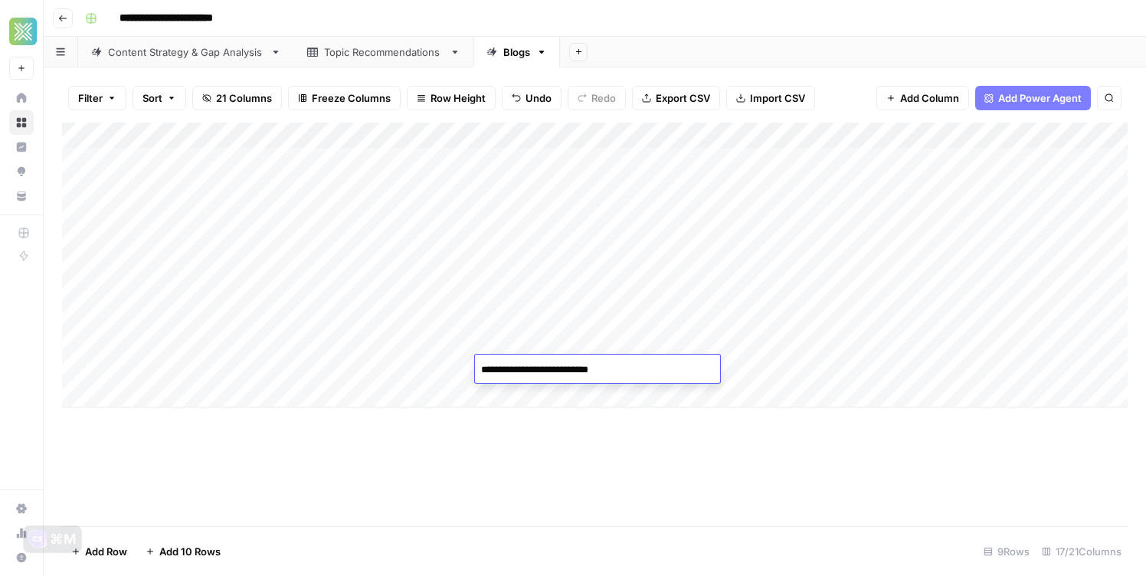
click at [635, 443] on div "Add Column" at bounding box center [595, 325] width 1066 height 404
click at [666, 370] on div "Add Column" at bounding box center [595, 265] width 1066 height 285
click at [225, 403] on div "Add Column" at bounding box center [595, 265] width 1066 height 285
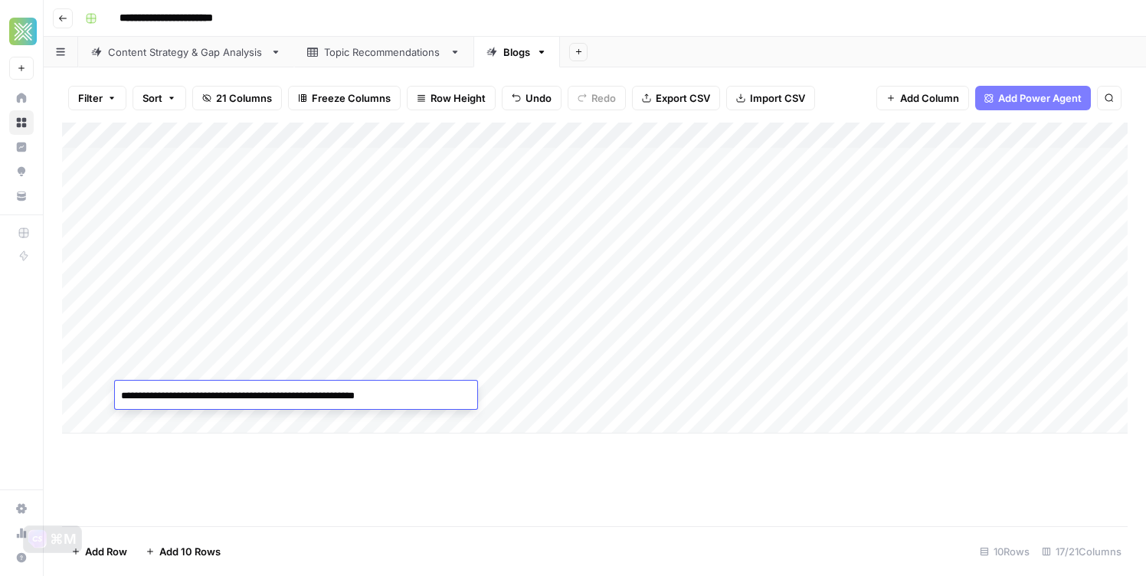
type textarea "**********"
click at [543, 400] on div "Add Column" at bounding box center [595, 278] width 1066 height 311
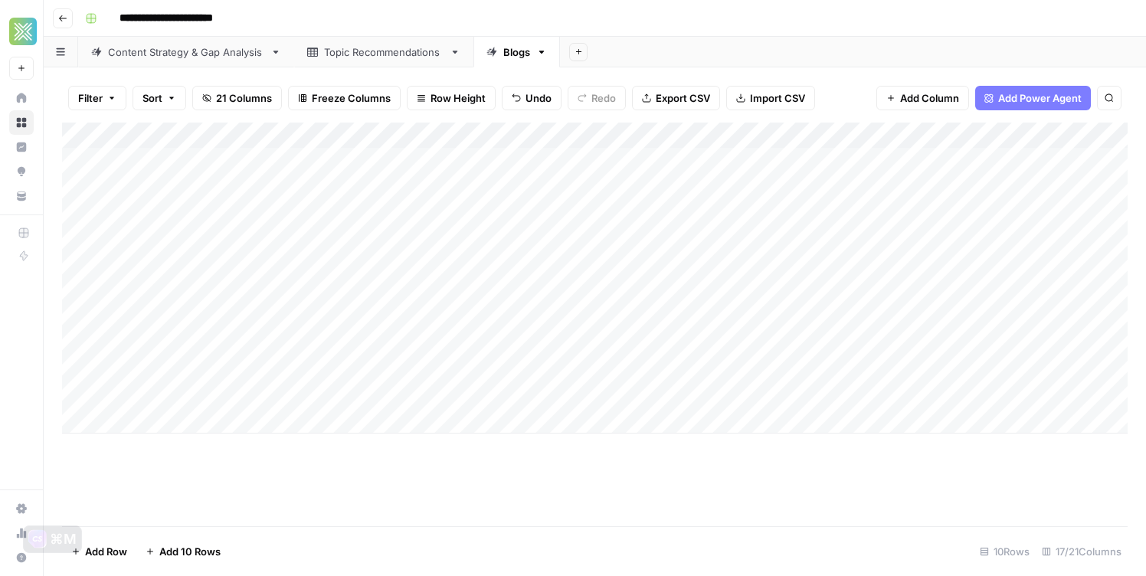
click at [543, 399] on div "Add Column" at bounding box center [595, 278] width 1066 height 311
click at [543, 399] on textarea at bounding box center [597, 395] width 245 height 21
type textarea "**********"
click at [559, 467] on div "Add Column" at bounding box center [595, 325] width 1066 height 404
click at [654, 402] on div "Add Column" at bounding box center [595, 278] width 1066 height 311
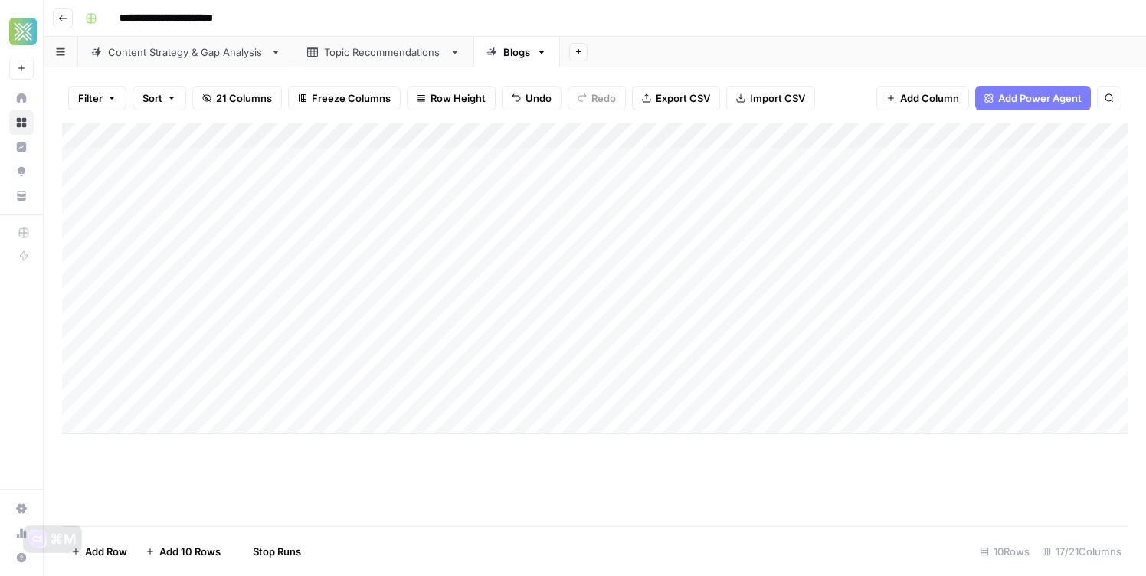
click at [367, 399] on div "Add Column" at bounding box center [595, 278] width 1066 height 311
